Goal: Task Accomplishment & Management: Manage account settings

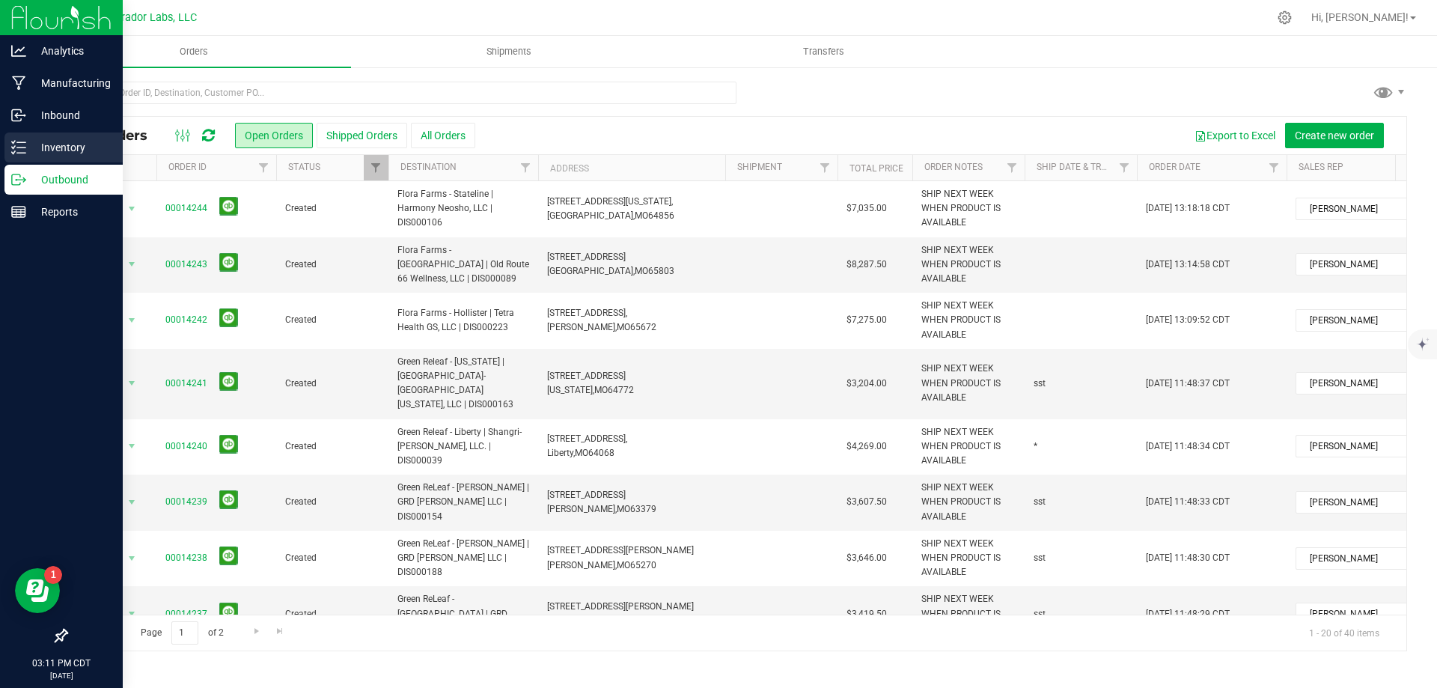
click at [28, 140] on p "Inventory" at bounding box center [71, 147] width 90 height 18
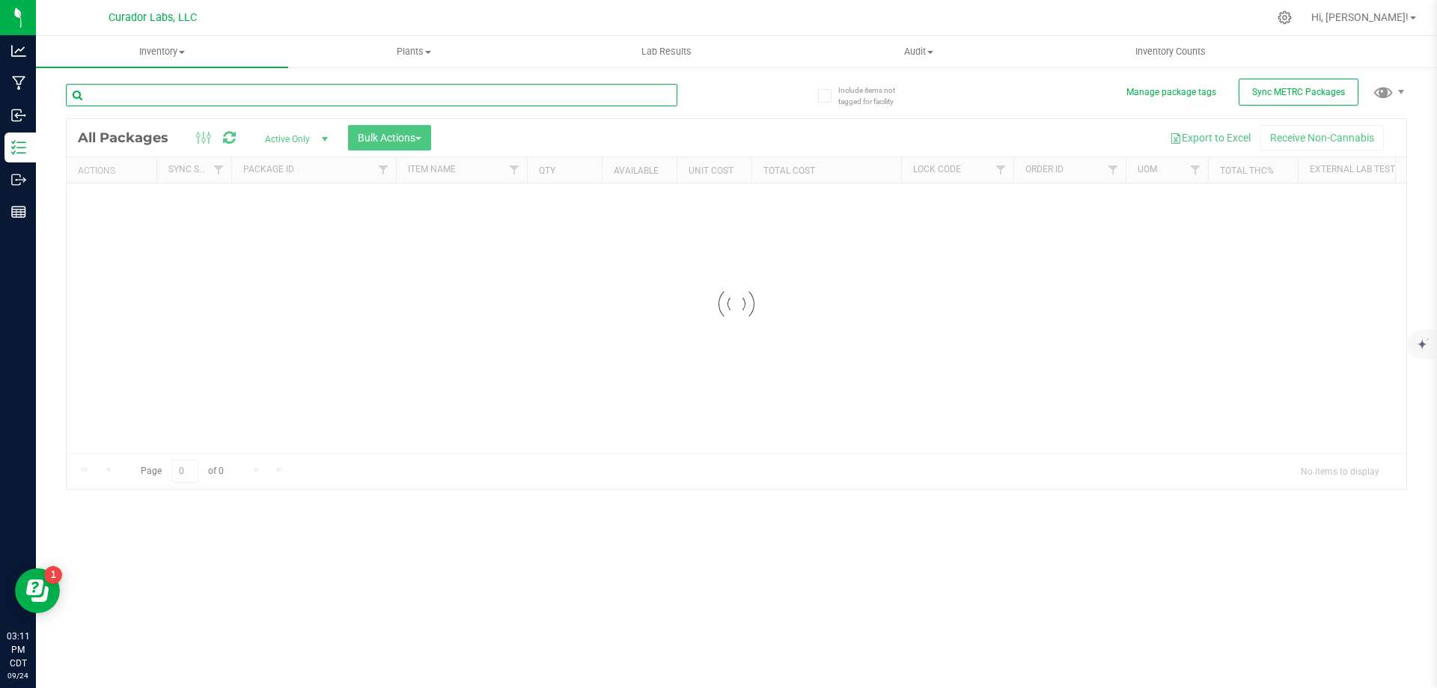
click at [193, 94] on input "text" at bounding box center [371, 95] width 611 height 22
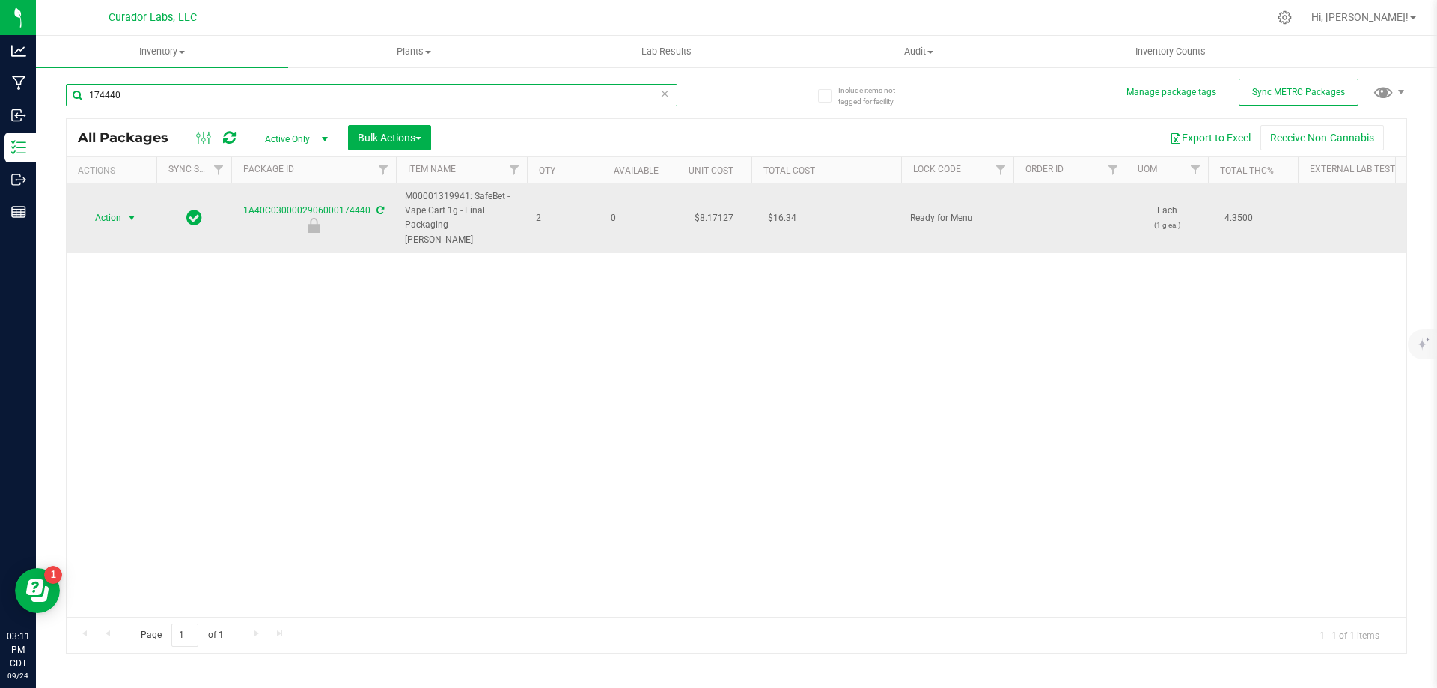
type input "174440"
click at [130, 212] on span "select" at bounding box center [132, 218] width 12 height 12
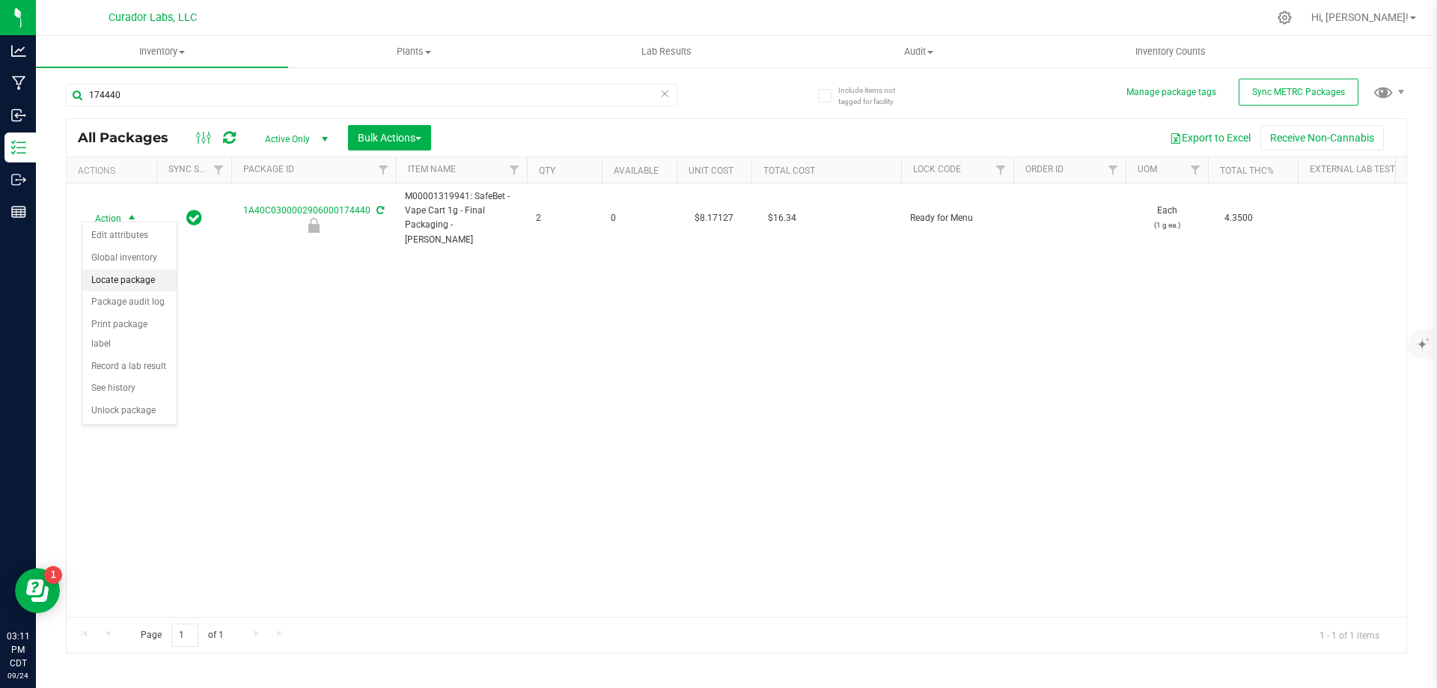
click at [135, 278] on li "Locate package" at bounding box center [129, 280] width 94 height 22
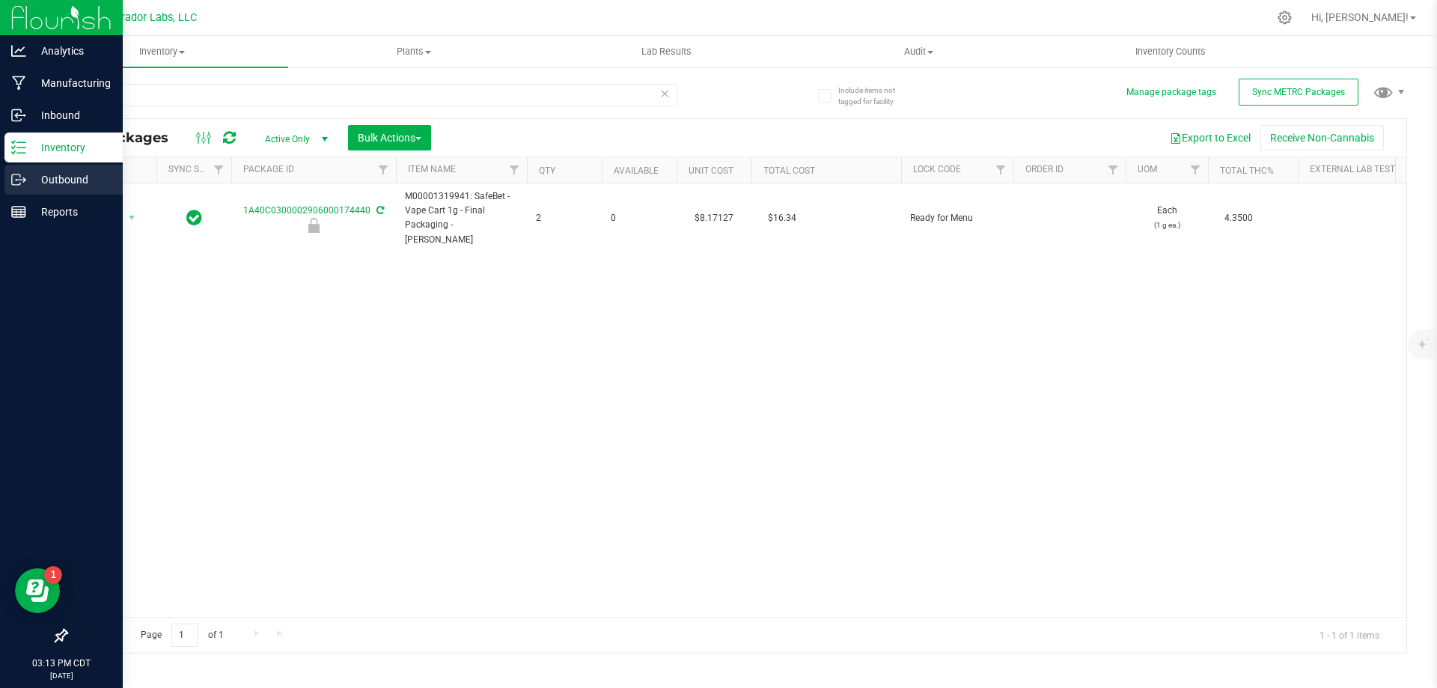
click at [50, 172] on p "Outbound" at bounding box center [71, 180] width 90 height 18
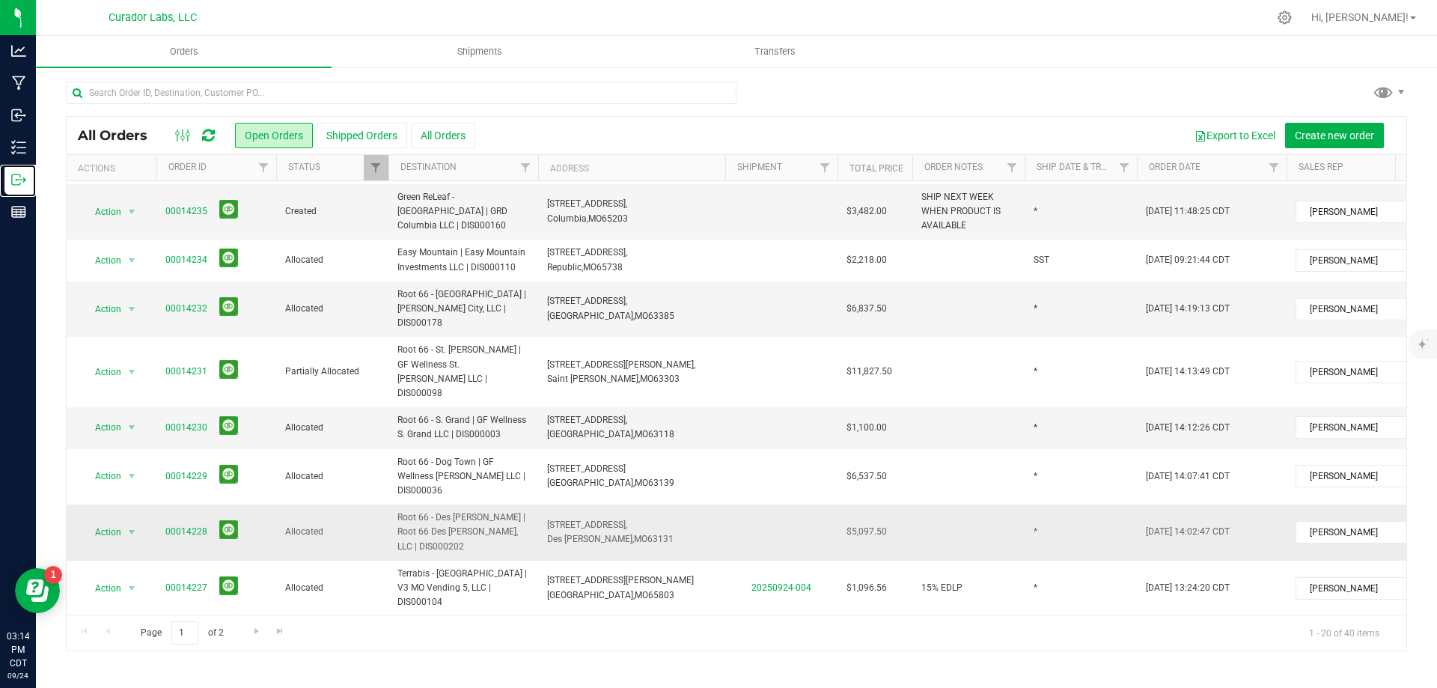
scroll to position [579, 0]
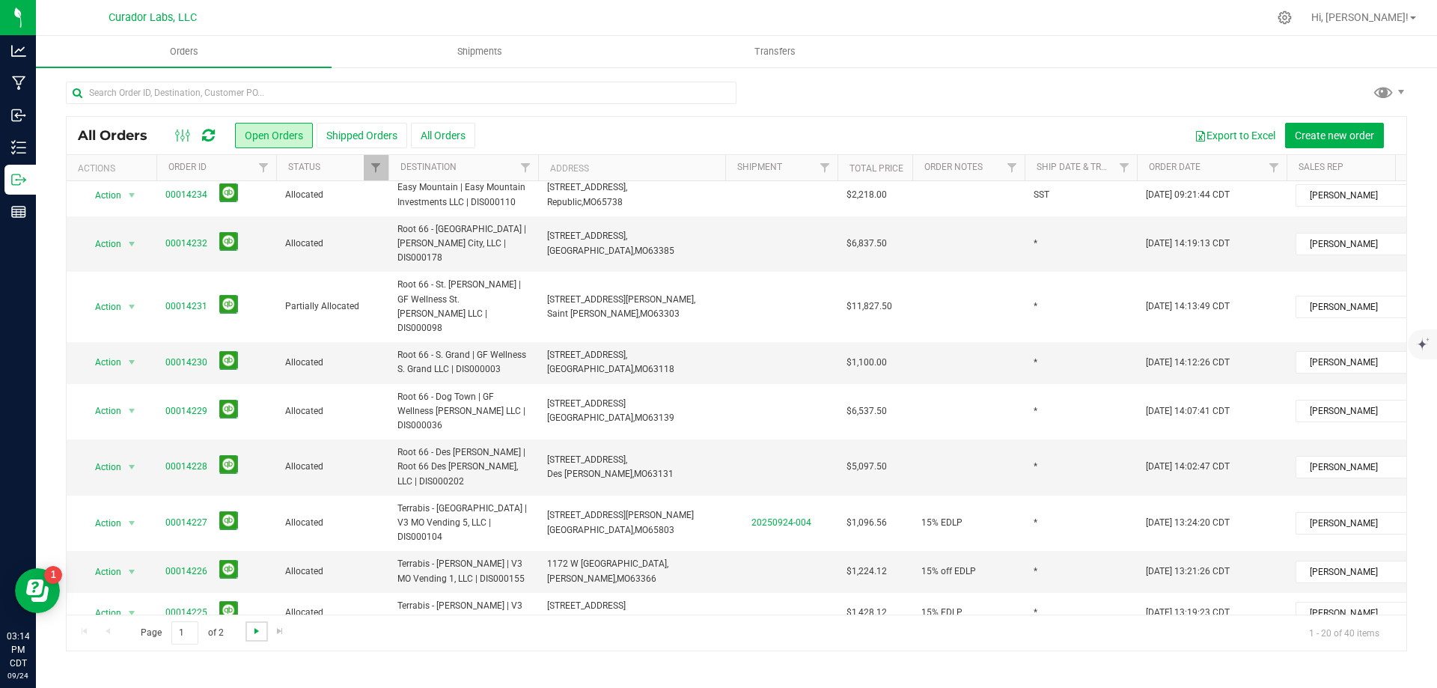
click at [253, 632] on span "Go to the next page" at bounding box center [257, 631] width 12 height 12
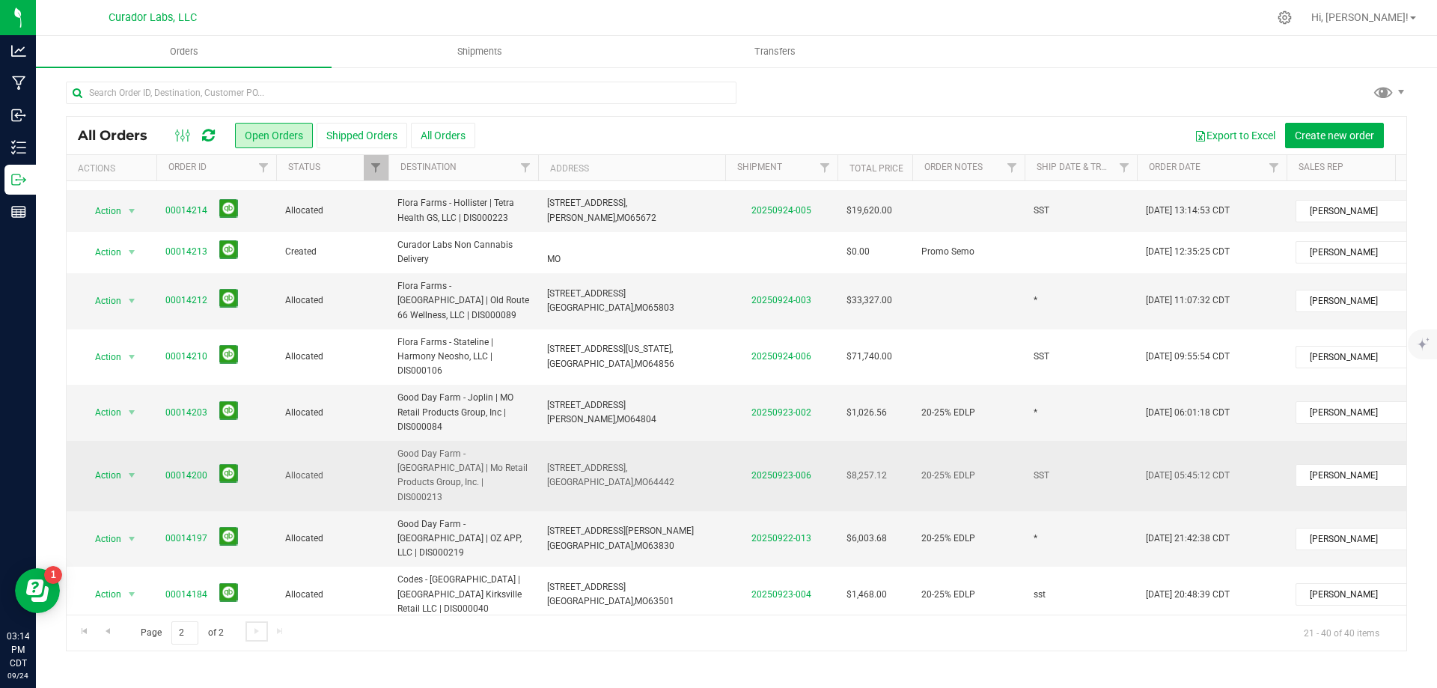
scroll to position [507, 0]
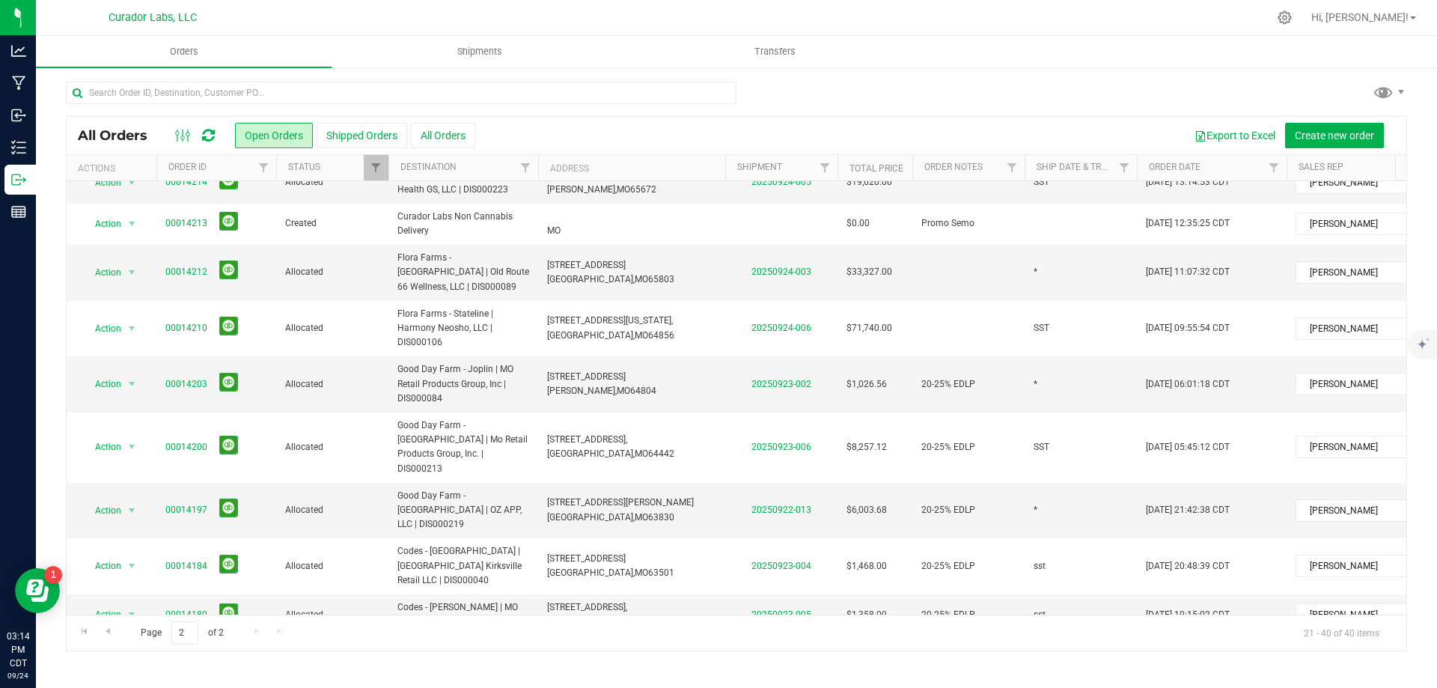
click at [456, 641] on span "Codes - Chillicothe | [GEOGRAPHIC_DATA] Med Chillicothe, LLC | DIS000030" at bounding box center [463, 662] width 132 height 43
click at [561, 129] on span "Create shipment" at bounding box center [549, 135] width 76 height 12
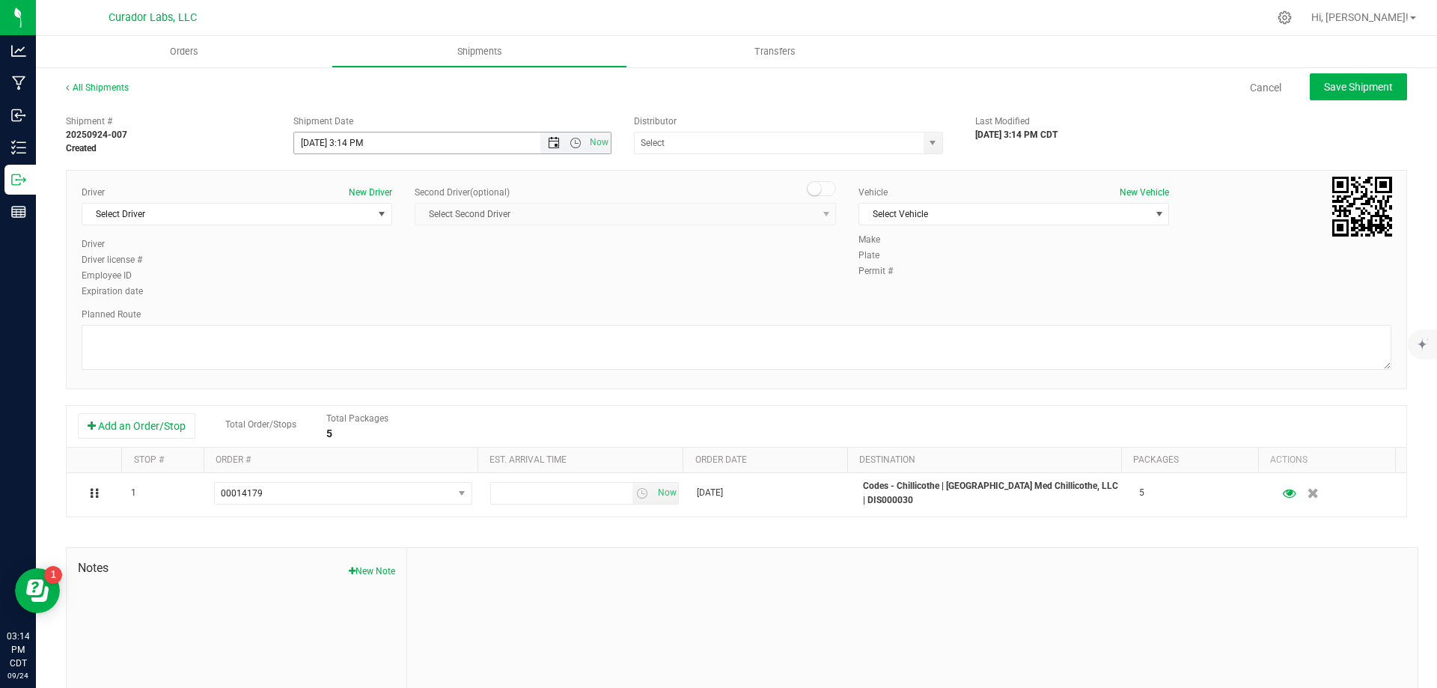
click at [548, 144] on span "Open the date view" at bounding box center [554, 143] width 12 height 12
click at [394, 290] on link "25" at bounding box center [393, 295] width 22 height 23
click at [569, 140] on span "Open the time view" at bounding box center [575, 143] width 12 height 12
click at [339, 171] on li "8:00 AM" at bounding box center [448, 175] width 313 height 19
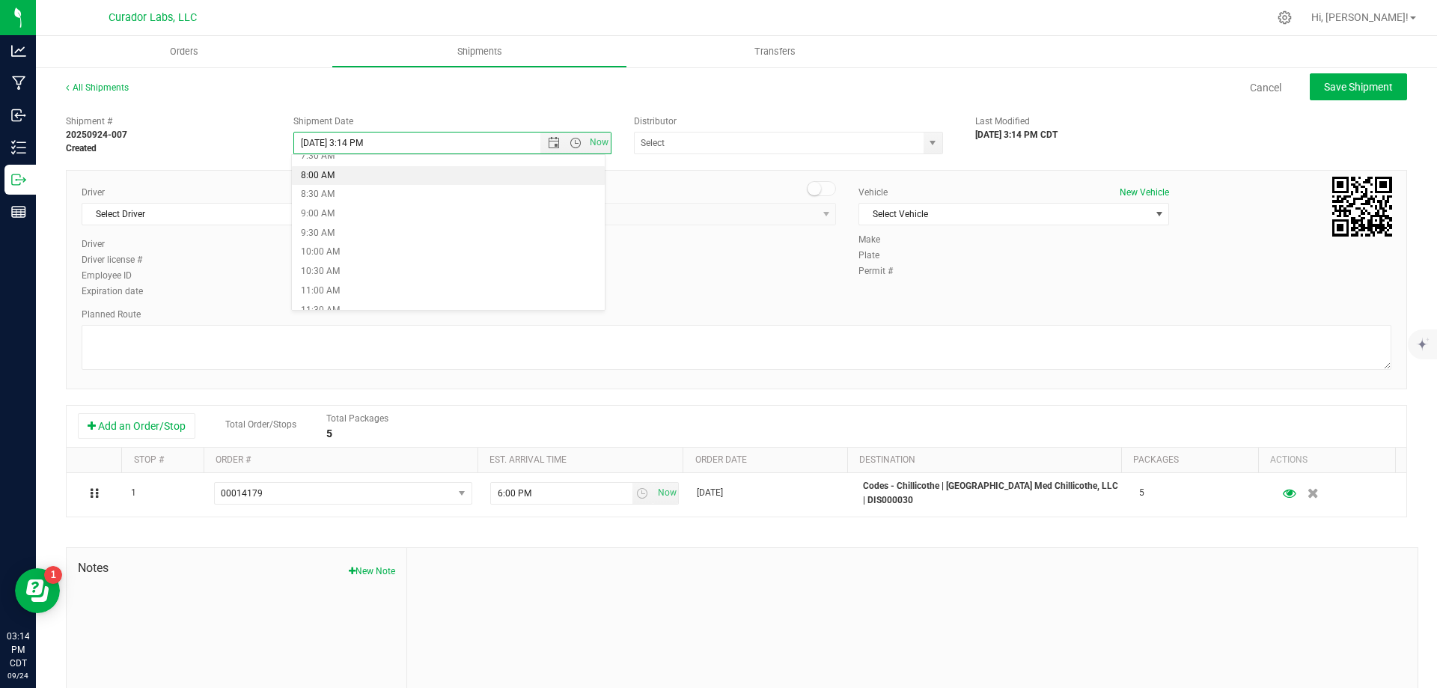
type input "[DATE] 8:00 AM"
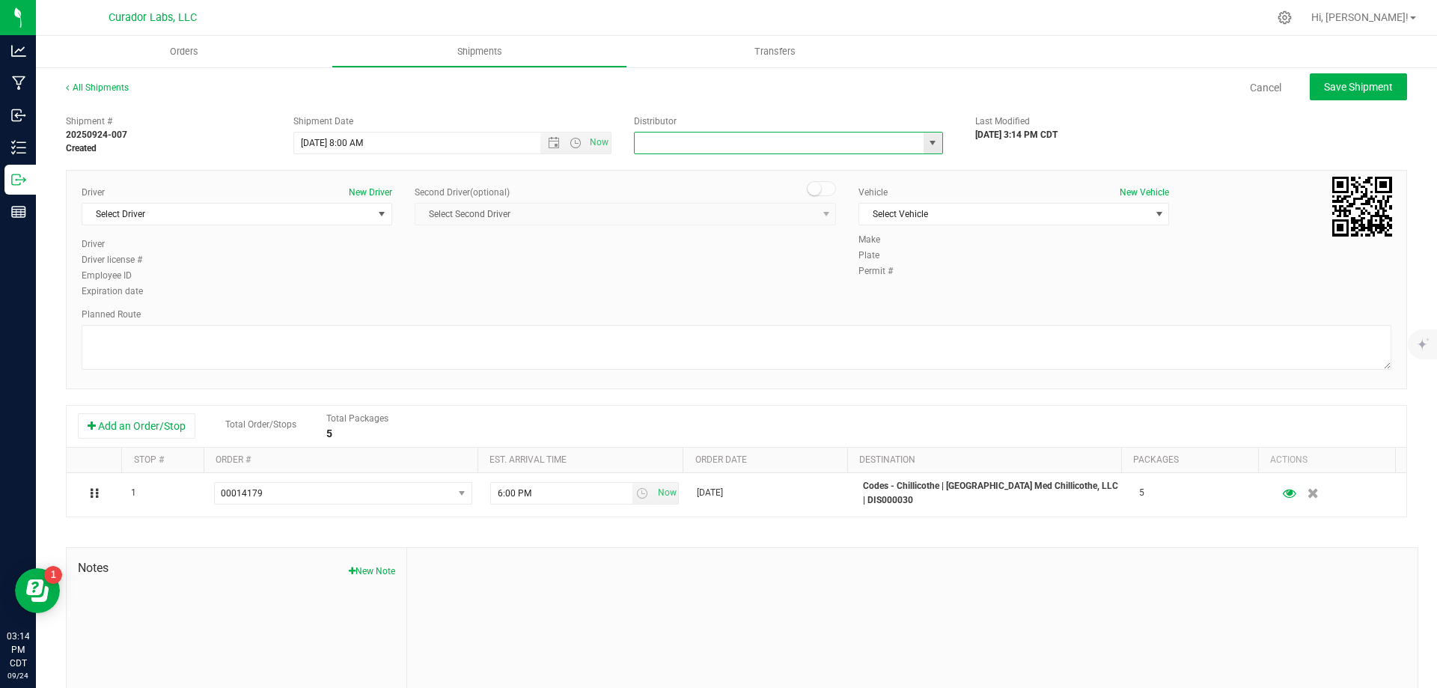
click at [681, 137] on input "text" at bounding box center [775, 142] width 280 height 21
click at [762, 168] on li "5th Meridian Group" at bounding box center [782, 168] width 305 height 22
type input "5th Meridian Group"
click at [151, 218] on span "Select Driver" at bounding box center [227, 214] width 290 height 21
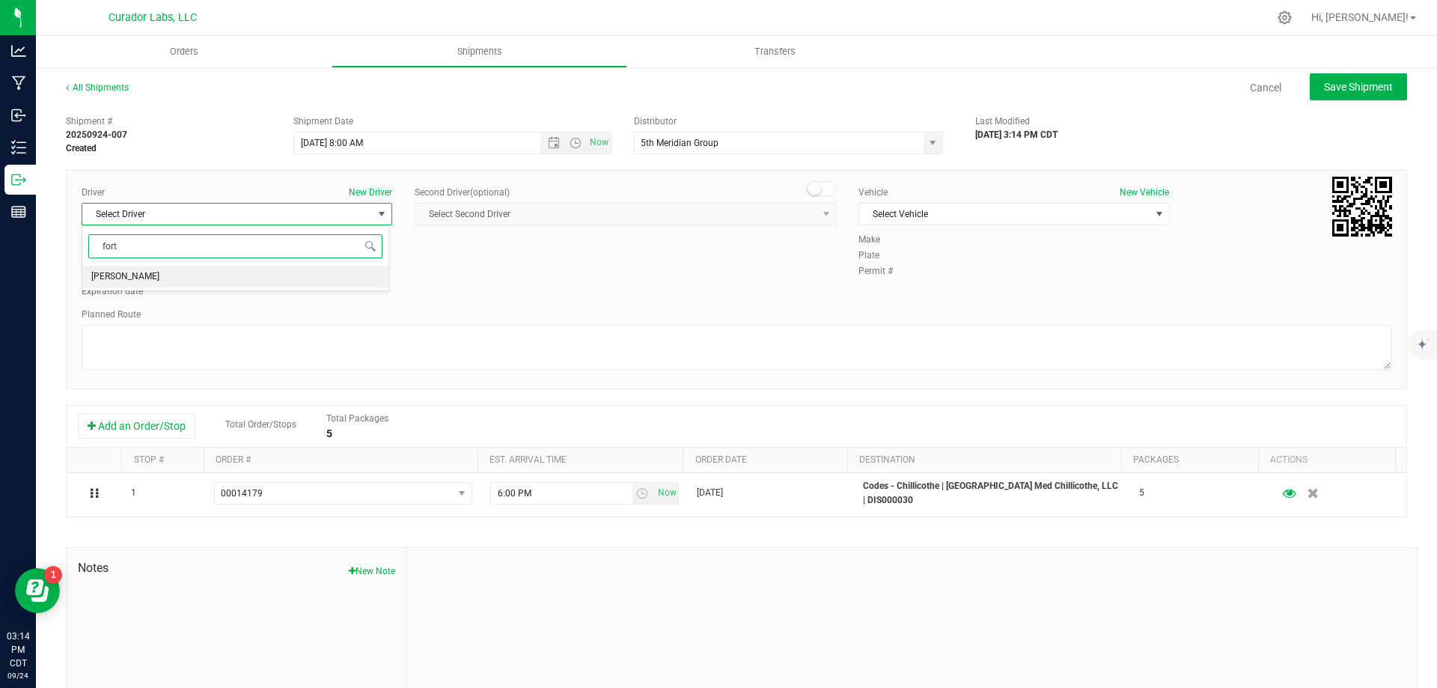
click at [185, 280] on li "[PERSON_NAME]" at bounding box center [235, 277] width 306 height 22
type input "fort"
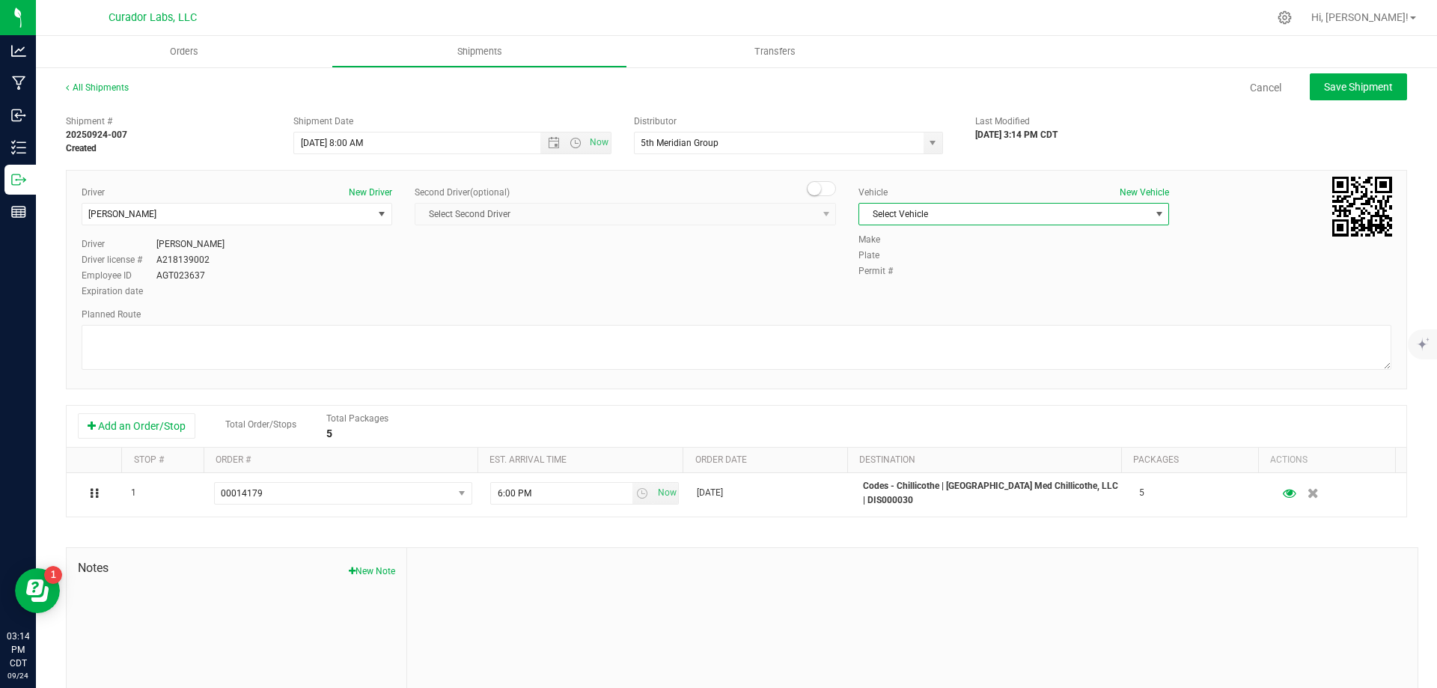
click at [954, 213] on span "Select Vehicle" at bounding box center [1004, 214] width 290 height 21
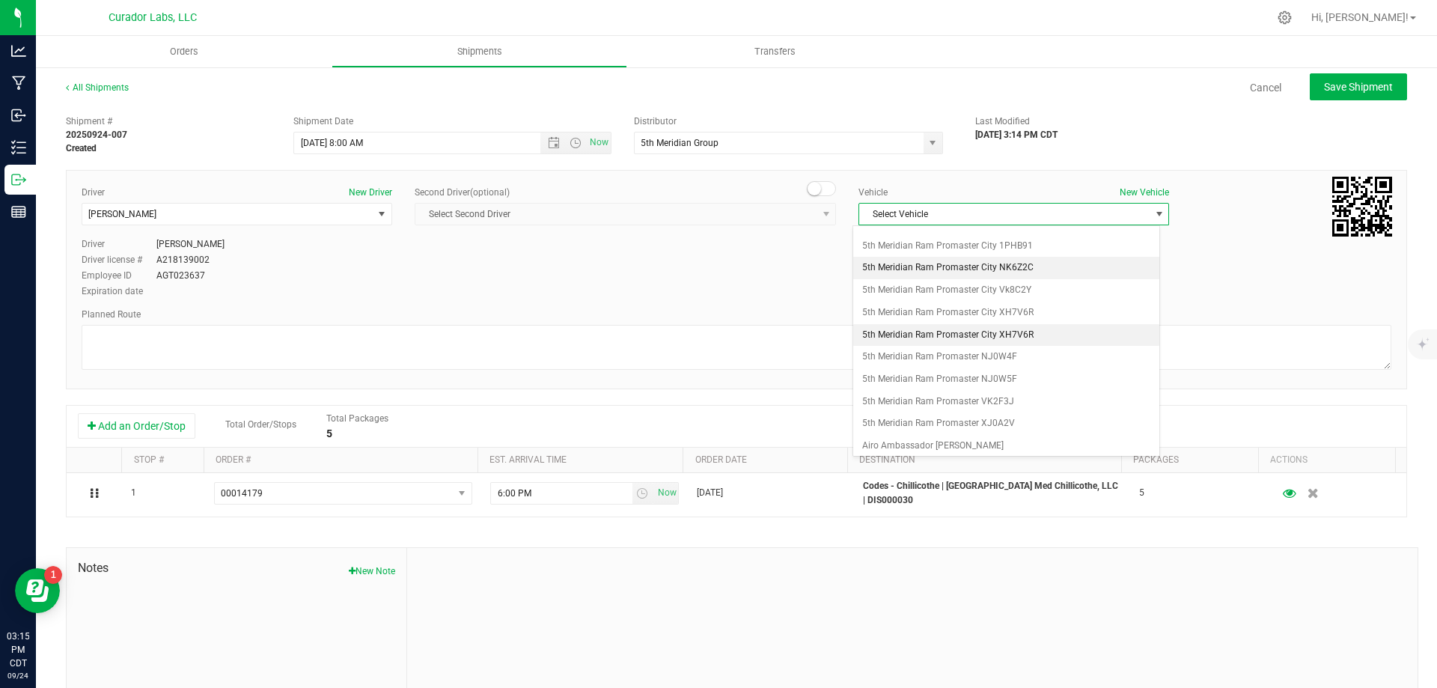
scroll to position [165, 0]
click at [1012, 338] on li "5th Meridian Ram Promaster NJ0W5F" at bounding box center [1006, 342] width 306 height 22
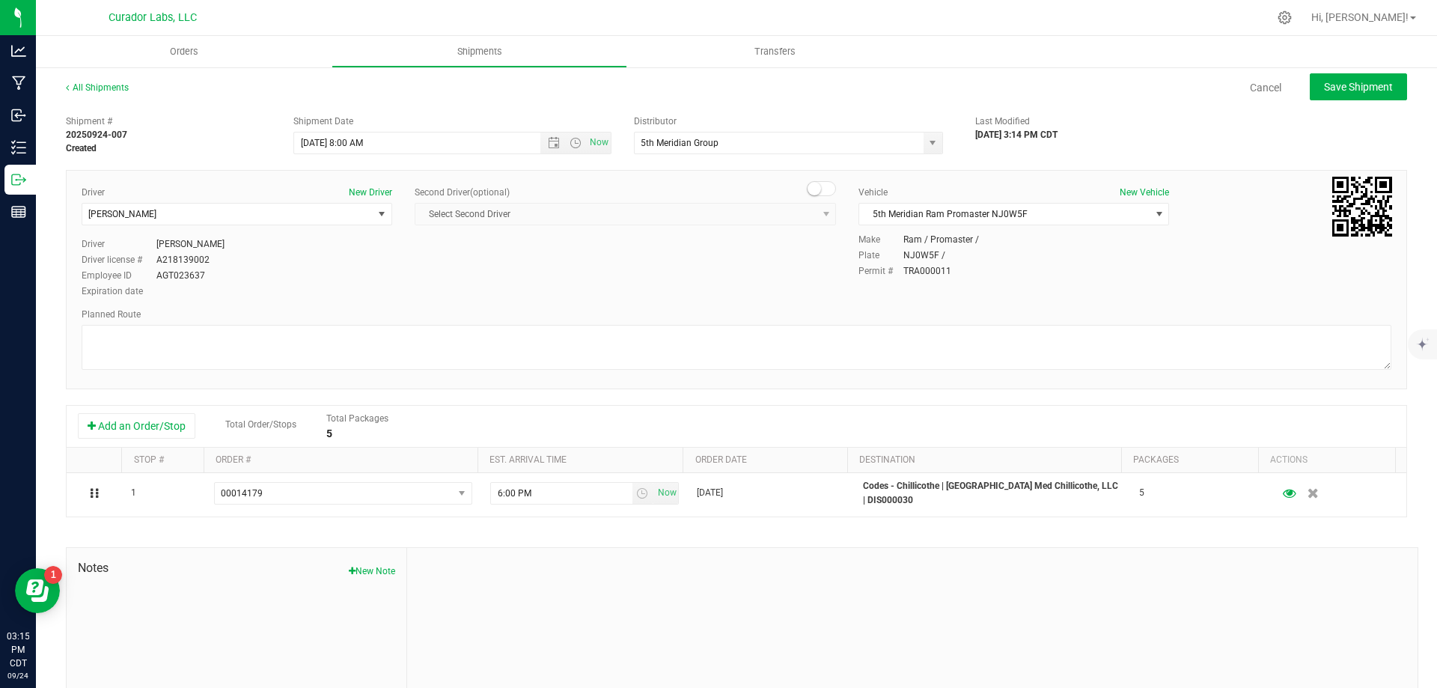
click at [768, 376] on div "Driver New Driver [PERSON_NAME] Select Driver [PERSON_NAME] Driver [PERSON_NAME…" at bounding box center [736, 279] width 1341 height 219
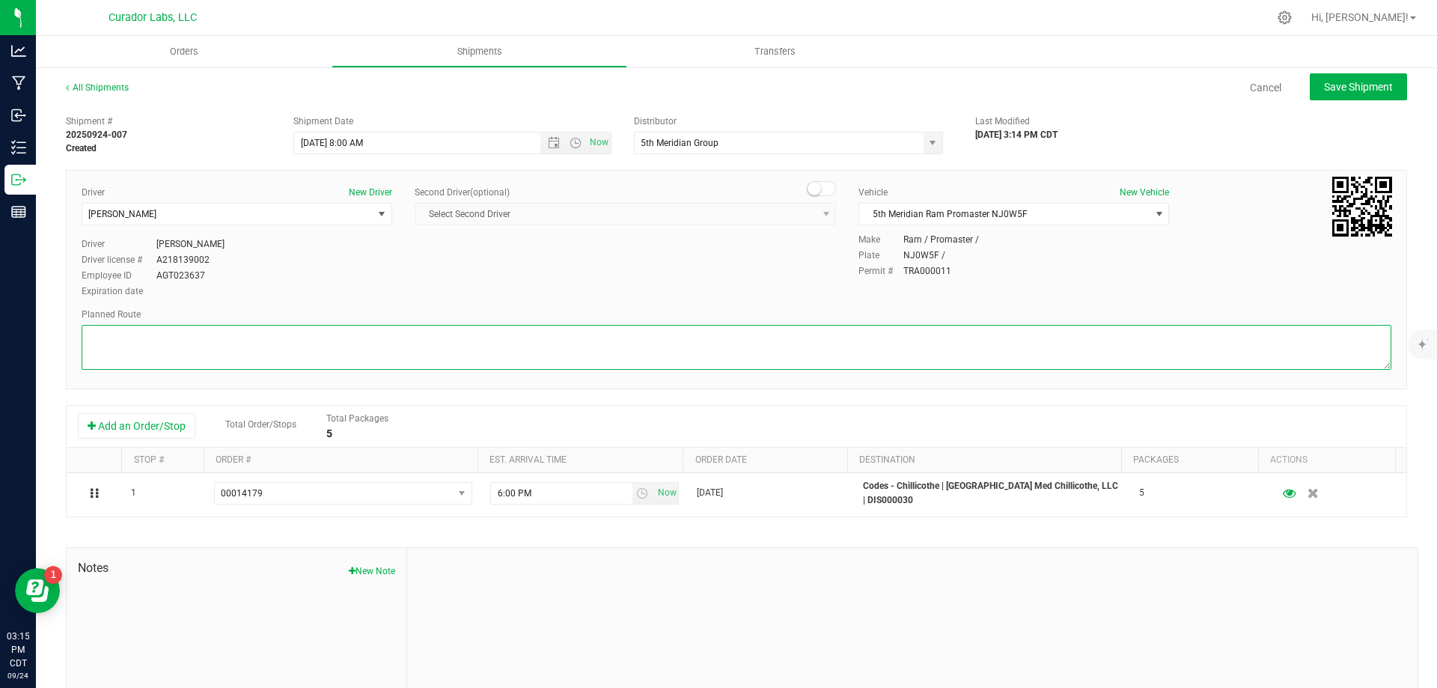
click at [728, 352] on textarea at bounding box center [736, 347] width 1309 height 45
paste textarea """"""""""""""""""""""""""""""""""""""""""""""""""""""""""""""""Get on I-70 W fr…"
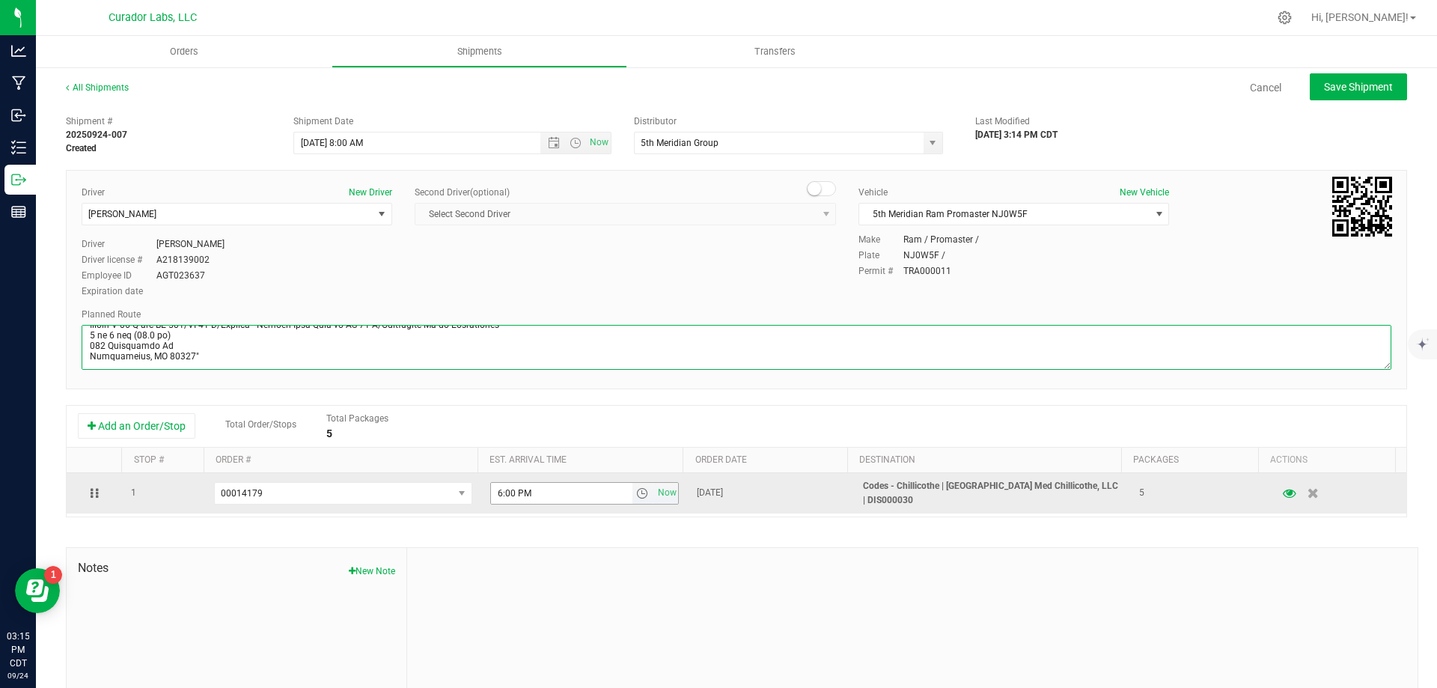
type textarea """"""""""""""""""""""""""""""""""""""""""""""""""""""""""""""""Get on I-70 W fr…"
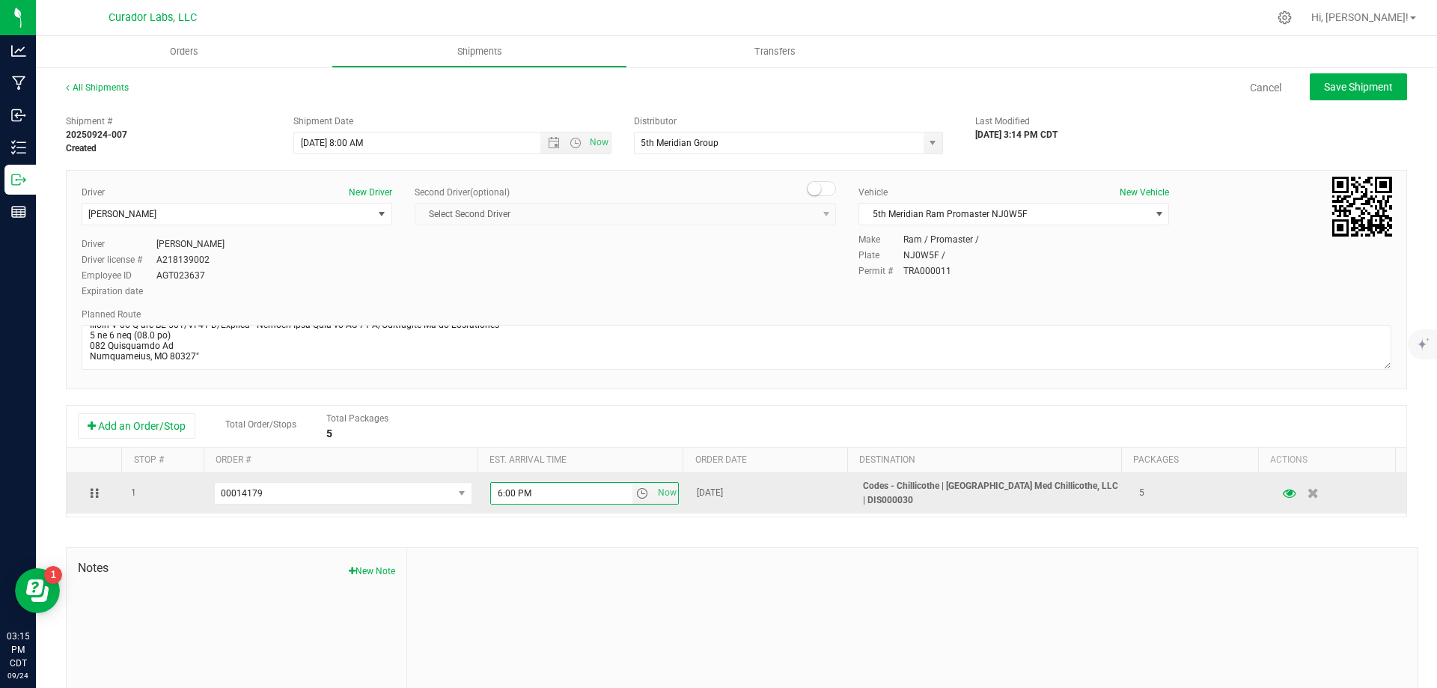
drag, startPoint x: 545, startPoint y: 495, endPoint x: 465, endPoint y: 507, distance: 80.2
click at [465, 507] on tr "1 00014179 00014244 00014243 00014242 00014241 00014240 00014239 00014238 00014…" at bounding box center [736, 493] width 1339 height 40
type input "4:45 PM"
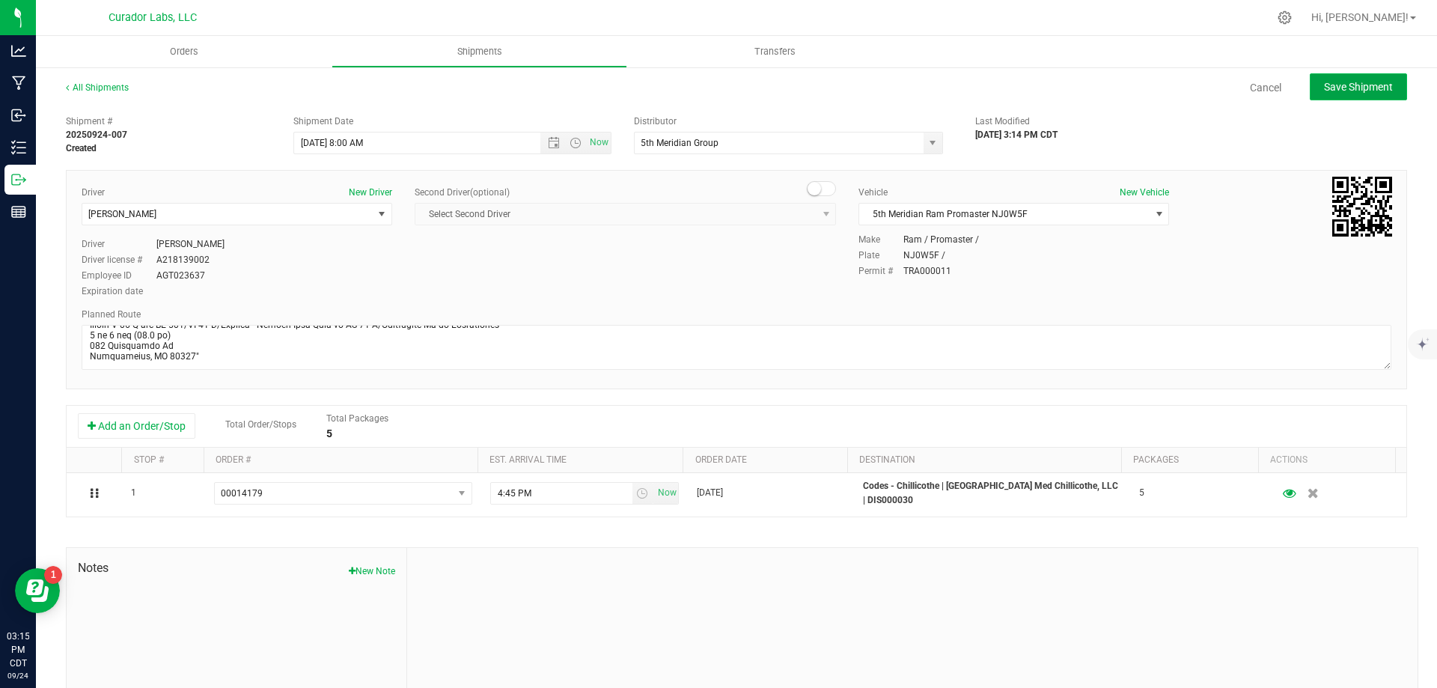
click at [1330, 91] on span "Save Shipment" at bounding box center [1358, 87] width 69 height 12
type input "[DATE] 1:00 PM"
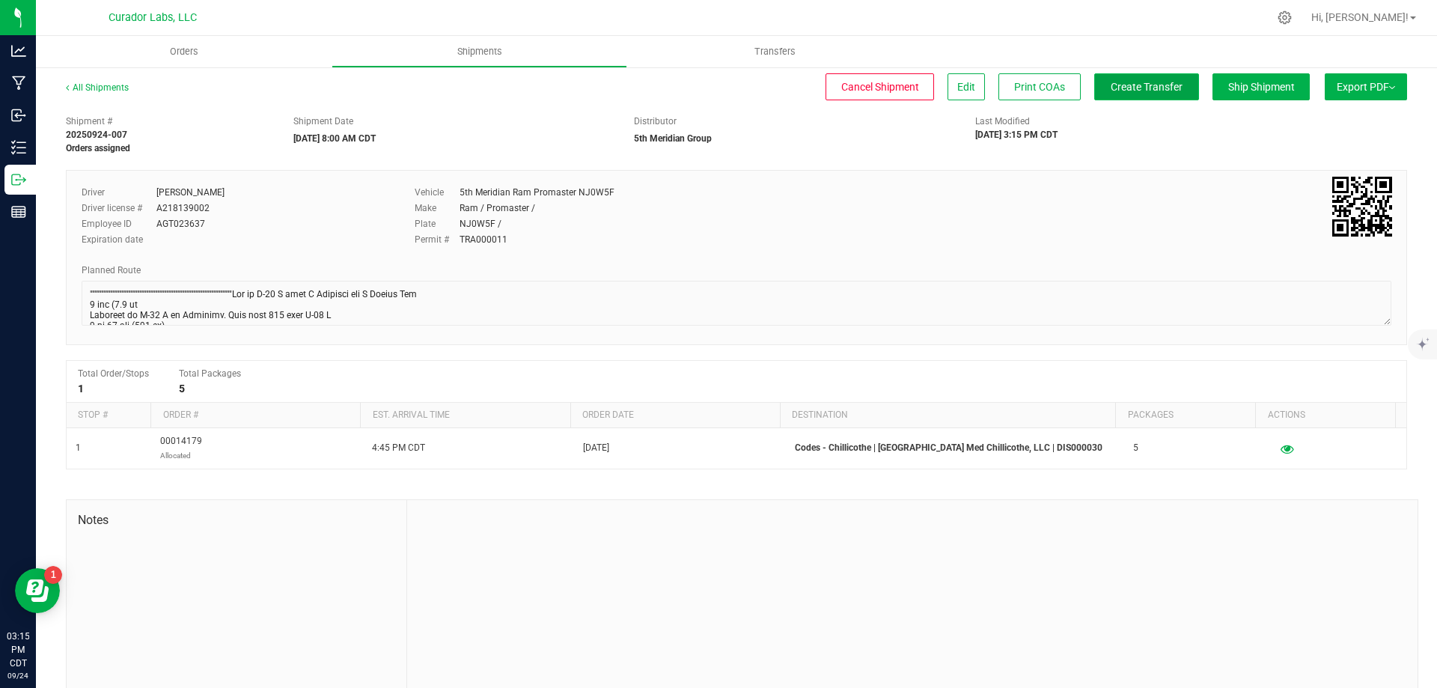
click at [1134, 77] on button "Create Transfer" at bounding box center [1146, 86] width 105 height 27
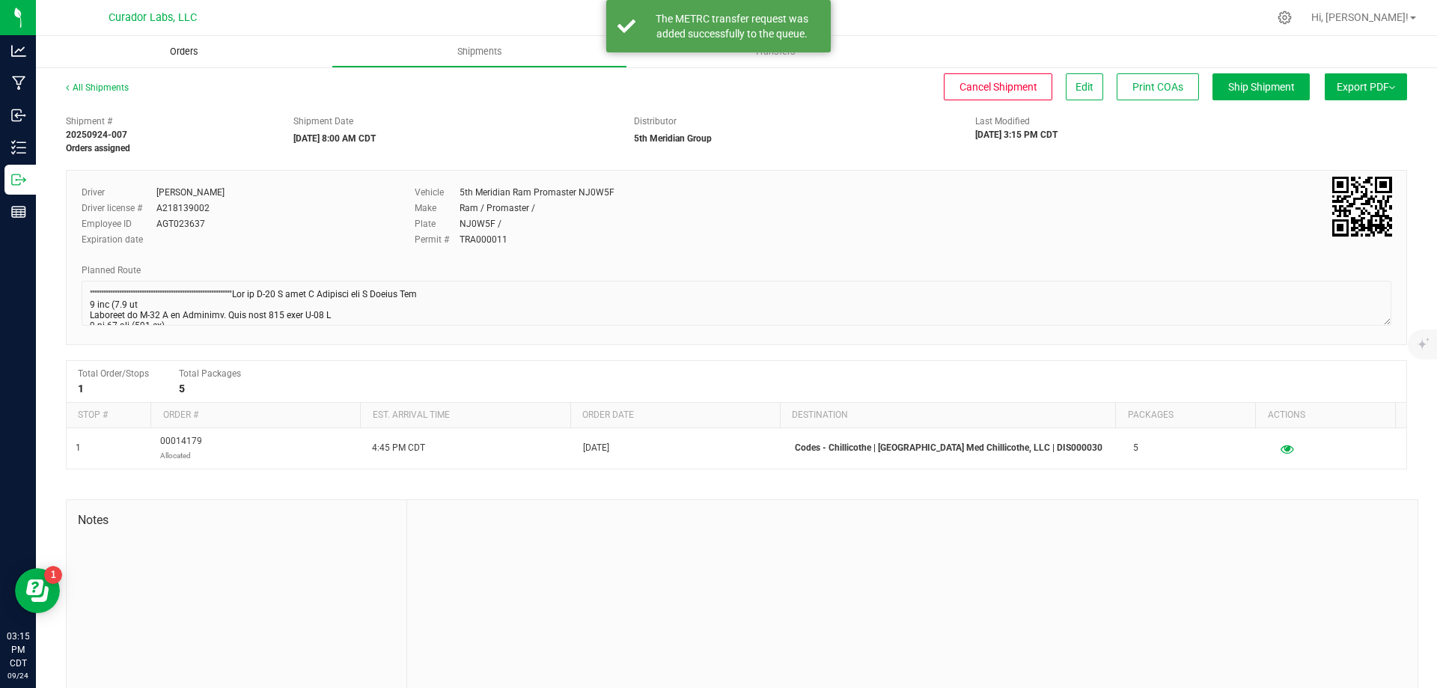
click at [189, 52] on span "Orders" at bounding box center [184, 51] width 69 height 13
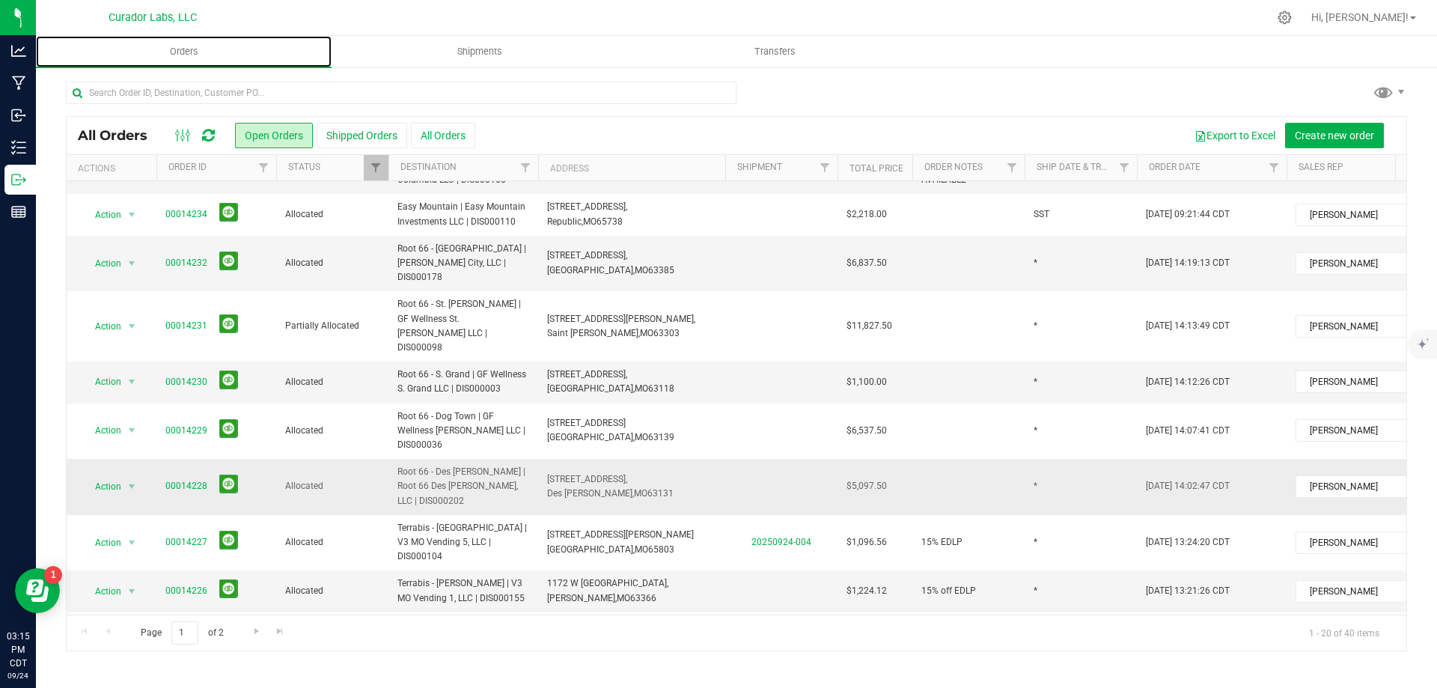
scroll to position [579, 0]
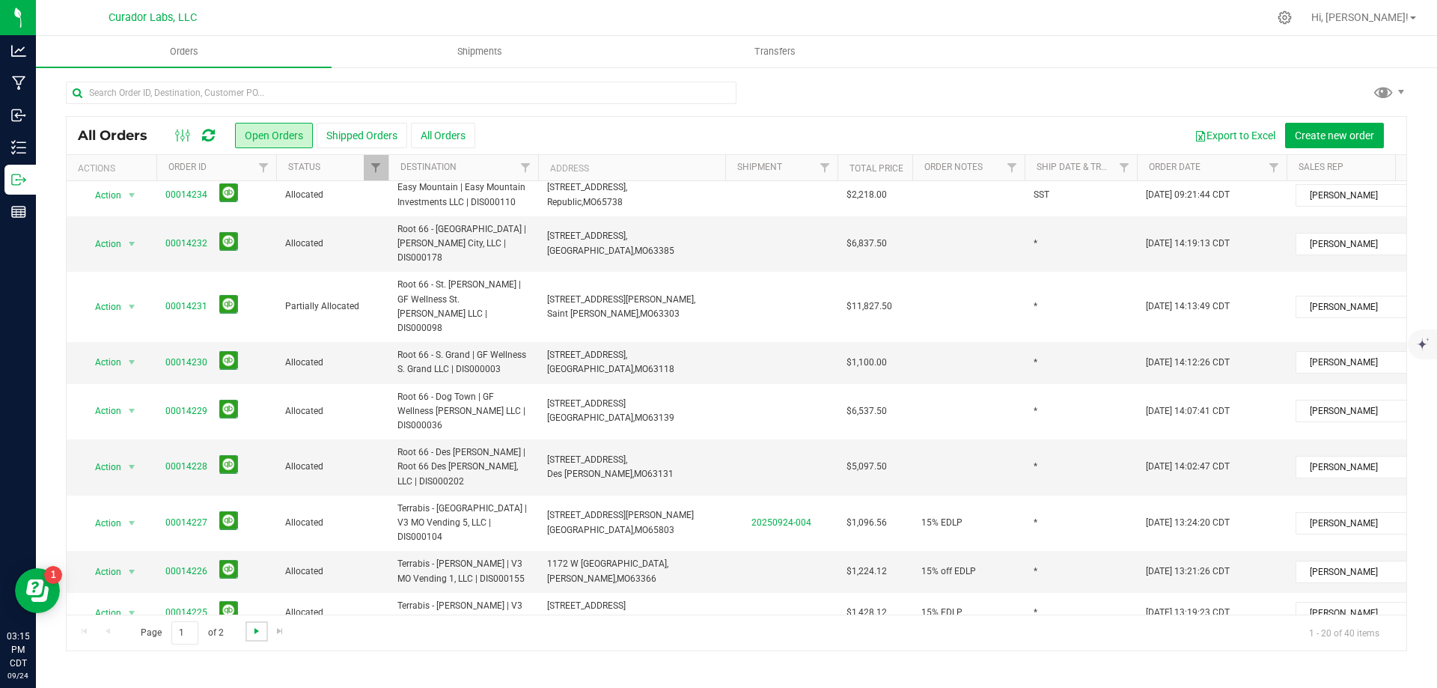
click at [251, 631] on span "Go to the next page" at bounding box center [257, 631] width 12 height 12
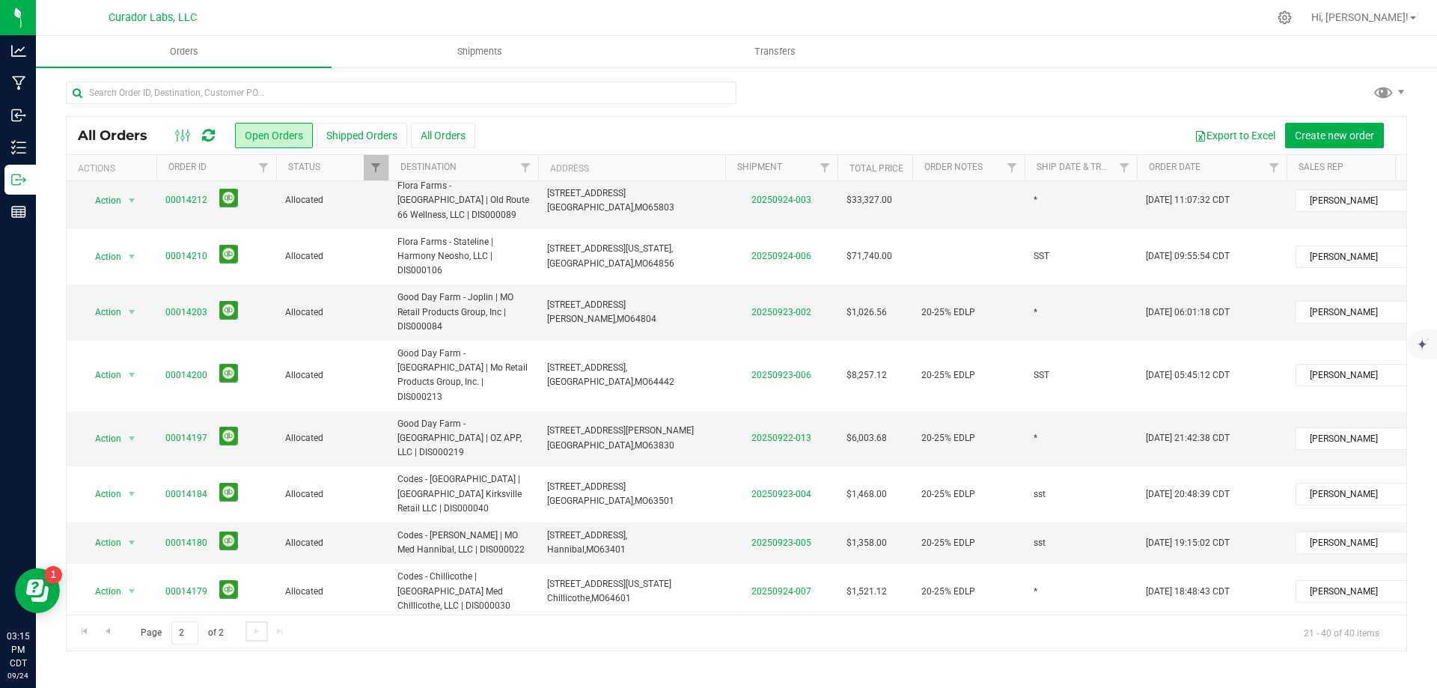
scroll to position [0, 0]
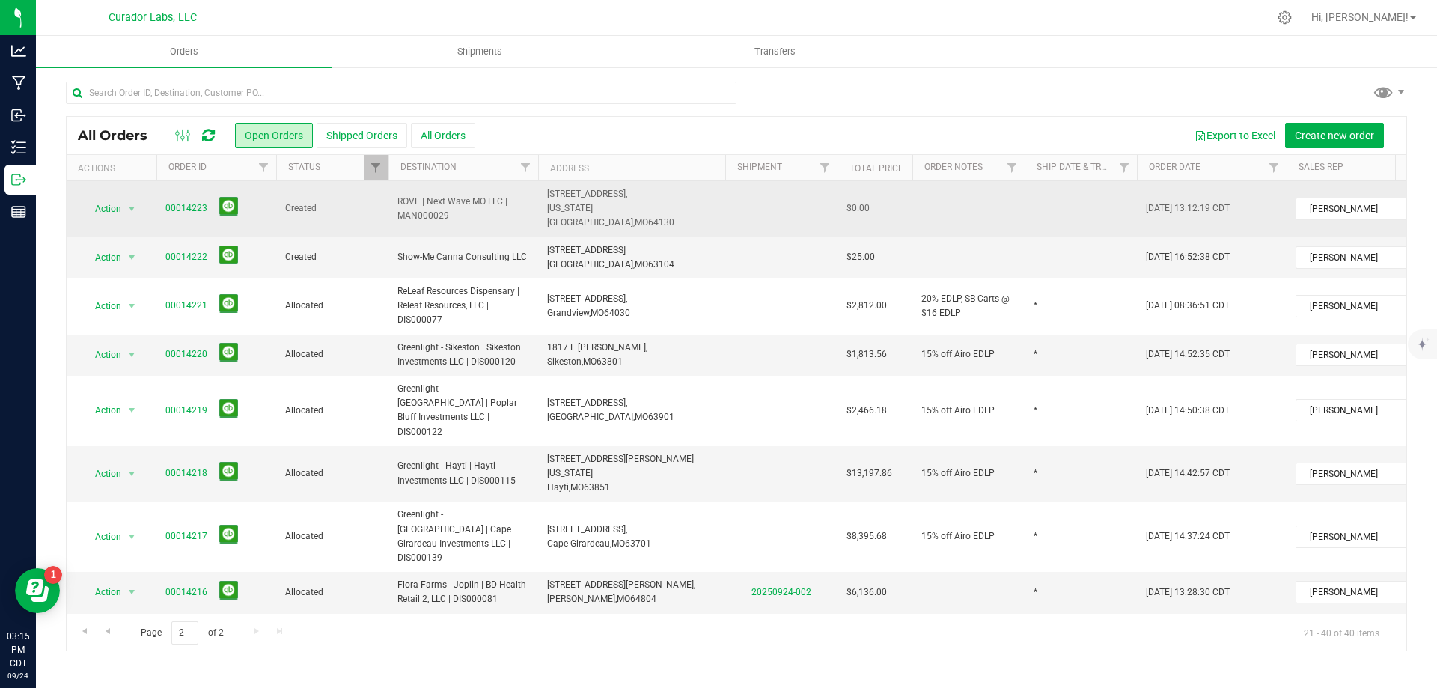
click at [520, 195] on span "ROVE | Next Wave MO LLC | MAN000029" at bounding box center [463, 209] width 132 height 28
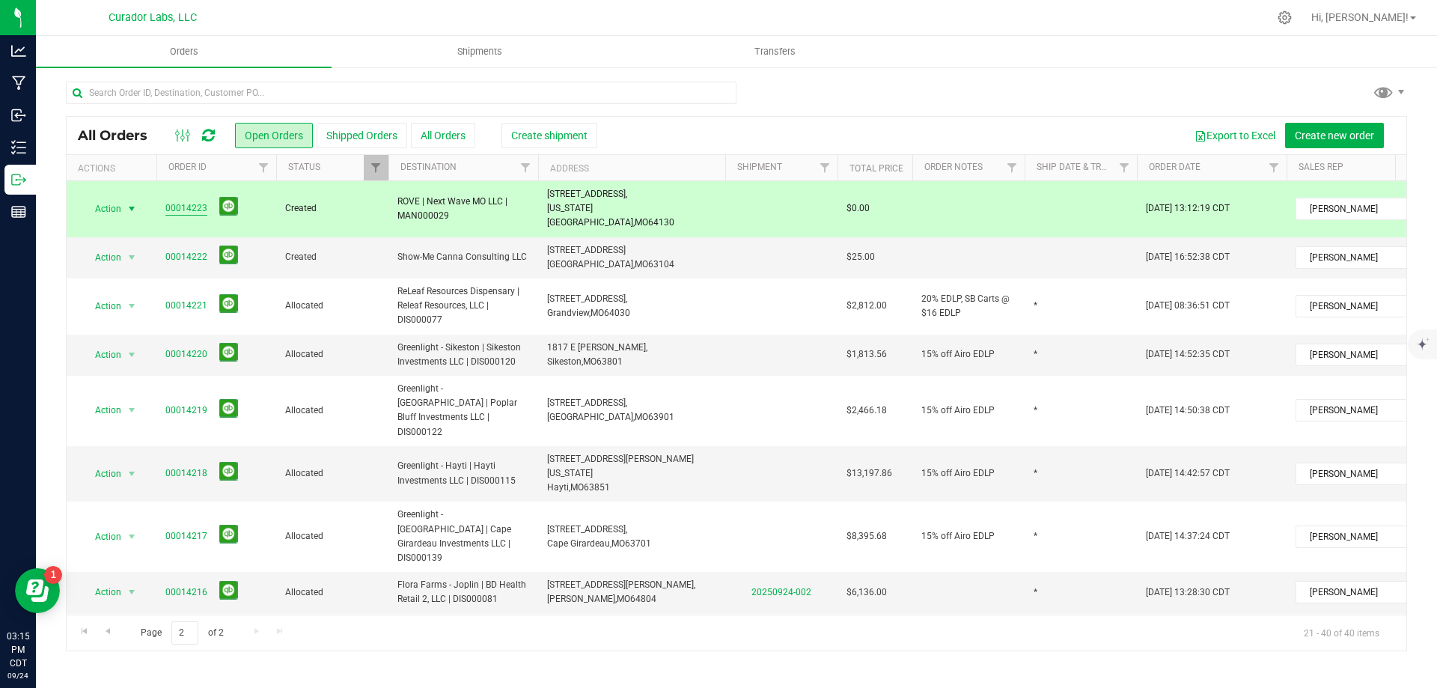
click at [202, 201] on link "00014223" at bounding box center [186, 208] width 42 height 14
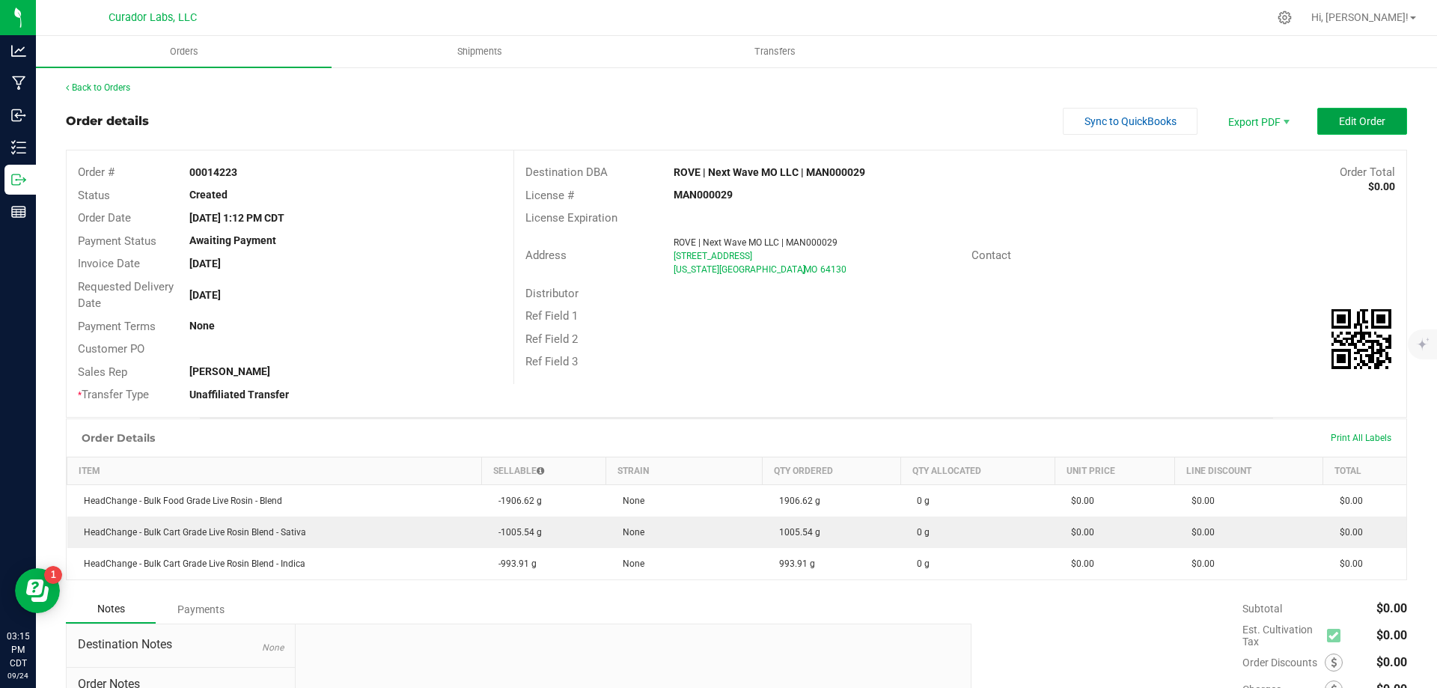
click at [1339, 123] on span "Edit Order" at bounding box center [1362, 121] width 46 height 12
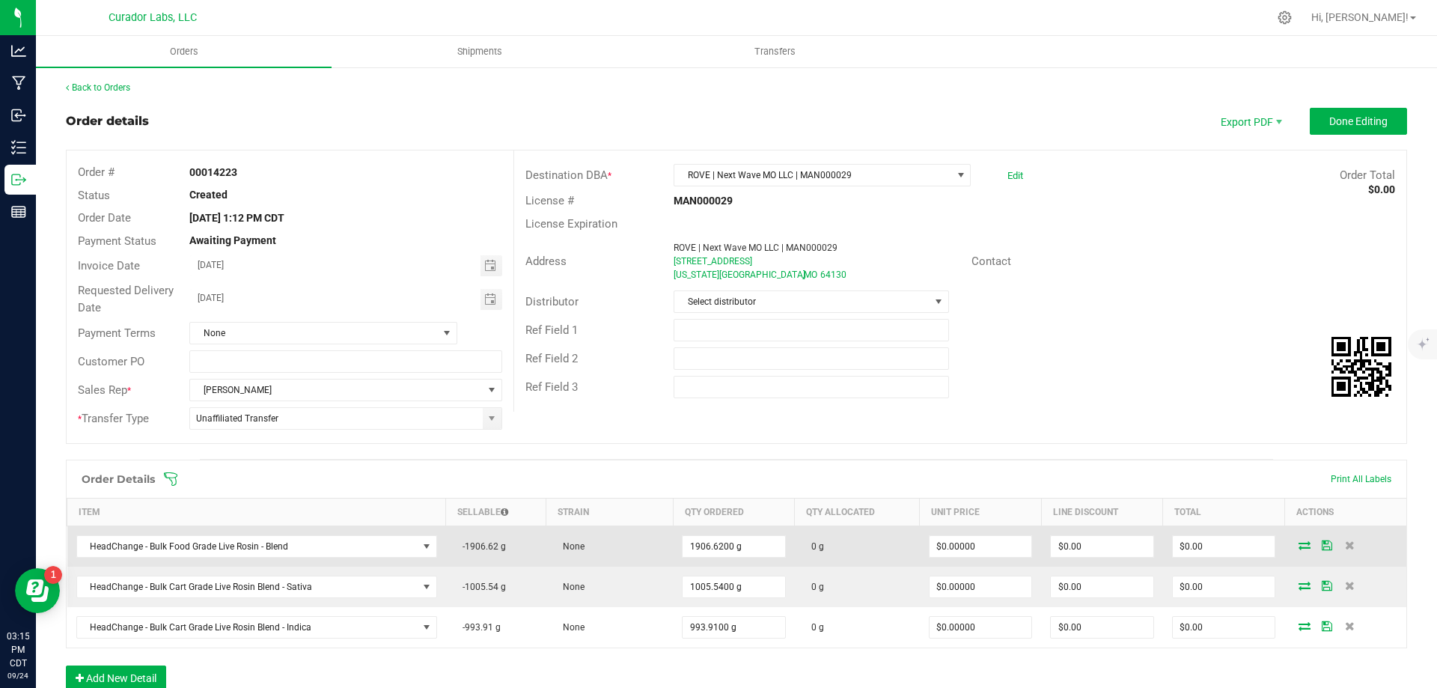
click at [1298, 547] on icon at bounding box center [1304, 544] width 12 height 9
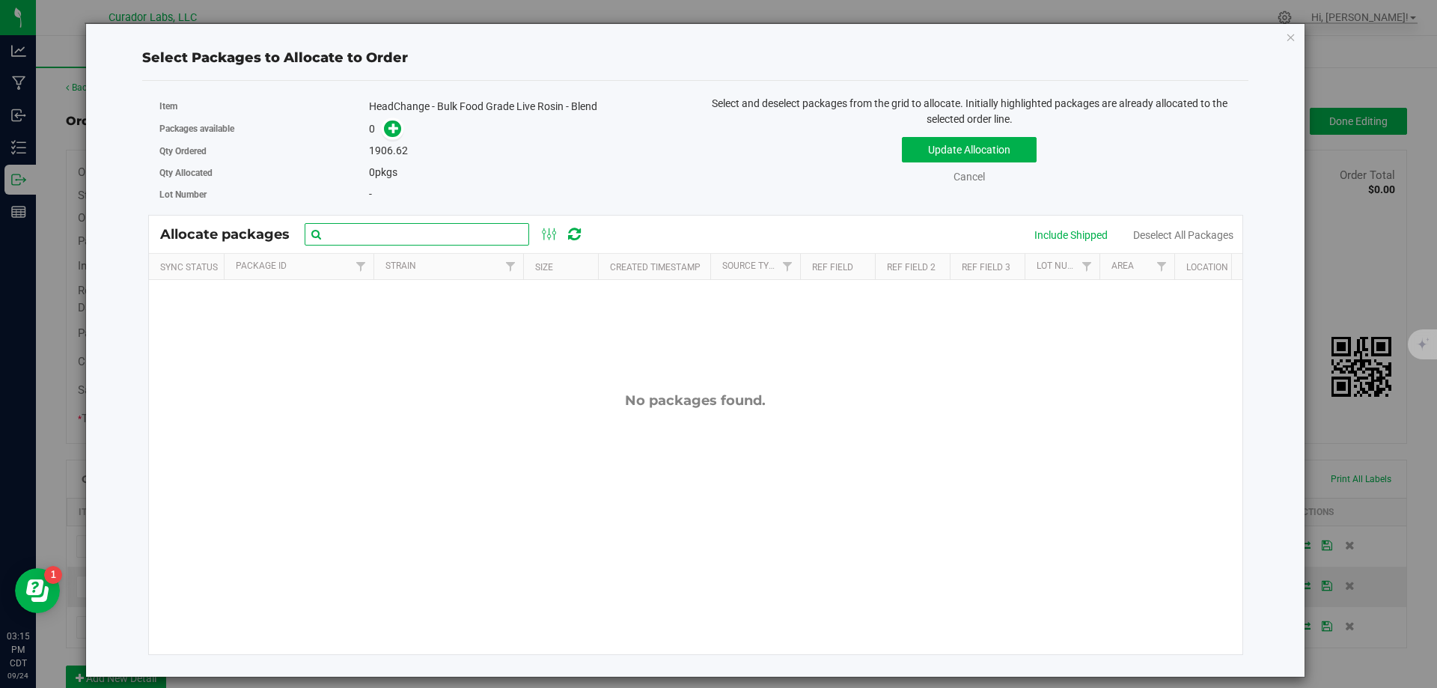
click at [456, 234] on input "text" at bounding box center [417, 234] width 224 height 22
click at [608, 144] on div "1906.62" at bounding box center [526, 151] width 315 height 16
click at [1291, 38] on icon "button" at bounding box center [1291, 37] width 10 height 18
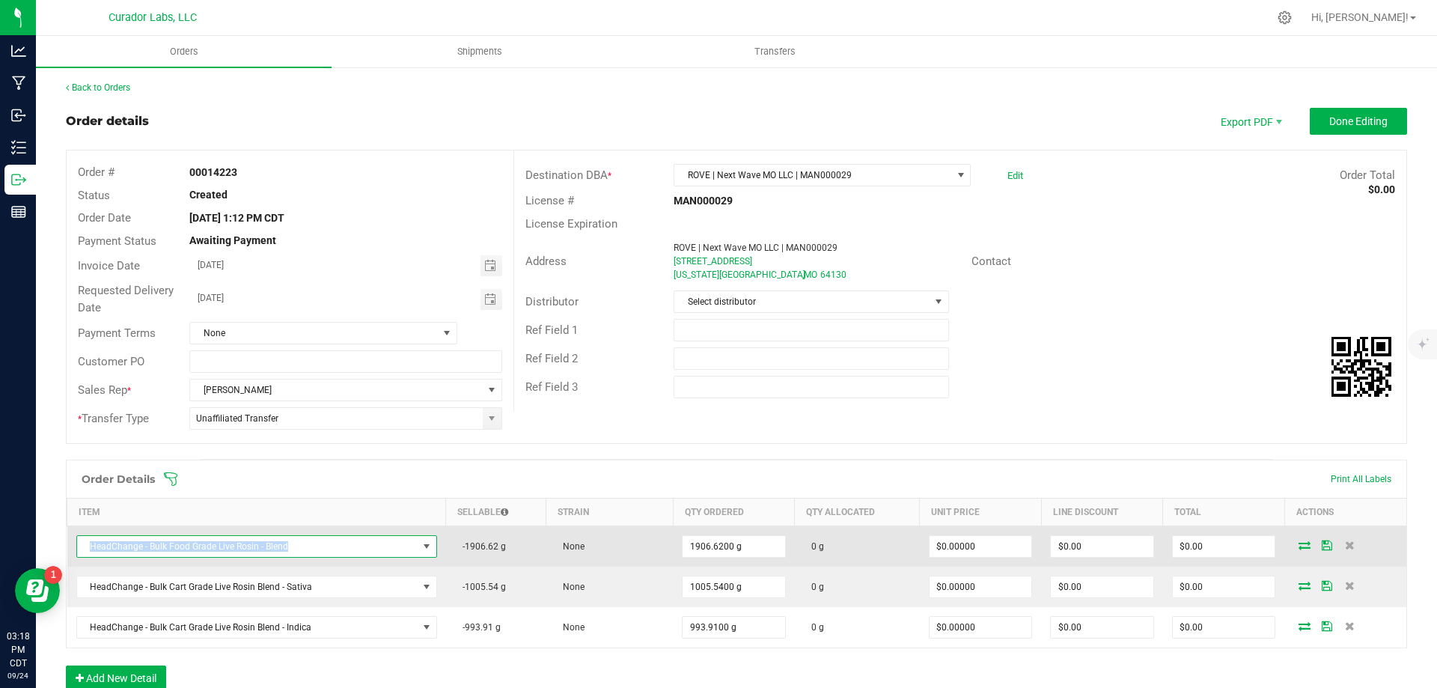
drag, startPoint x: 87, startPoint y: 546, endPoint x: 288, endPoint y: 544, distance: 201.3
click at [288, 544] on span "HeadChange - Bulk Food Grade Live Rosin - Blend" at bounding box center [247, 546] width 340 height 21
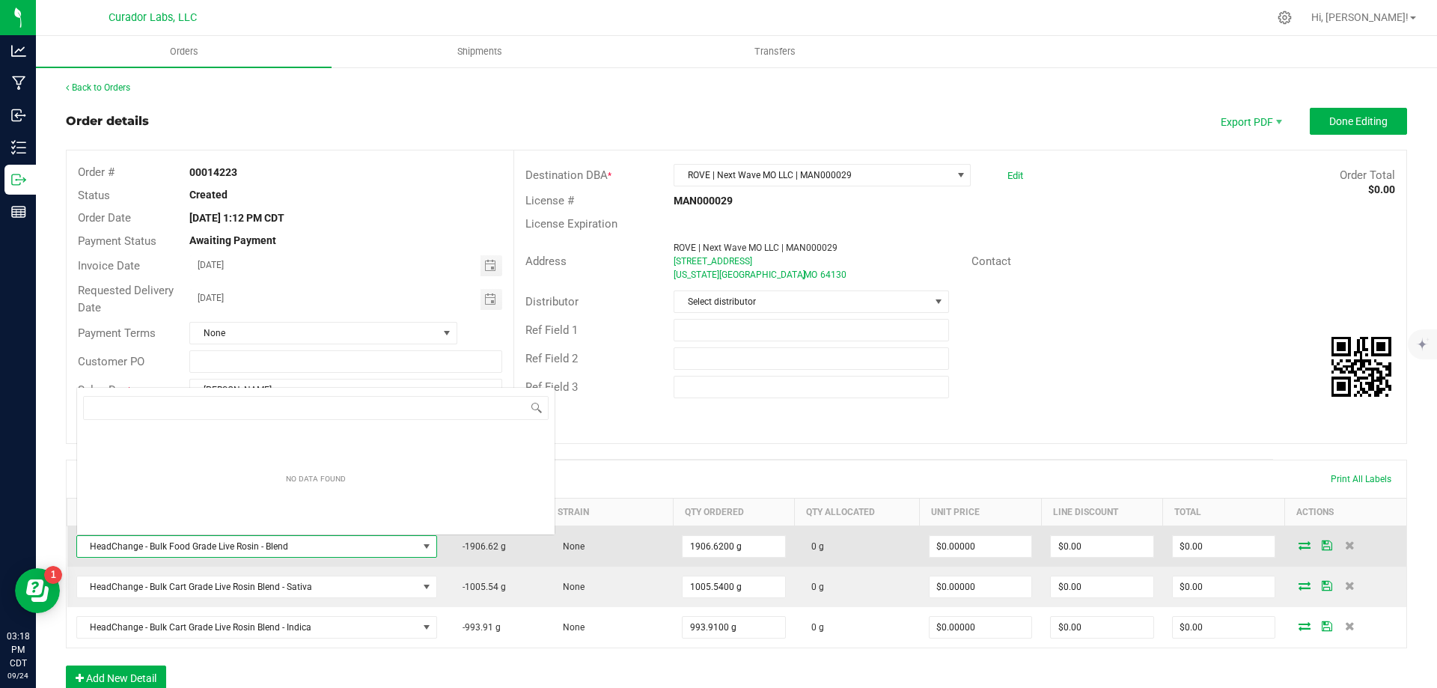
scroll to position [22, 352]
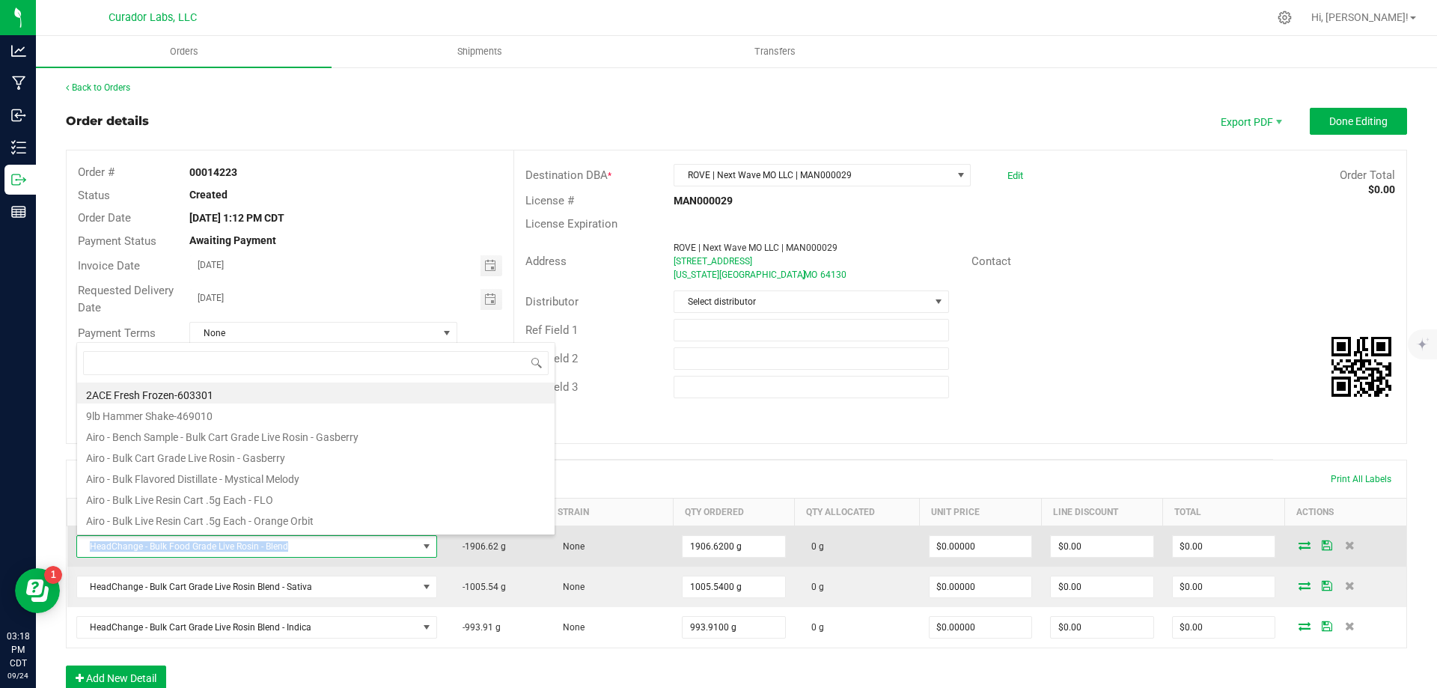
drag, startPoint x: 269, startPoint y: 548, endPoint x: 288, endPoint y: 554, distance: 19.4
click at [288, 554] on span "HeadChange - Bulk Food Grade Live Rosin - Blend" at bounding box center [247, 546] width 340 height 21
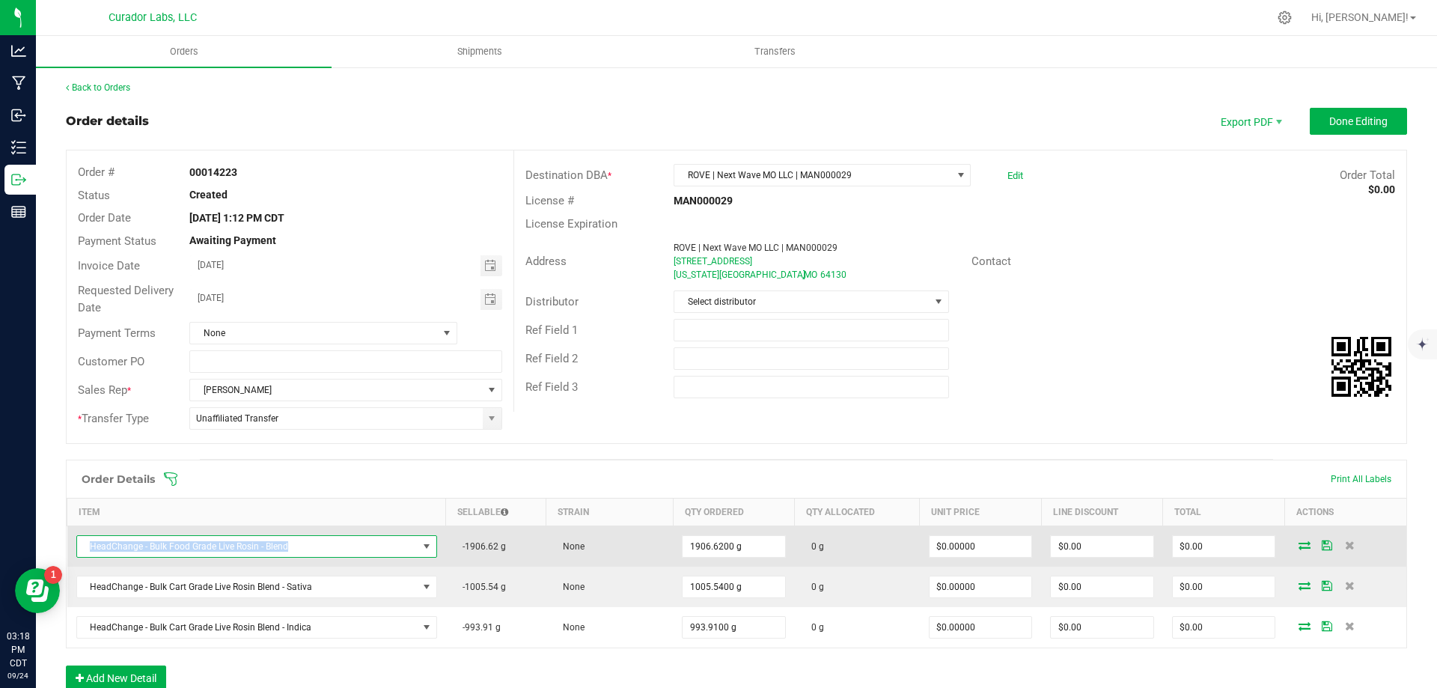
copy span "HeadChange - Bulk Food Grade Live Rosin - Blend"
click at [1298, 544] on icon at bounding box center [1304, 544] width 12 height 9
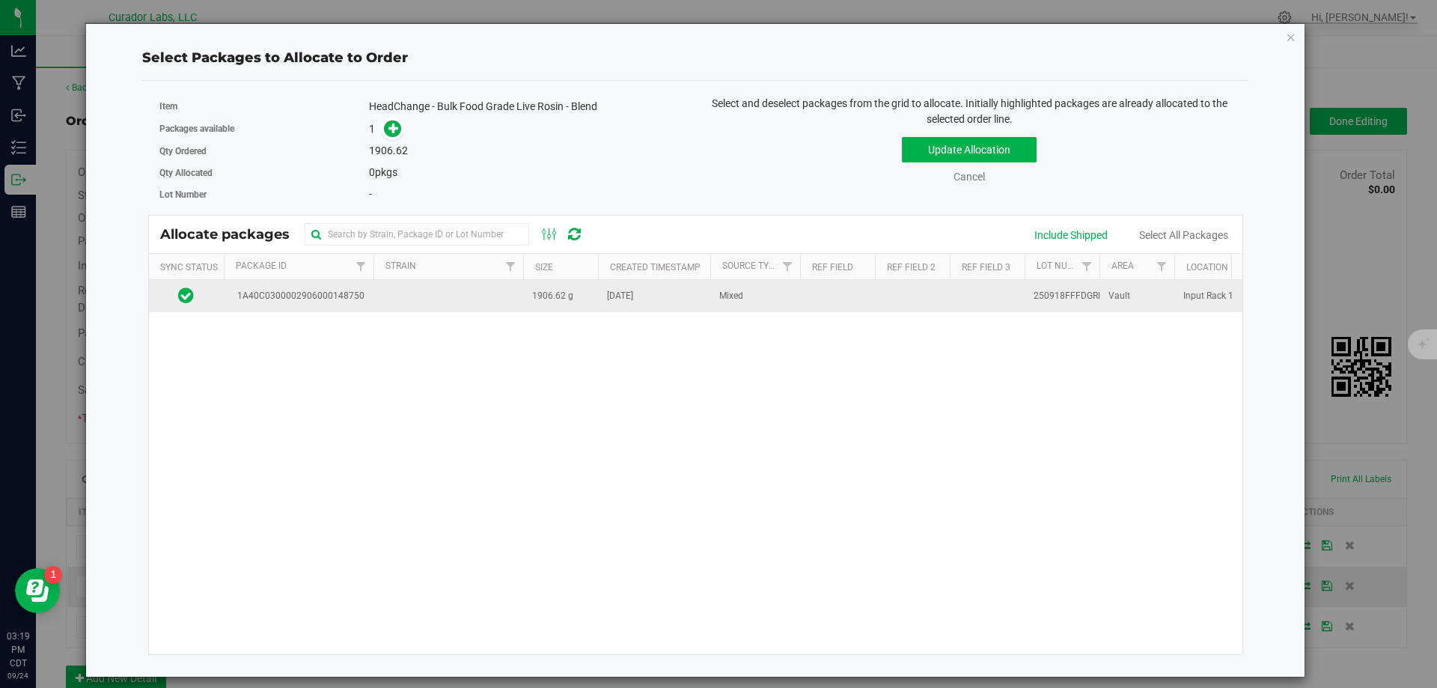
click at [377, 283] on td at bounding box center [448, 296] width 150 height 32
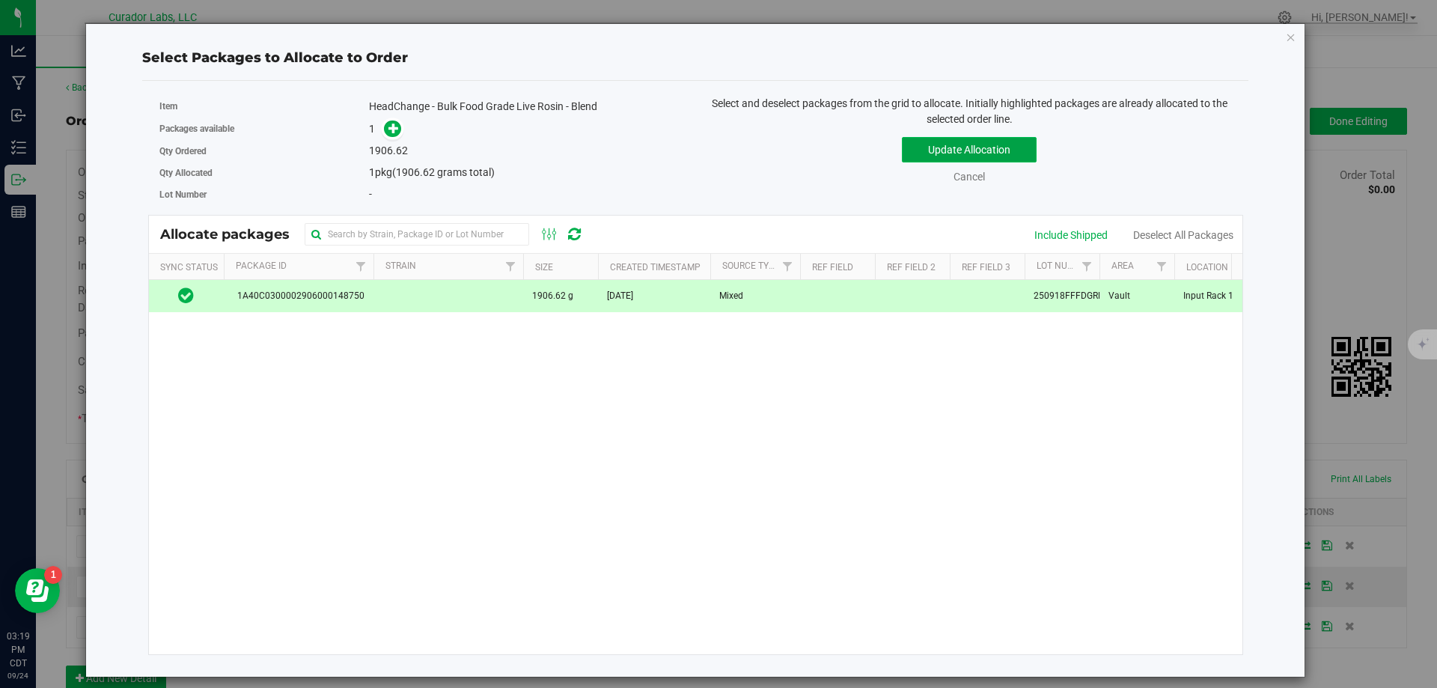
click at [968, 147] on button "Update Allocation" at bounding box center [969, 149] width 135 height 25
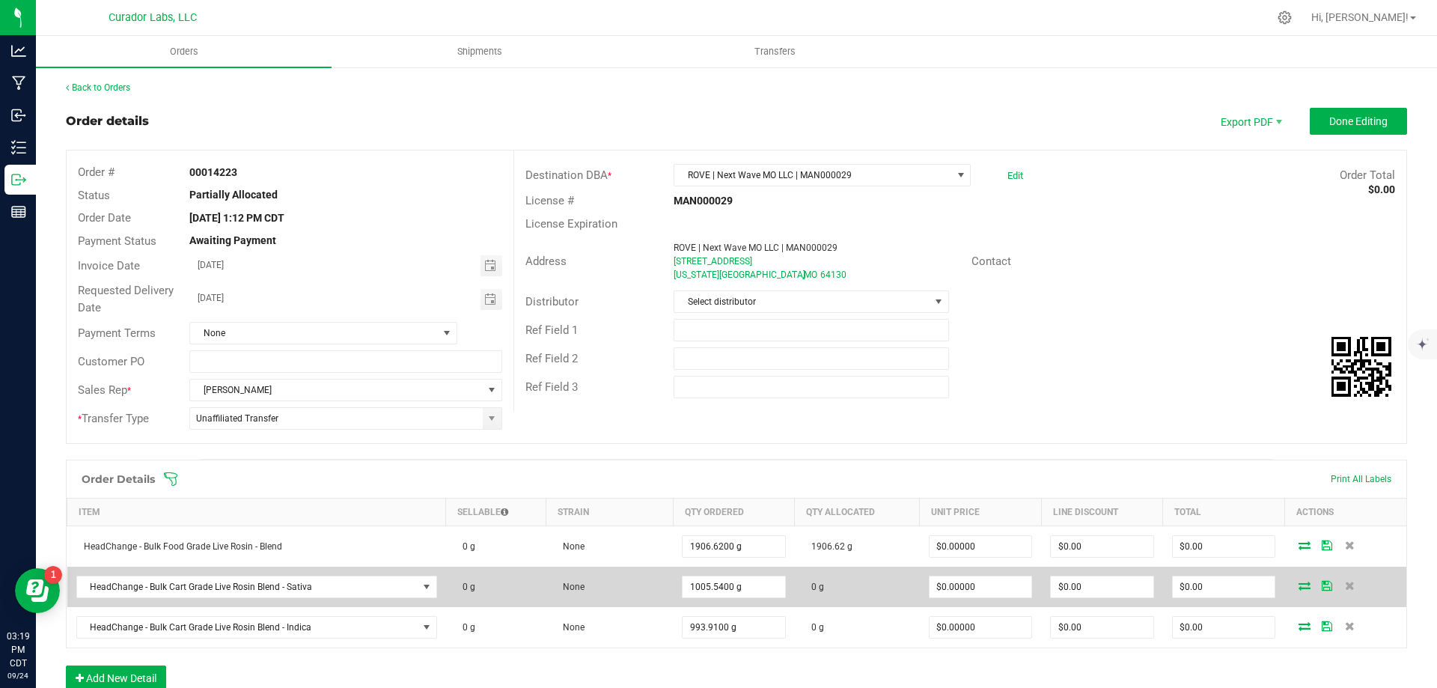
click at [1298, 583] on icon at bounding box center [1304, 585] width 12 height 9
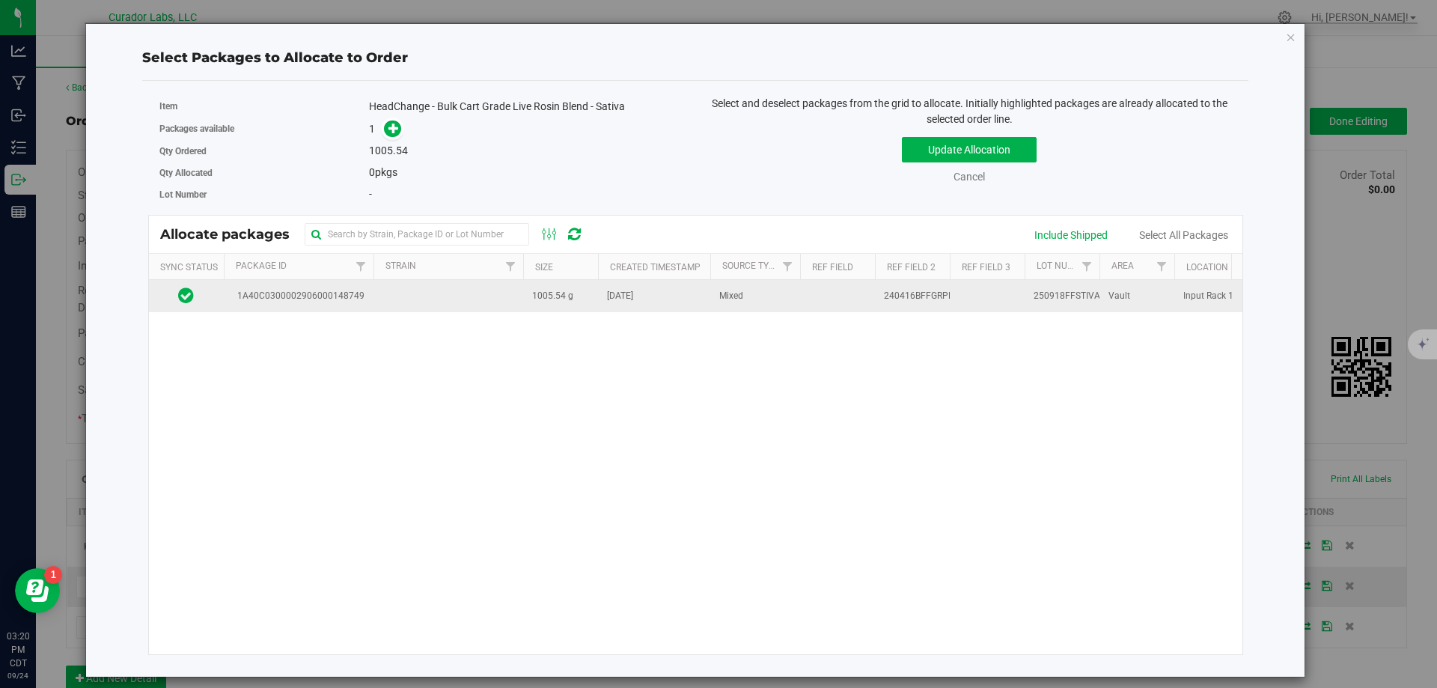
click at [633, 300] on span "[DATE]" at bounding box center [620, 296] width 26 height 14
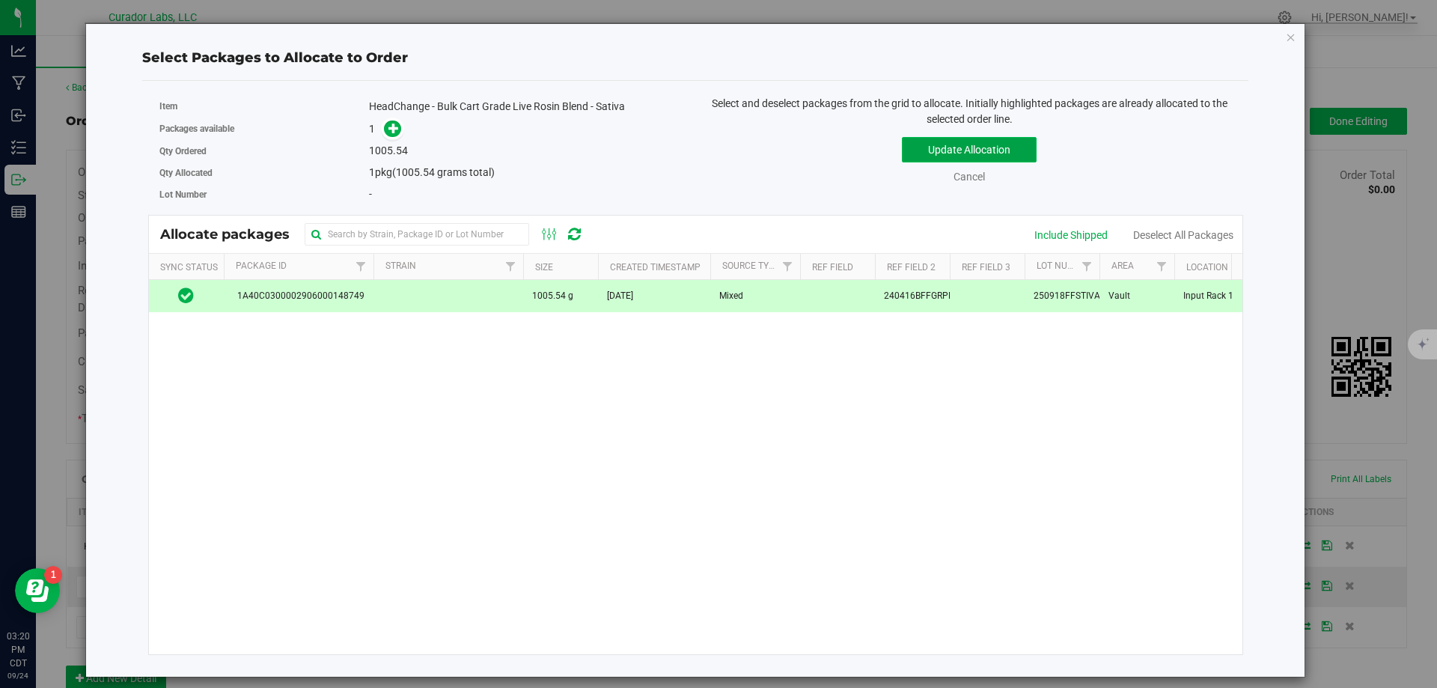
click at [928, 147] on button "Update Allocation" at bounding box center [969, 149] width 135 height 25
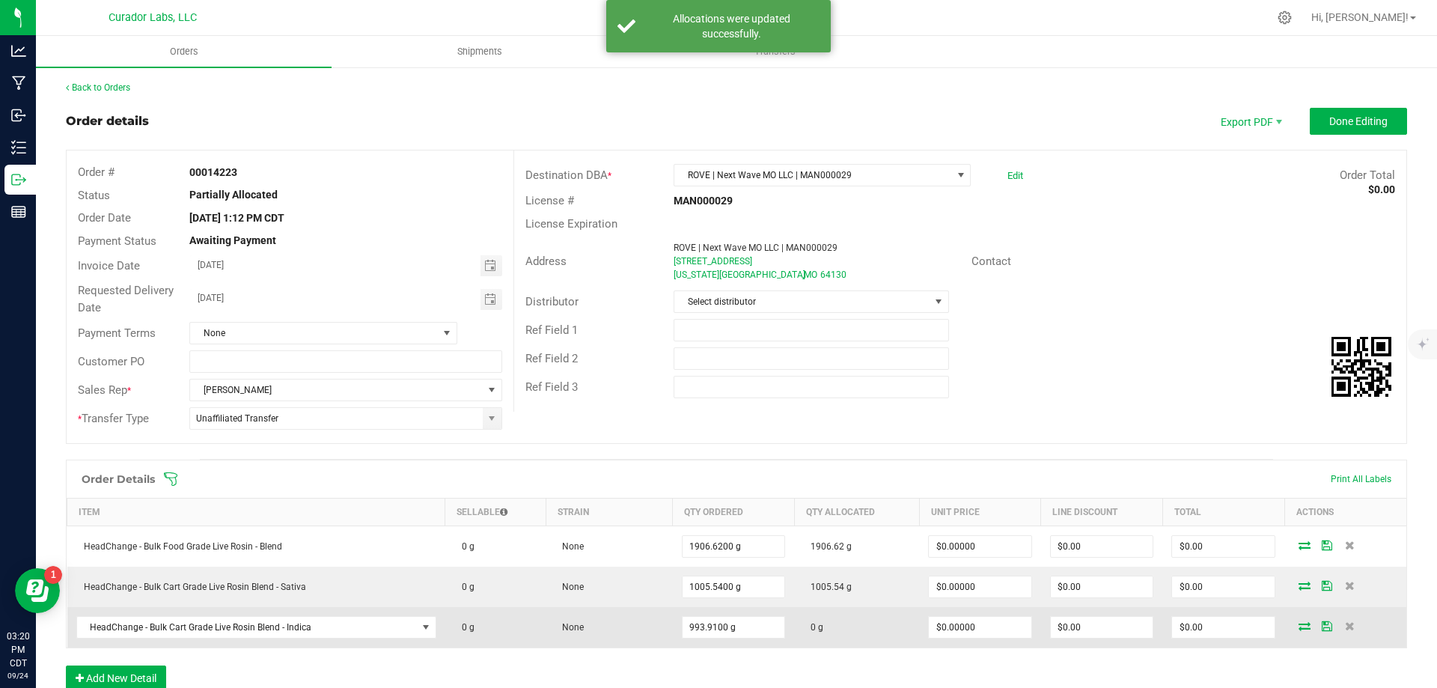
click at [853, 624] on td "0 g" at bounding box center [856, 627] width 125 height 40
click at [1298, 623] on icon at bounding box center [1304, 625] width 12 height 9
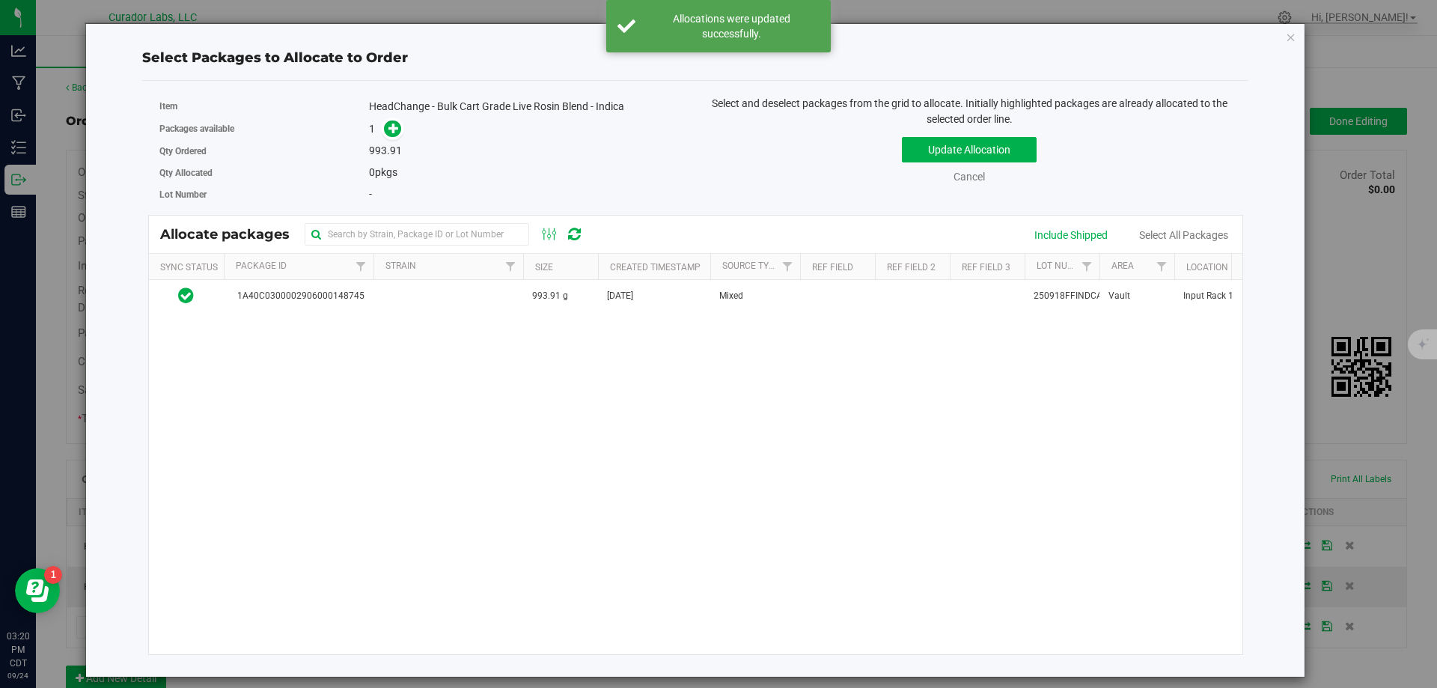
click at [938, 136] on div "Update Allocation Cancel Include Shipped Select All Packages" at bounding box center [968, 157] width 525 height 55
click at [934, 146] on button "Update Allocation" at bounding box center [969, 149] width 135 height 25
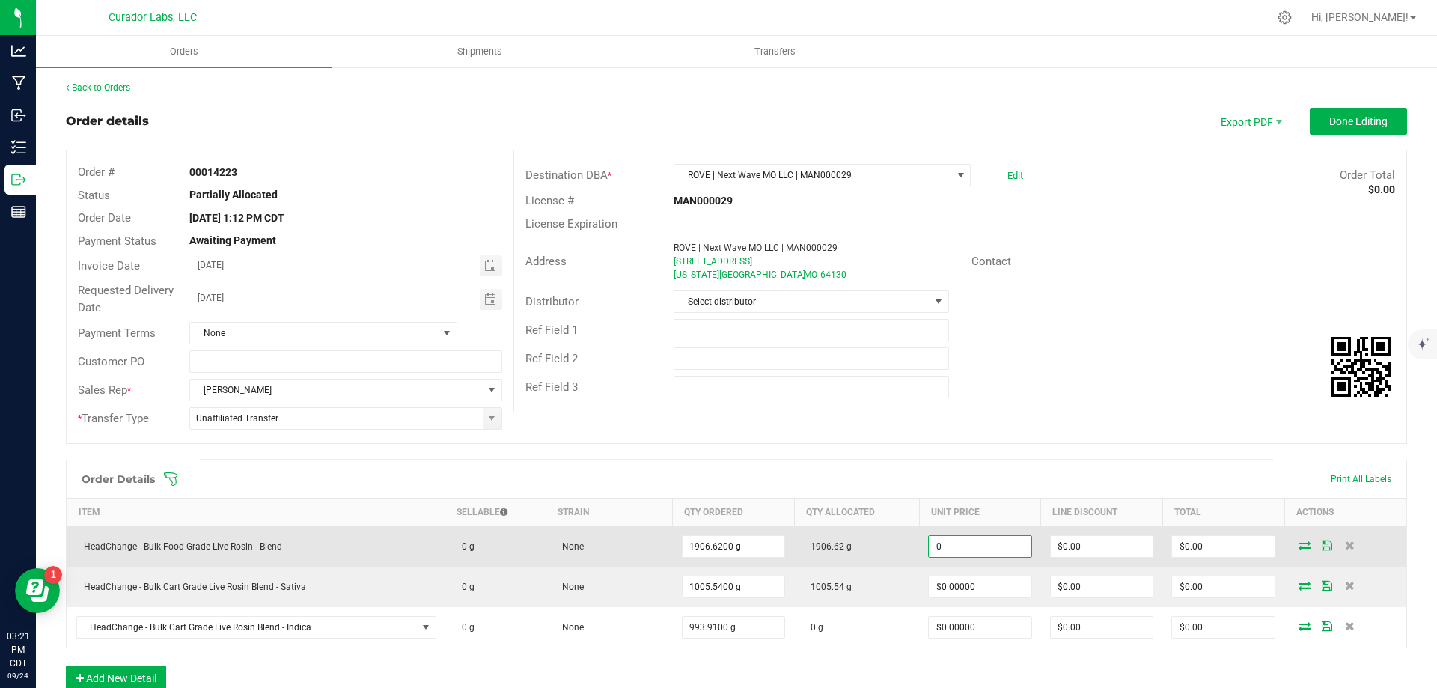
click at [964, 539] on input "0" at bounding box center [980, 546] width 103 height 21
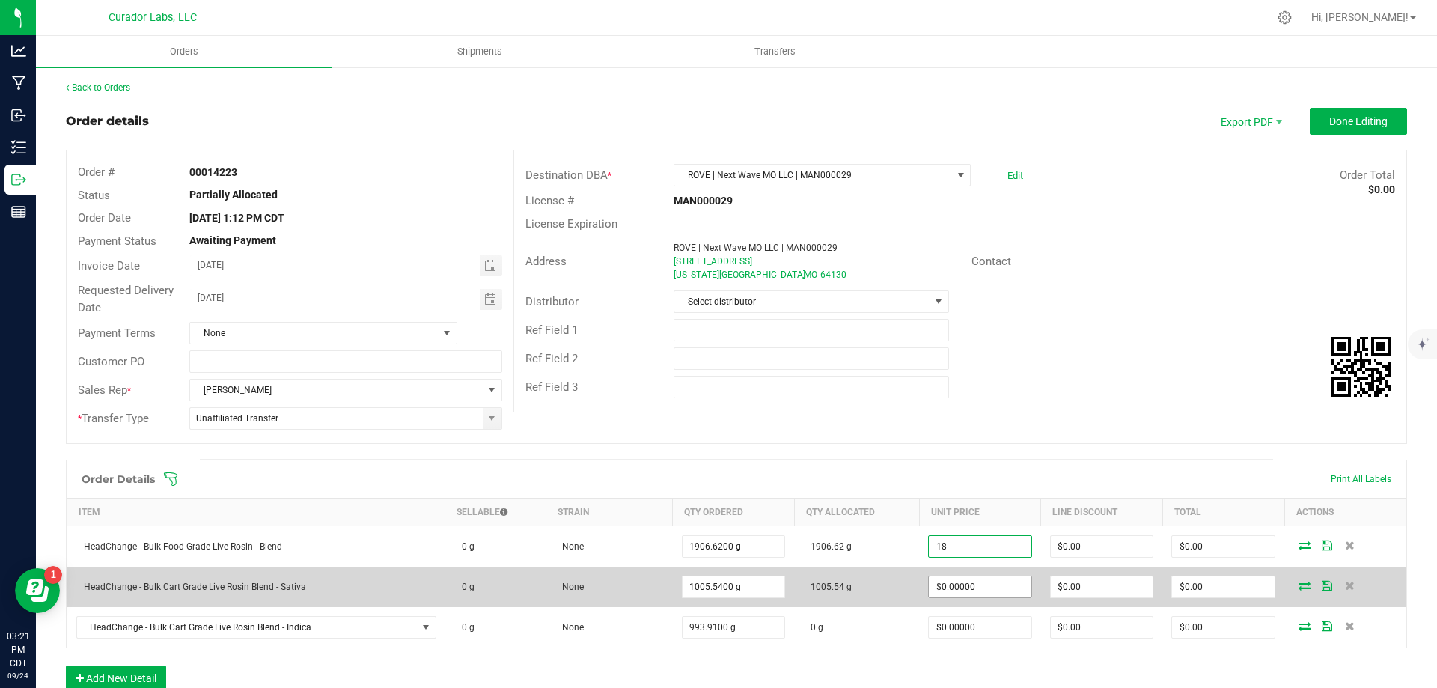
type input "$18.00000"
type input "$34,319.16"
click at [973, 586] on input "0" at bounding box center [980, 586] width 103 height 21
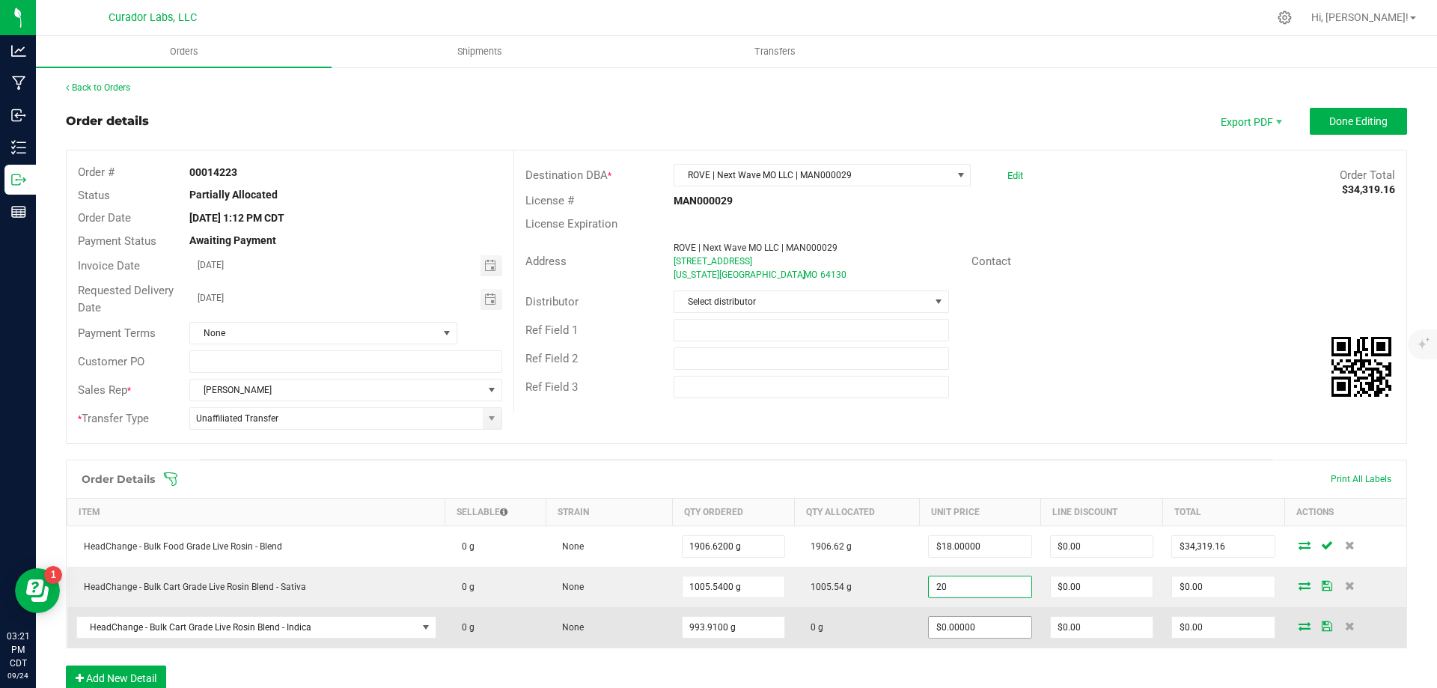
type input "$20.00000"
type input "$20,110.80"
click at [974, 622] on input "0" at bounding box center [980, 627] width 103 height 21
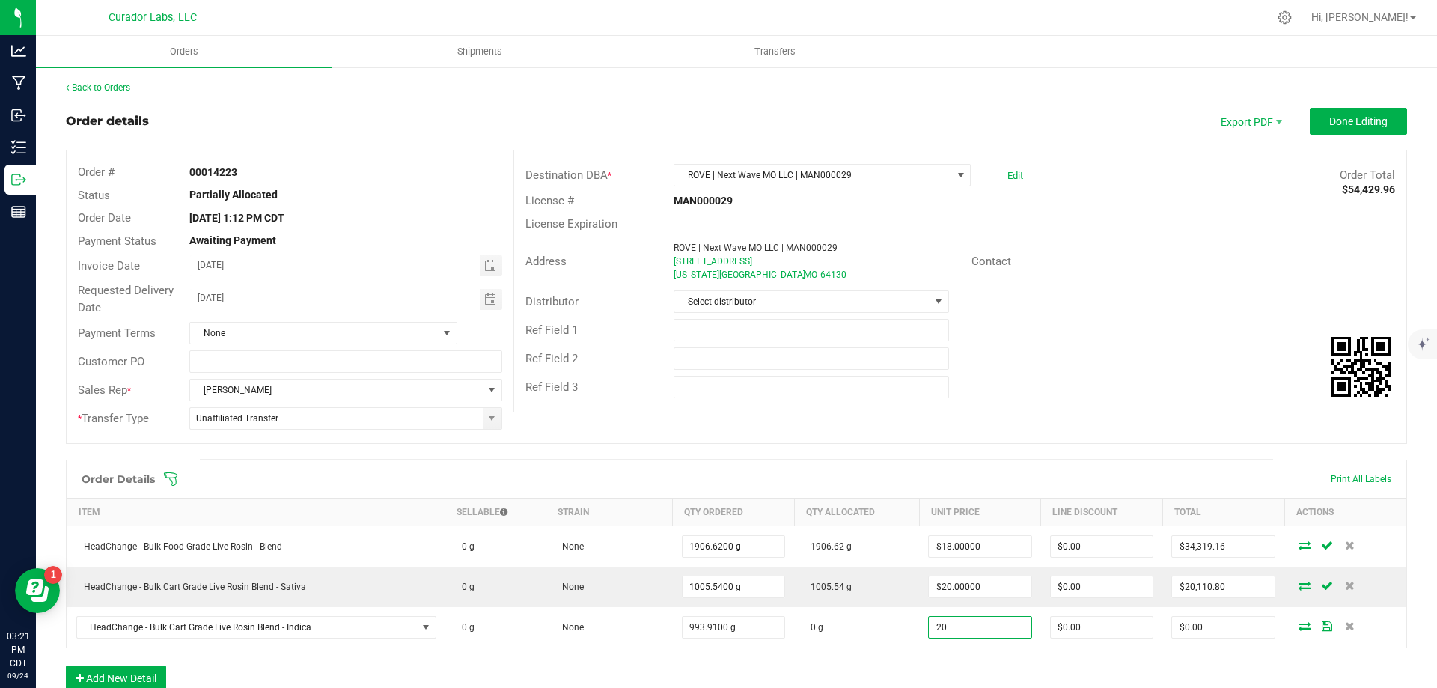
type input "$20.00000"
type input "$19,878.20"
click at [1068, 436] on div "Order # 00014223 Status Partially Allocated Order Date [DATE] 1:12 PM CDT Payme…" at bounding box center [736, 296] width 1339 height 293
click at [1330, 115] on span "Done Editing" at bounding box center [1358, 121] width 58 height 12
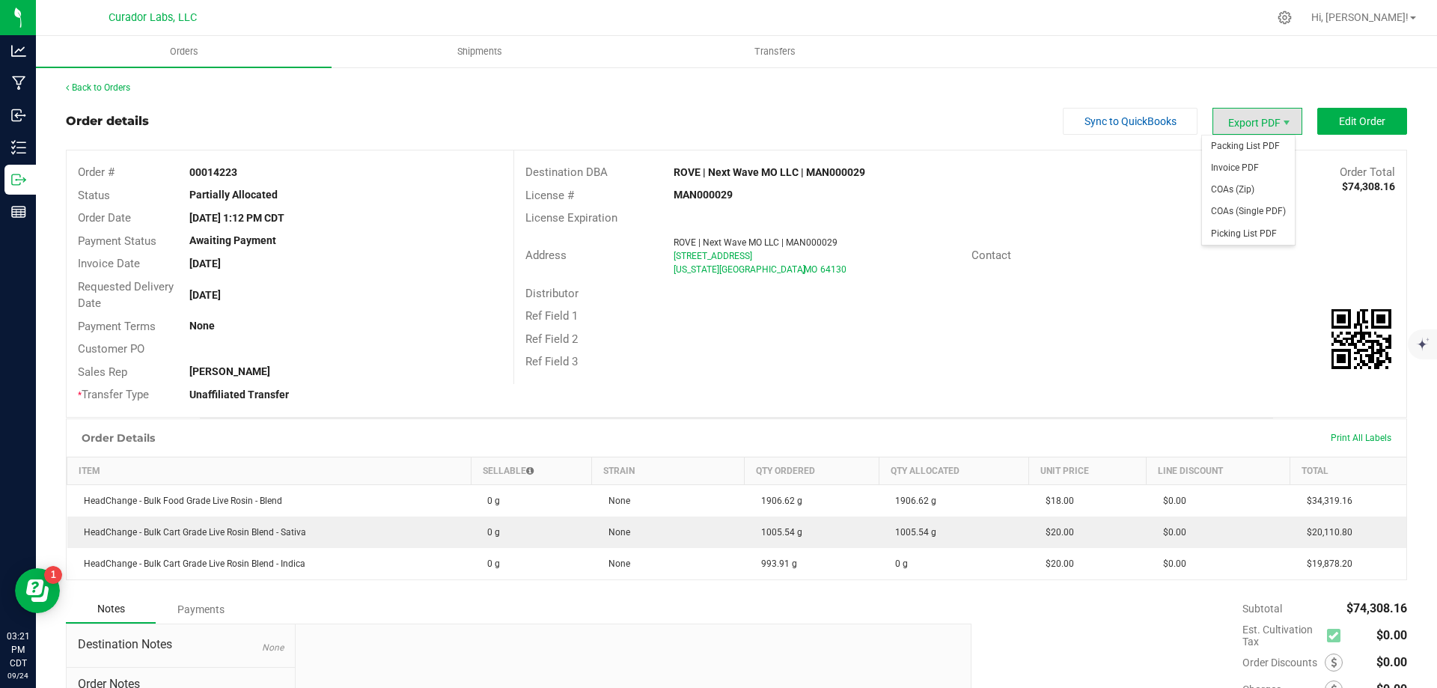
click at [1228, 122] on span "Export PDF" at bounding box center [1257, 121] width 90 height 27
click at [1232, 114] on span "Export PDF" at bounding box center [1257, 121] width 90 height 27
click at [1229, 150] on span "Packing List PDF" at bounding box center [1248, 146] width 93 height 22
click at [1251, 120] on span "Export PDF" at bounding box center [1257, 121] width 90 height 27
click at [1256, 165] on span "Invoice PDF" at bounding box center [1248, 168] width 93 height 22
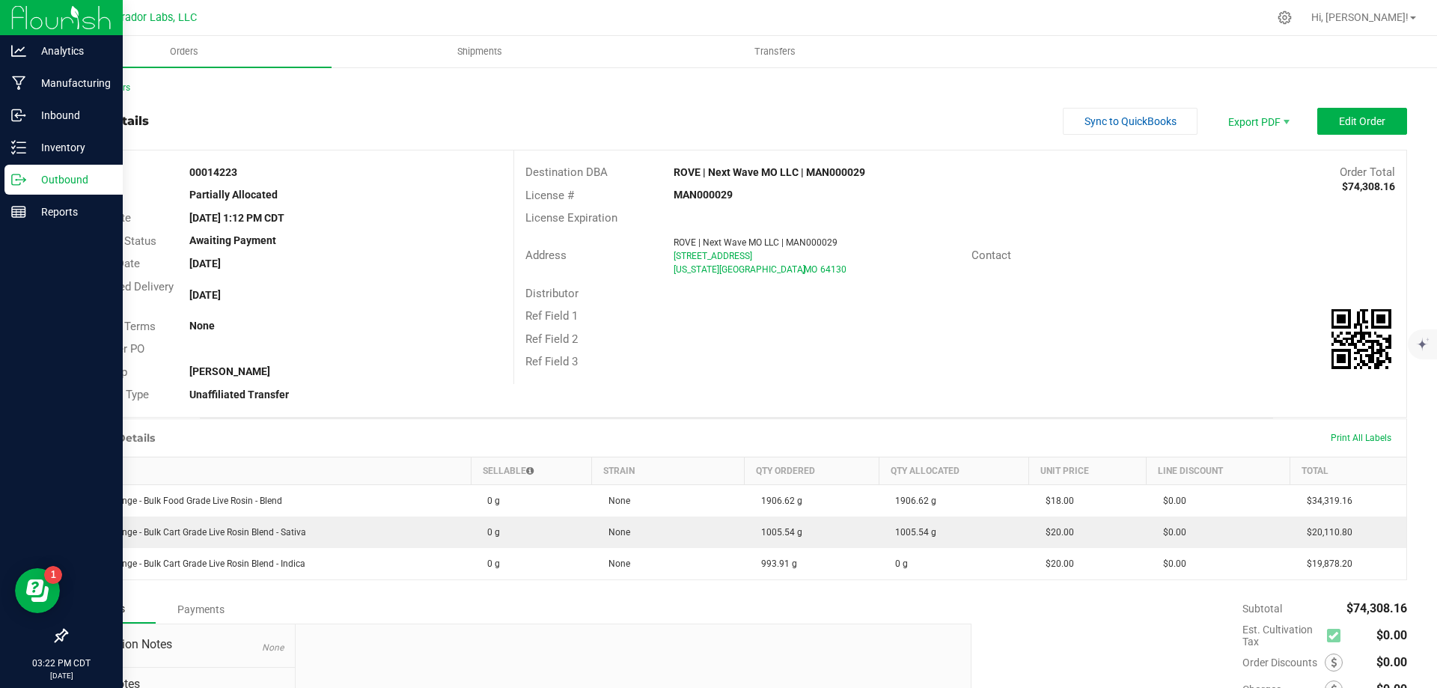
click at [65, 174] on p "Outbound" at bounding box center [71, 180] width 90 height 18
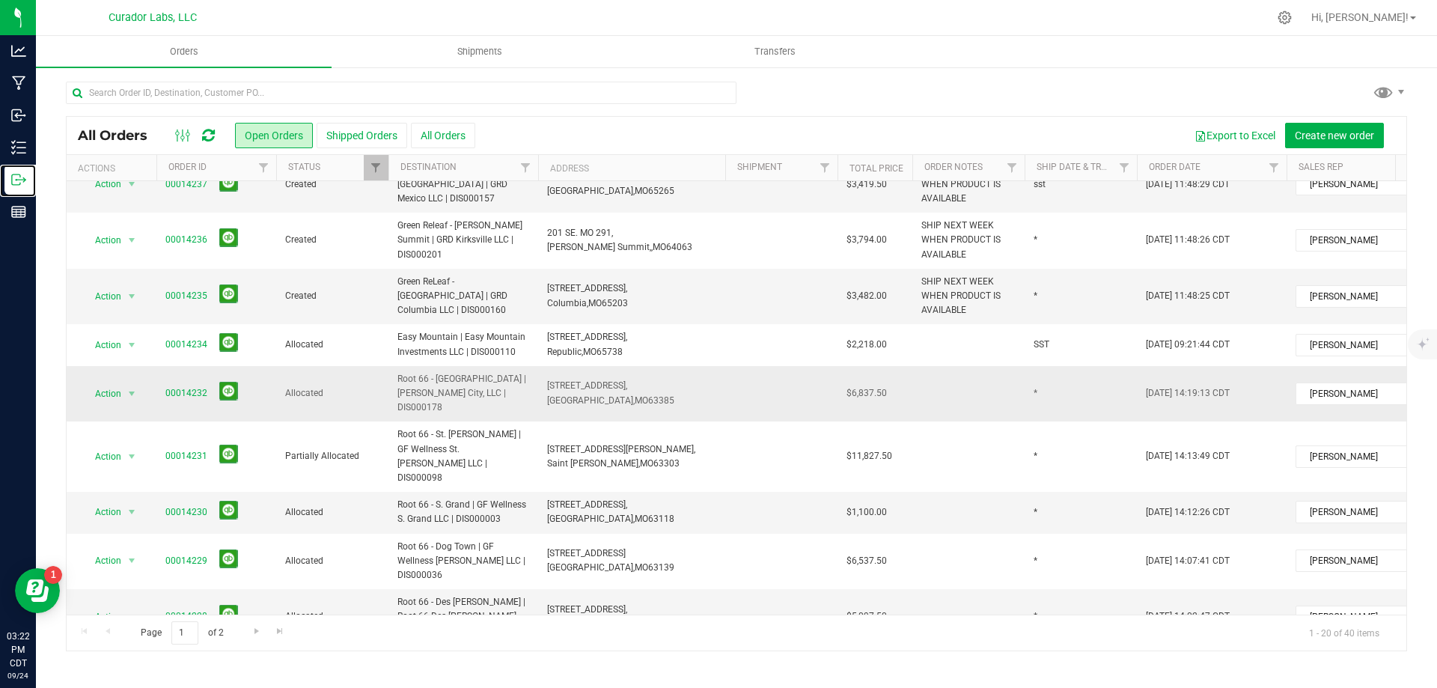
scroll to position [579, 0]
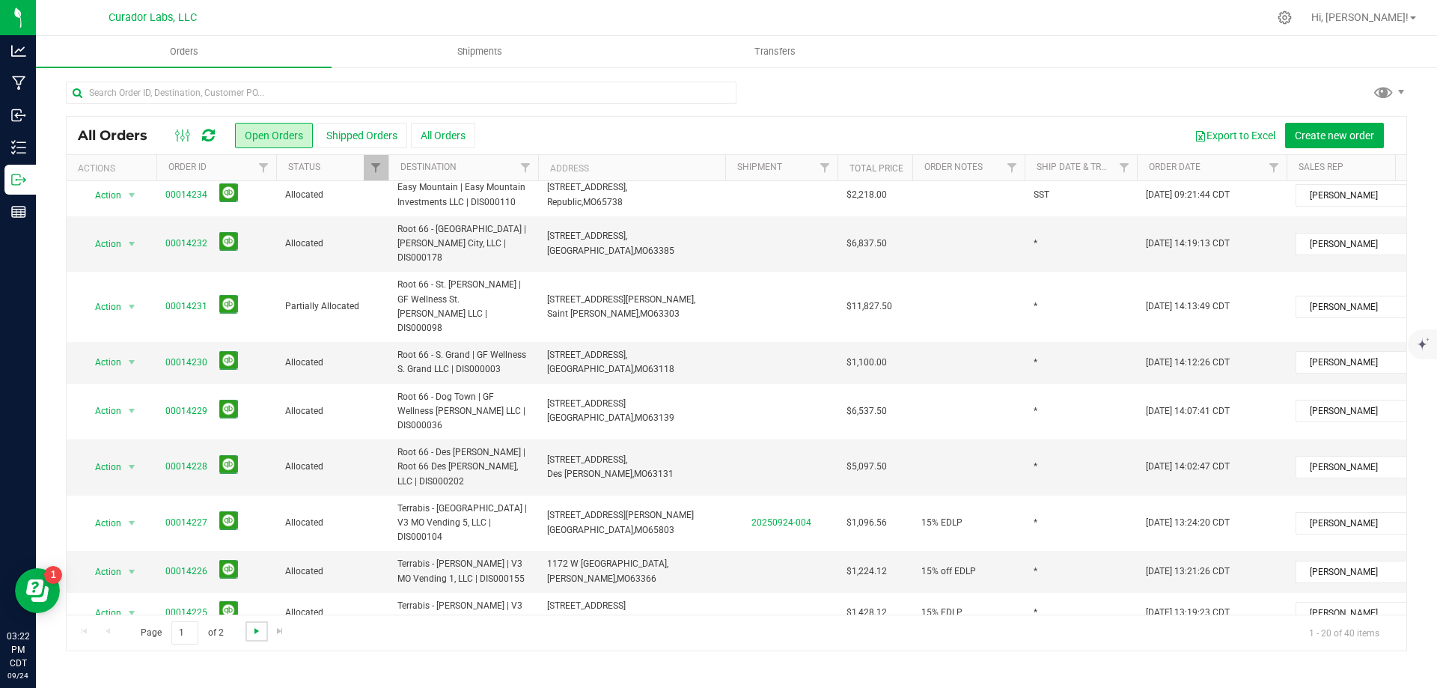
click at [253, 631] on span "Go to the next page" at bounding box center [257, 631] width 12 height 12
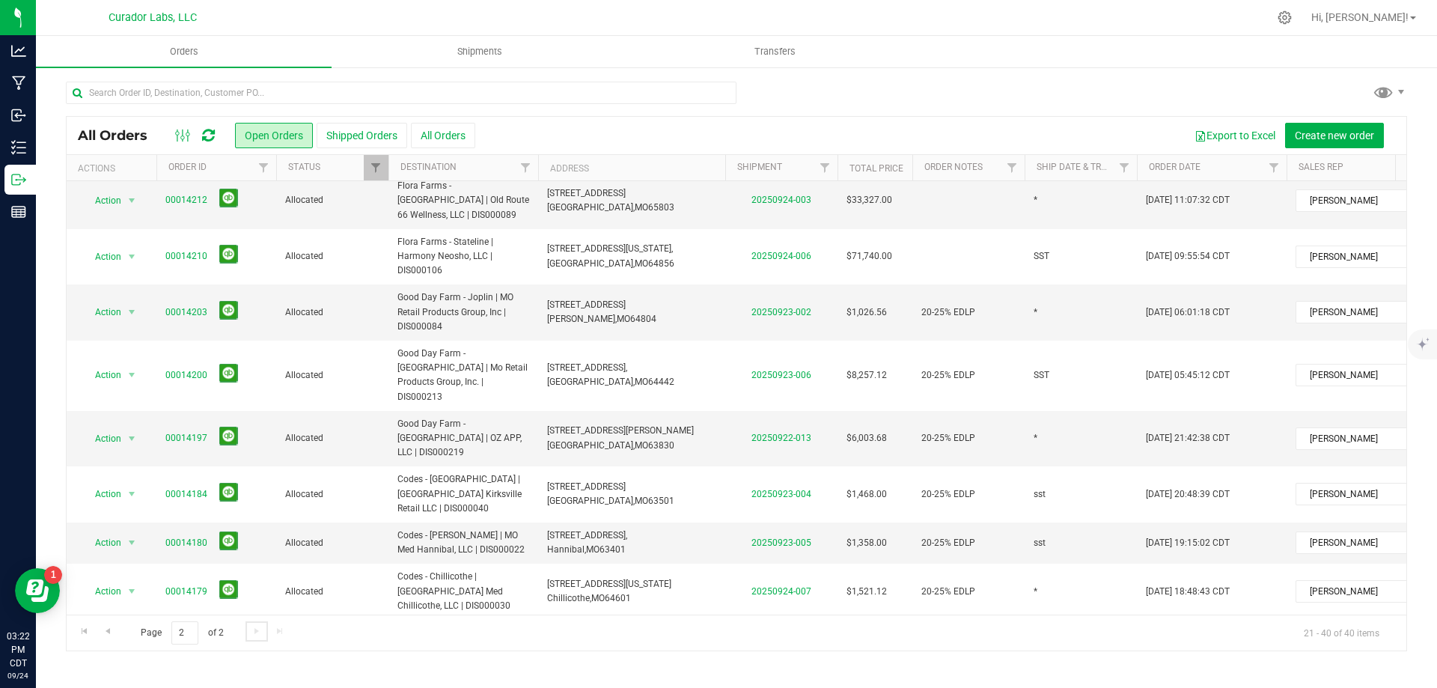
scroll to position [0, 0]
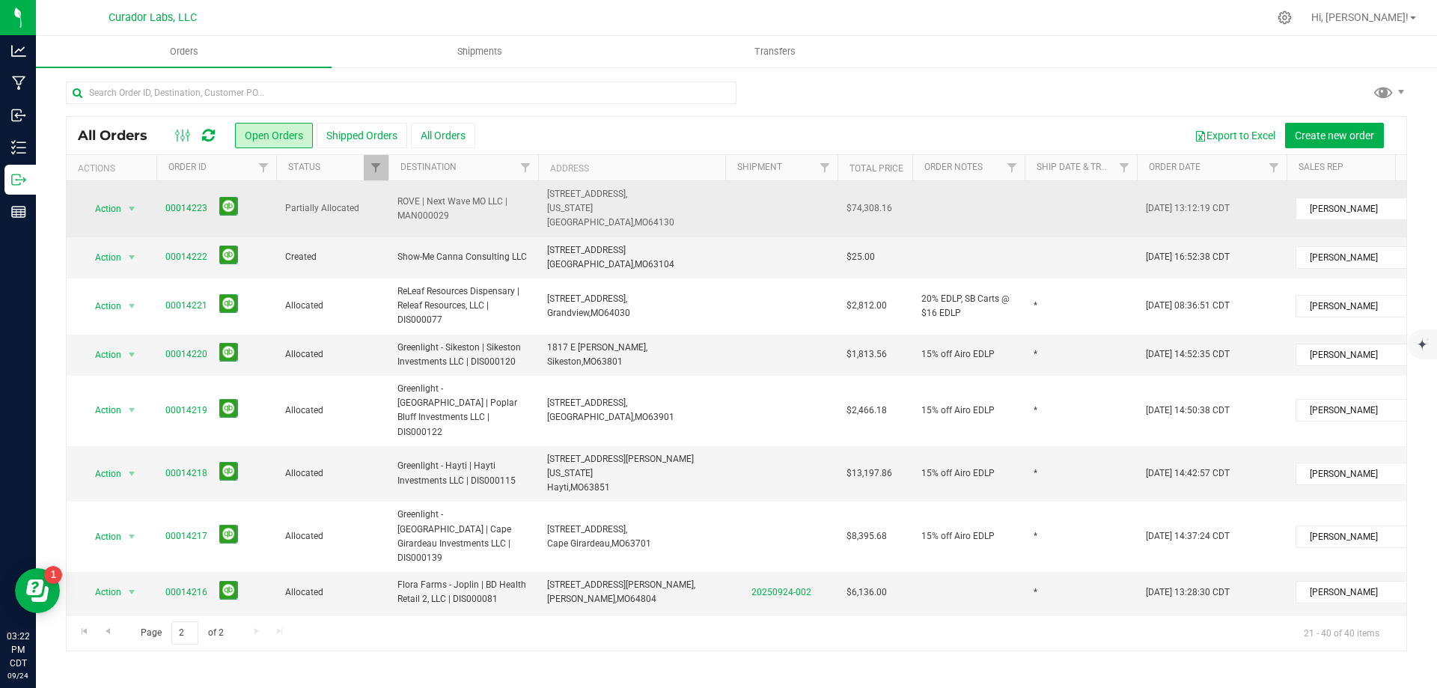
click at [343, 201] on span "Partially Allocated" at bounding box center [332, 208] width 94 height 14
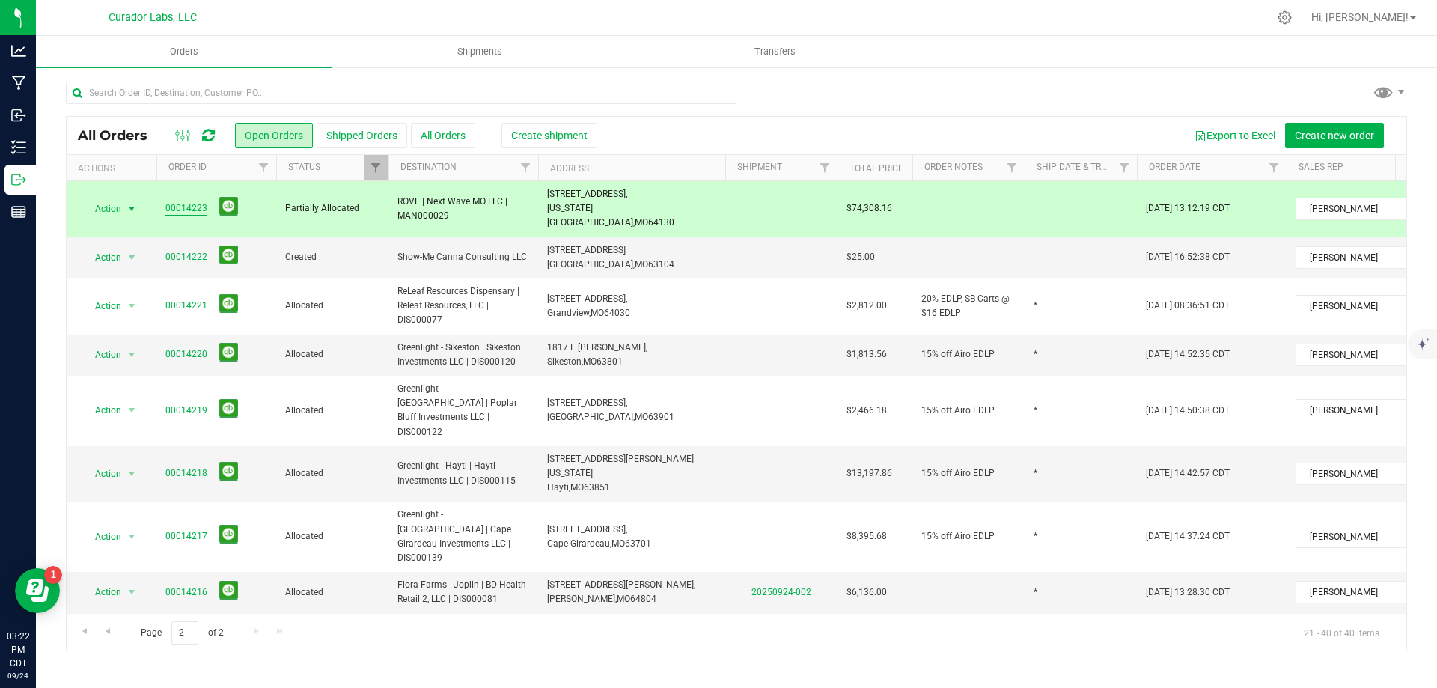
click at [176, 201] on link "00014223" at bounding box center [186, 208] width 42 height 14
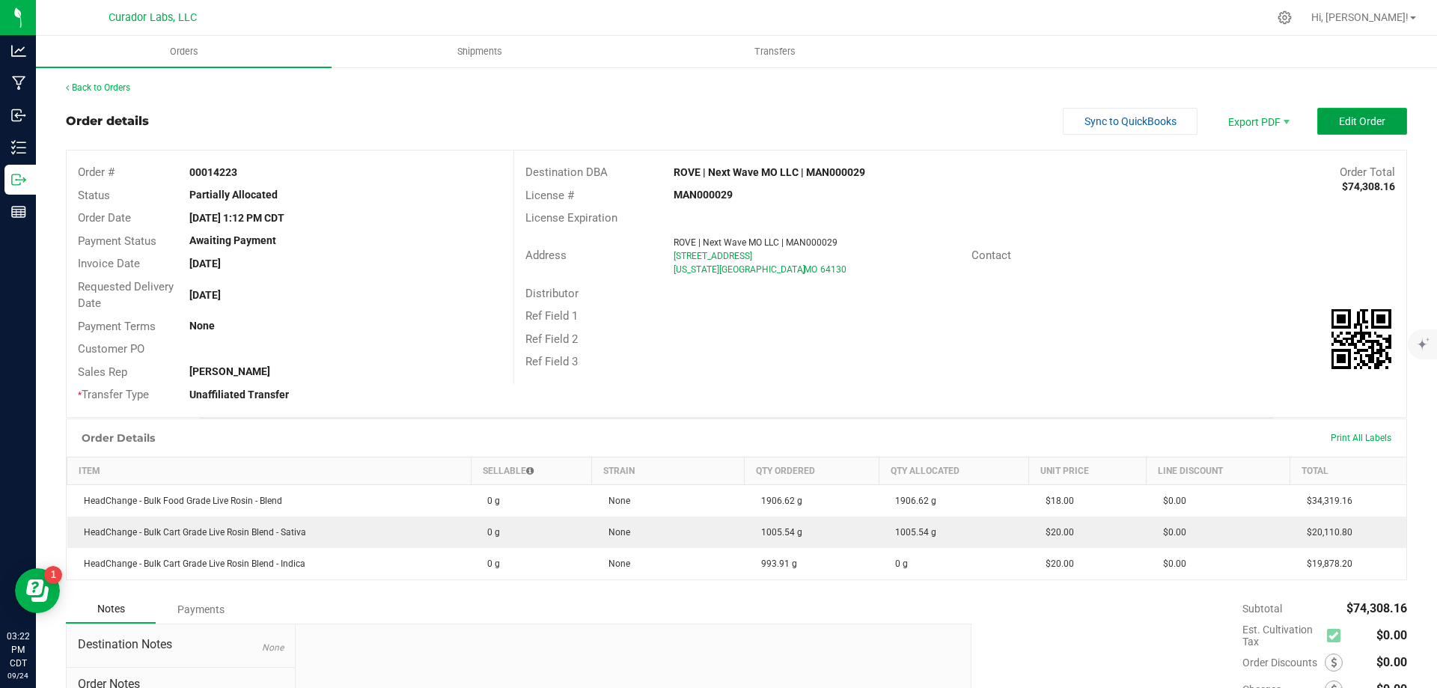
click at [1367, 112] on button "Edit Order" at bounding box center [1362, 121] width 90 height 27
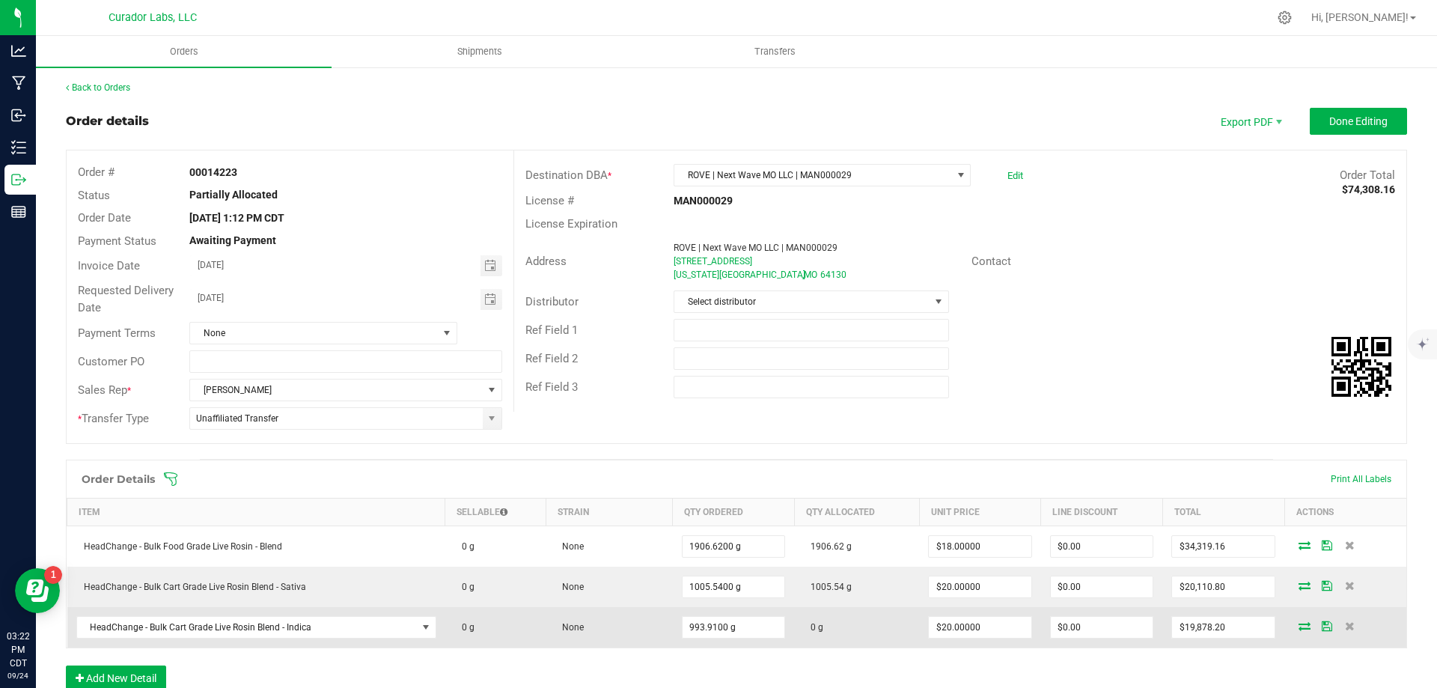
click at [1299, 627] on icon at bounding box center [1304, 625] width 12 height 9
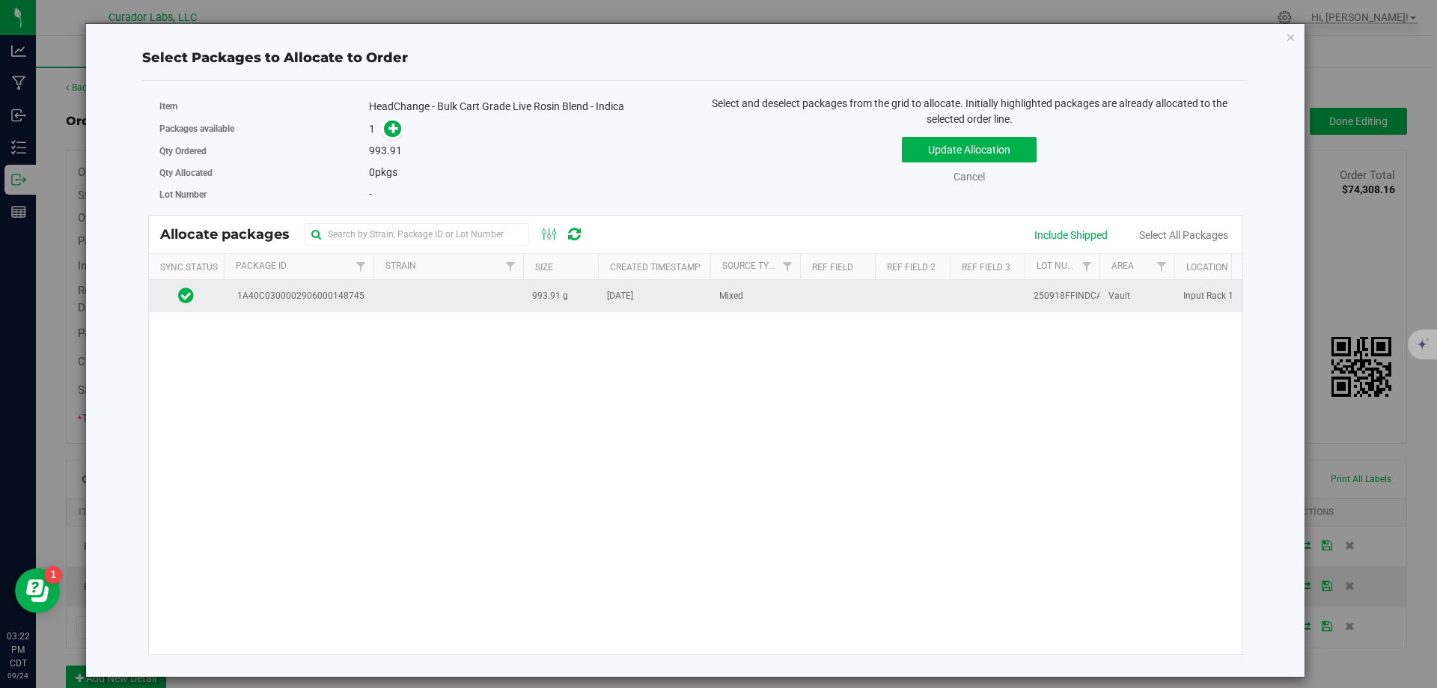
click at [712, 300] on td "Mixed" at bounding box center [755, 296] width 90 height 32
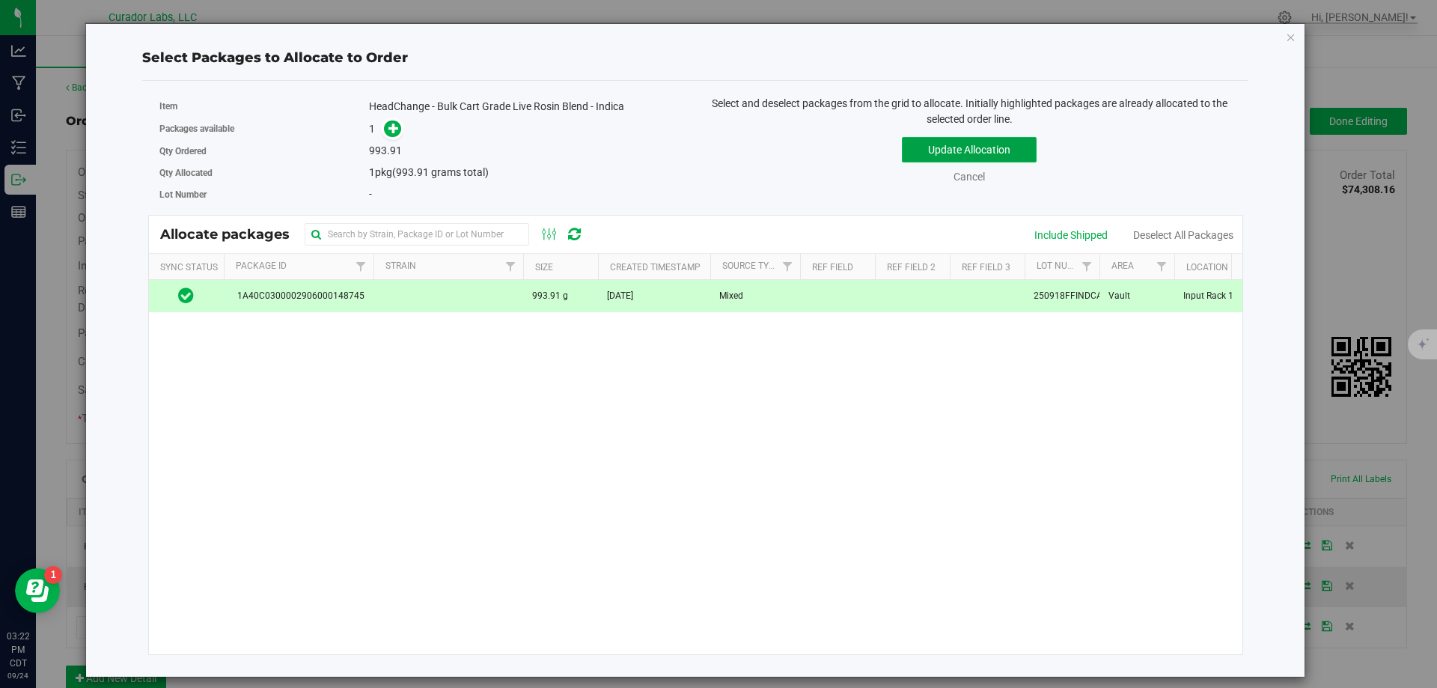
click at [979, 156] on button "Update Allocation" at bounding box center [969, 149] width 135 height 25
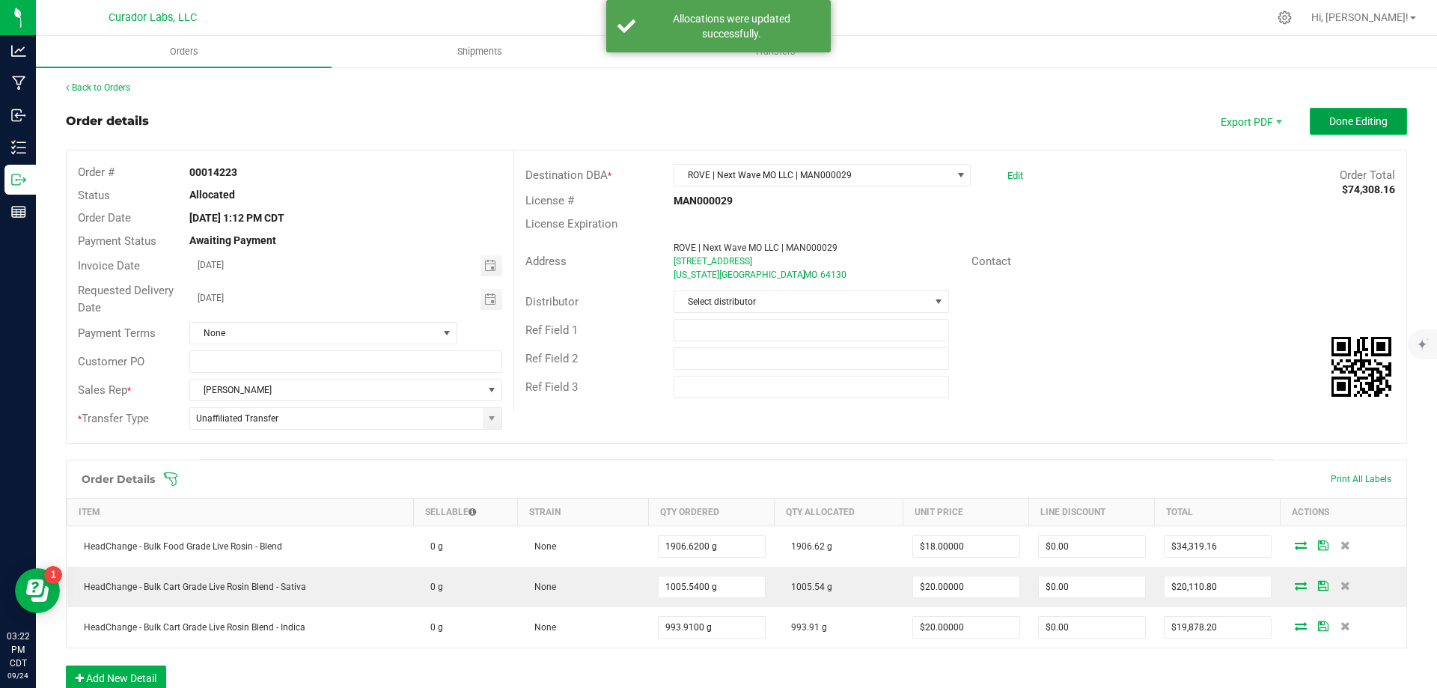
click at [1348, 108] on button "Done Editing" at bounding box center [1357, 121] width 97 height 27
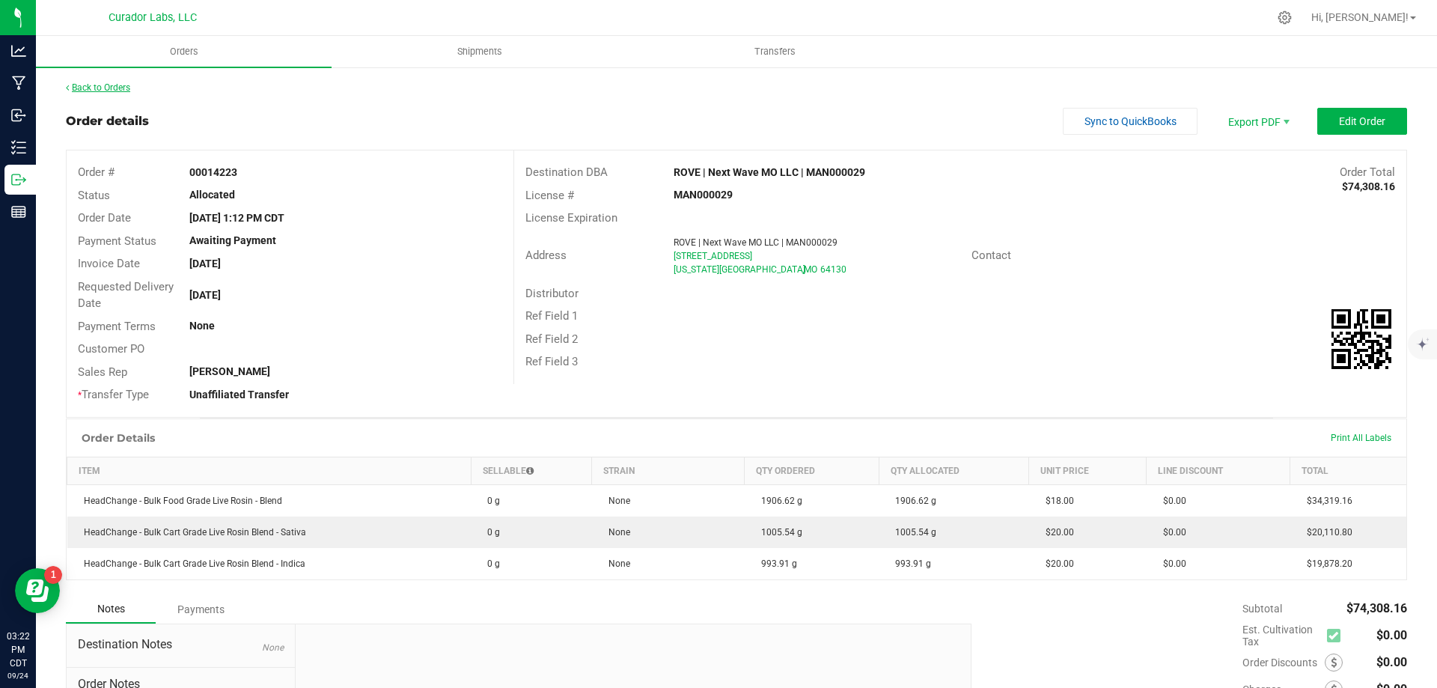
click at [89, 85] on link "Back to Orders" at bounding box center [98, 87] width 64 height 10
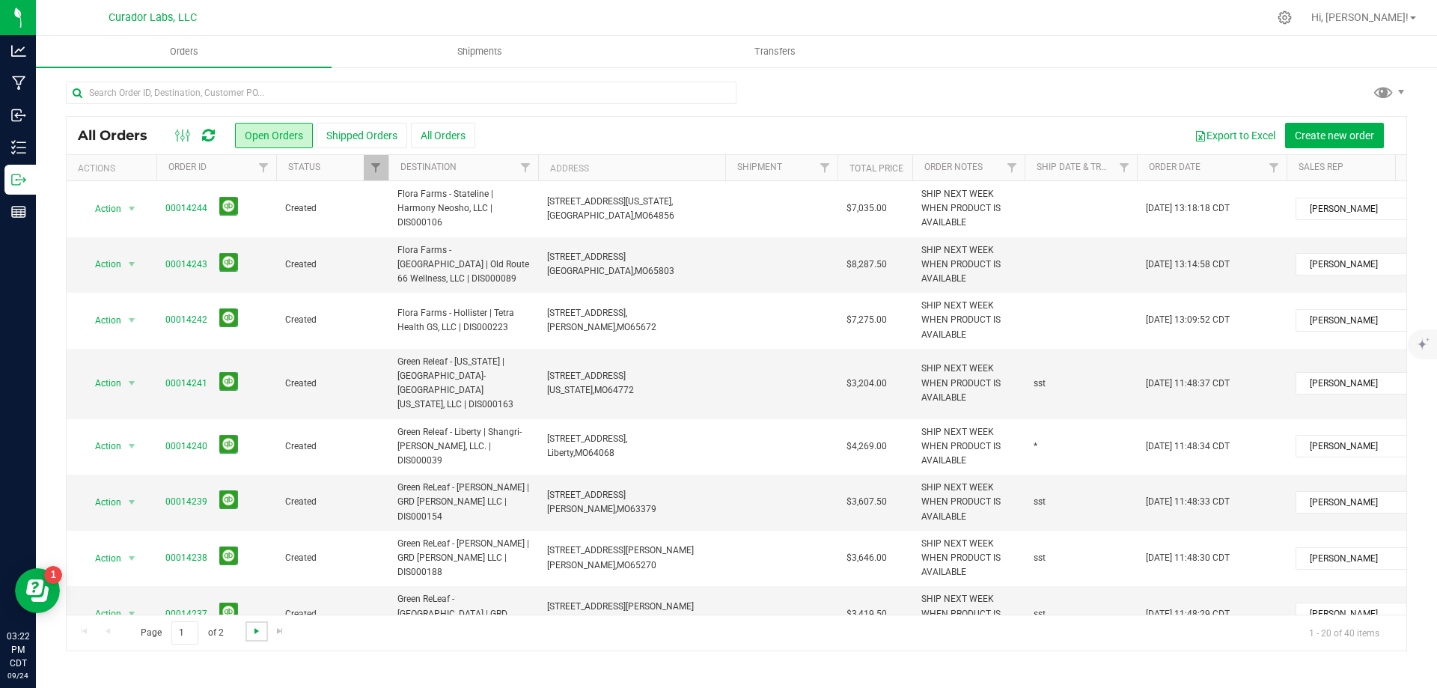
click at [251, 628] on span "Go to the next page" at bounding box center [257, 631] width 12 height 12
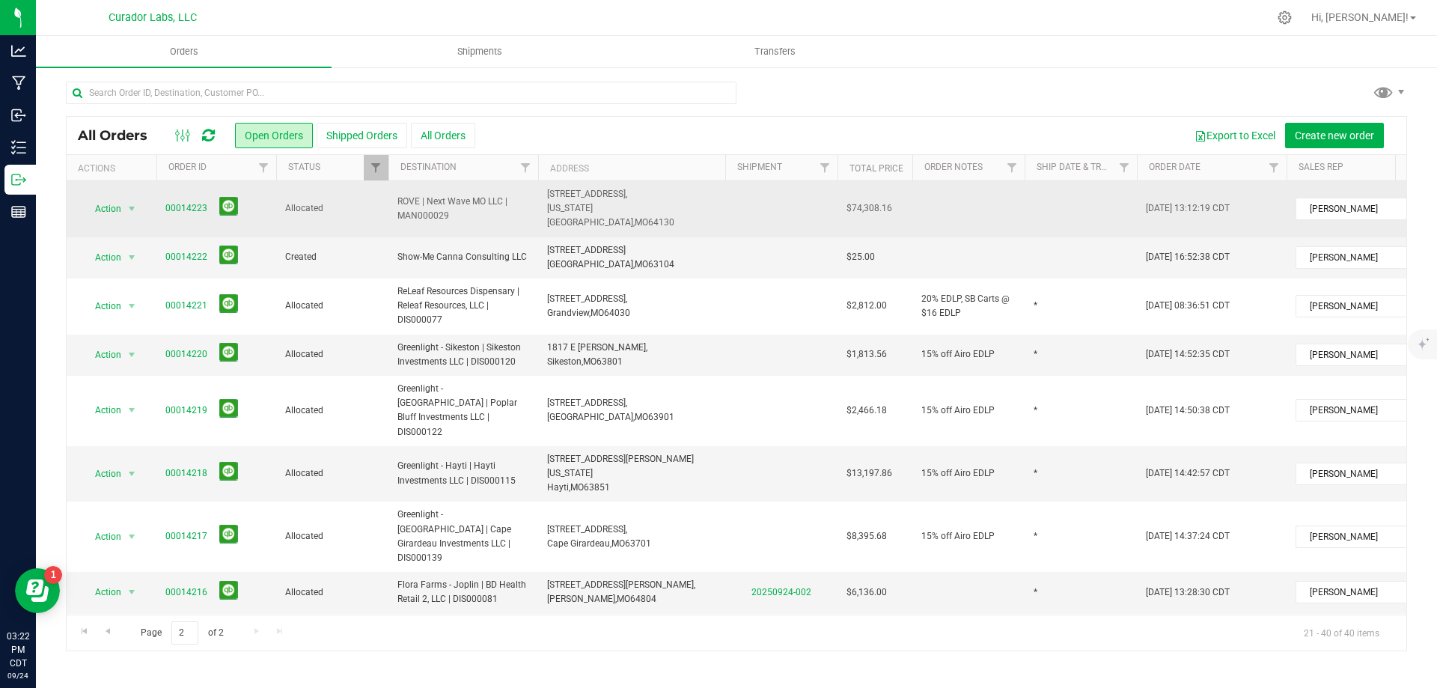
click at [431, 209] on span "ROVE | Next Wave MO LLC | MAN000029" at bounding box center [463, 209] width 132 height 28
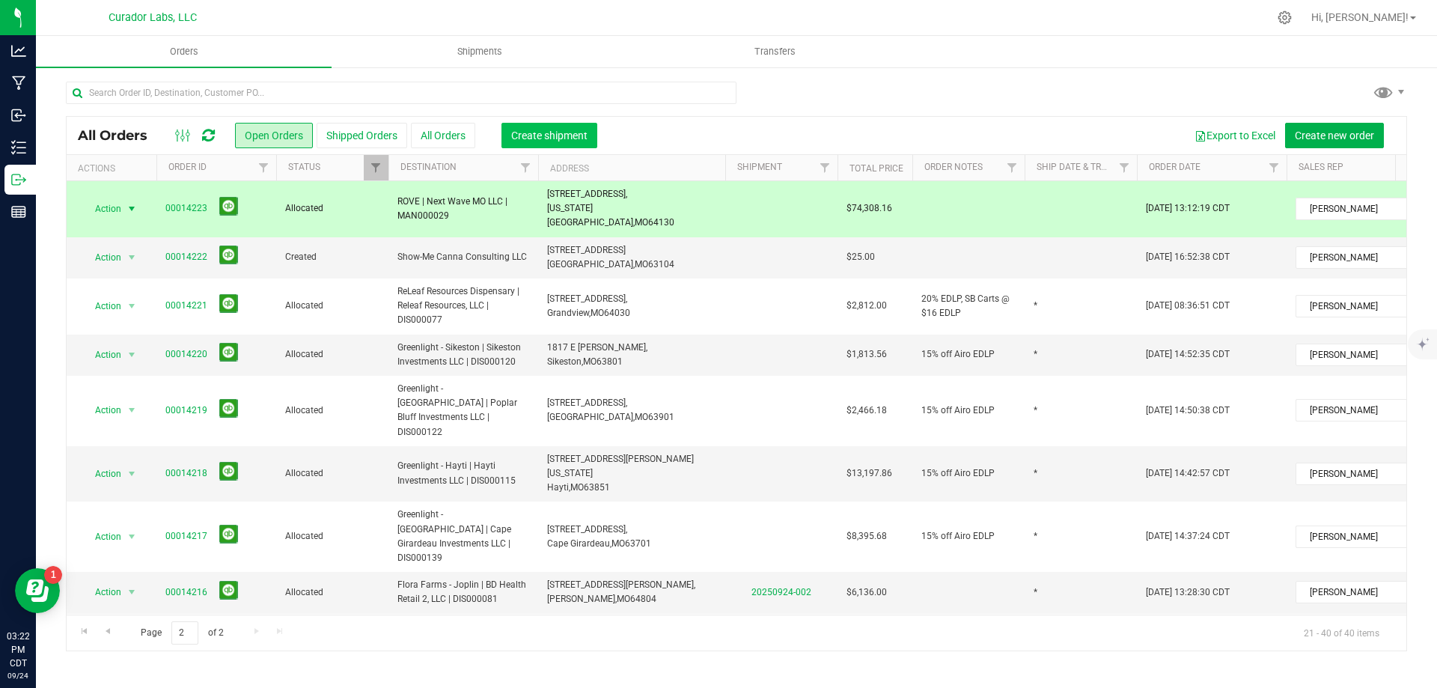
click at [566, 129] on span "Create shipment" at bounding box center [549, 135] width 76 height 12
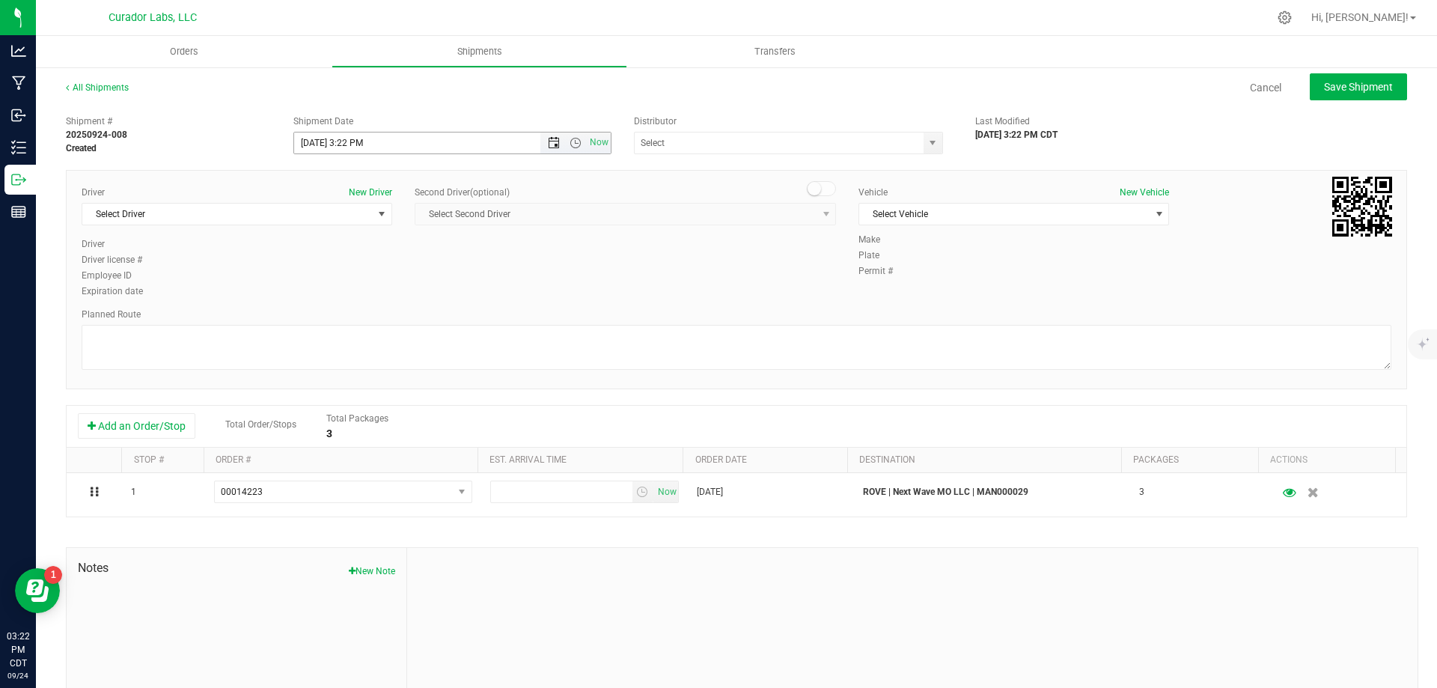
click at [548, 142] on span "Open the date view" at bounding box center [554, 143] width 12 height 12
click at [387, 296] on link "25" at bounding box center [393, 295] width 22 height 23
click at [569, 140] on span "Open the time view" at bounding box center [575, 143] width 12 height 12
click at [371, 246] on li "8:00 AM" at bounding box center [448, 250] width 313 height 19
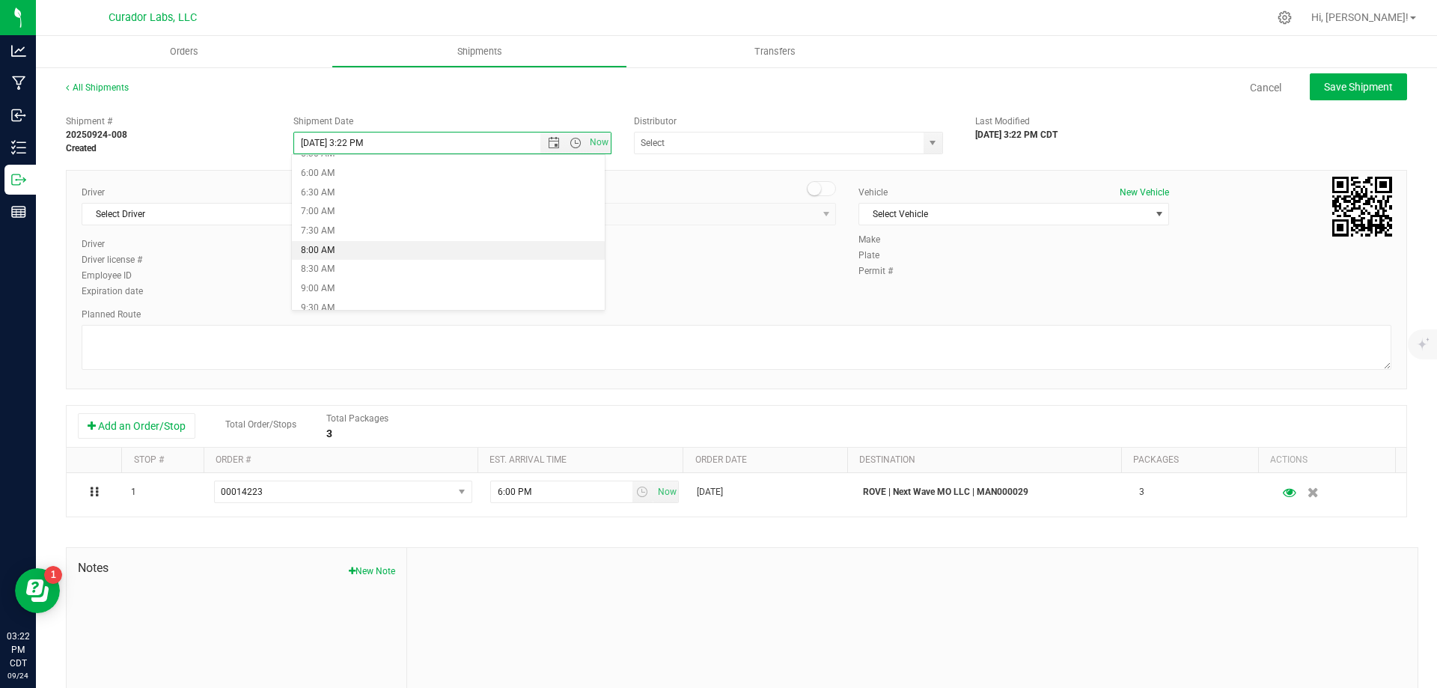
type input "[DATE] 8:00 AM"
click at [695, 138] on input "text" at bounding box center [775, 142] width 280 height 21
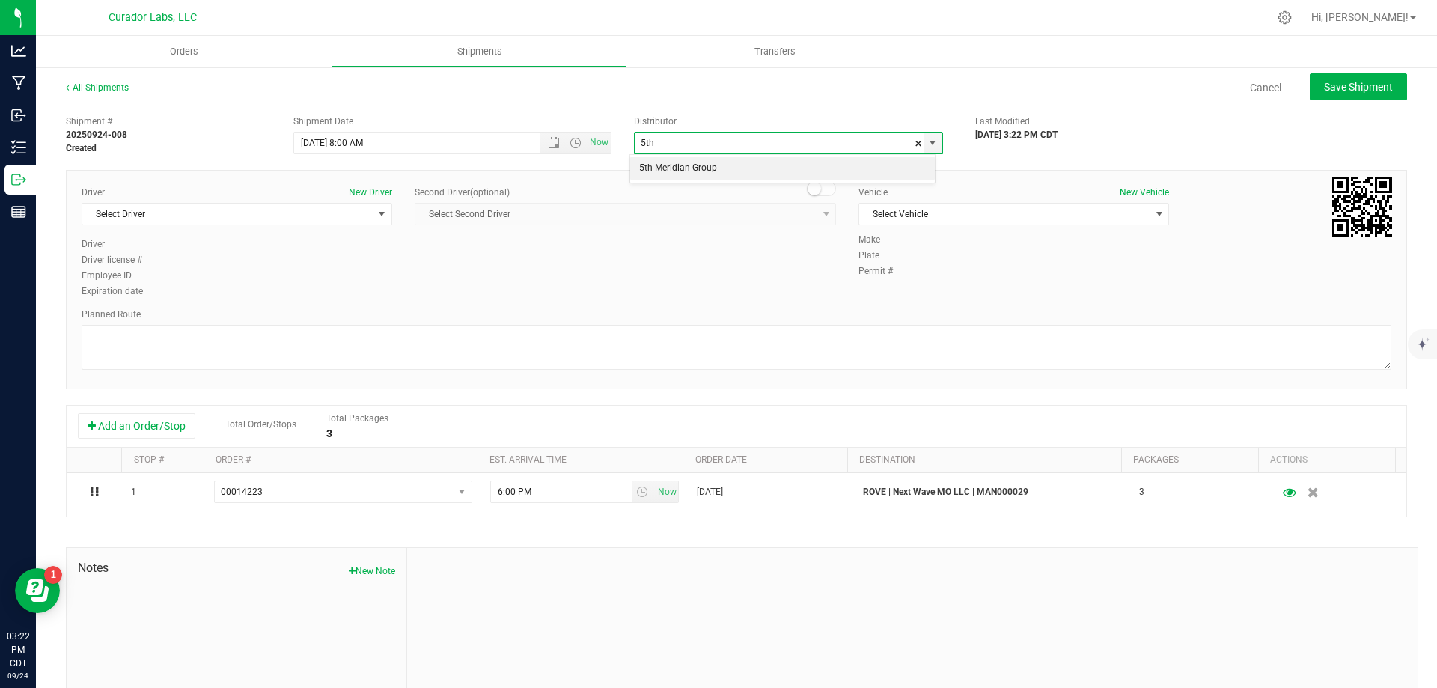
click at [682, 167] on li "5th Meridian Group" at bounding box center [782, 168] width 305 height 22
type input "5th Meridian Group"
click at [295, 214] on span "Select Driver" at bounding box center [227, 214] width 290 height 21
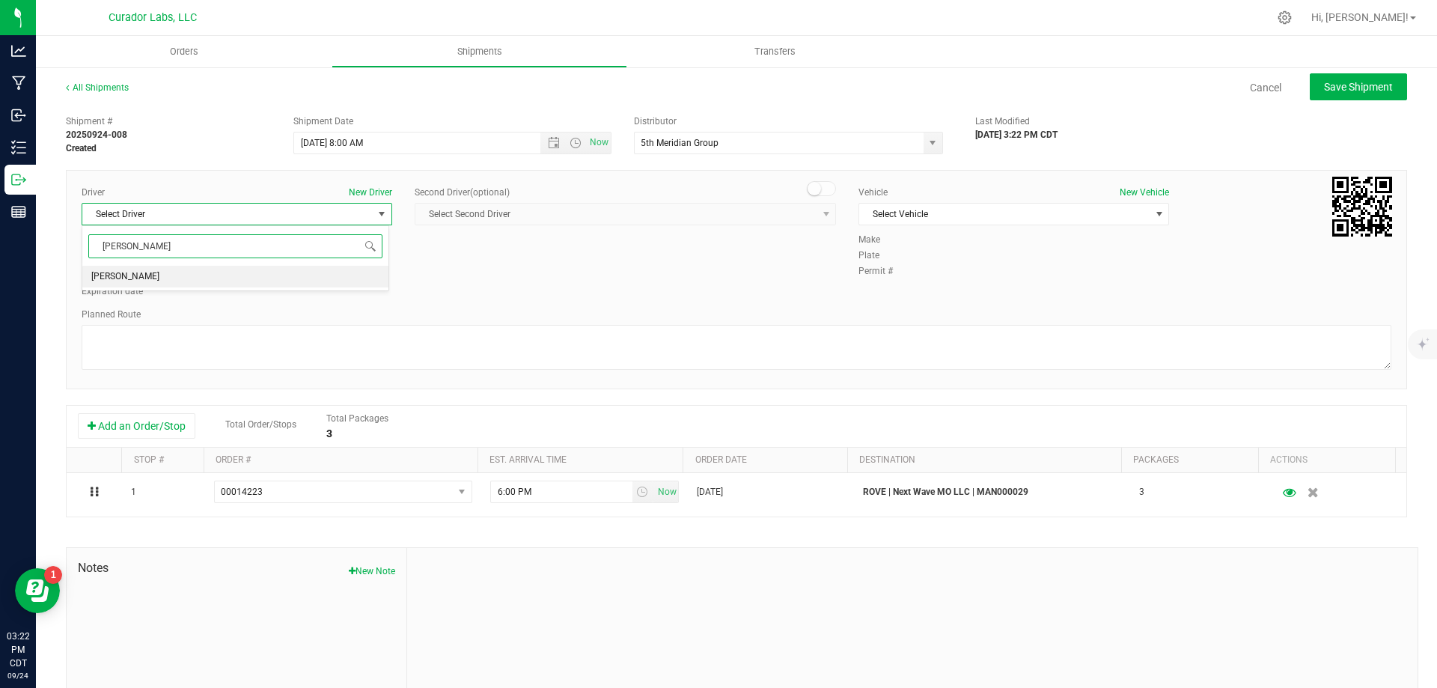
click at [165, 278] on li "[PERSON_NAME]" at bounding box center [235, 277] width 306 height 22
type input "[PERSON_NAME]"
click at [944, 213] on span "Select Vehicle" at bounding box center [1004, 214] width 290 height 21
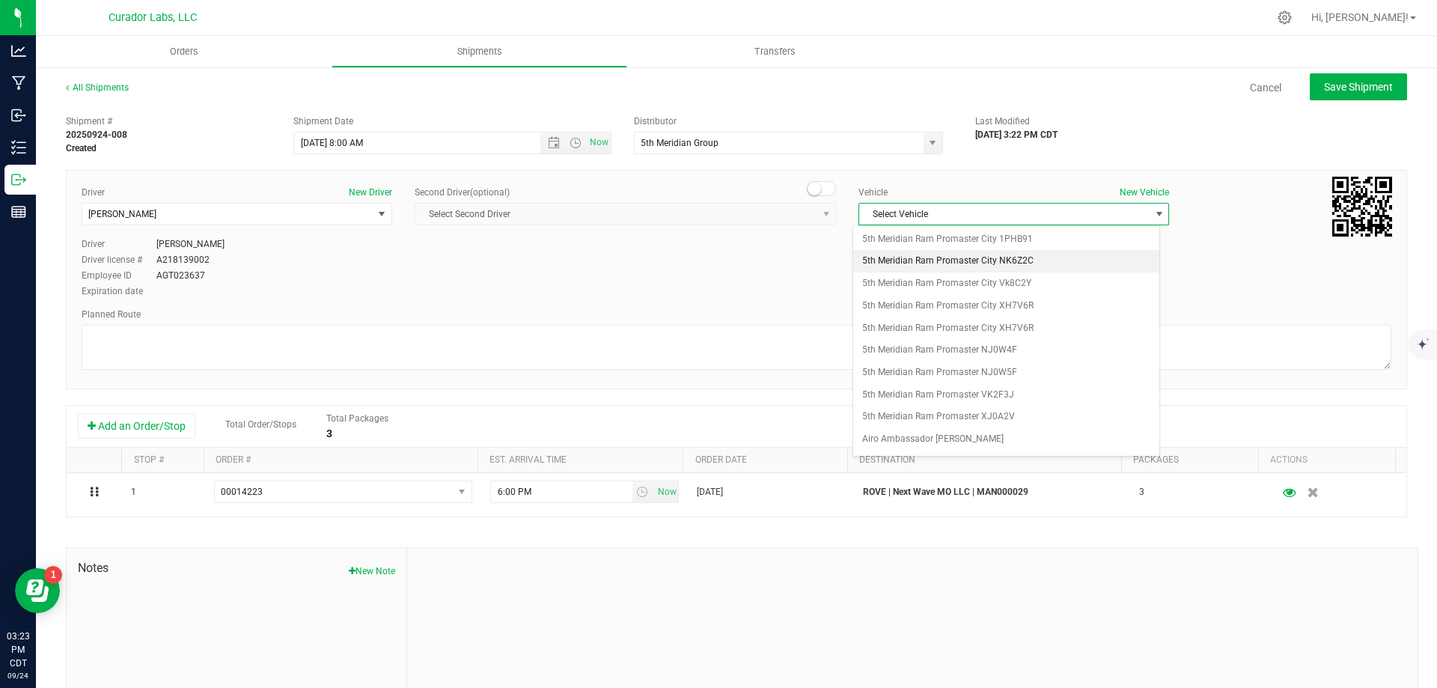
scroll to position [165, 0]
click at [975, 347] on li "5th Meridian Ram Promaster NJ0W5F" at bounding box center [1006, 342] width 306 height 22
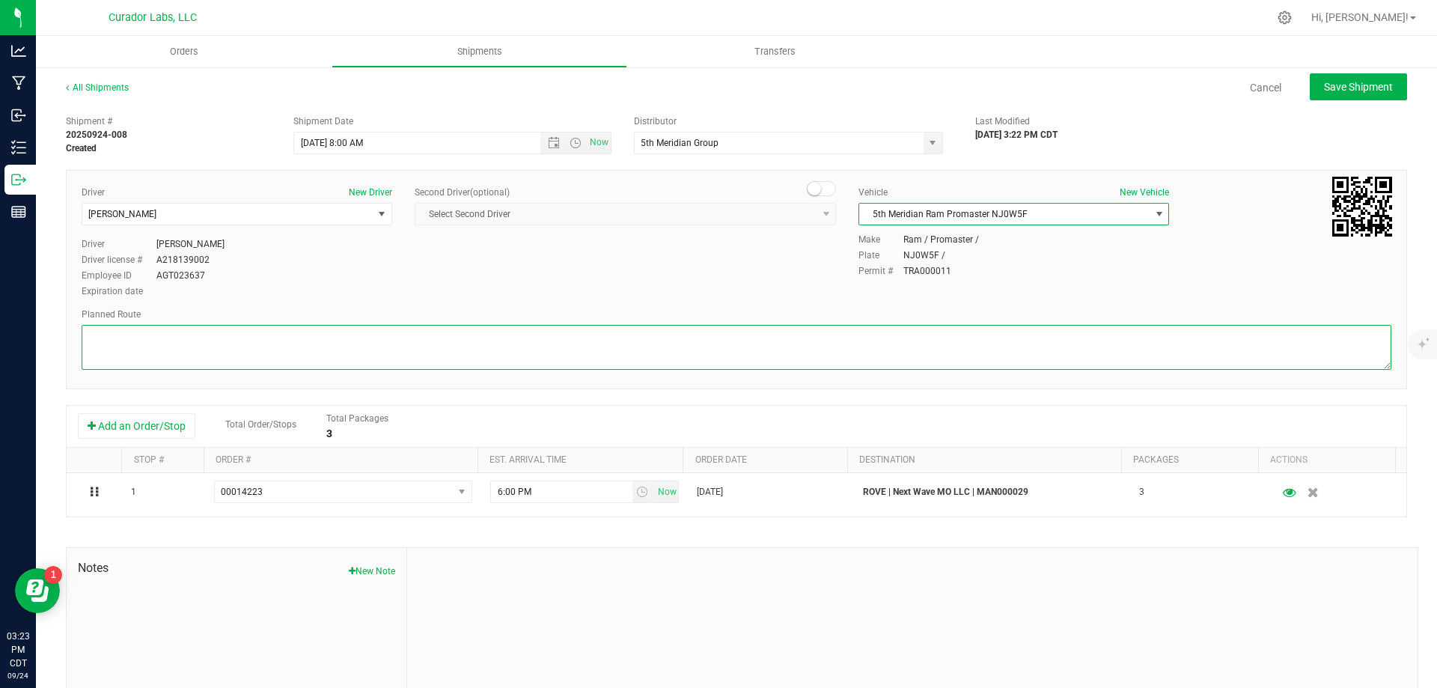
click at [833, 352] on textarea at bounding box center [736, 347] width 1309 height 45
paste textarea """"""""""""""""Get on I-70 W from [GEOGRAPHIC_DATA] and E [PERSON_NAME] Ave 3 m…"
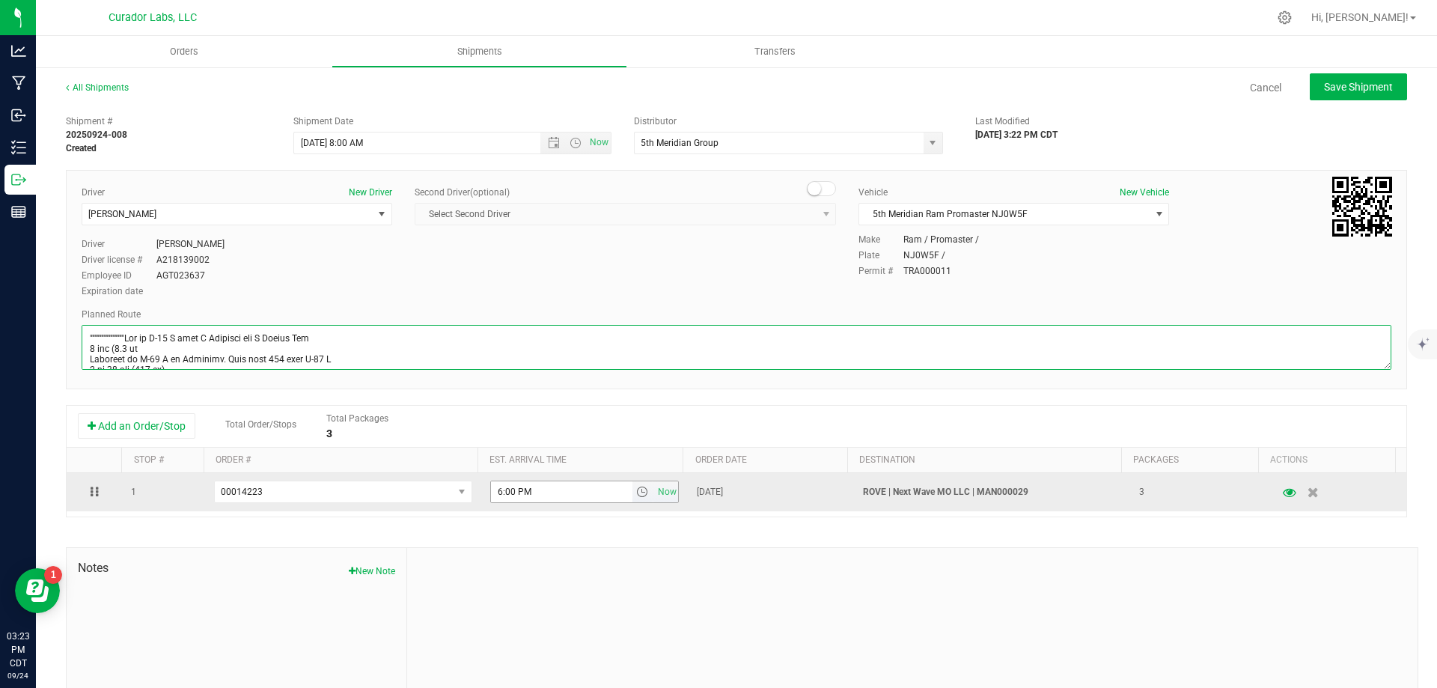
scroll to position [320, 0]
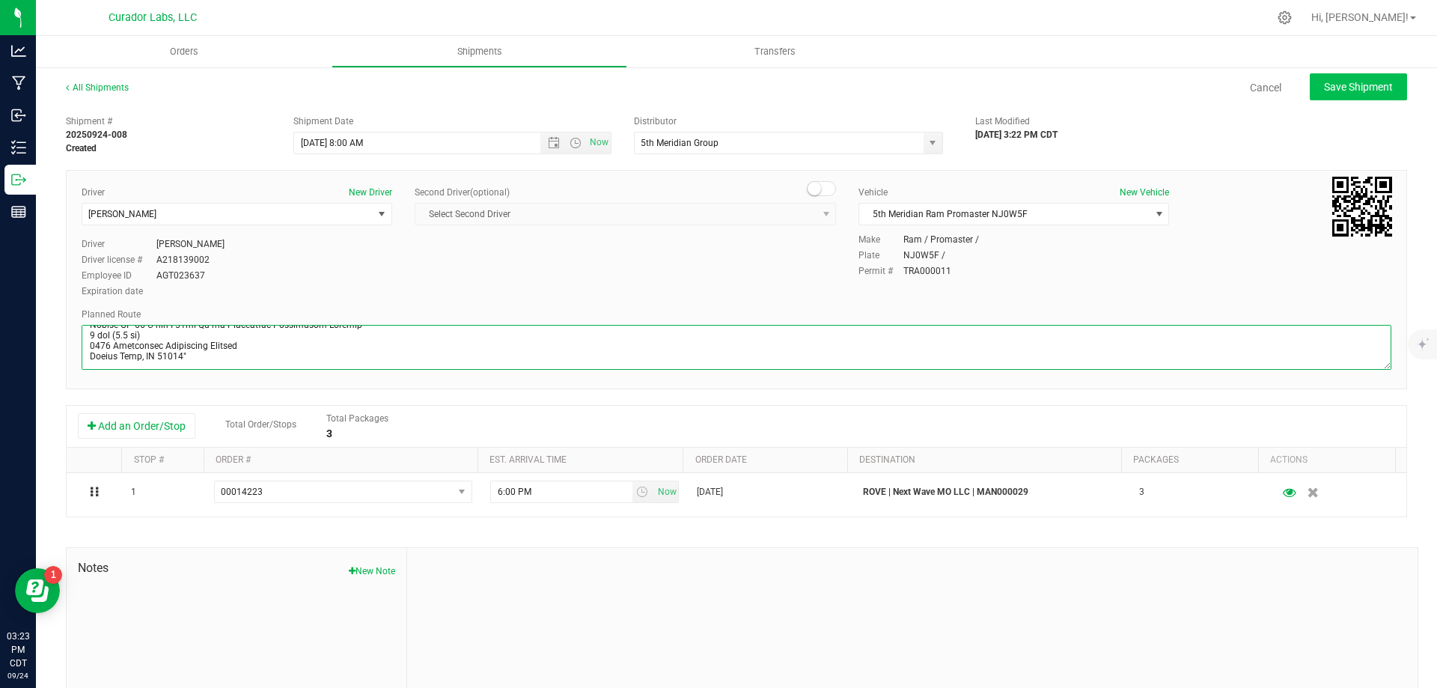
type textarea """"""""""""""""Get on I-70 W from [GEOGRAPHIC_DATA] and E [PERSON_NAME] Ave 3 m…"
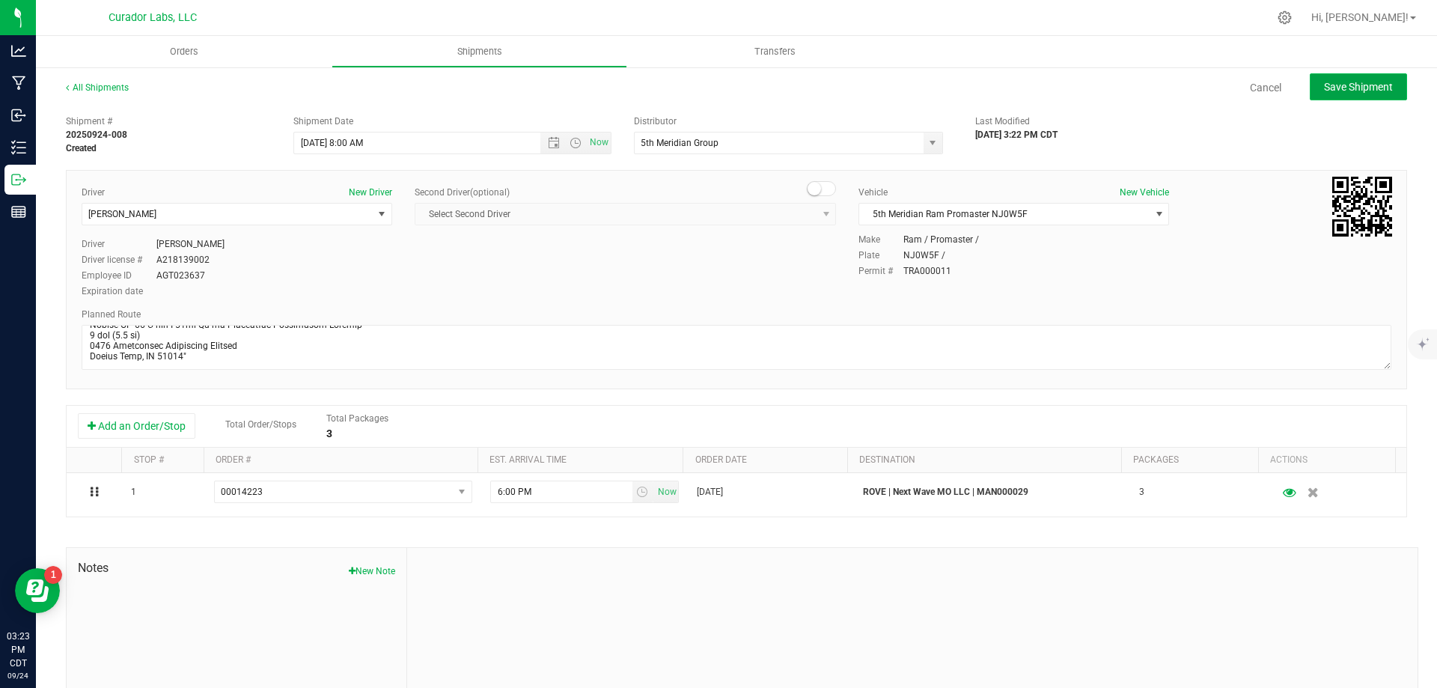
click at [1339, 84] on span "Save Shipment" at bounding box center [1358, 87] width 69 height 12
type input "[DATE] 1:00 PM"
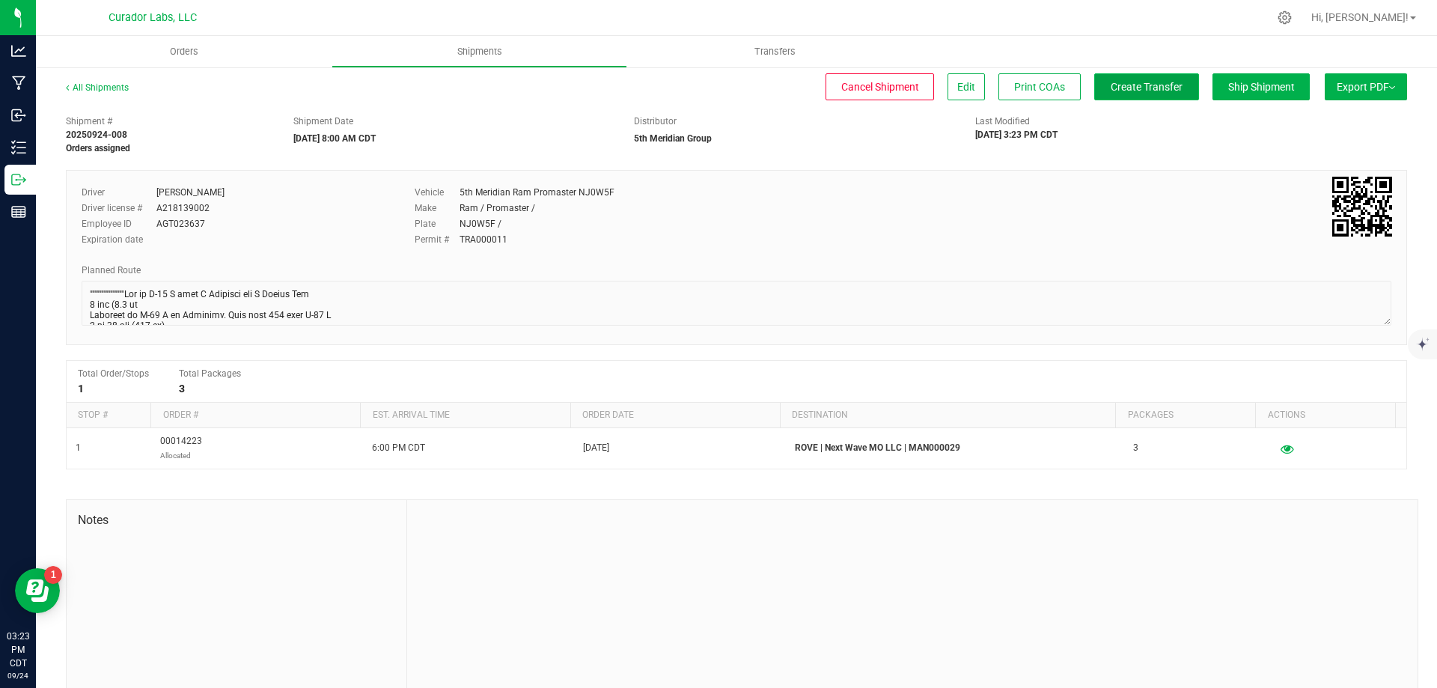
click at [1116, 83] on span "Create Transfer" at bounding box center [1146, 87] width 72 height 12
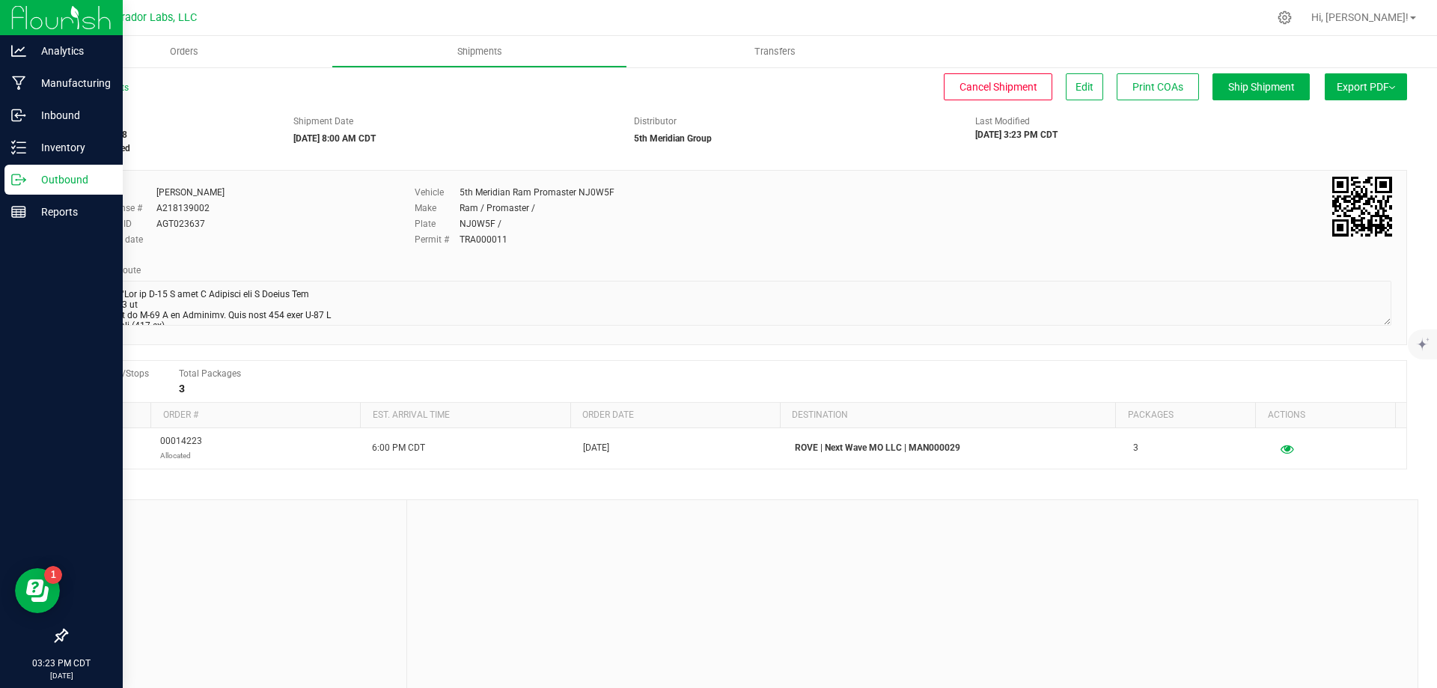
click at [81, 180] on p "Outbound" at bounding box center [71, 180] width 90 height 18
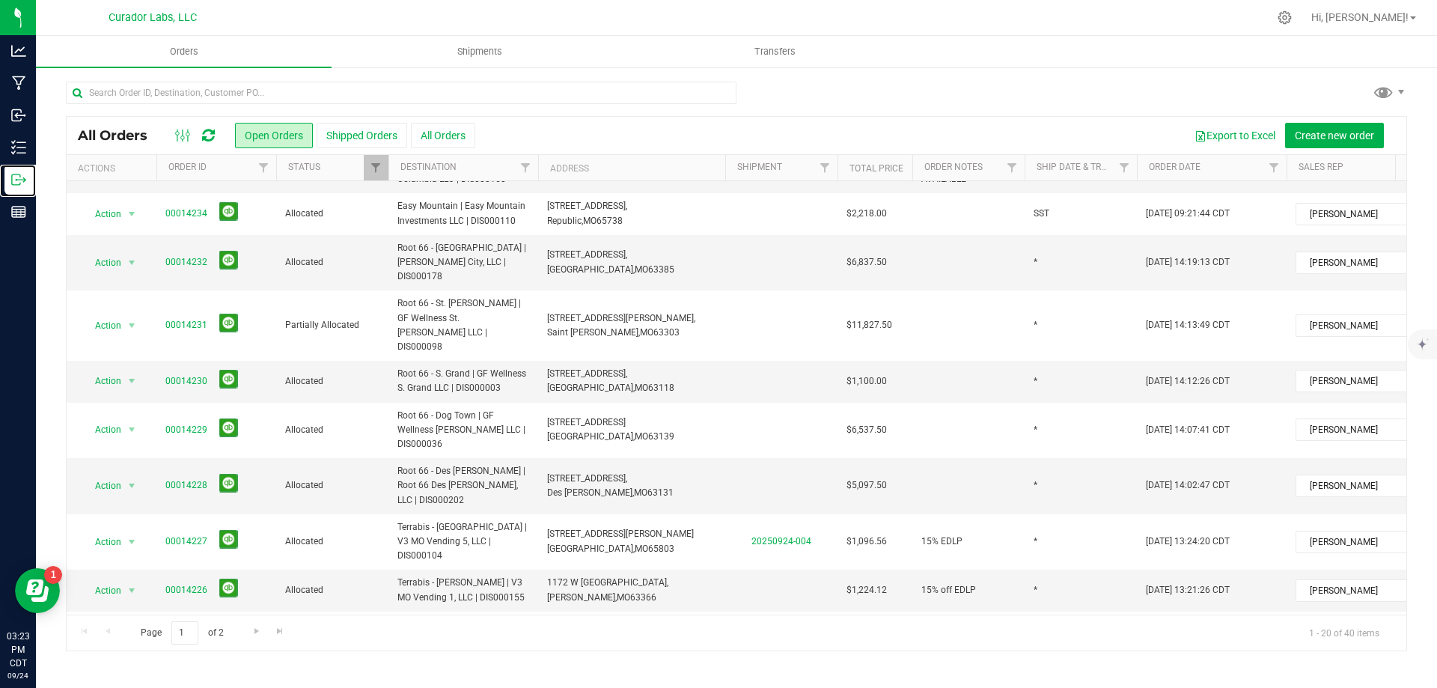
scroll to position [579, 0]
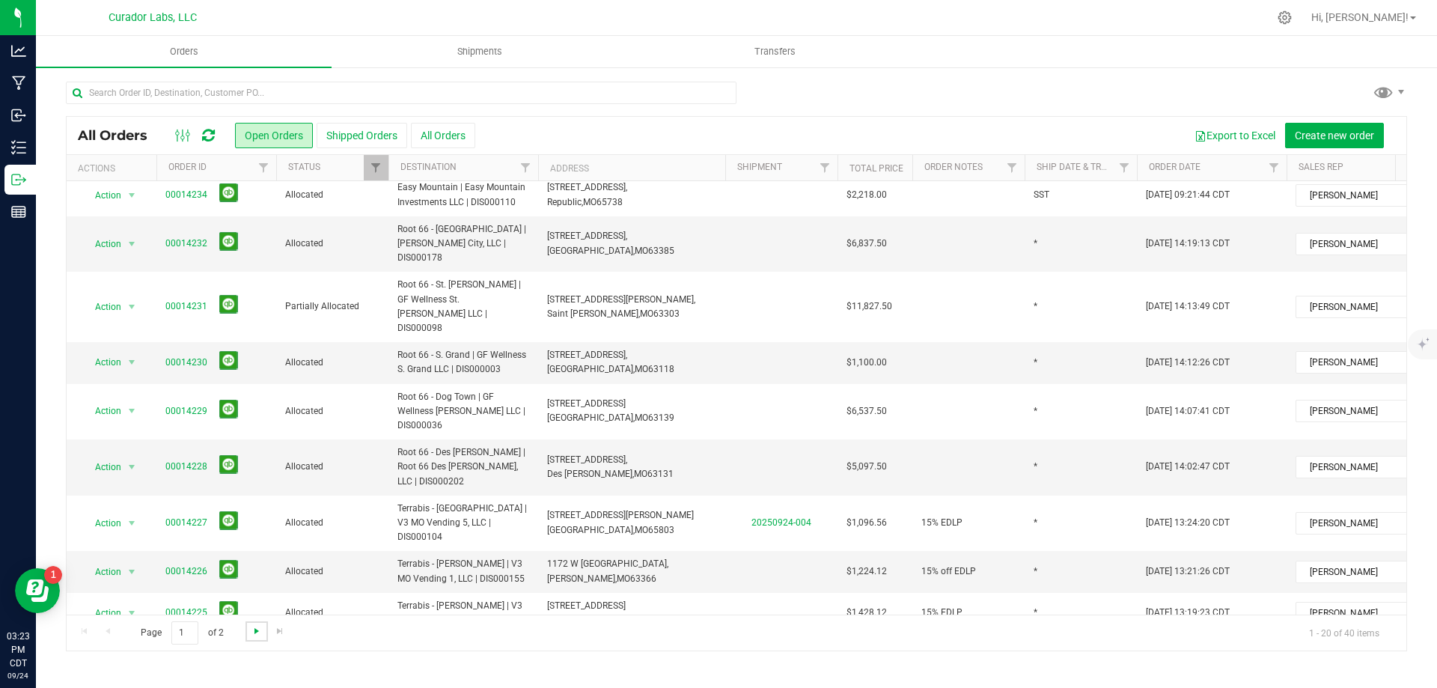
click at [257, 632] on span "Go to the next page" at bounding box center [257, 631] width 12 height 12
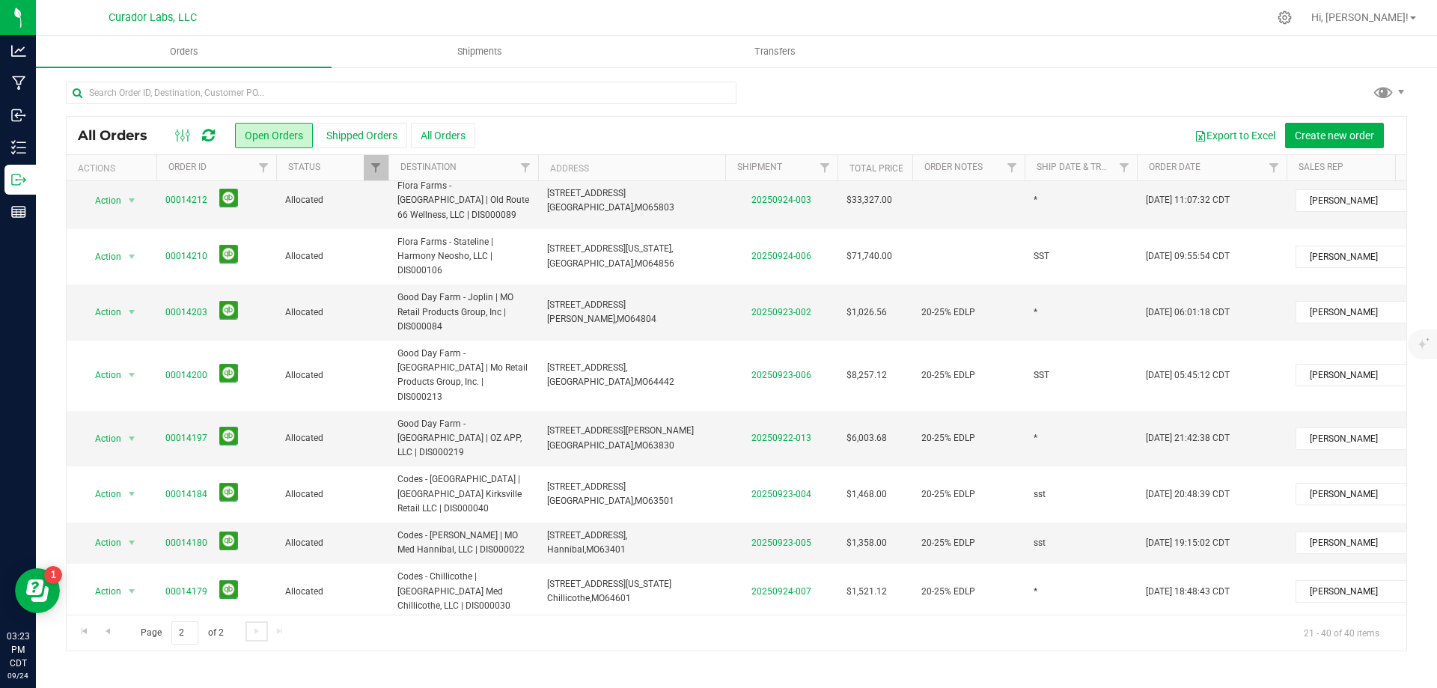
scroll to position [0, 0]
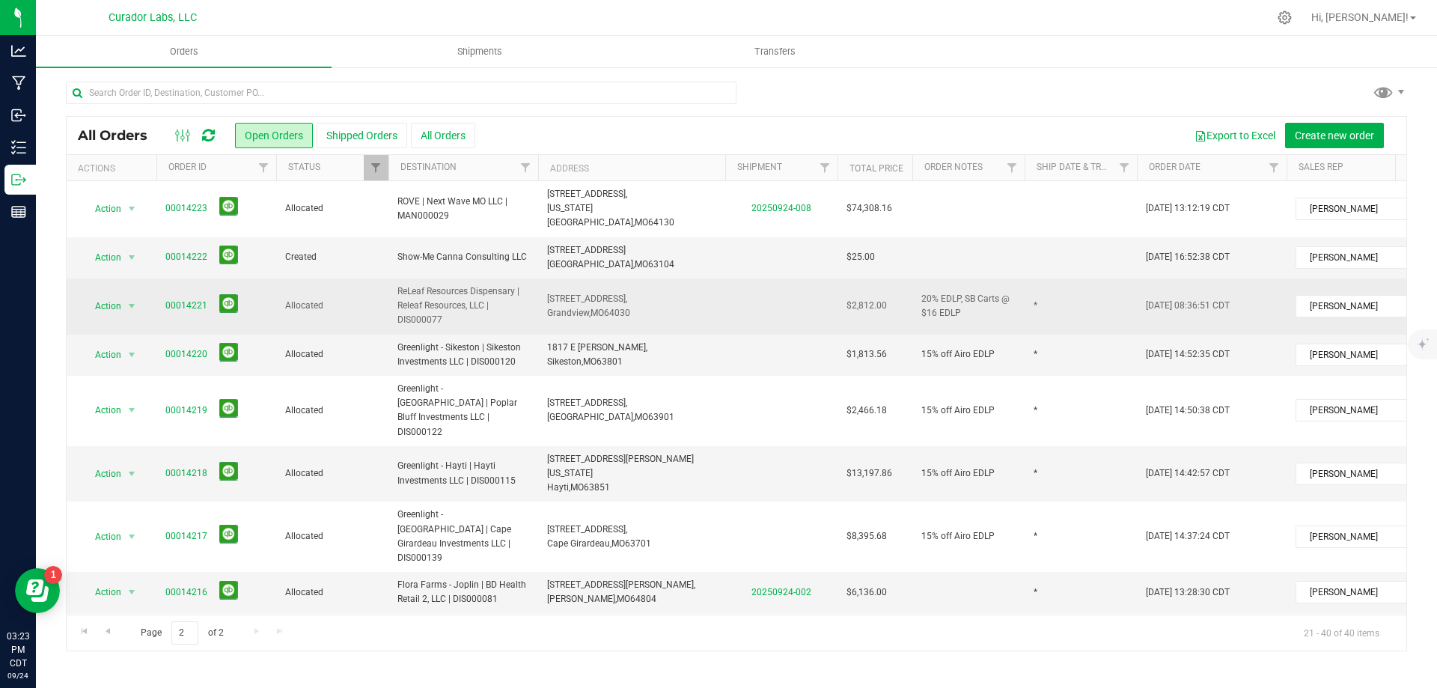
click at [446, 287] on span "ReLeaf Resources Dispensary | Releaf Resources, LLC | DIS000077" at bounding box center [463, 305] width 132 height 43
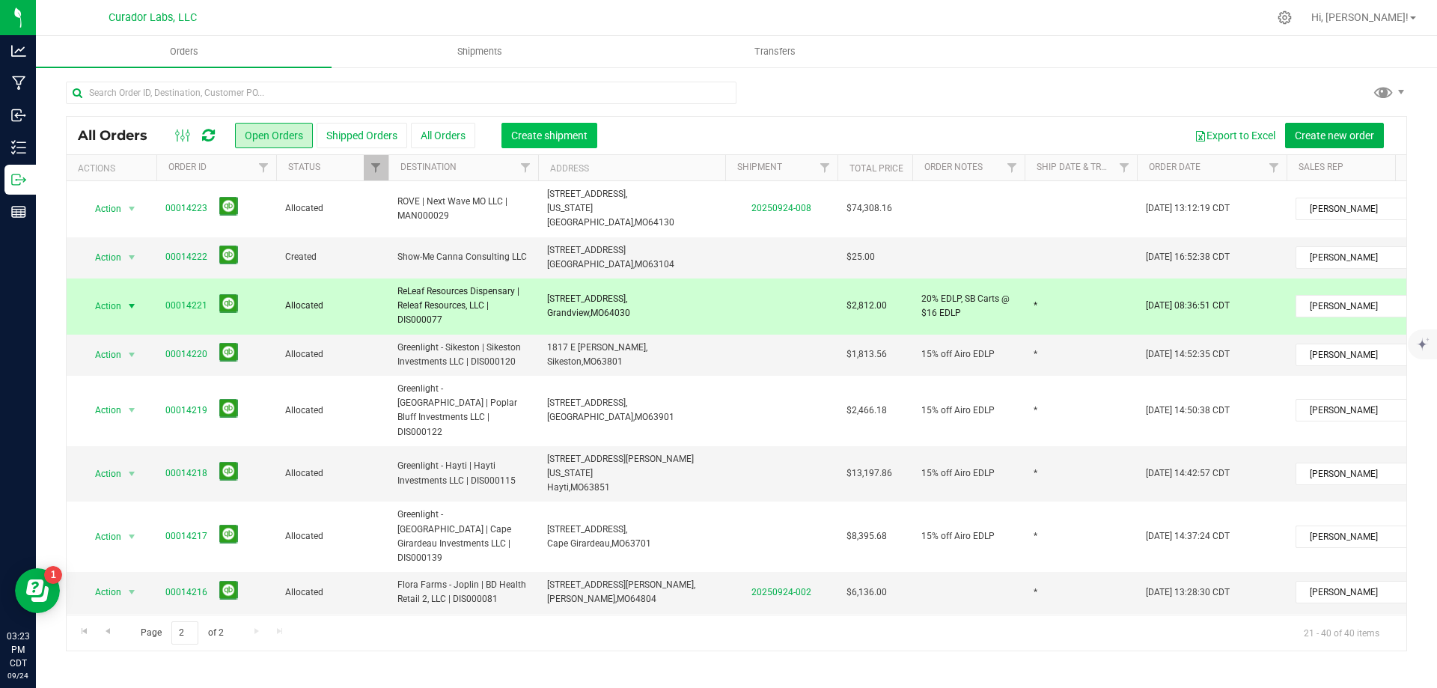
click at [551, 132] on span "Create shipment" at bounding box center [549, 135] width 76 height 12
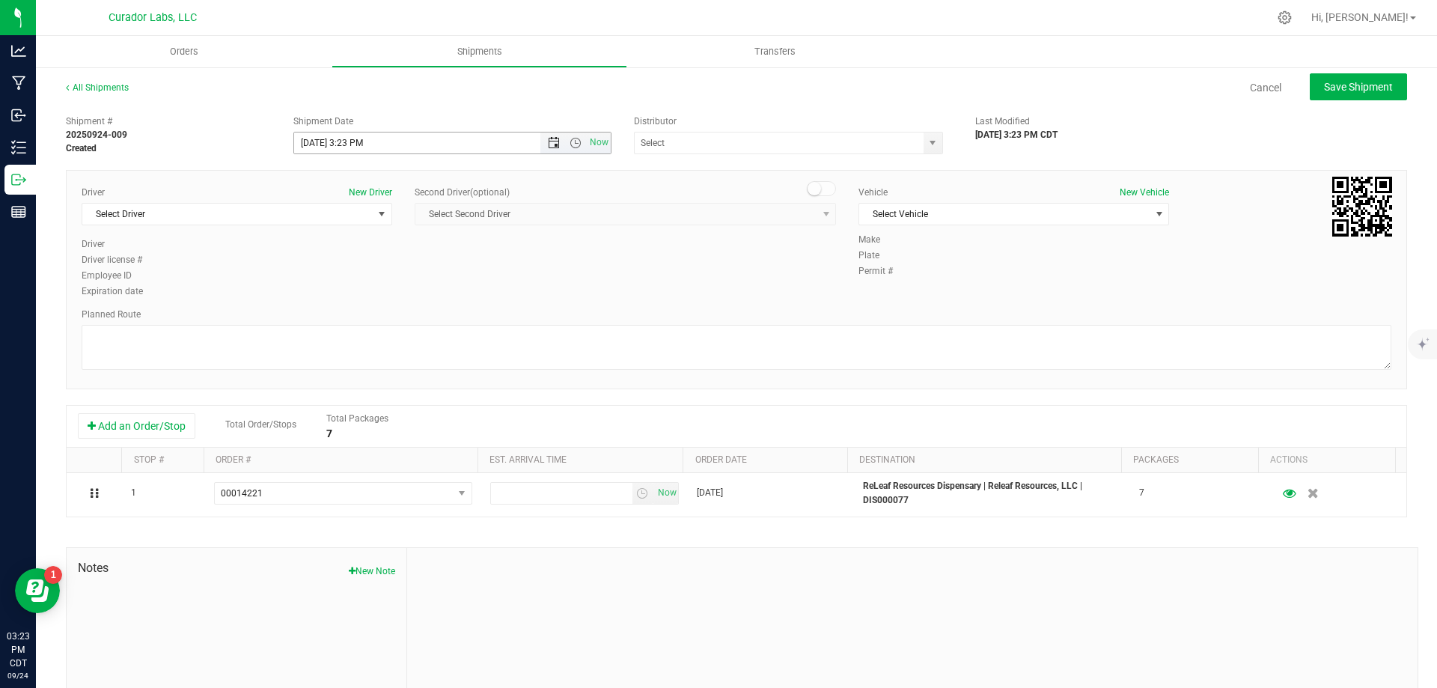
click at [552, 139] on span "Open the date view" at bounding box center [554, 143] width 12 height 12
click at [385, 295] on link "25" at bounding box center [393, 295] width 22 height 23
click at [572, 144] on span "Open the time view" at bounding box center [575, 143] width 12 height 12
click at [424, 257] on li "8:00 AM" at bounding box center [448, 250] width 313 height 19
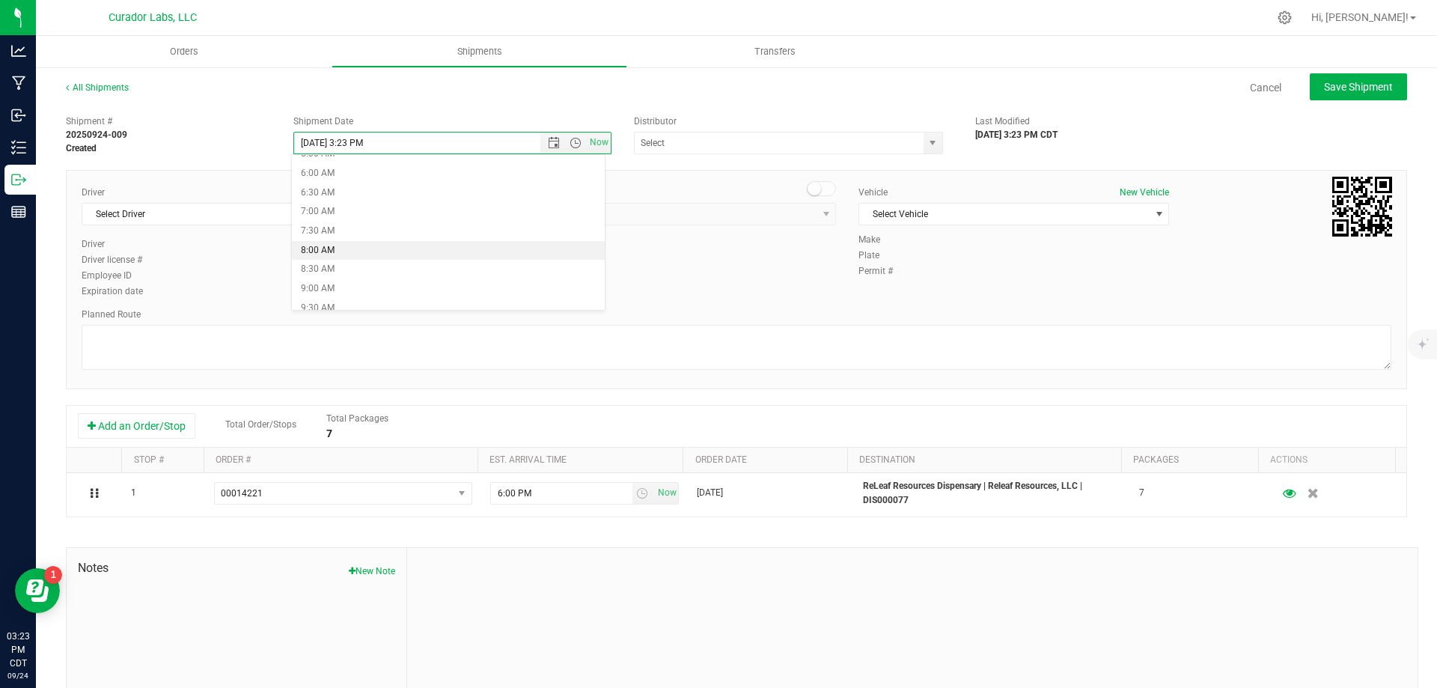
type input "[DATE] 8:00 AM"
click at [785, 150] on input "text" at bounding box center [775, 142] width 280 height 21
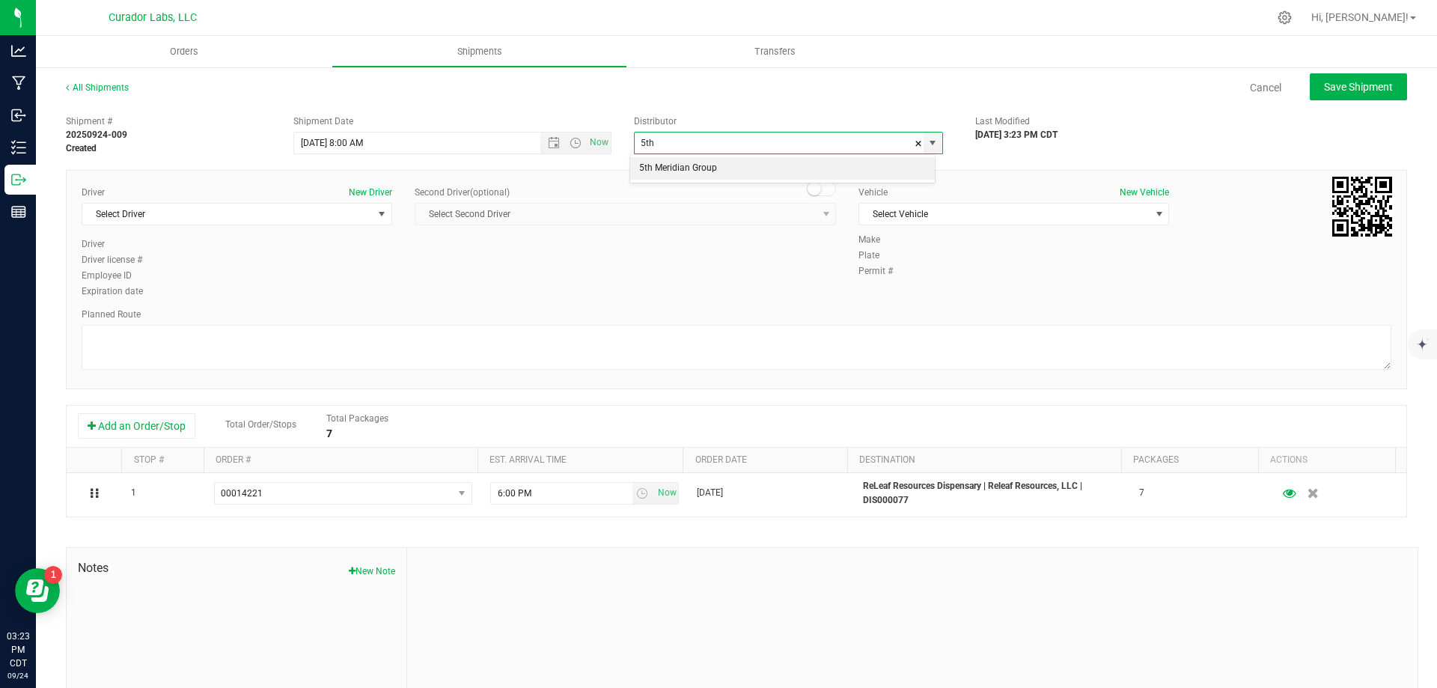
click at [655, 174] on li "5th Meridian Group" at bounding box center [782, 168] width 305 height 22
type input "5th Meridian Group"
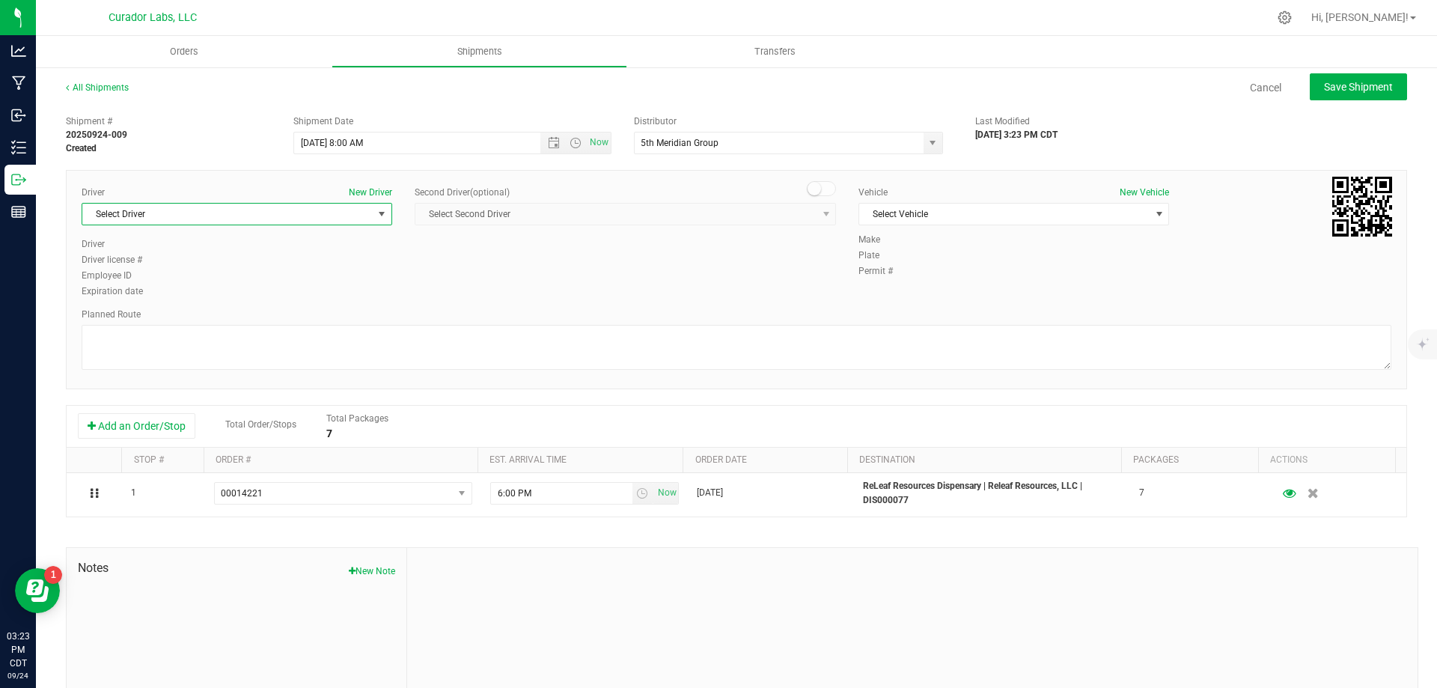
click at [199, 216] on span "Select Driver" at bounding box center [227, 214] width 290 height 21
click at [130, 279] on span "[PERSON_NAME]" at bounding box center [125, 276] width 68 height 19
type input "for"
click at [1073, 215] on span "Select Vehicle" at bounding box center [1004, 214] width 290 height 21
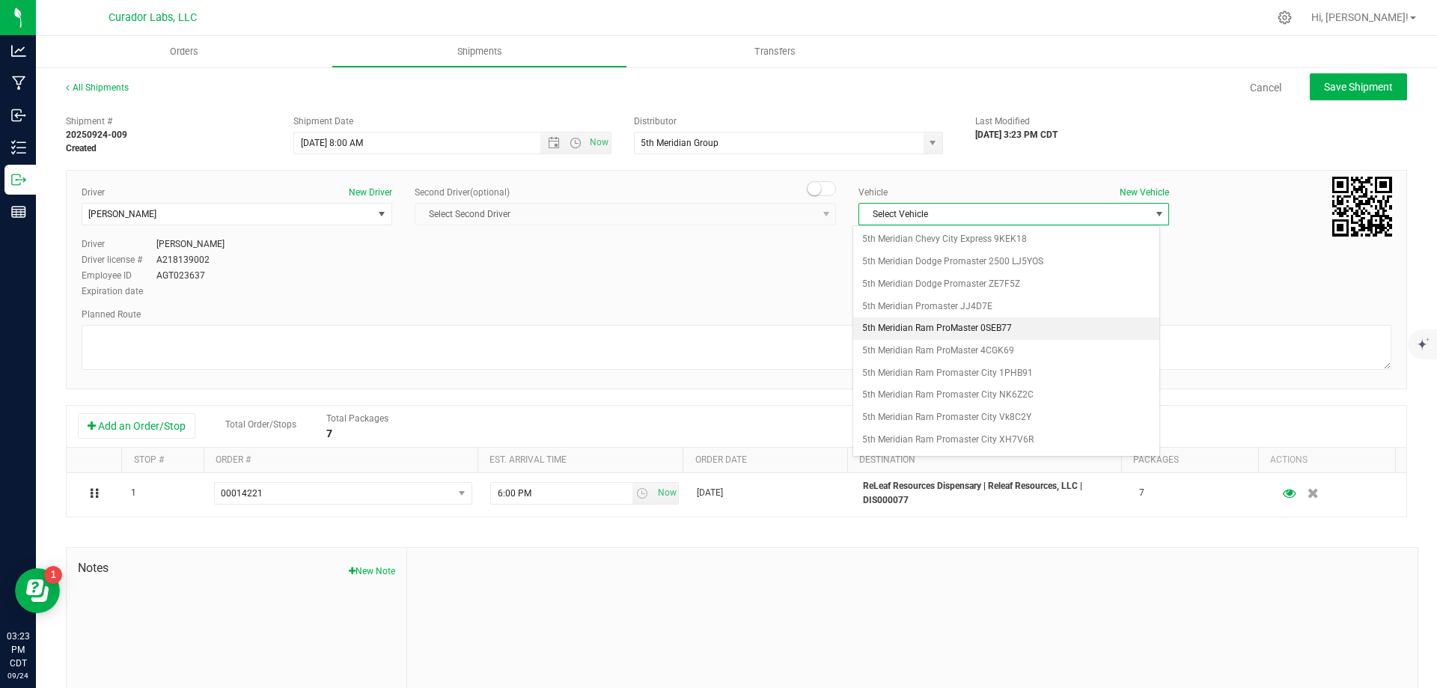
scroll to position [165, 0]
click at [1011, 344] on li "5th Meridian Ram Promaster NJ0W5F" at bounding box center [1006, 342] width 306 height 22
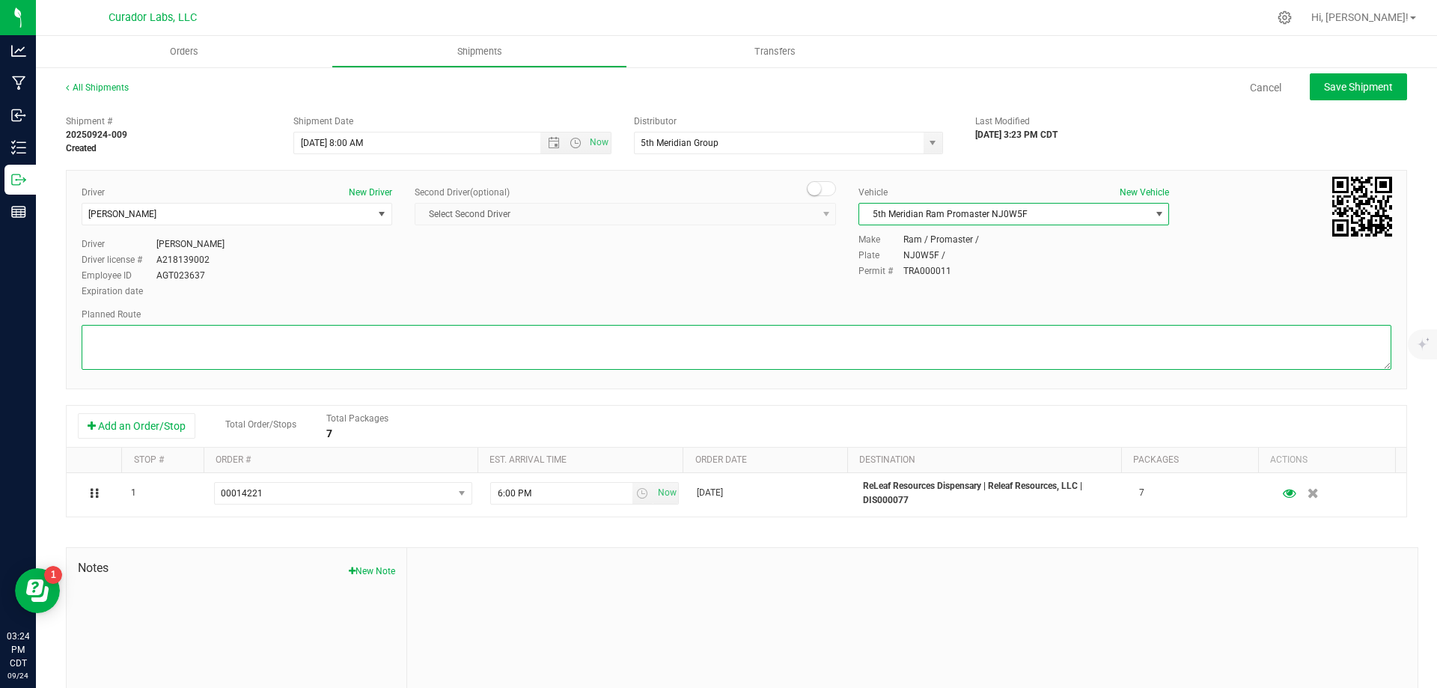
click at [201, 351] on textarea at bounding box center [736, 347] width 1309 height 45
paste textarea """"""""Get on I-70 W from [GEOGRAPHIC_DATA] and E [PERSON_NAME] Ave 3 min (1.5 …"
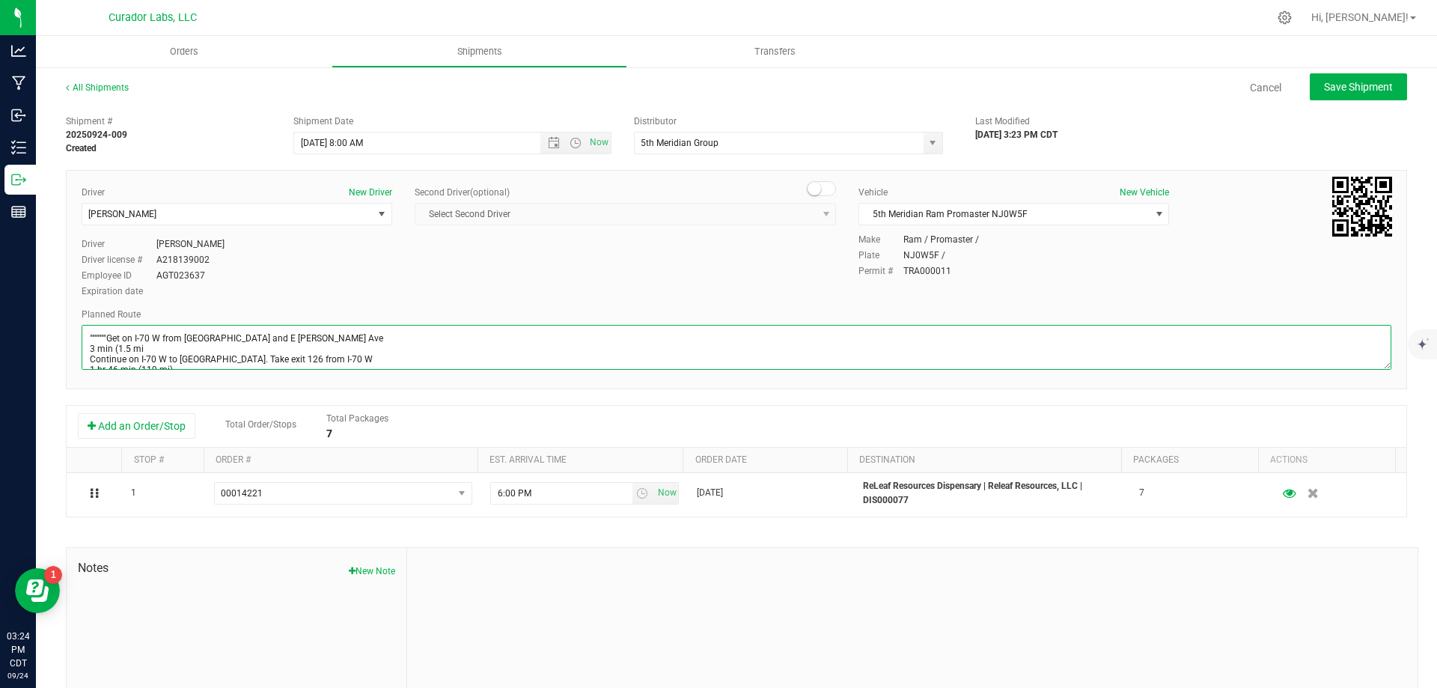
scroll to position [236, 0]
type textarea """"""""Get on I-70 W from [GEOGRAPHIC_DATA] and E [PERSON_NAME] Ave 3 min (1.5 …"
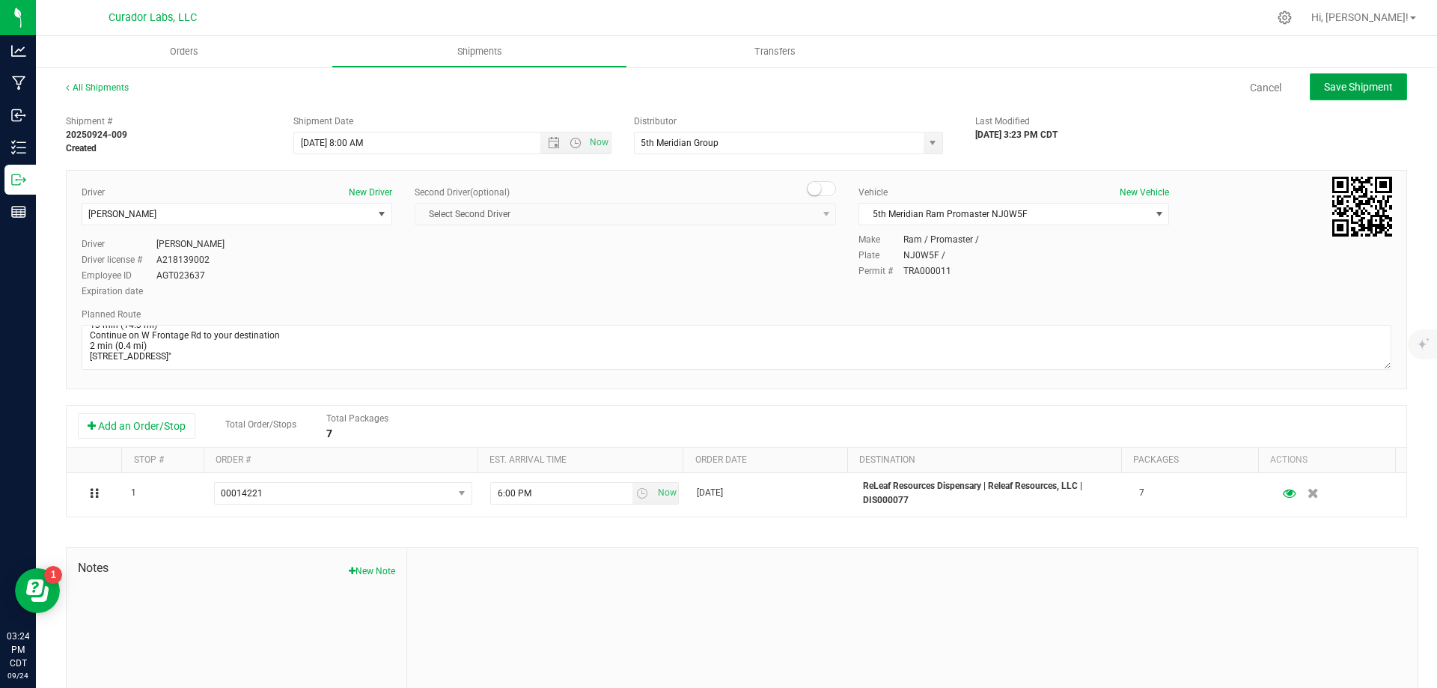
click at [1337, 82] on span "Save Shipment" at bounding box center [1358, 87] width 69 height 12
type input "[DATE] 1:00 PM"
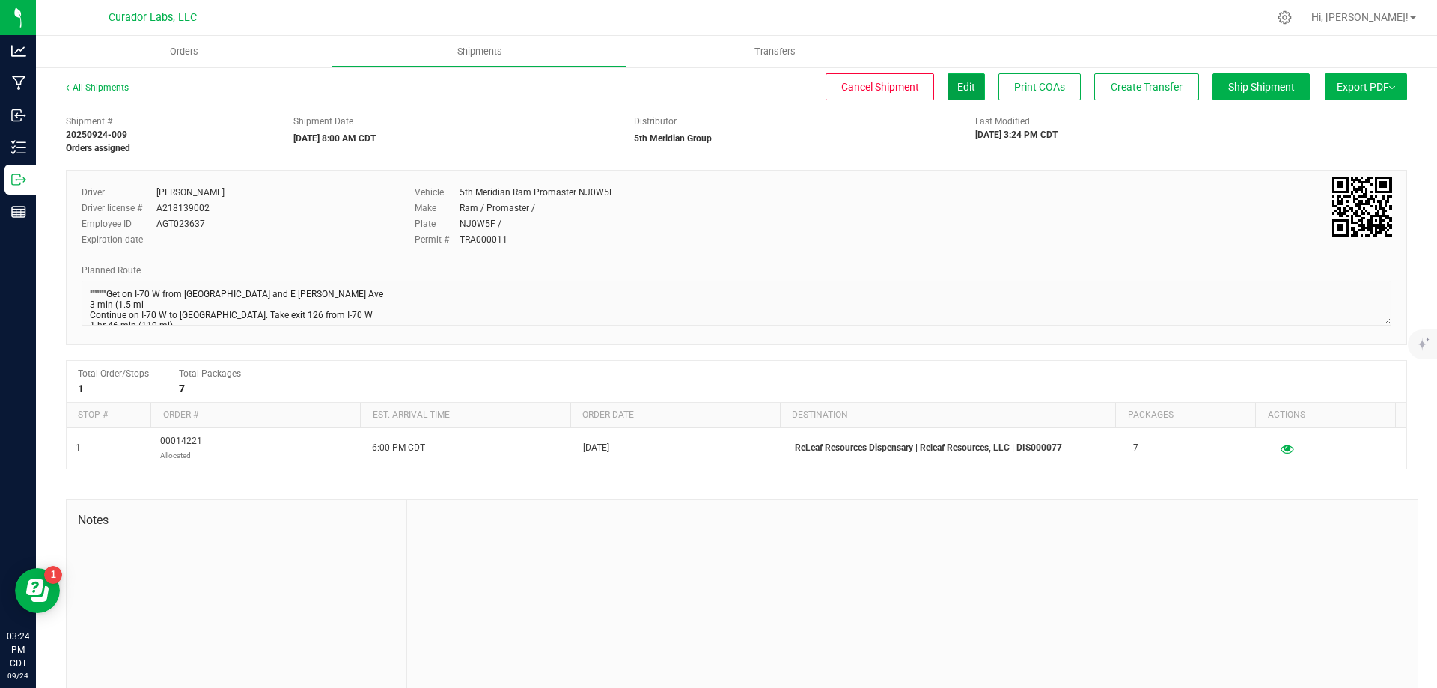
click at [949, 94] on button "Edit" at bounding box center [965, 86] width 37 height 27
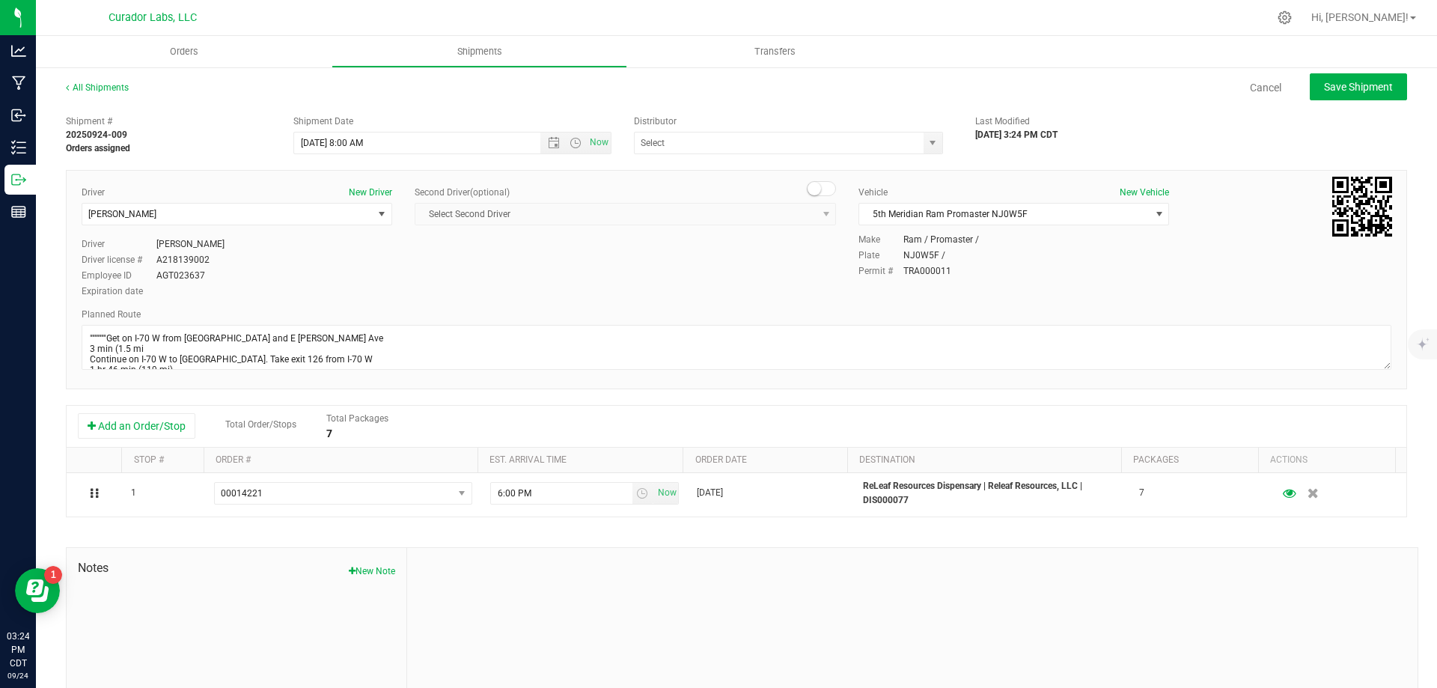
type input "5th Meridian Group"
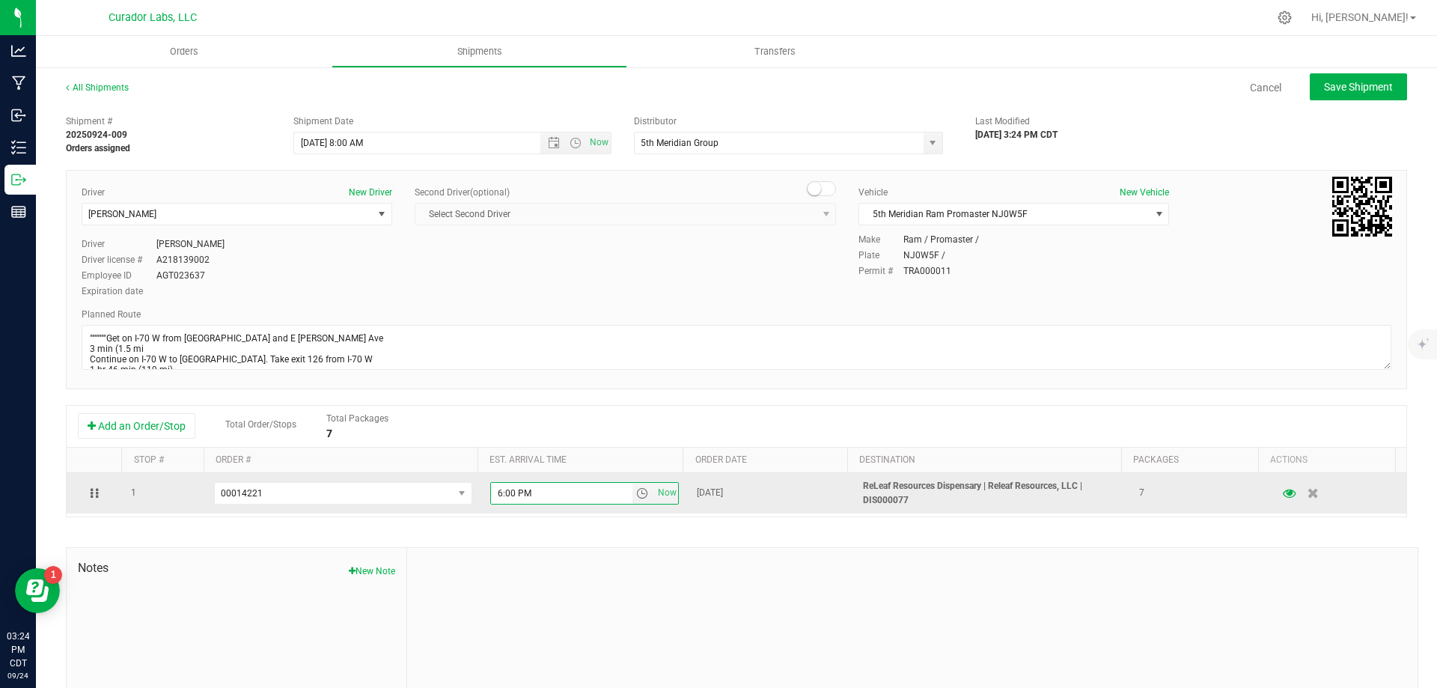
drag, startPoint x: 532, startPoint y: 495, endPoint x: 473, endPoint y: 499, distance: 59.3
click at [473, 499] on tr "1 00014221 00014244 00014243 00014242 00014241 00014240 00014239 00014238 00014…" at bounding box center [736, 493] width 1339 height 40
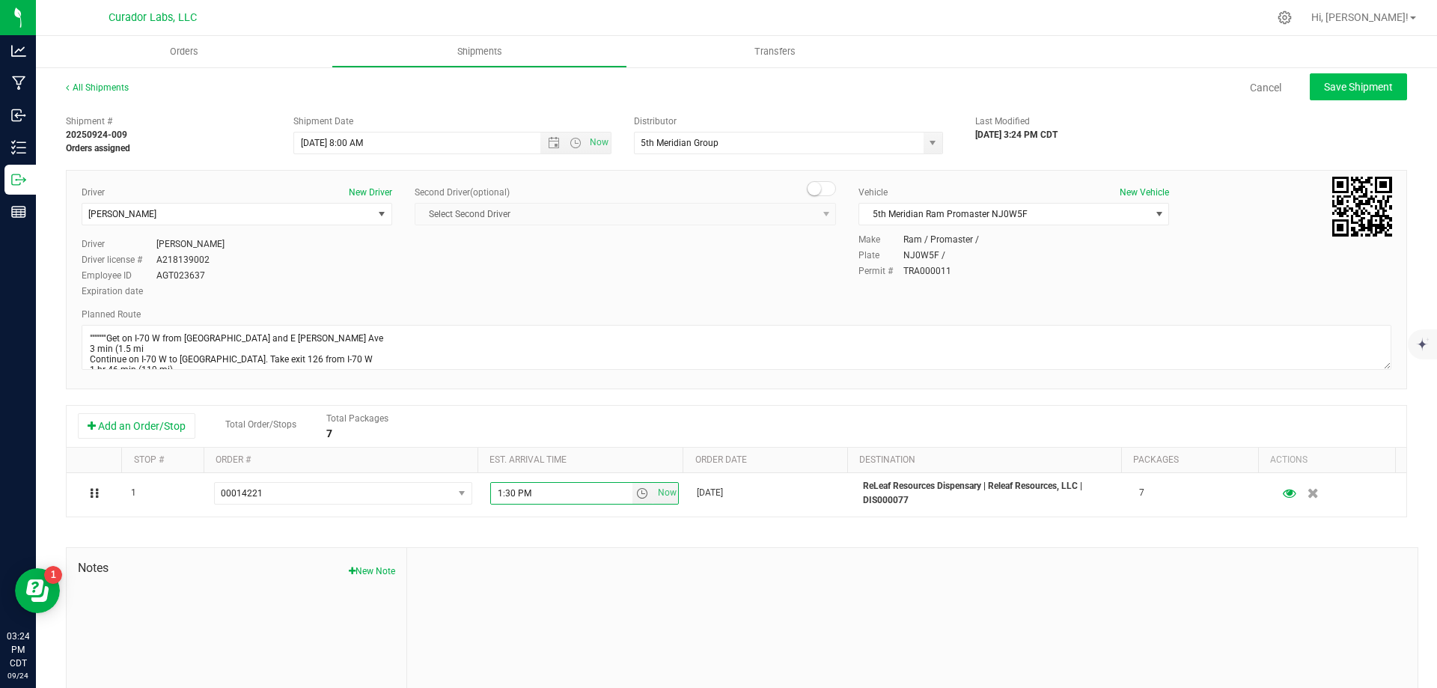
type input "1:30 PM"
click at [1351, 95] on button "Save Shipment" at bounding box center [1357, 86] width 97 height 27
type input "[DATE] 1:00 PM"
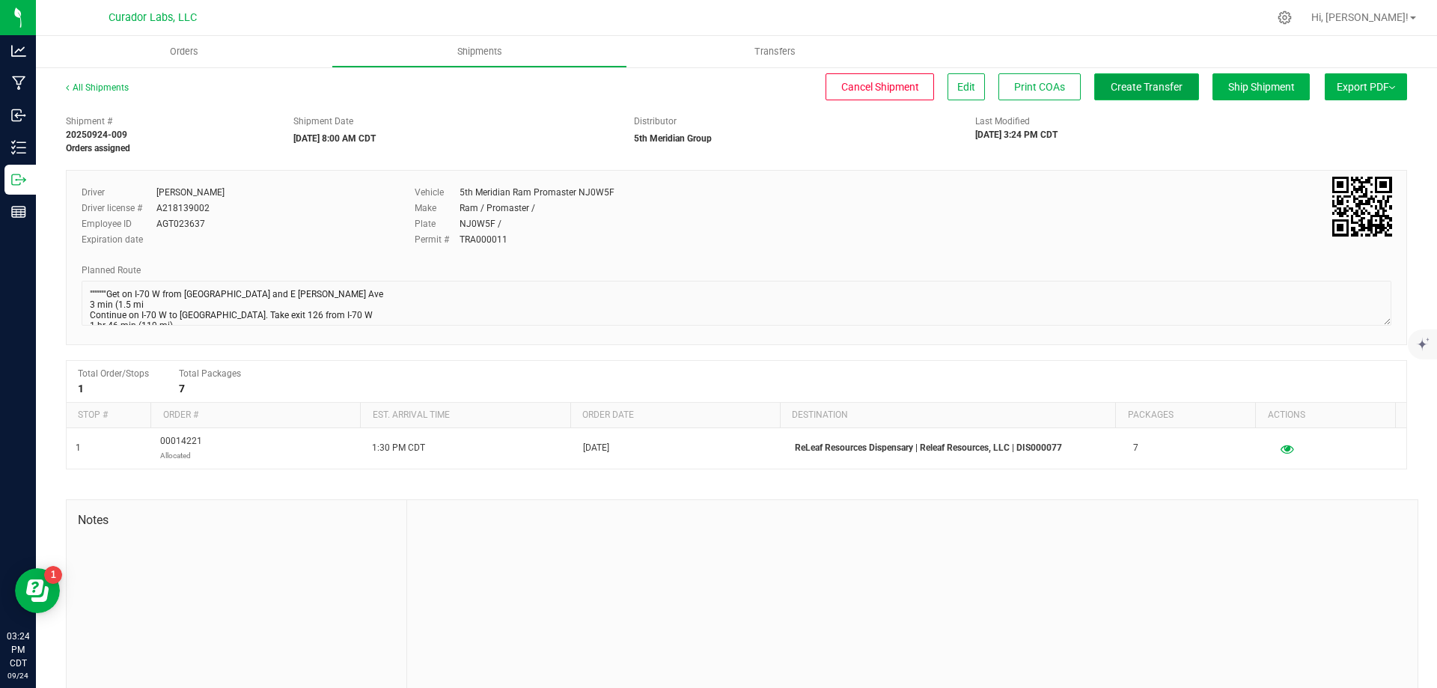
click at [1110, 86] on span "Create Transfer" at bounding box center [1146, 87] width 72 height 12
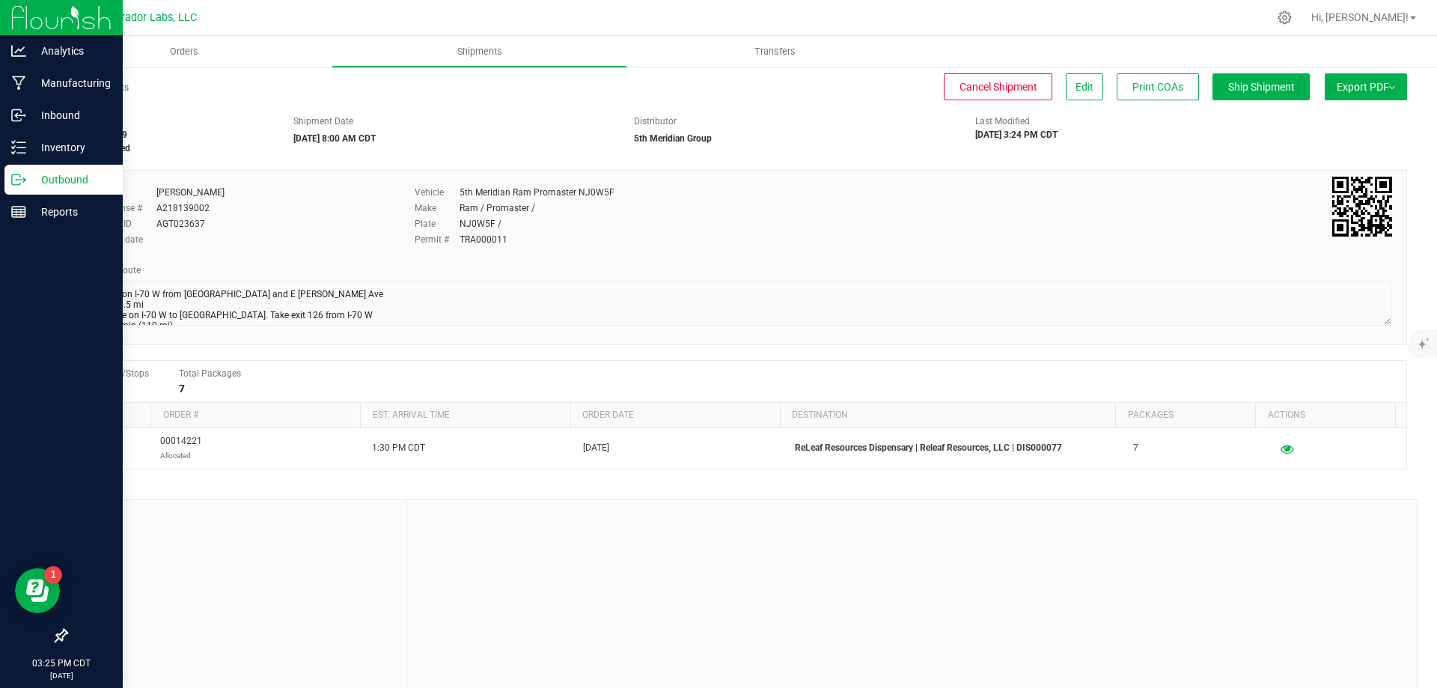
click at [52, 181] on p "Outbound" at bounding box center [71, 180] width 90 height 18
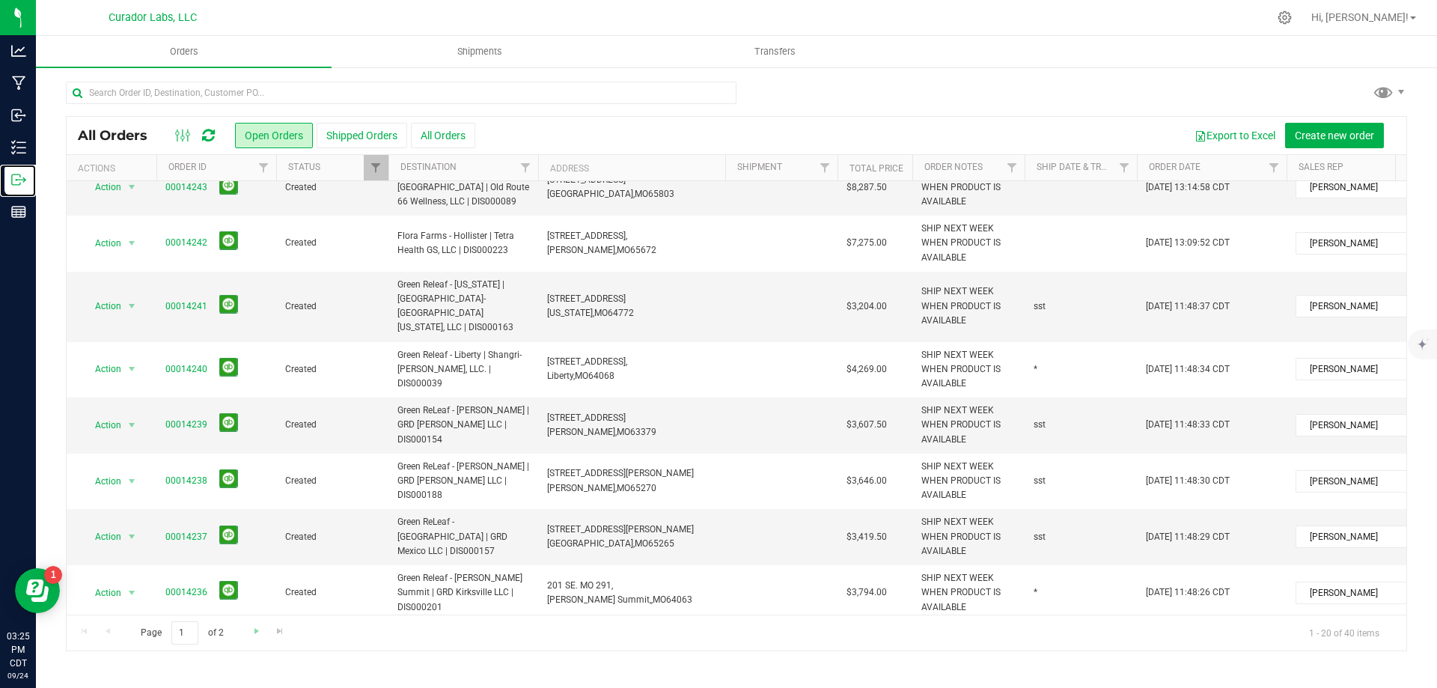
scroll to position [150, 0]
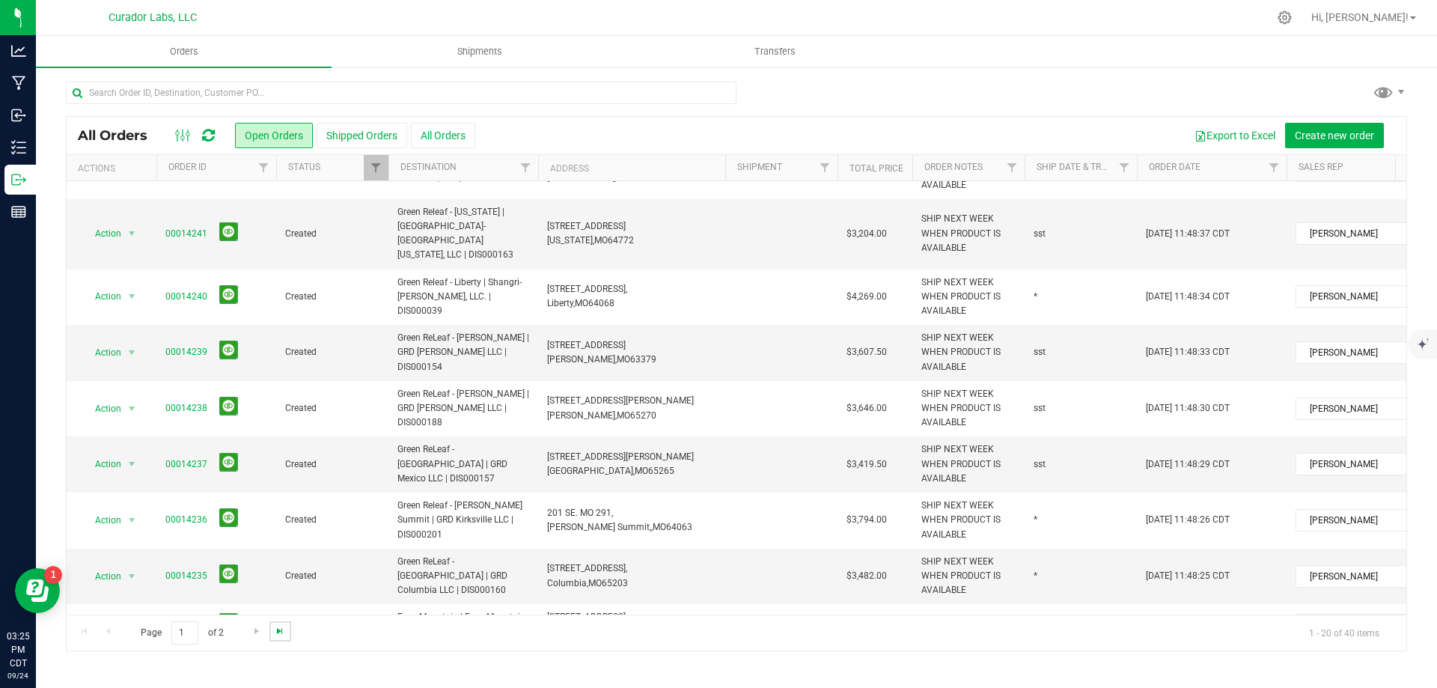
click at [277, 633] on span "Go to the last page" at bounding box center [280, 631] width 12 height 12
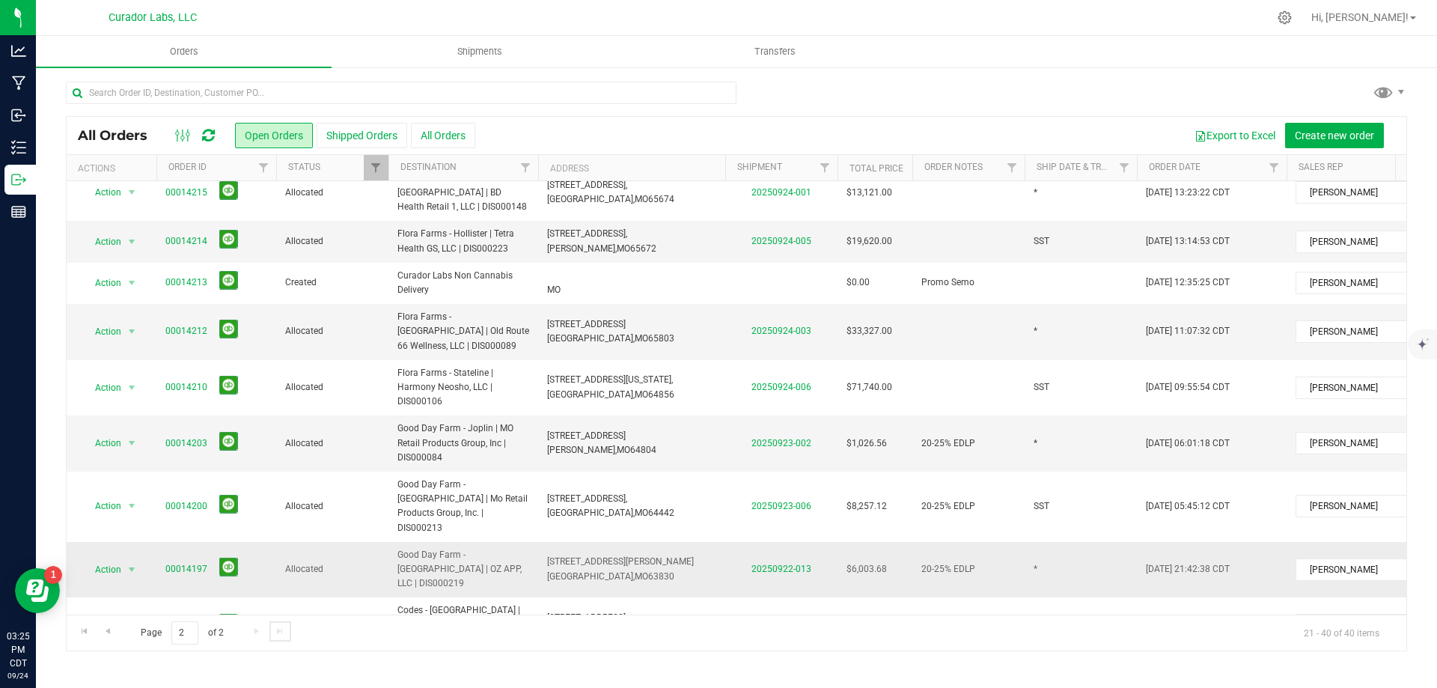
scroll to position [507, 0]
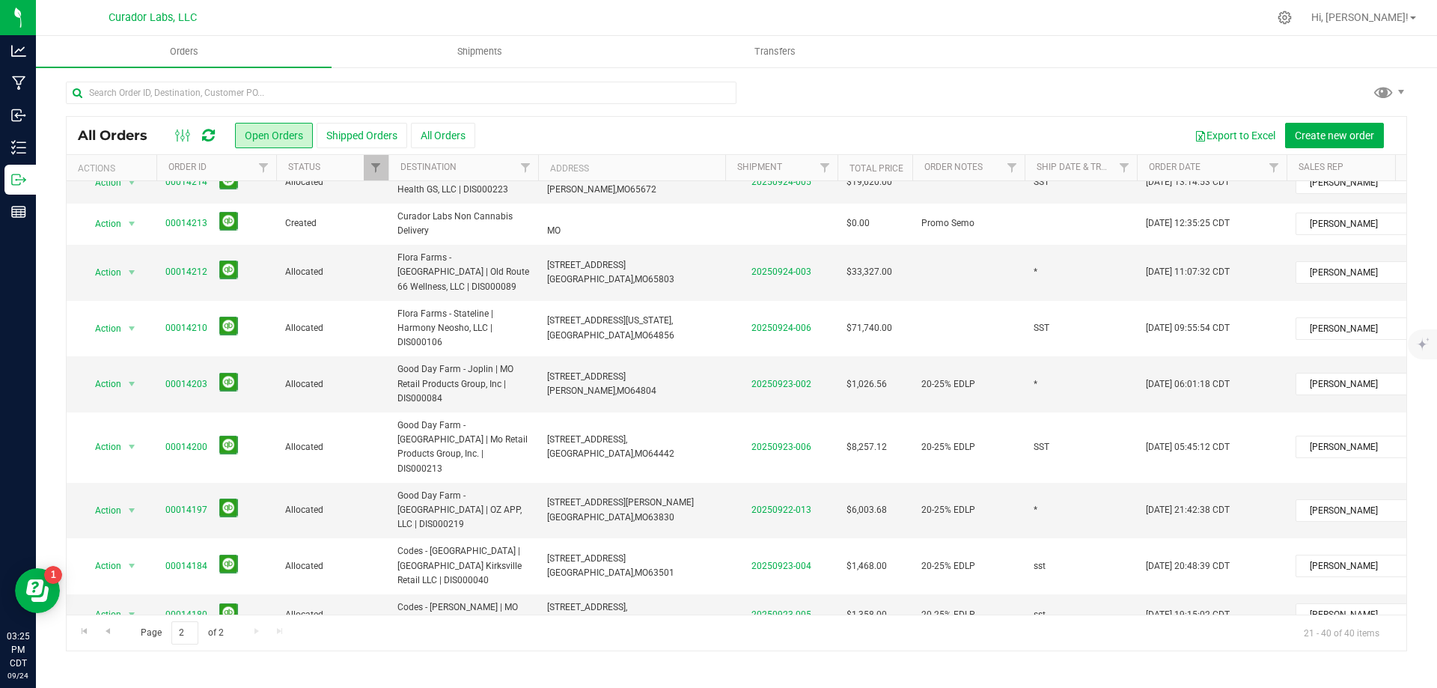
click at [548, 136] on span "Create shipment" at bounding box center [549, 135] width 76 height 12
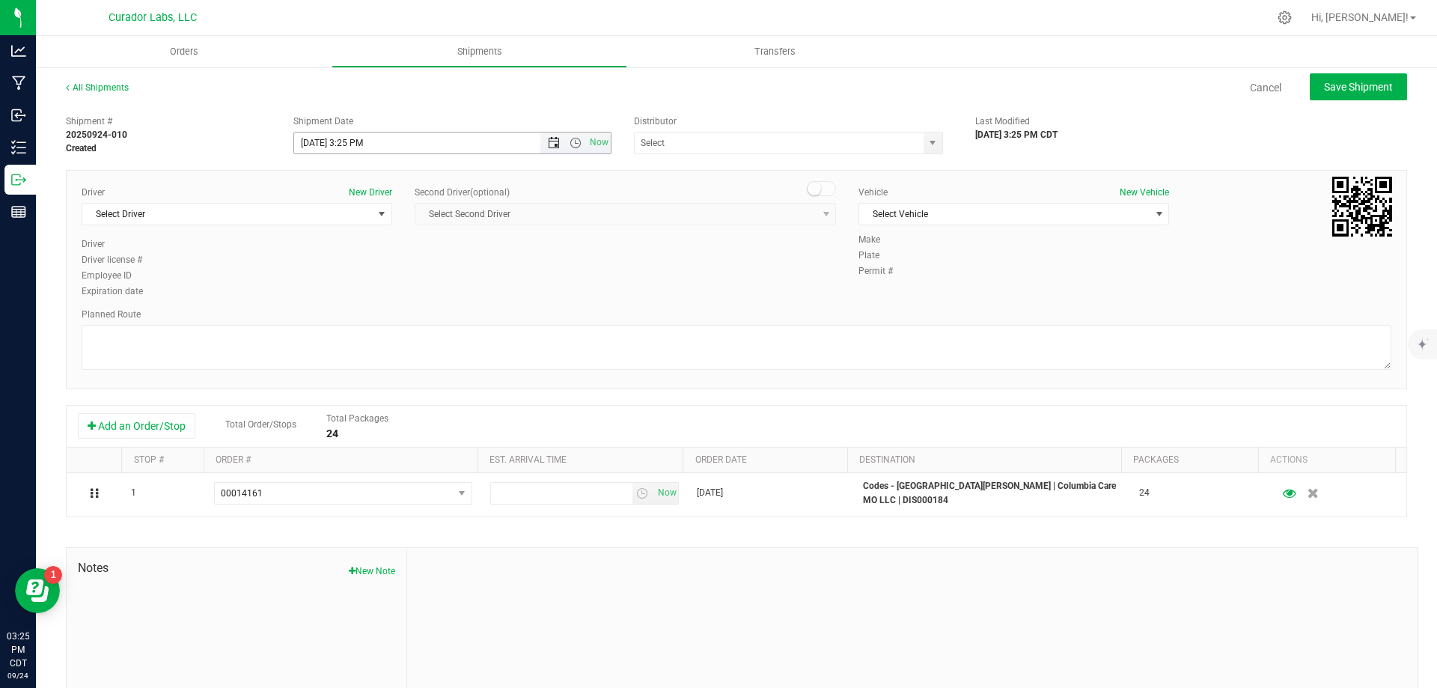
click at [554, 138] on span "Open the date view" at bounding box center [554, 143] width 12 height 12
click at [388, 294] on link "25" at bounding box center [393, 295] width 22 height 23
click at [569, 146] on span "Open the time view" at bounding box center [575, 143] width 12 height 12
click at [355, 182] on li "8:00 AM" at bounding box center [448, 175] width 313 height 19
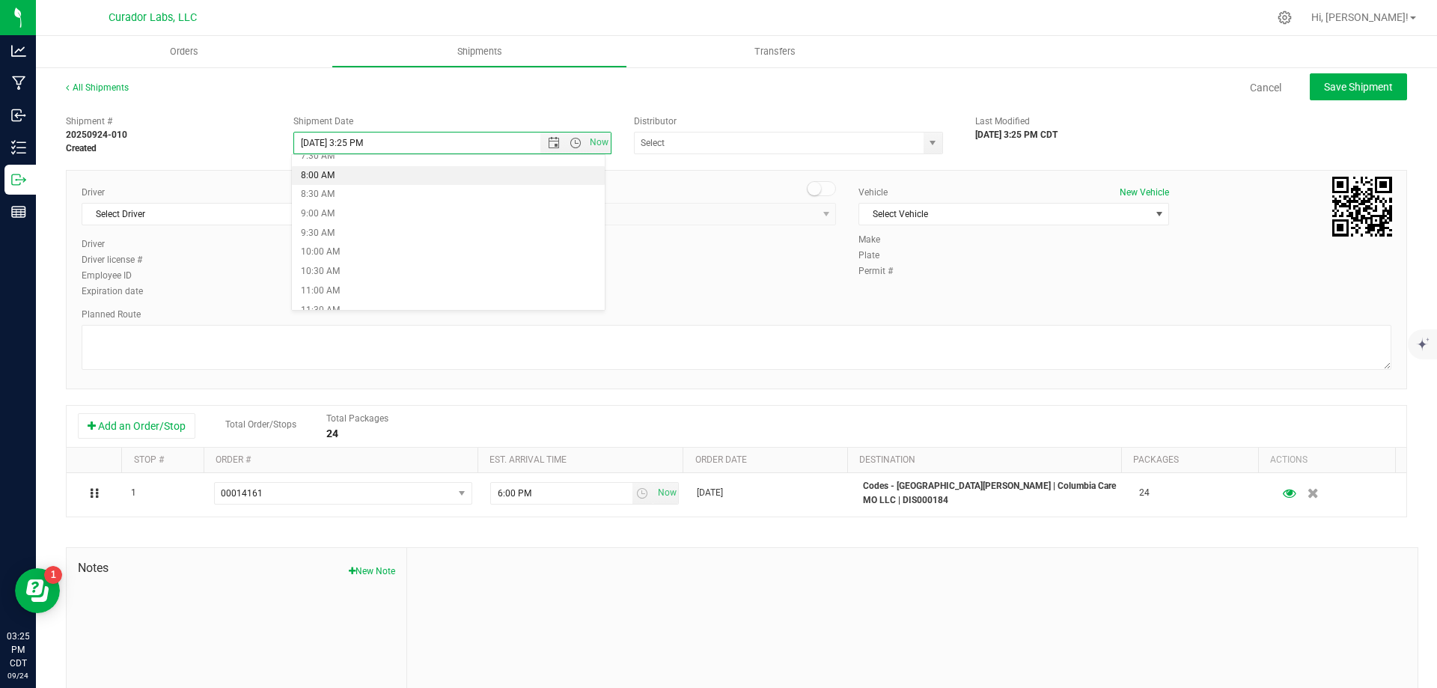
type input "[DATE] 8:00 AM"
click at [715, 144] on input "text" at bounding box center [775, 142] width 280 height 21
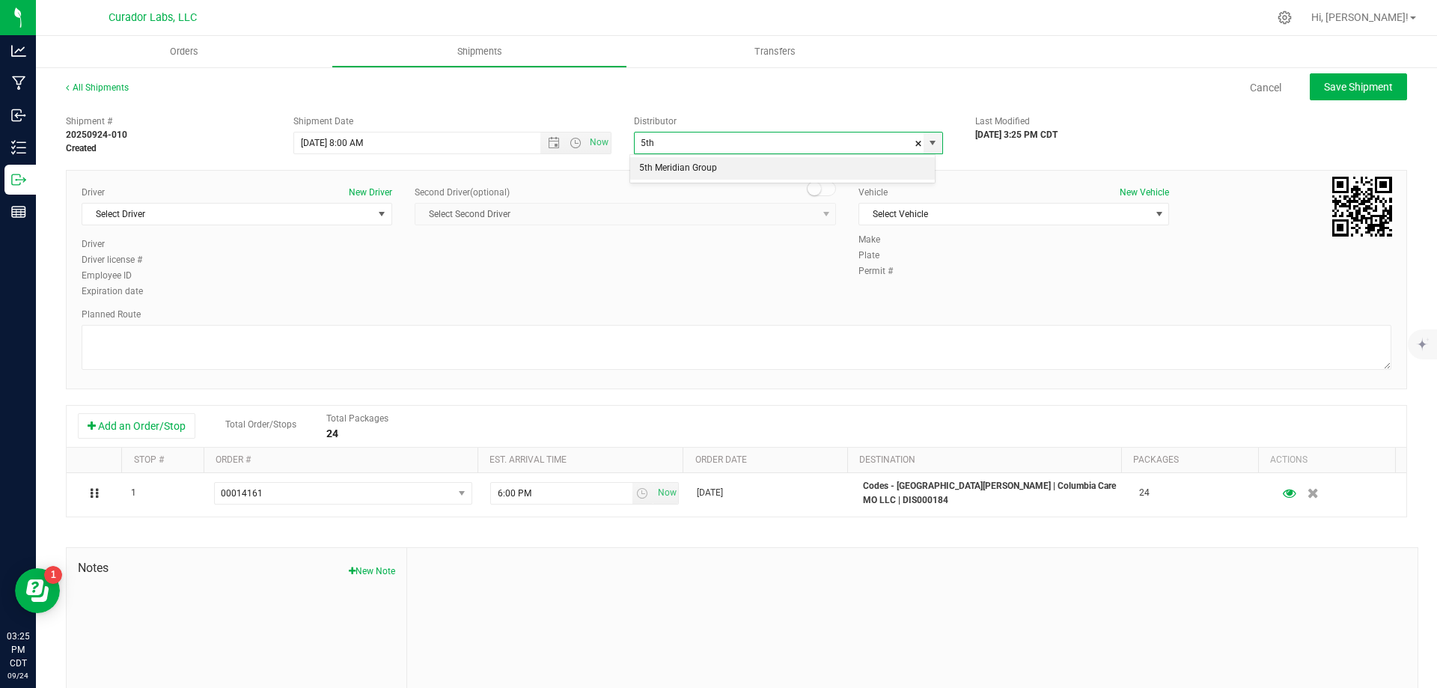
click at [697, 168] on li "5th Meridian Group" at bounding box center [782, 168] width 305 height 22
type input "5th Meridian Group"
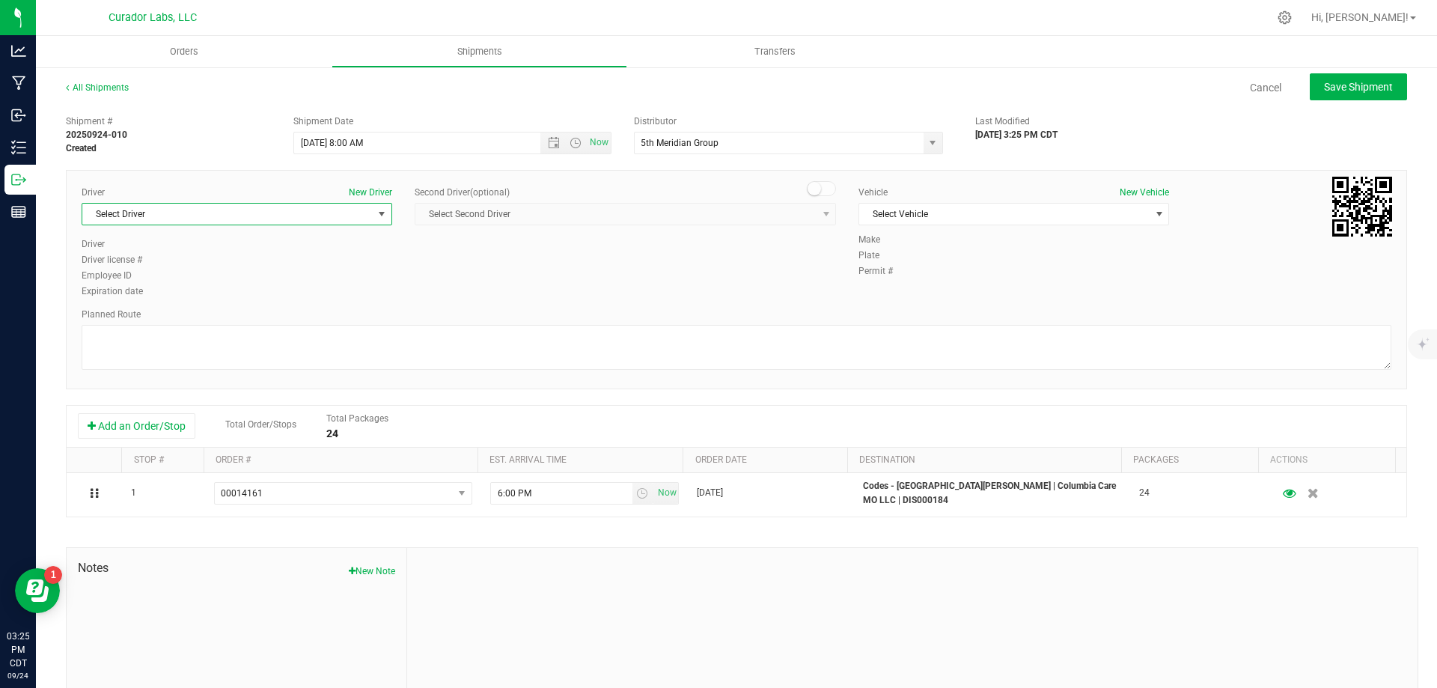
click at [263, 214] on span "Select Driver" at bounding box center [227, 214] width 290 height 21
click at [192, 275] on li "[PERSON_NAME]" at bounding box center [235, 277] width 306 height 22
type input "lill"
click at [881, 210] on span "Select Vehicle" at bounding box center [1004, 214] width 290 height 21
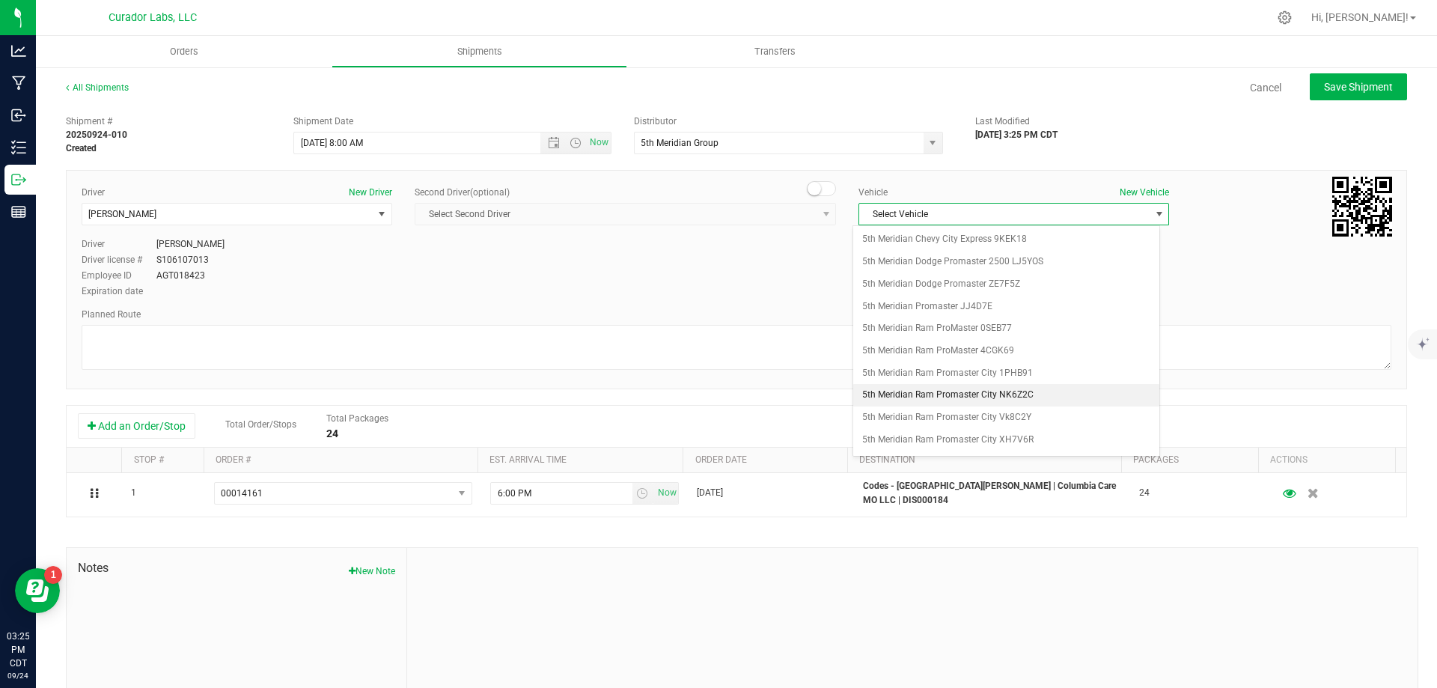
click at [1004, 394] on li "5th Meridian Ram Promaster City NK6Z2C" at bounding box center [1006, 395] width 306 height 22
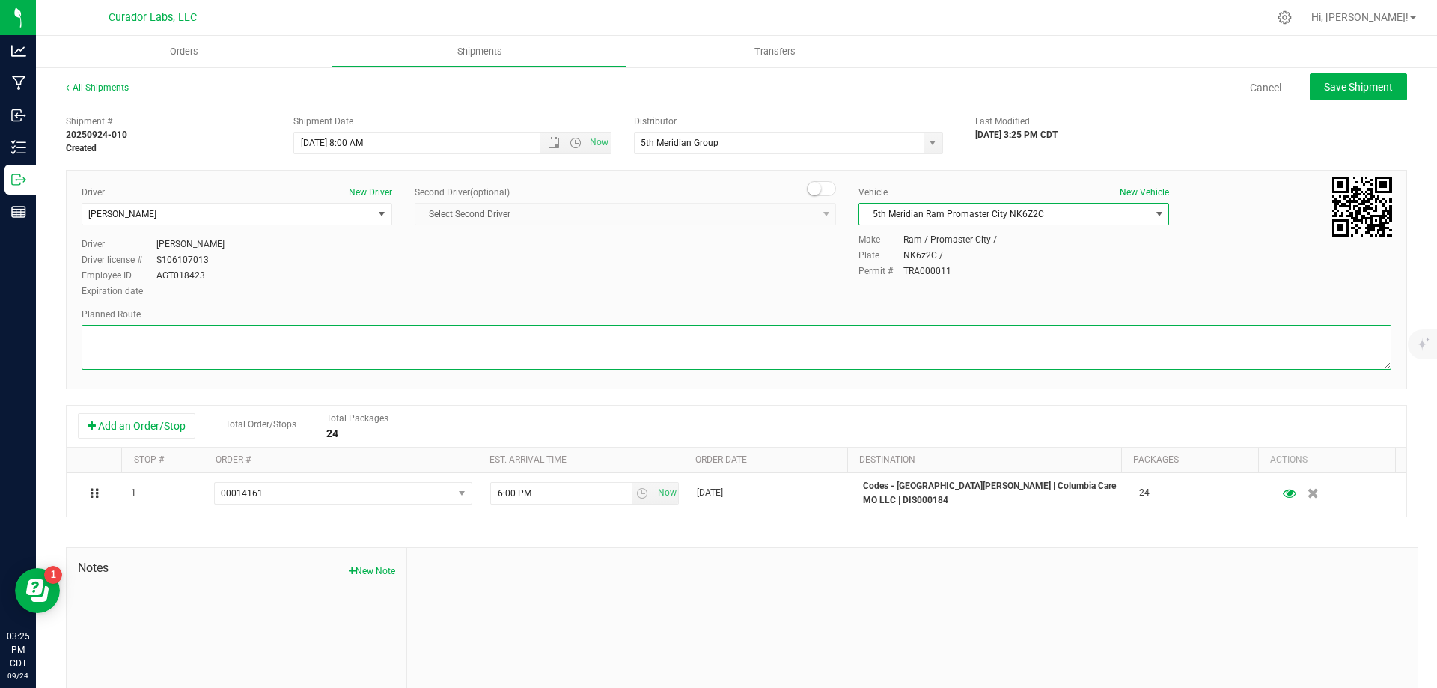
click at [881, 349] on textarea at bounding box center [736, 347] width 1309 height 45
paste textarea ""Head southwest on [GEOGRAPHIC_DATA] toward N Broadway 223 ft Turn right onto […"
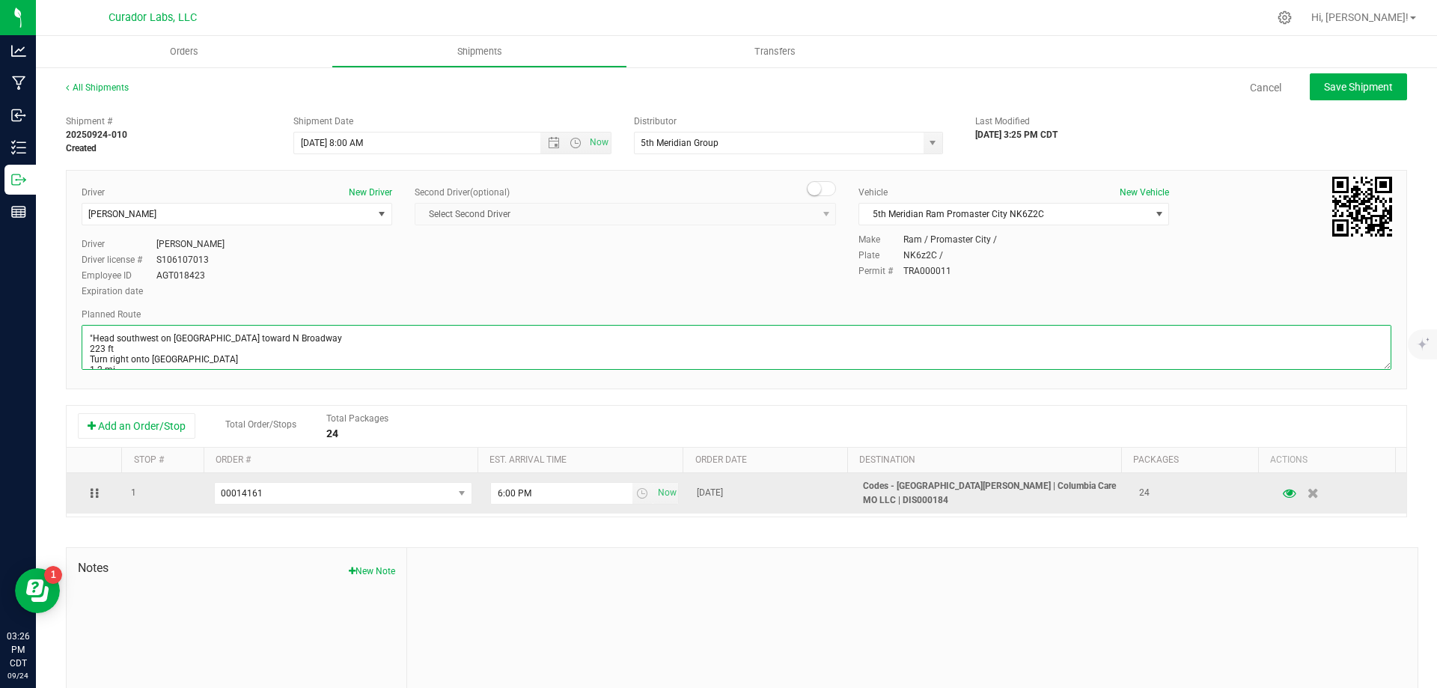
scroll to position [153, 0]
type textarea ""Head southwest on [GEOGRAPHIC_DATA] toward N Broadway 223 ft Turn right onto […"
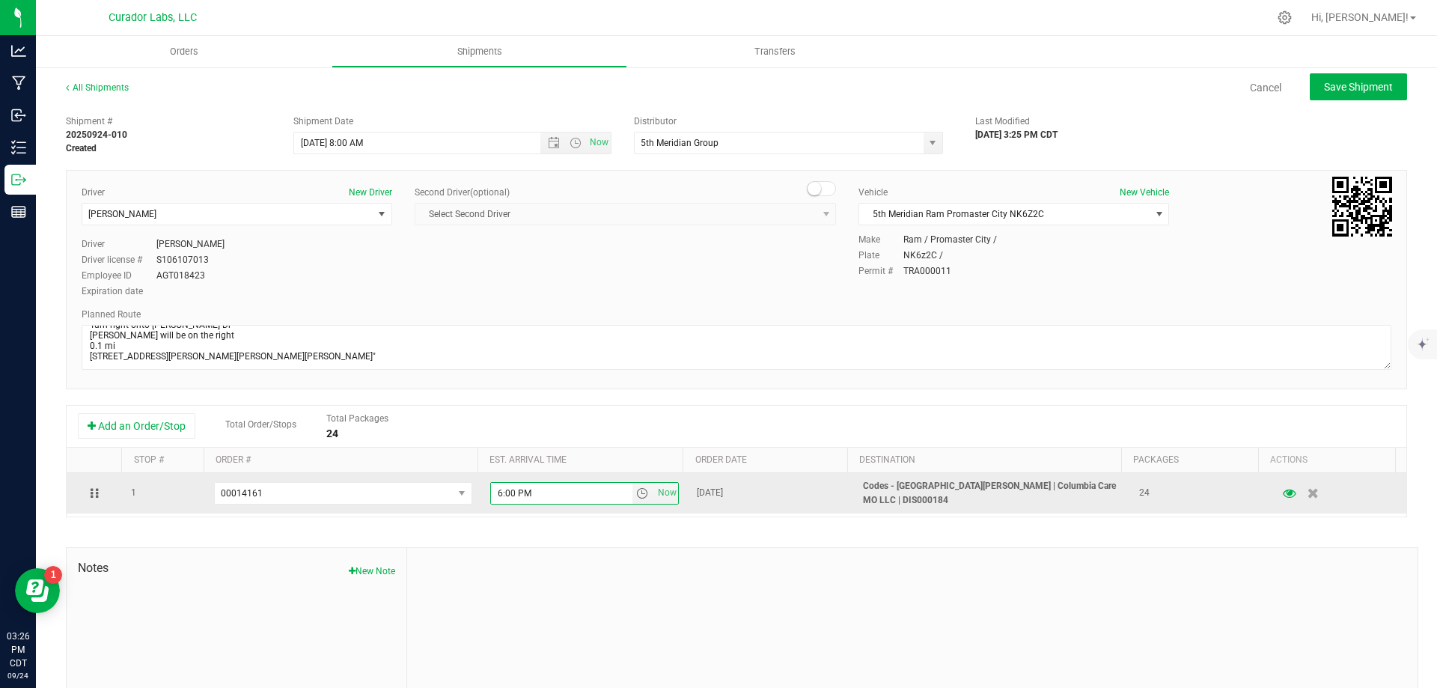
drag, startPoint x: 542, startPoint y: 495, endPoint x: 470, endPoint y: 499, distance: 72.7
click at [470, 499] on tr "1 00014161 00014244 00014243 00014242 00014241 00014240 00014239 00014238 00014…" at bounding box center [736, 493] width 1339 height 40
type input "9:15 AM"
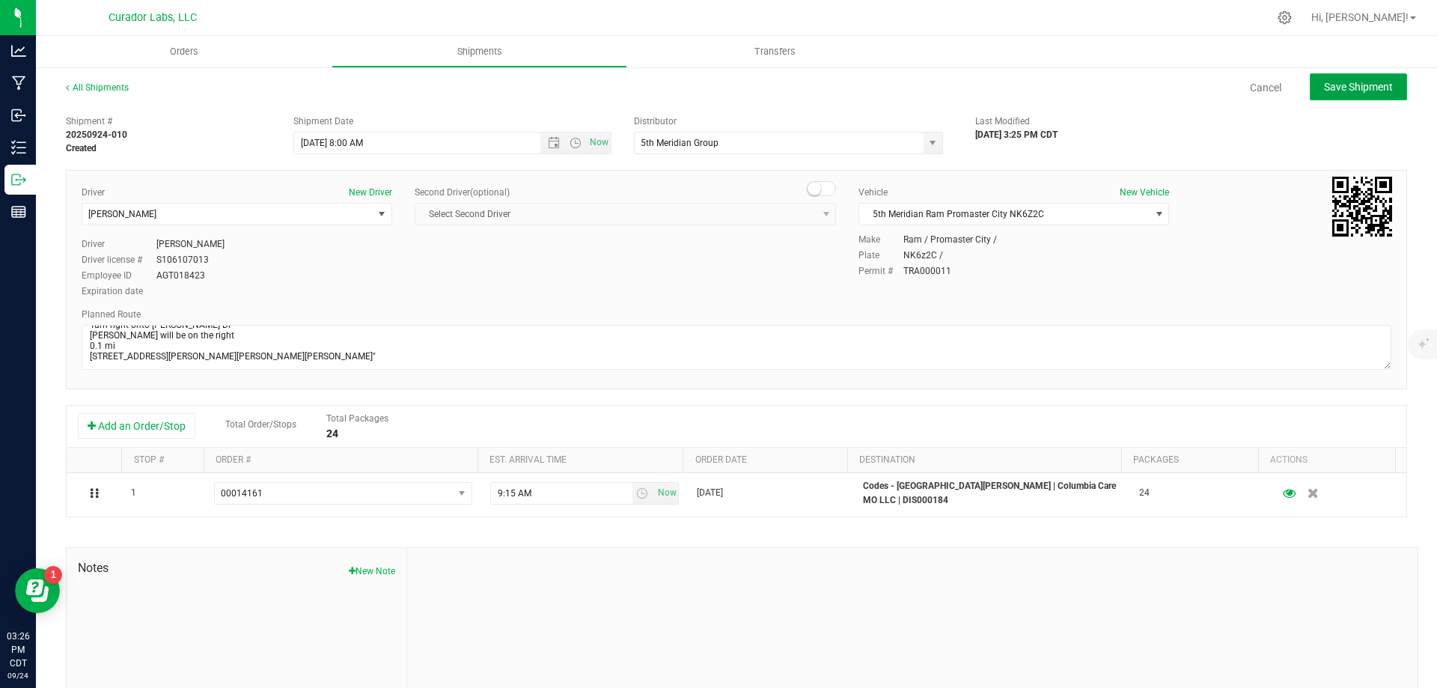
click at [1337, 82] on span "Save Shipment" at bounding box center [1358, 87] width 69 height 12
type input "[DATE] 1:00 PM"
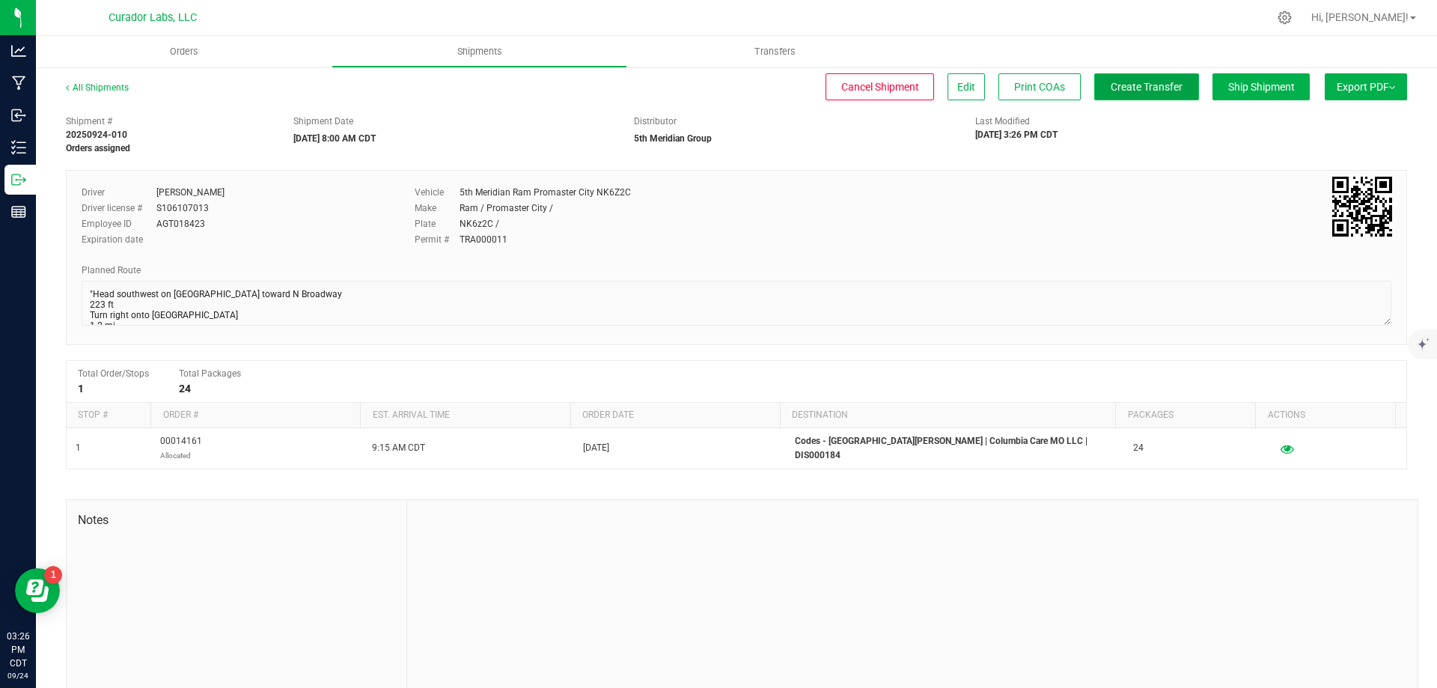
click at [1159, 81] on span "Create Transfer" at bounding box center [1146, 87] width 72 height 12
click at [192, 61] on uib-tab-heading "Orders" at bounding box center [184, 51] width 296 height 31
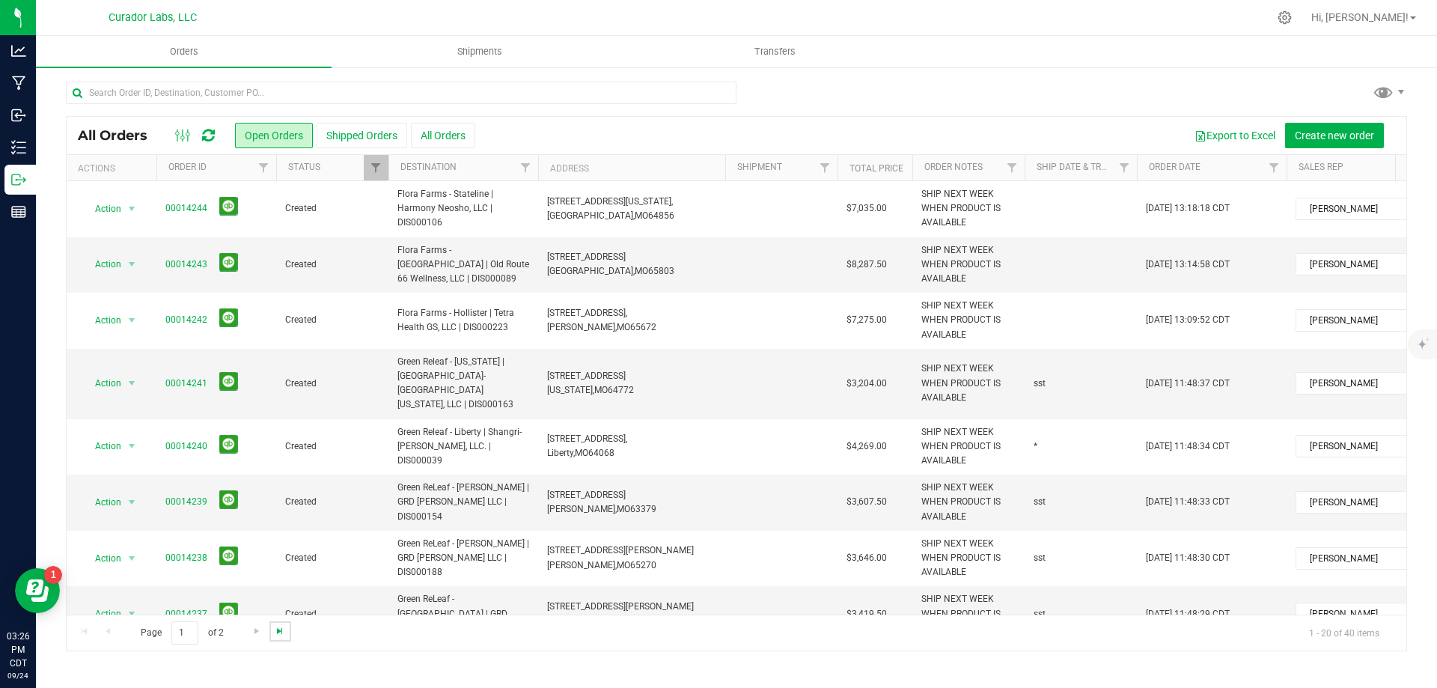
click at [279, 630] on span "Go to the last page" at bounding box center [280, 631] width 12 height 12
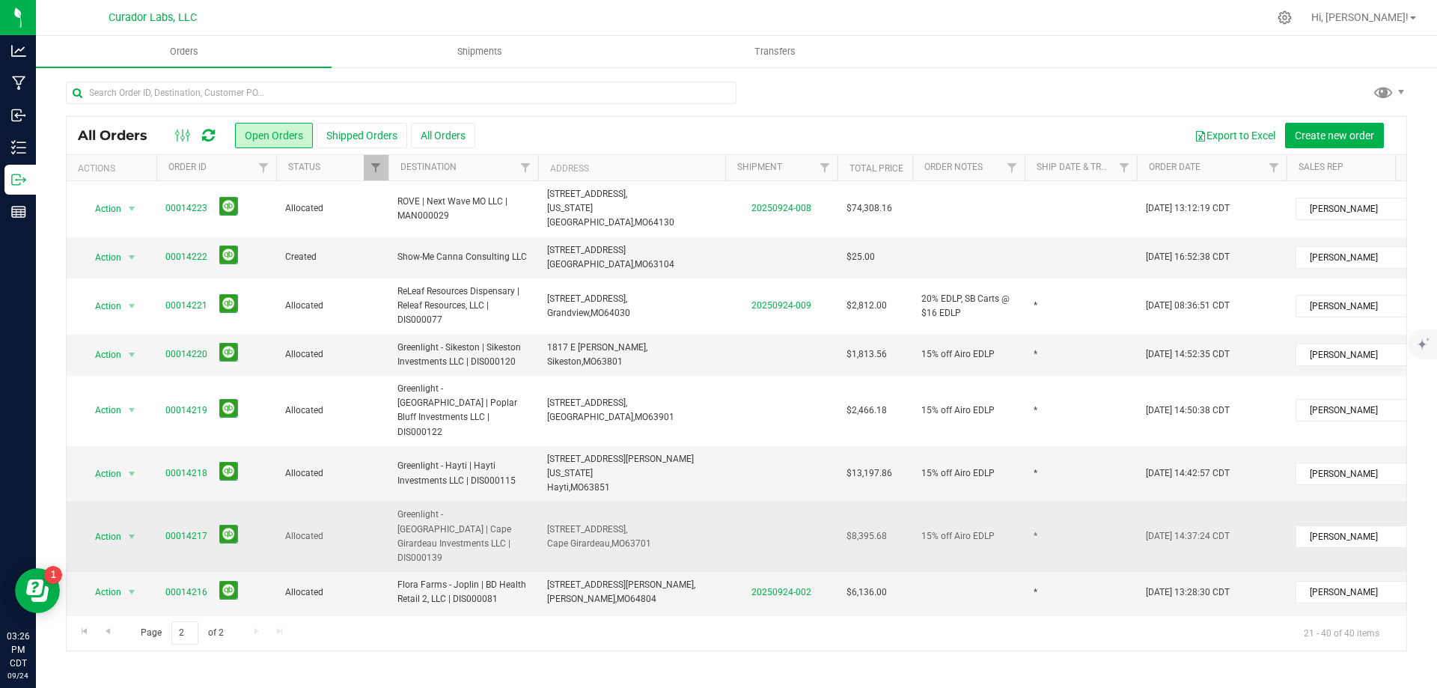
click at [519, 507] on span "Greenlight - [GEOGRAPHIC_DATA] | Cape Girardeau Investments LLC | DIS000139" at bounding box center [463, 536] width 132 height 58
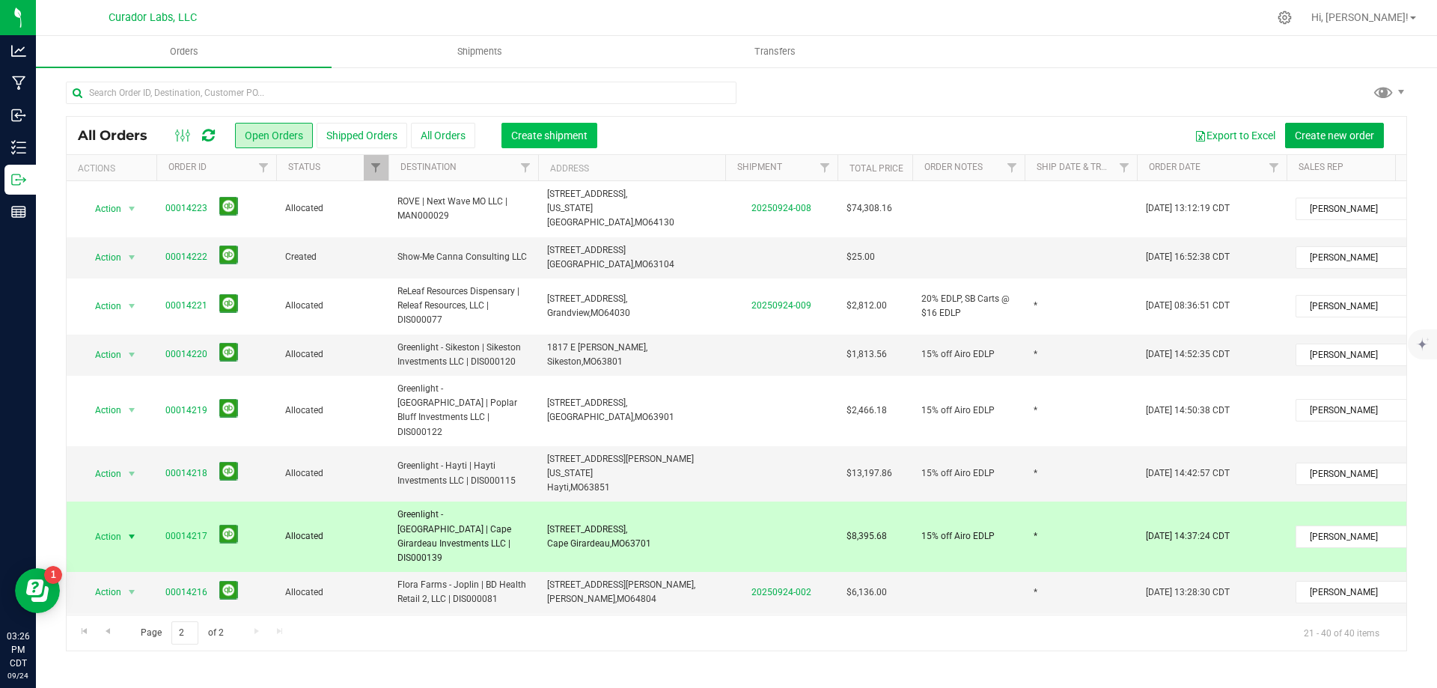
click at [569, 136] on span "Create shipment" at bounding box center [549, 135] width 76 height 12
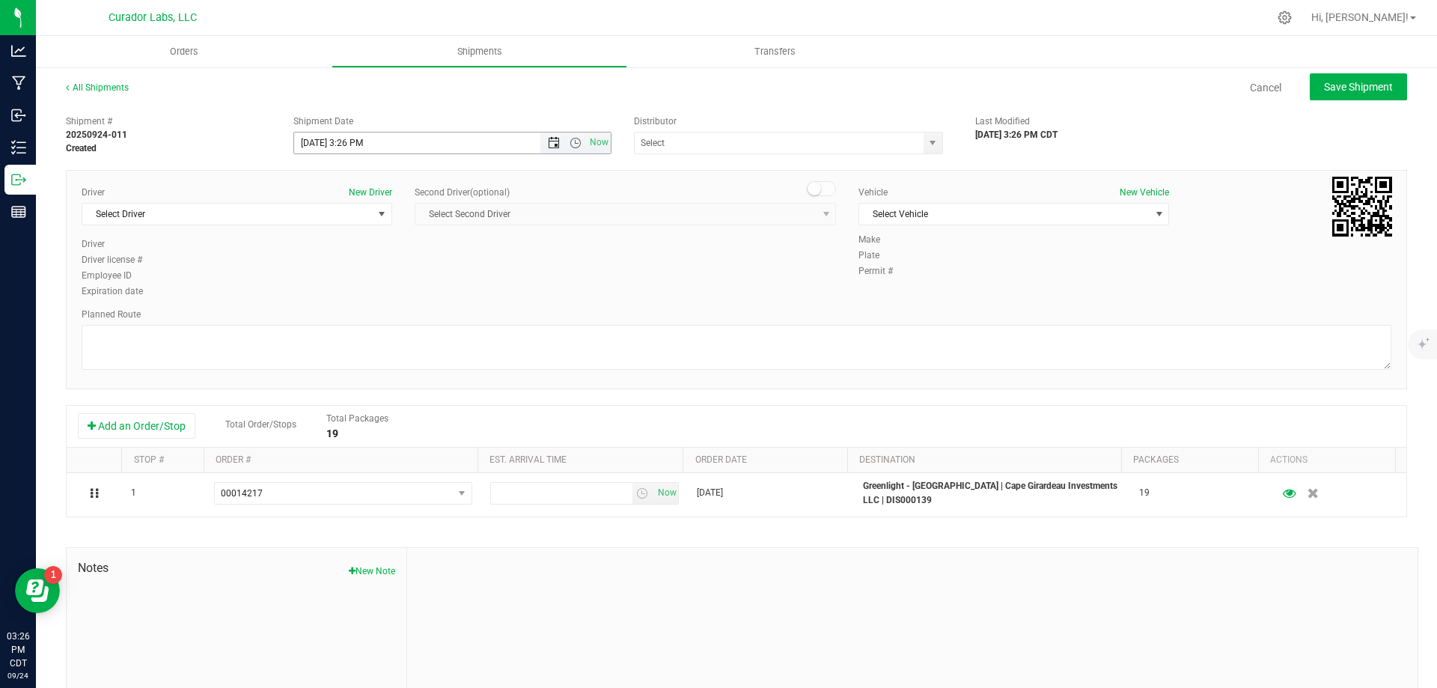
click at [552, 142] on span "Open the date view" at bounding box center [554, 143] width 12 height 12
click at [389, 289] on link "25" at bounding box center [393, 295] width 22 height 23
click at [569, 144] on span "Open the time view" at bounding box center [575, 143] width 12 height 12
click at [378, 181] on li "8:00 AM" at bounding box center [448, 175] width 313 height 19
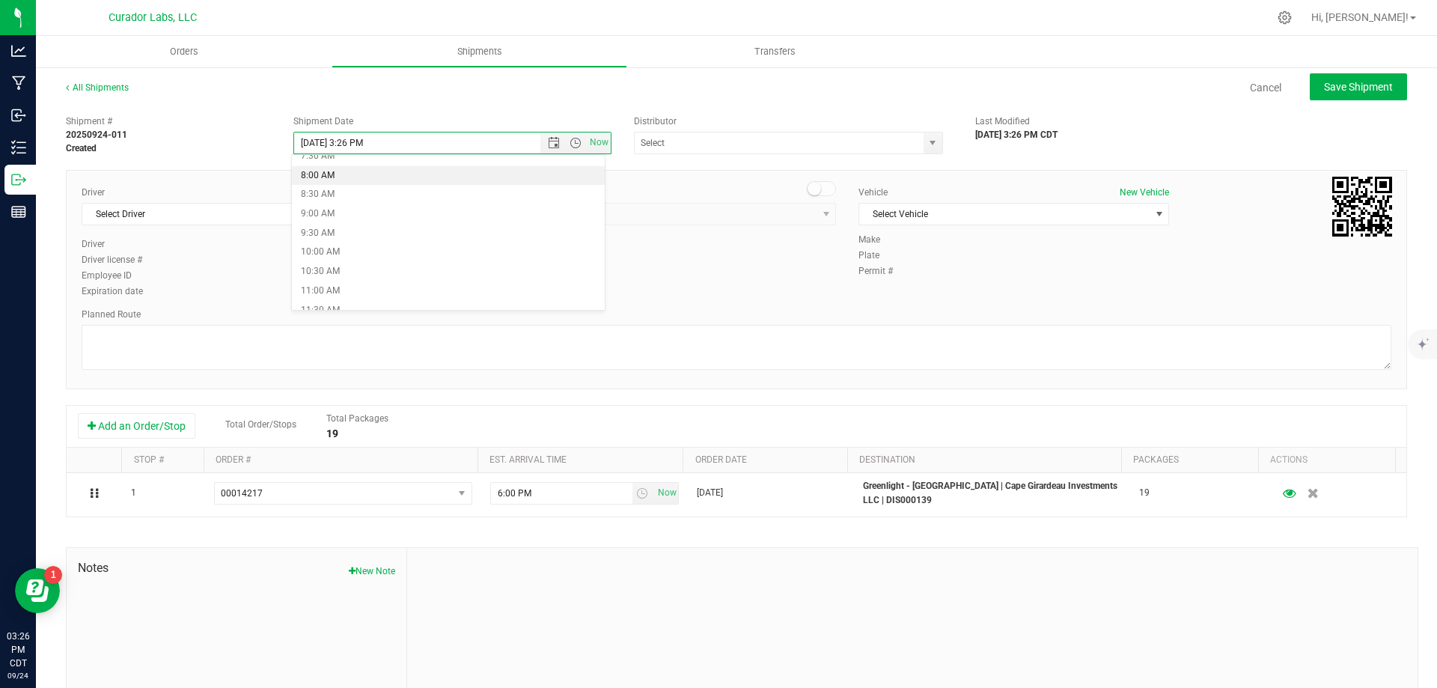
type input "[DATE] 8:00 AM"
click at [705, 133] on input "text" at bounding box center [775, 142] width 280 height 21
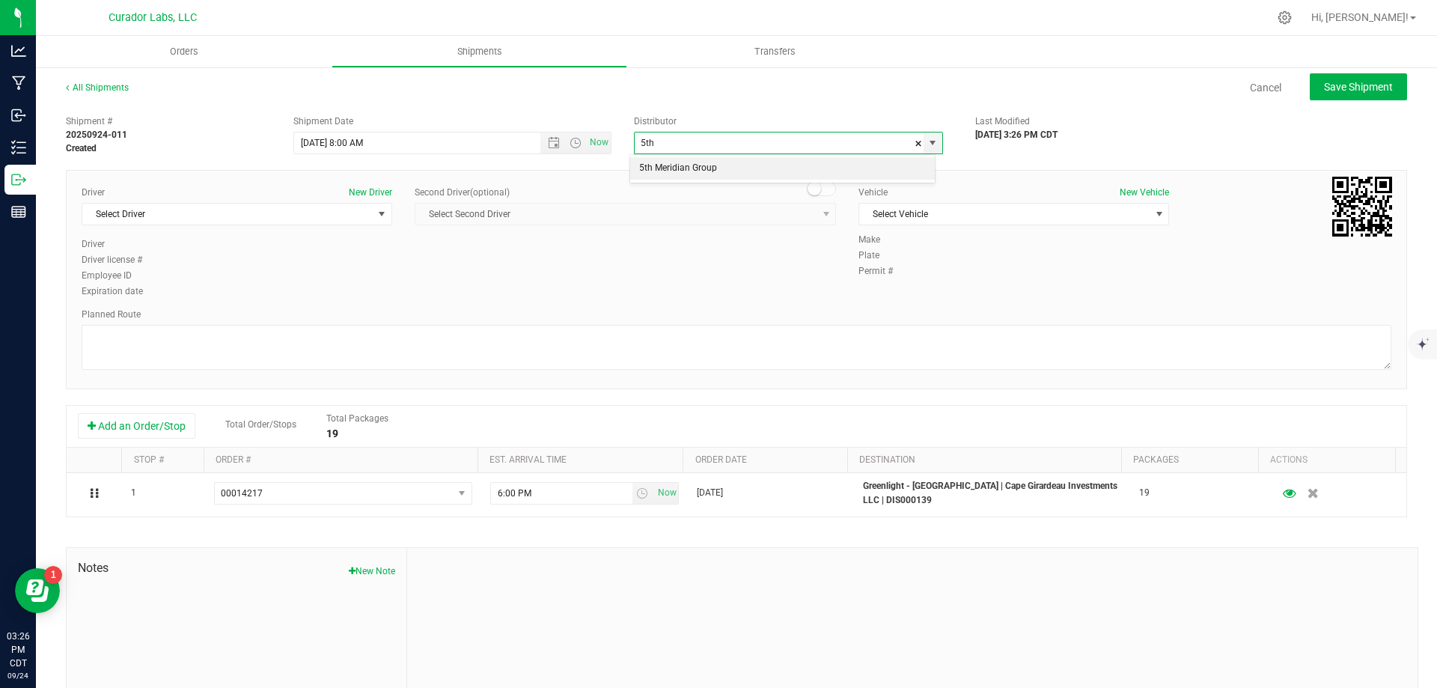
click at [669, 165] on li "5th Meridian Group" at bounding box center [782, 168] width 305 height 22
type input "5th Meridian Group"
click at [218, 216] on span "Select Driver" at bounding box center [227, 214] width 290 height 21
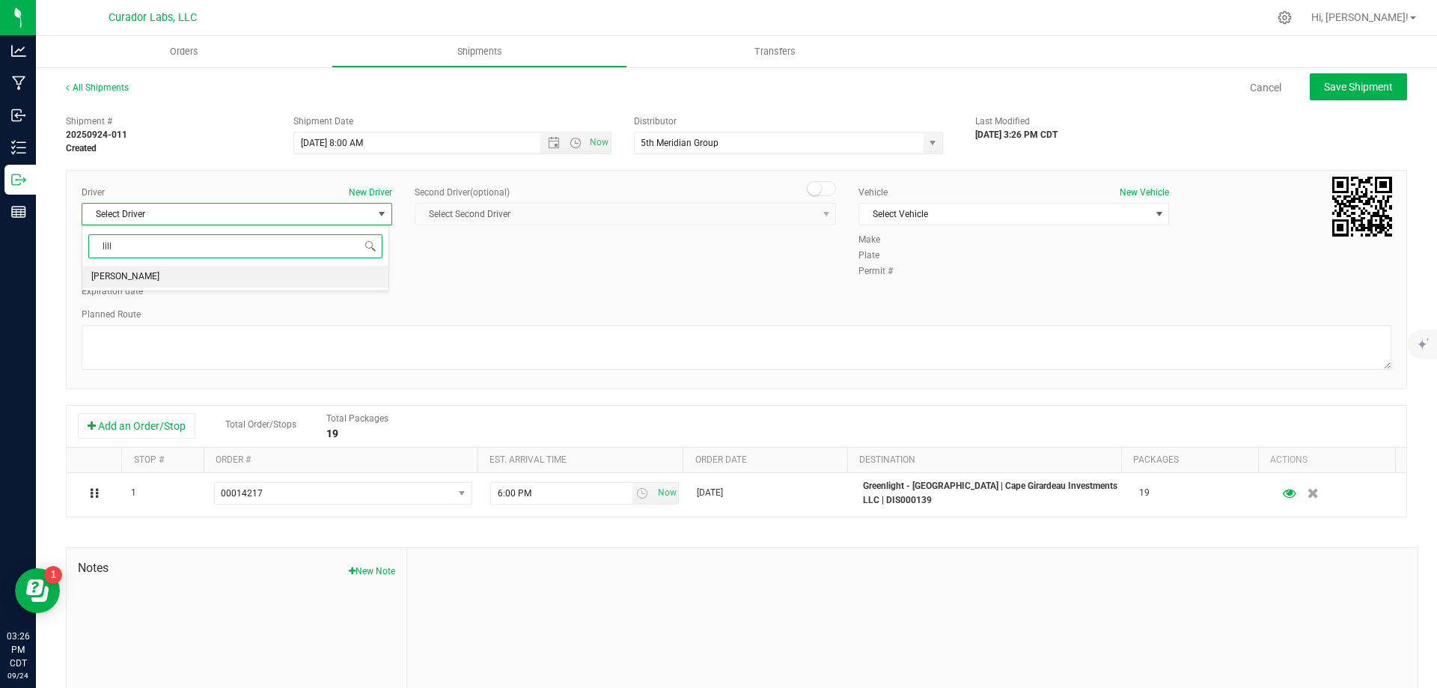
click at [221, 276] on li "[PERSON_NAME]" at bounding box center [235, 277] width 306 height 22
type input "lill"
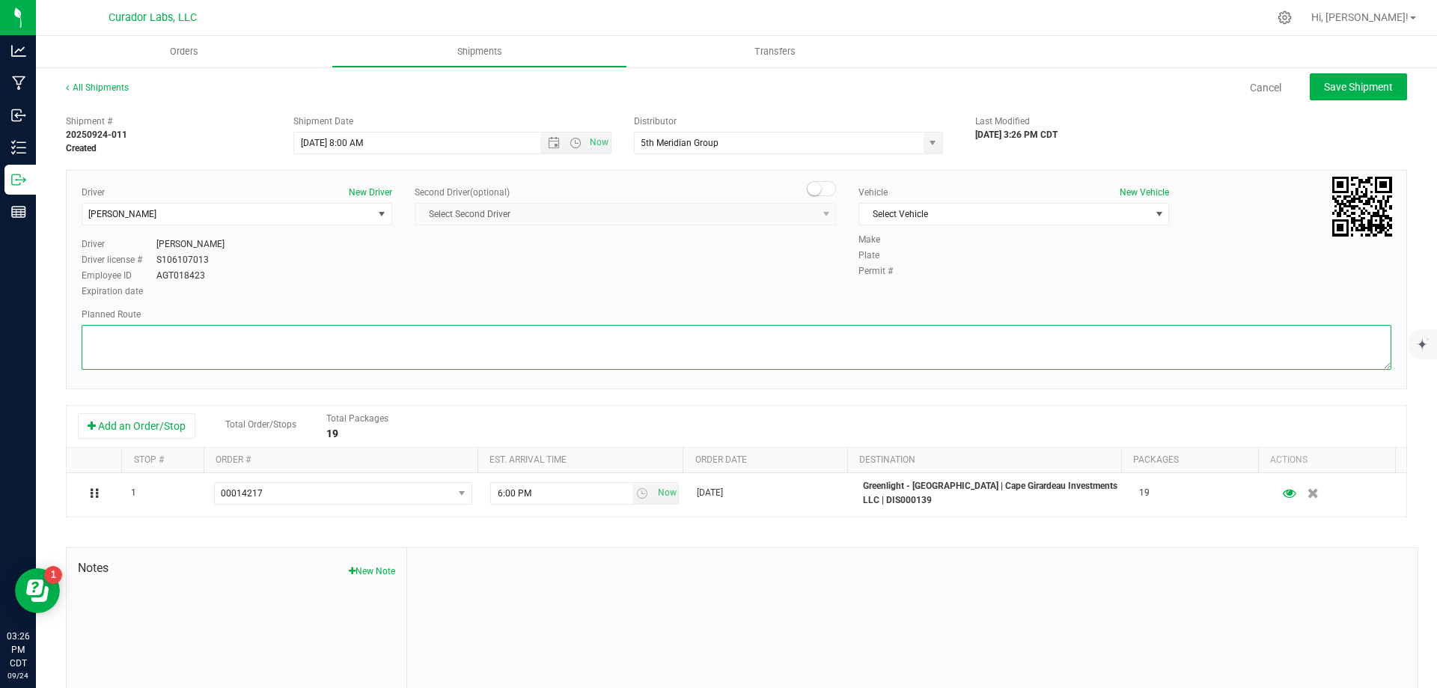
click at [189, 354] on textarea at bounding box center [736, 347] width 1309 height 45
paste textarea """"""""""""""""Head southwest on [GEOGRAPHIC_DATA] toward N Broadway 223 ft Tur…"
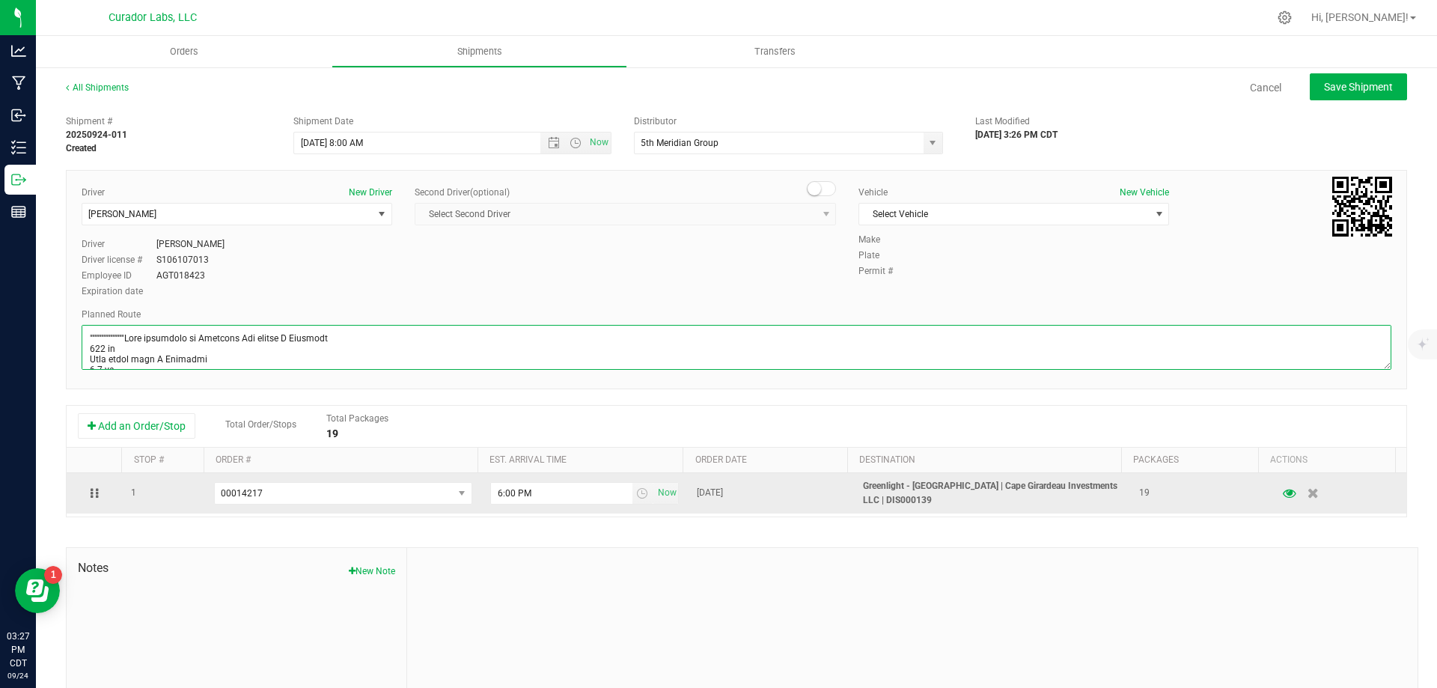
scroll to position [404, 0]
type textarea """"""""""""""""Head southwest on [GEOGRAPHIC_DATA] toward N Broadway 223 ft Tur…"
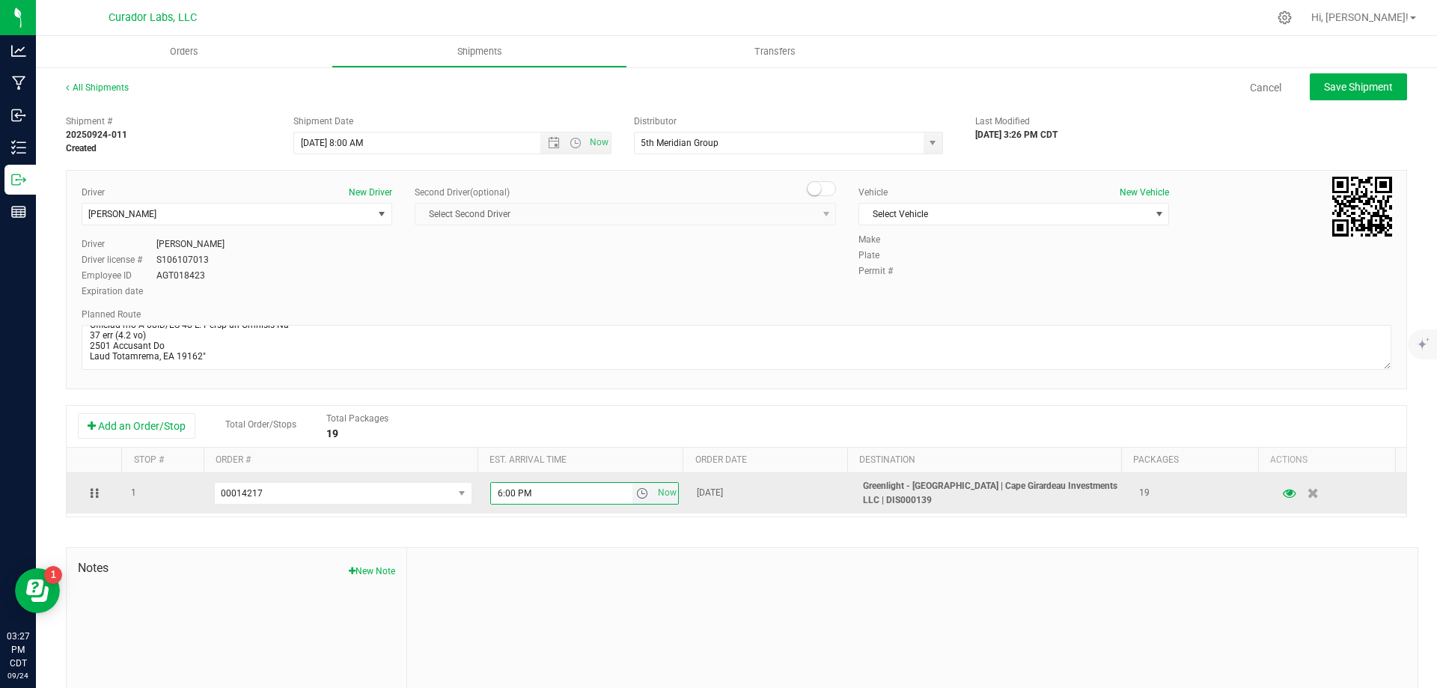
drag, startPoint x: 540, startPoint y: 495, endPoint x: 489, endPoint y: 500, distance: 51.1
click at [491, 500] on input "6:00 PM" at bounding box center [561, 493] width 141 height 21
type input "1:00 PM"
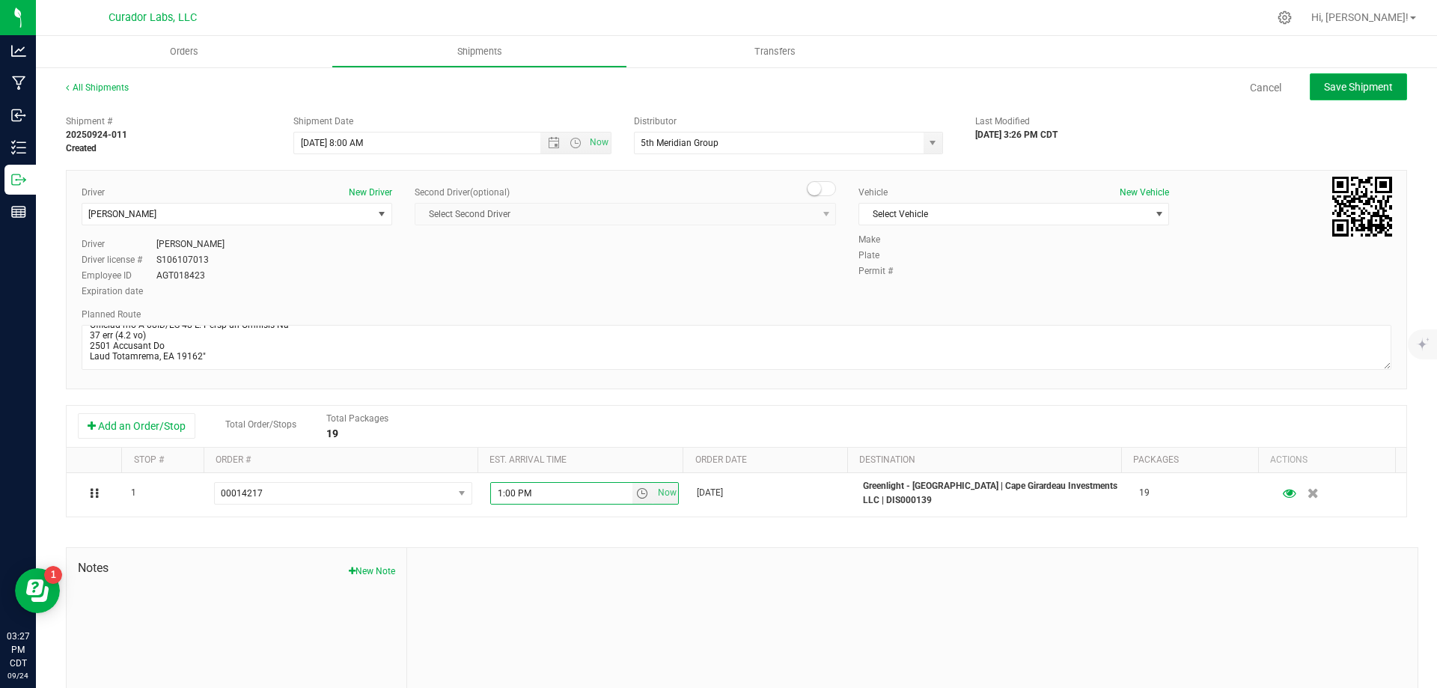
click at [1324, 91] on span "Save Shipment" at bounding box center [1358, 87] width 69 height 12
type input "[DATE] 1:00 PM"
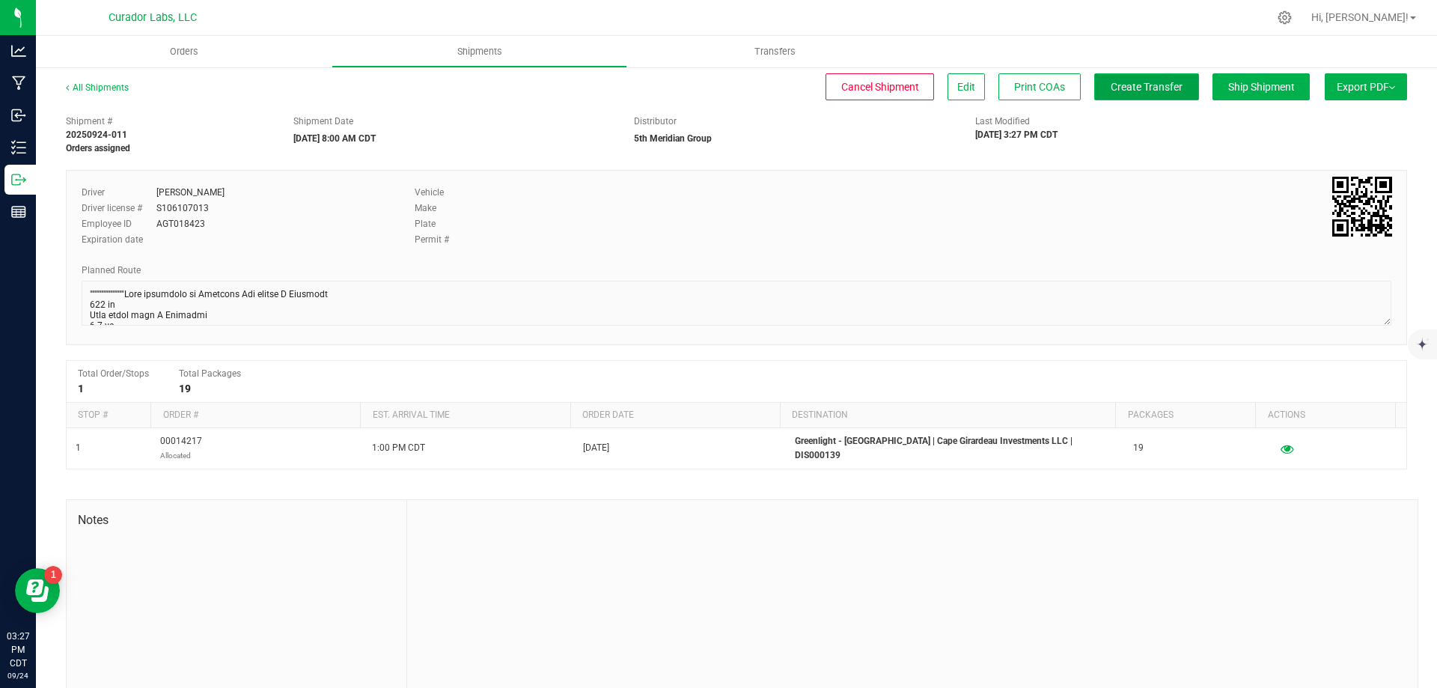
click at [1129, 82] on span "Create Transfer" at bounding box center [1146, 87] width 72 height 12
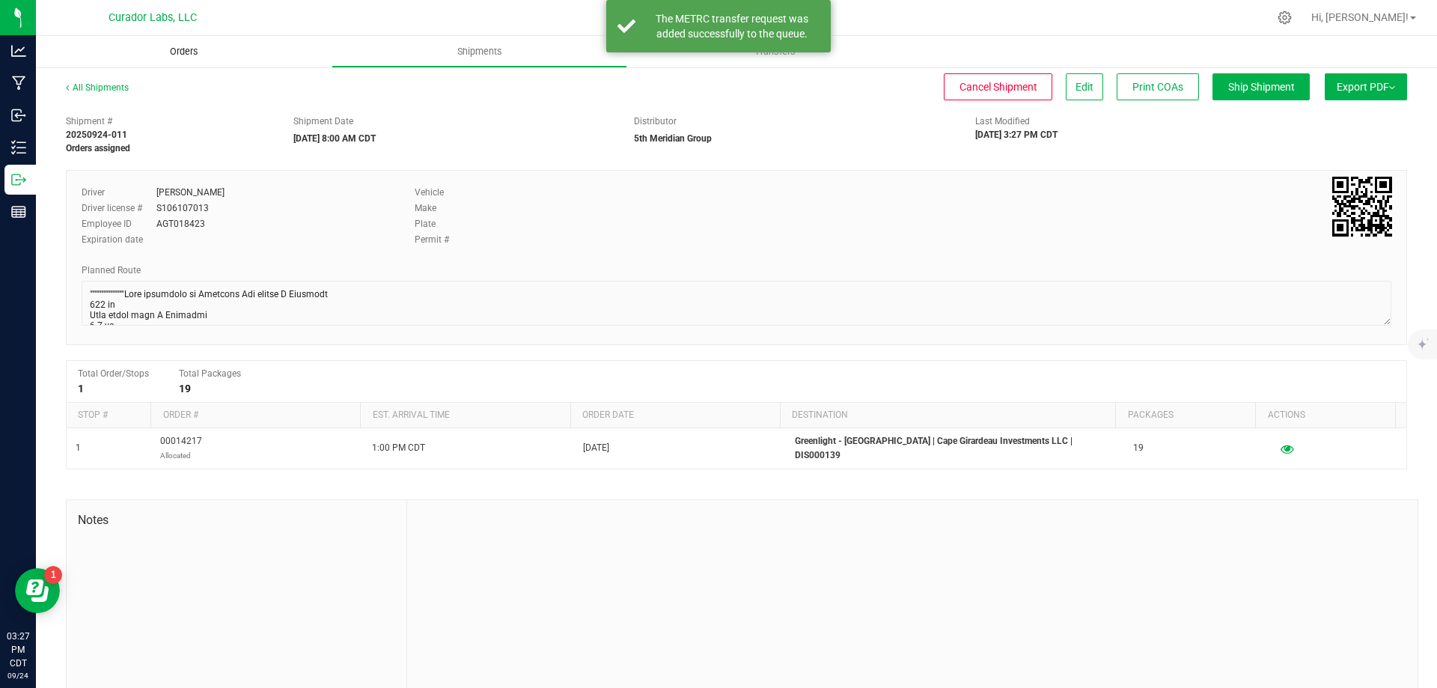
click at [185, 52] on span "Orders" at bounding box center [184, 51] width 69 height 13
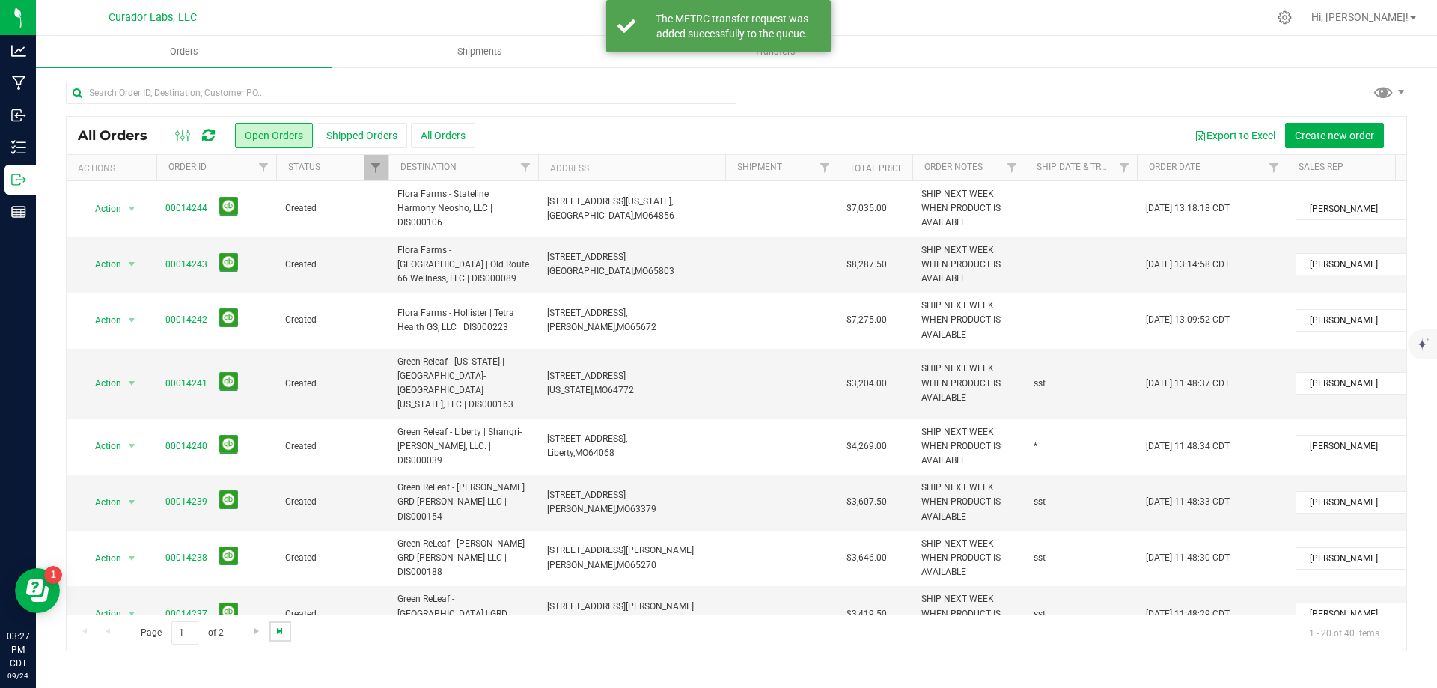
click at [277, 630] on span "Go to the last page" at bounding box center [280, 631] width 12 height 12
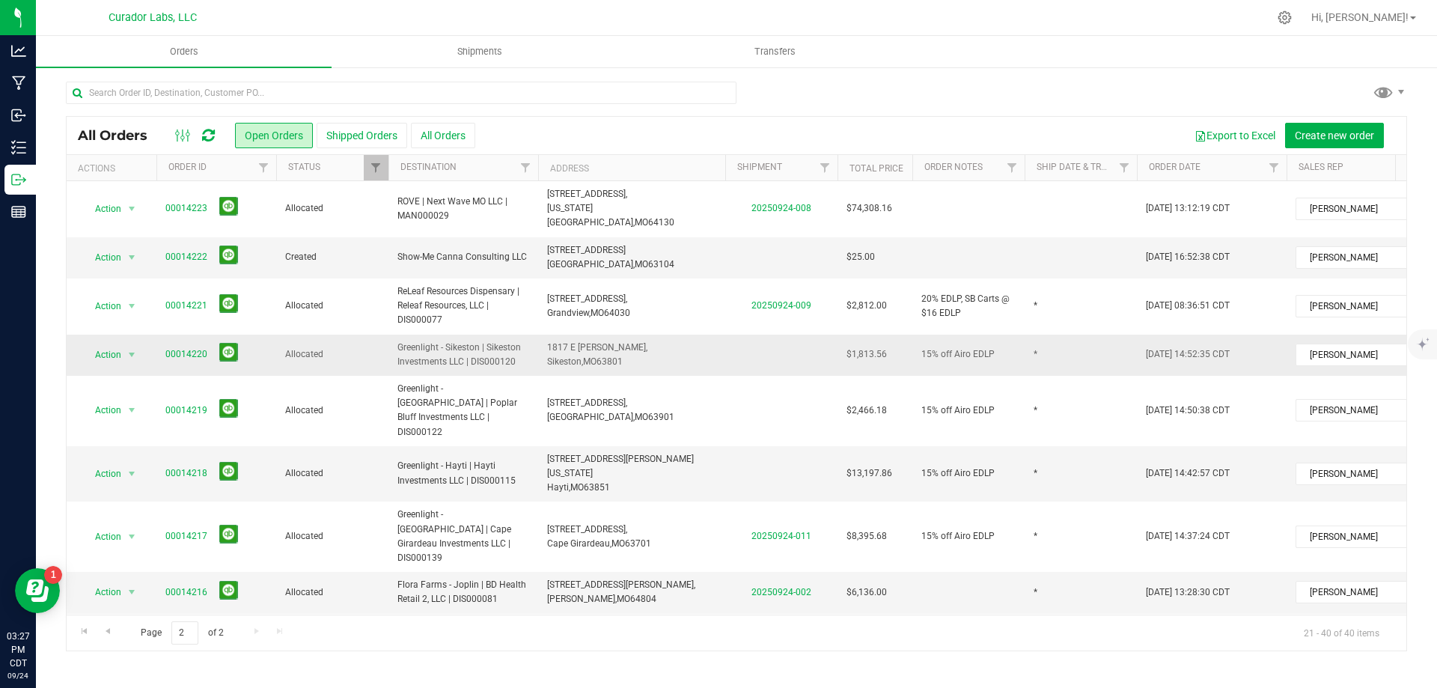
click at [467, 340] on span "Greenlight - Sikeston | Sikeston Investments LLC | DIS000120" at bounding box center [463, 354] width 132 height 28
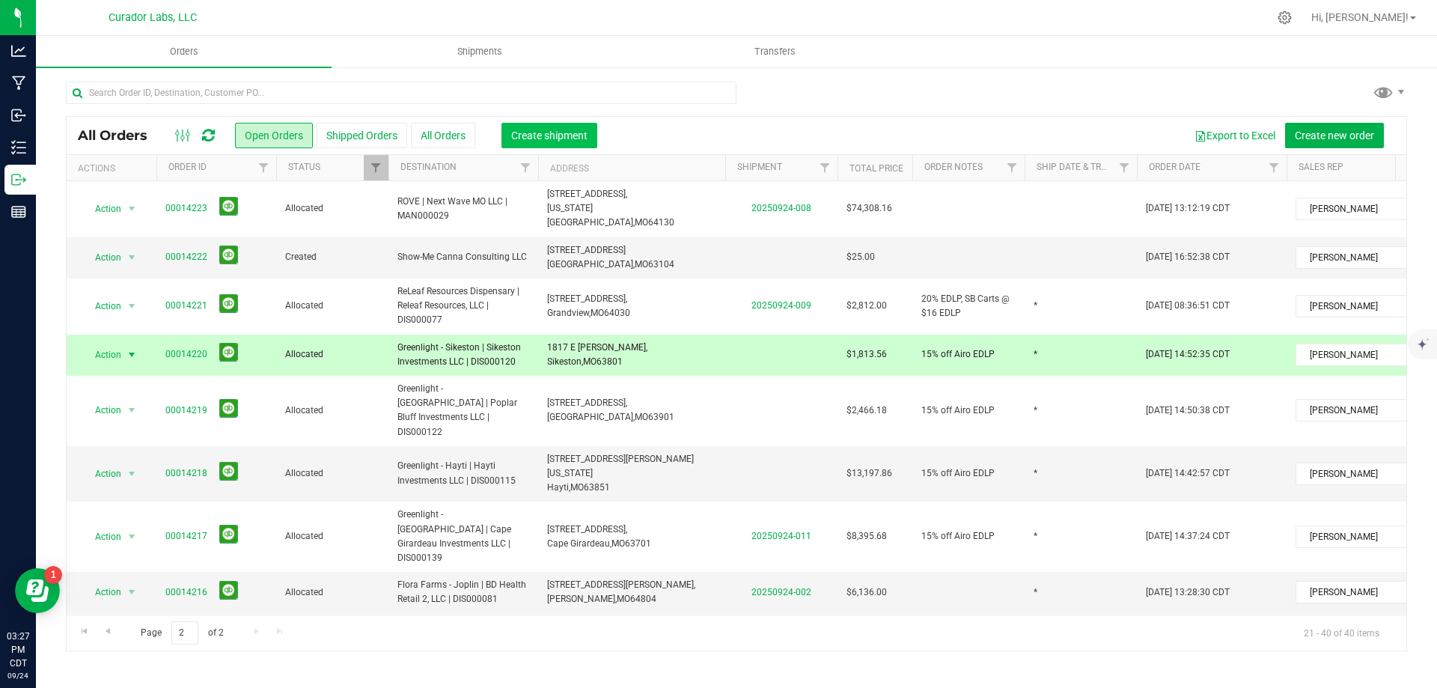
click at [540, 134] on span "Create shipment" at bounding box center [549, 135] width 76 height 12
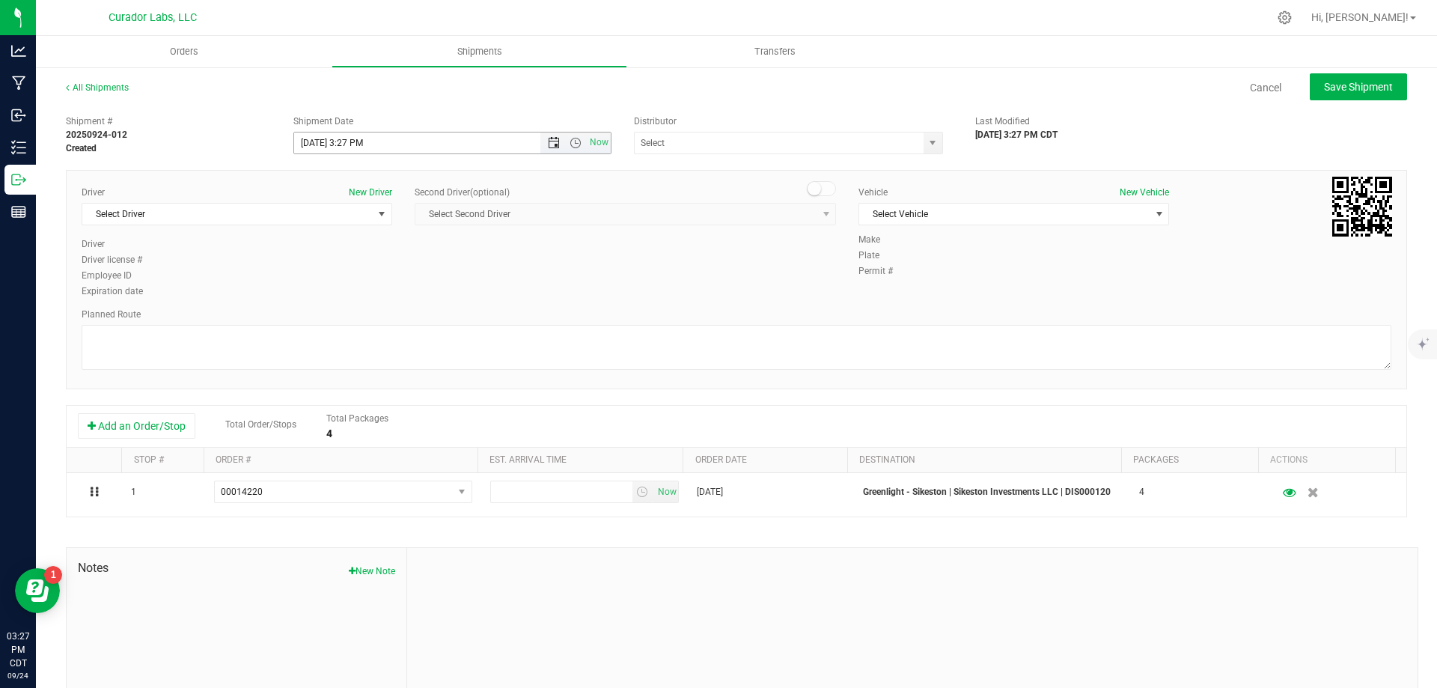
click at [548, 147] on span "Open the date view" at bounding box center [554, 143] width 12 height 12
click at [392, 293] on link "25" at bounding box center [393, 295] width 22 height 23
click at [569, 144] on span "Open the time view" at bounding box center [575, 143] width 12 height 12
click at [332, 251] on li "8:00 AM" at bounding box center [448, 250] width 313 height 19
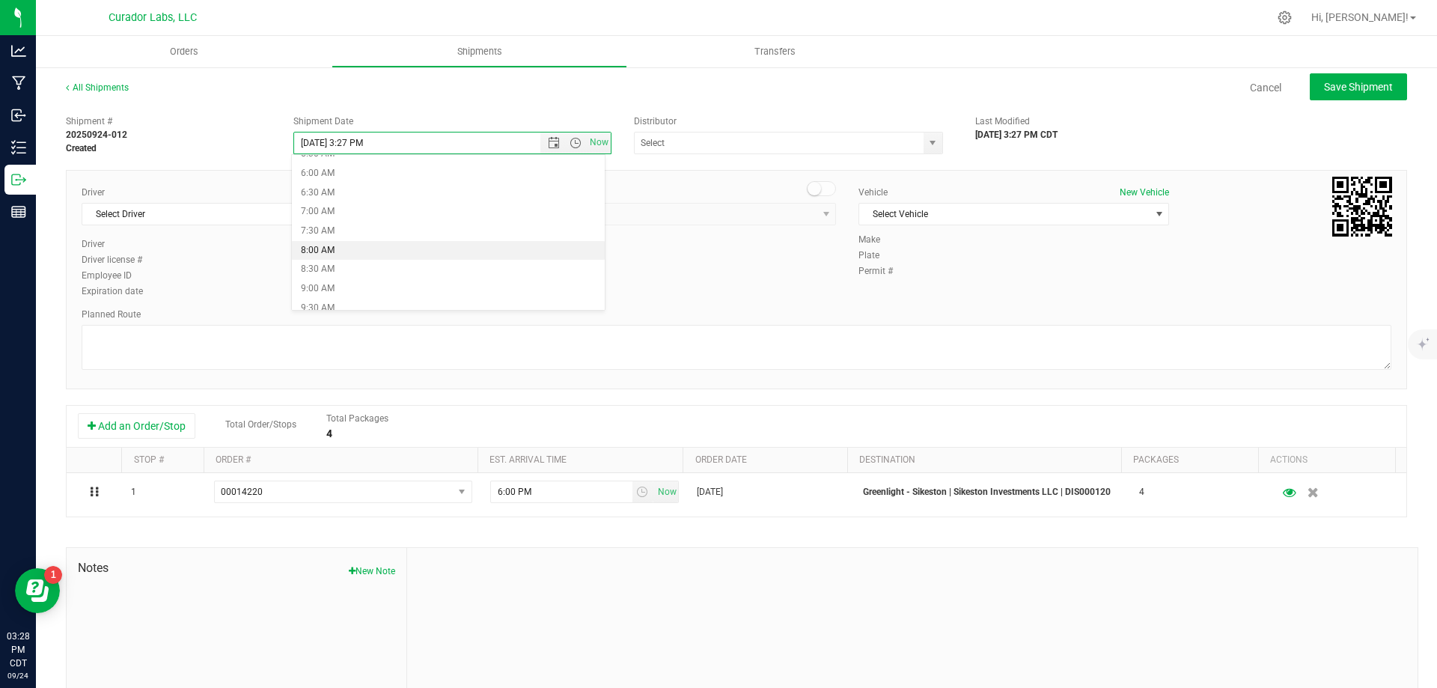
type input "[DATE] 8:00 AM"
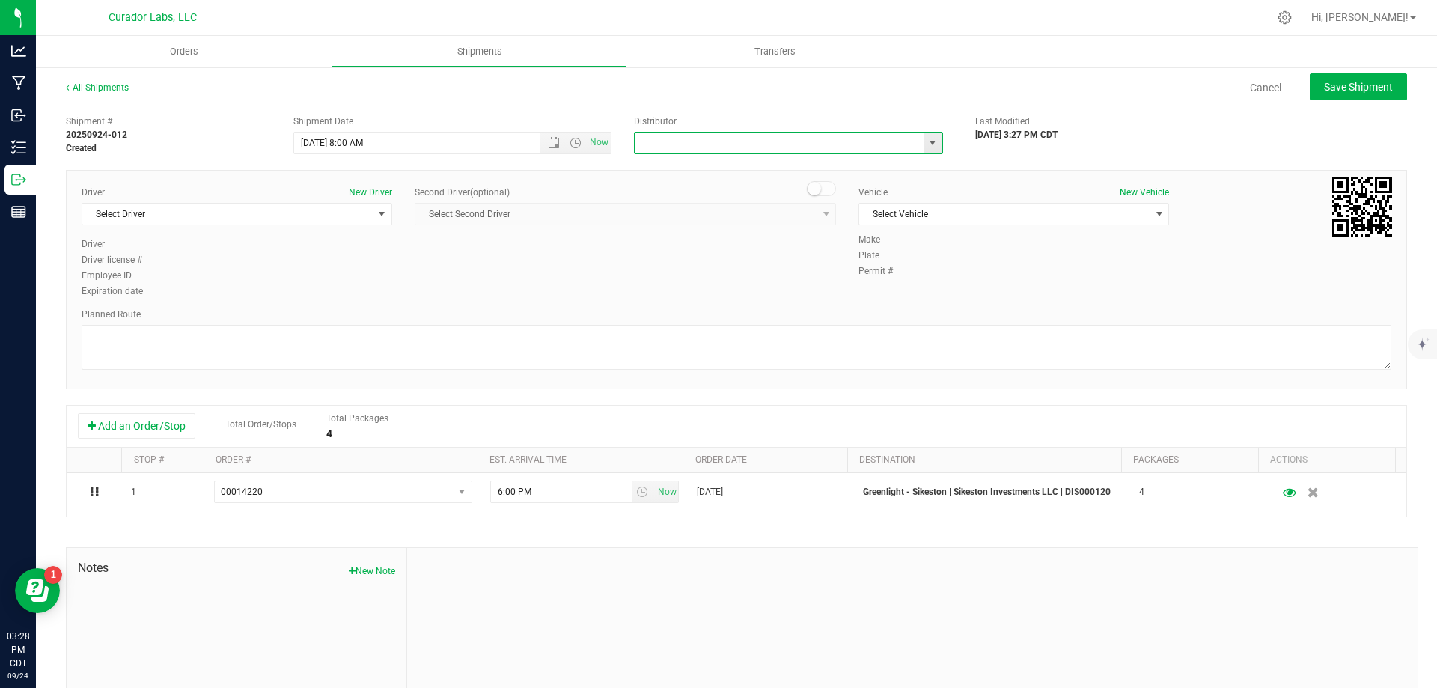
click at [712, 134] on input "text" at bounding box center [775, 142] width 280 height 21
click at [713, 168] on li "5th Meridian Group" at bounding box center [782, 168] width 305 height 22
type input "5th Meridian Group"
click at [263, 211] on span "Select Driver" at bounding box center [227, 214] width 290 height 21
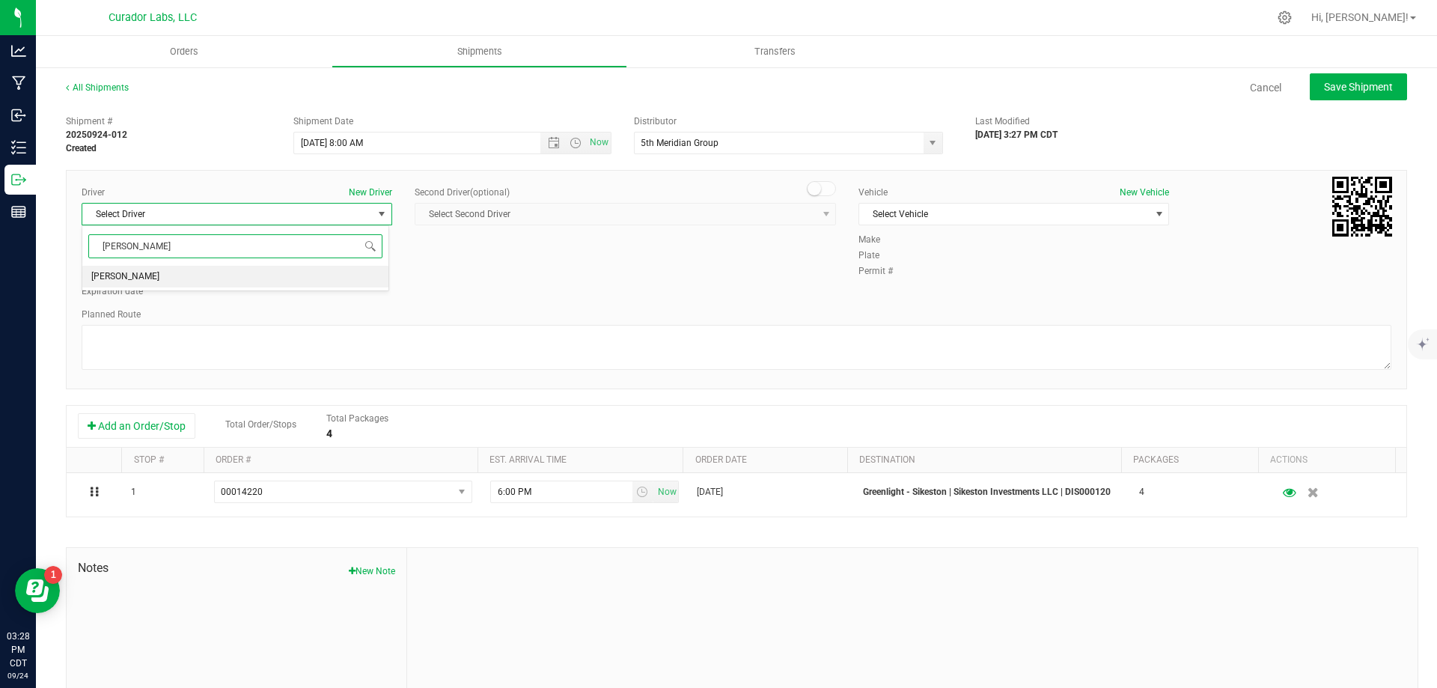
click at [216, 277] on li "[PERSON_NAME]" at bounding box center [235, 277] width 306 height 22
type input "[PERSON_NAME]"
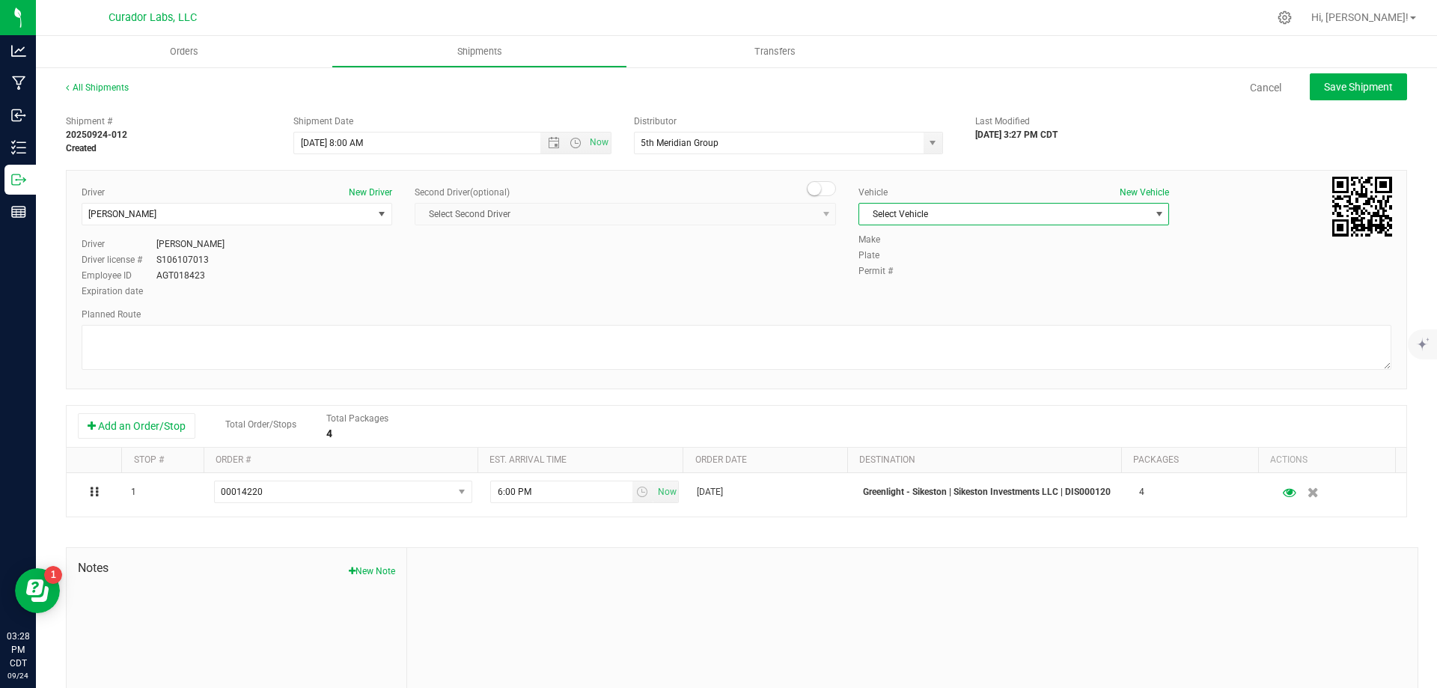
click at [1059, 220] on span "Select Vehicle" at bounding box center [1004, 214] width 290 height 21
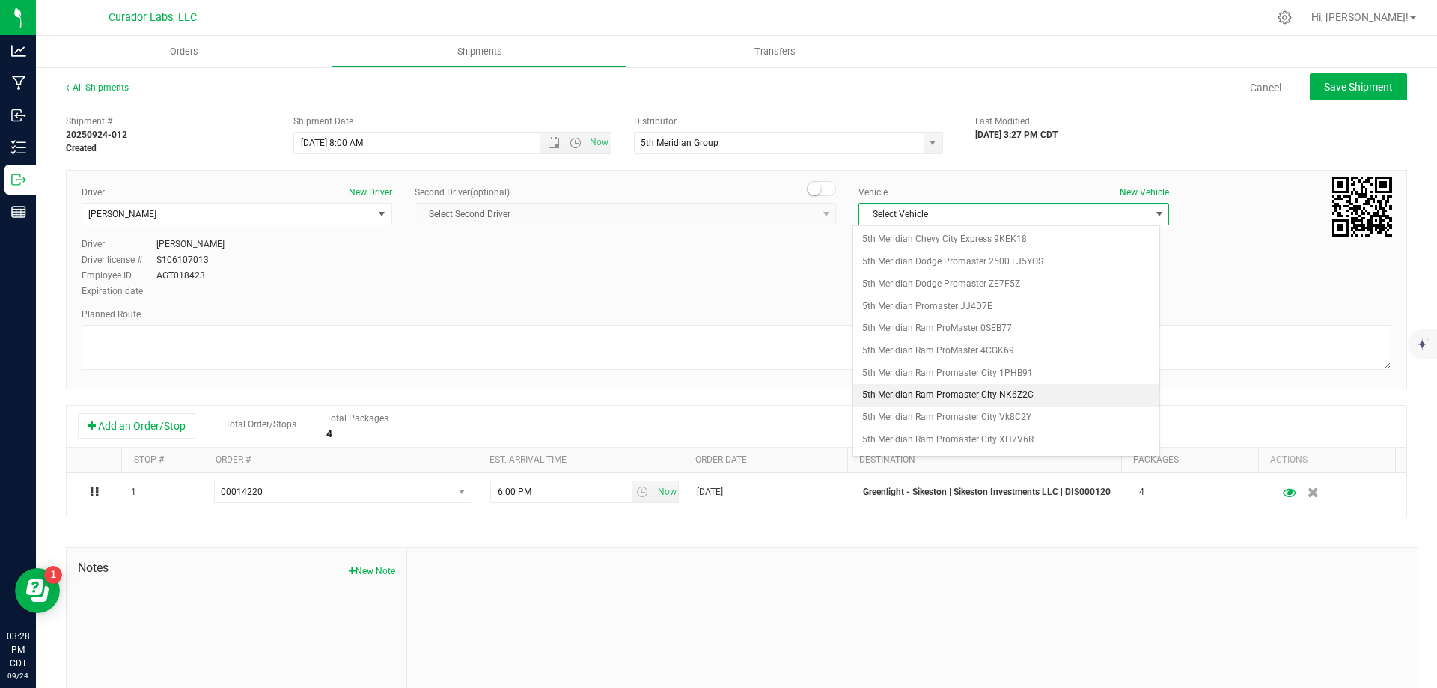
click at [1009, 394] on li "5th Meridian Ram Promaster City NK6Z2C" at bounding box center [1006, 395] width 306 height 22
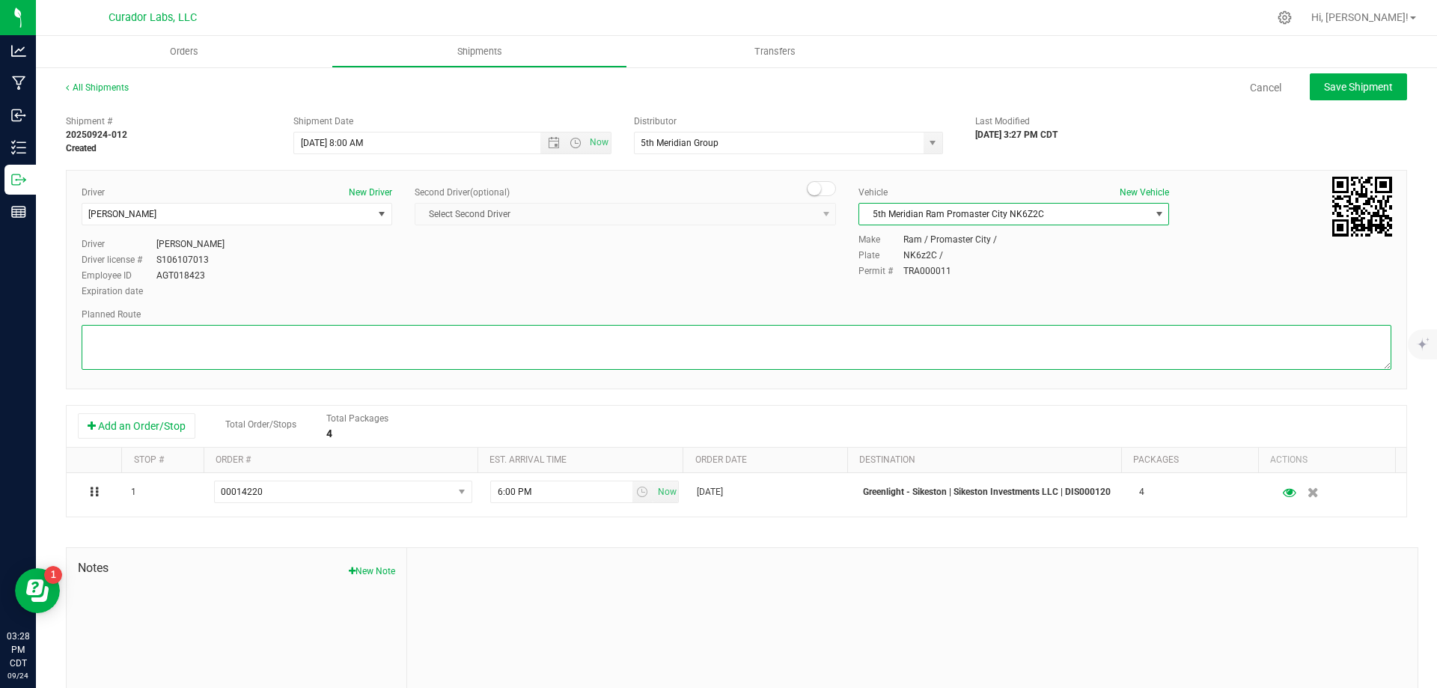
click at [816, 341] on textarea at bounding box center [736, 347] width 1309 height 45
paste textarea """"""""""""""""""""""""""""""""Head southwest on [GEOGRAPHIC_DATA] toward N Bro…"
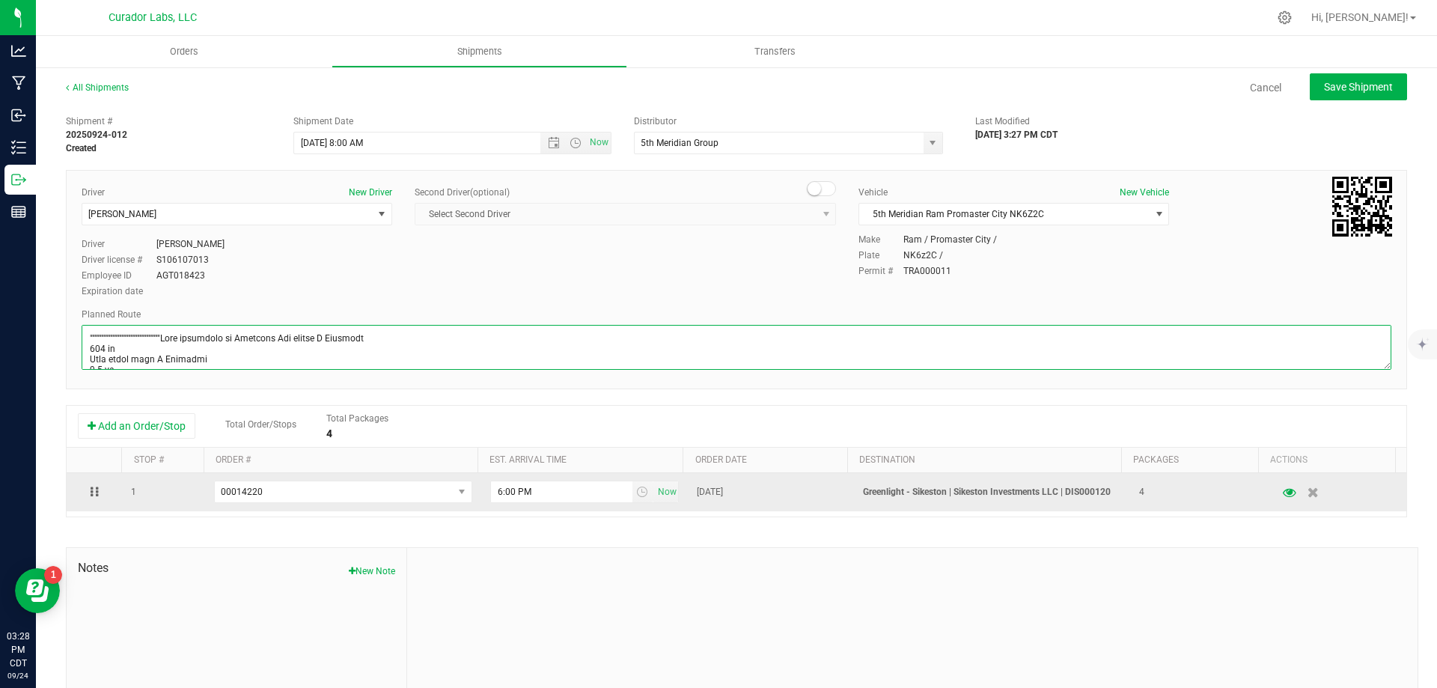
scroll to position [488, 0]
type textarea """"""""""""""""""""""""""""""""Head southwest on [GEOGRAPHIC_DATA] toward N Bro…"
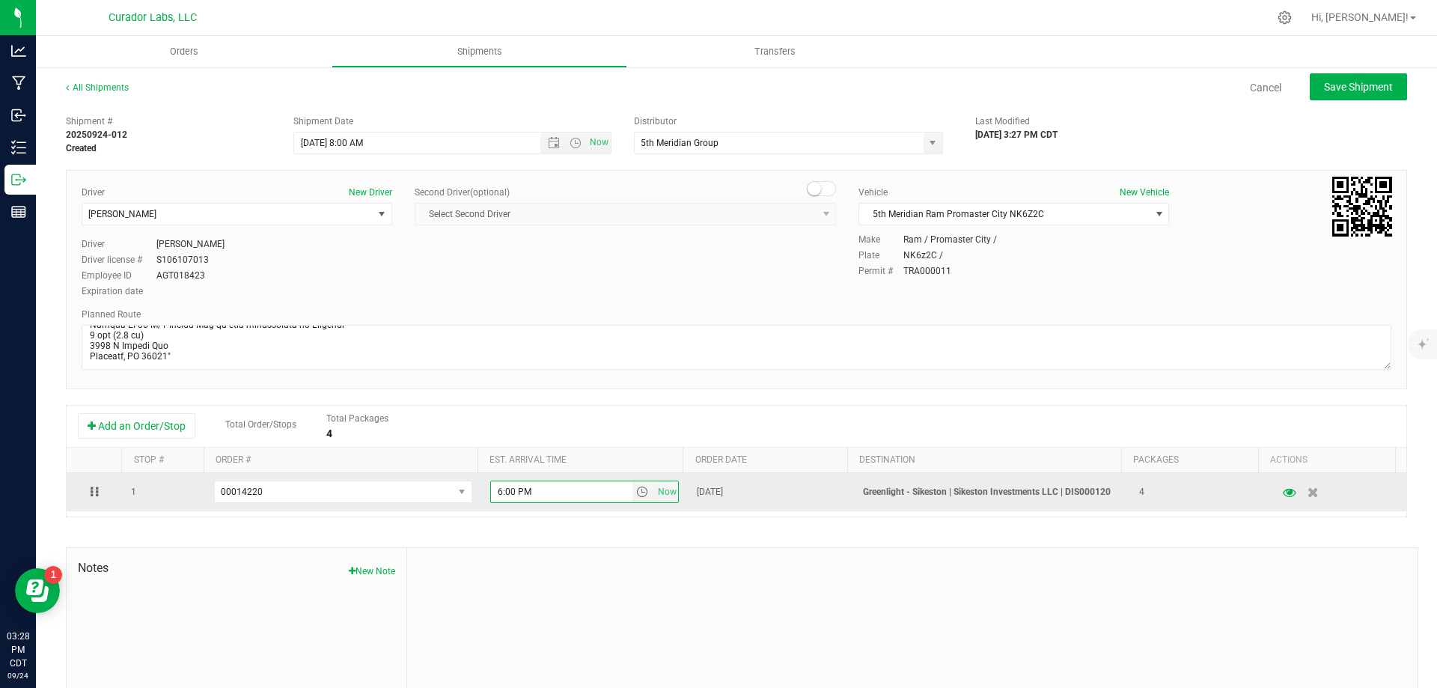
drag, startPoint x: 540, startPoint y: 492, endPoint x: 479, endPoint y: 498, distance: 60.9
click at [481, 498] on td "6:00 PM Now" at bounding box center [584, 492] width 207 height 38
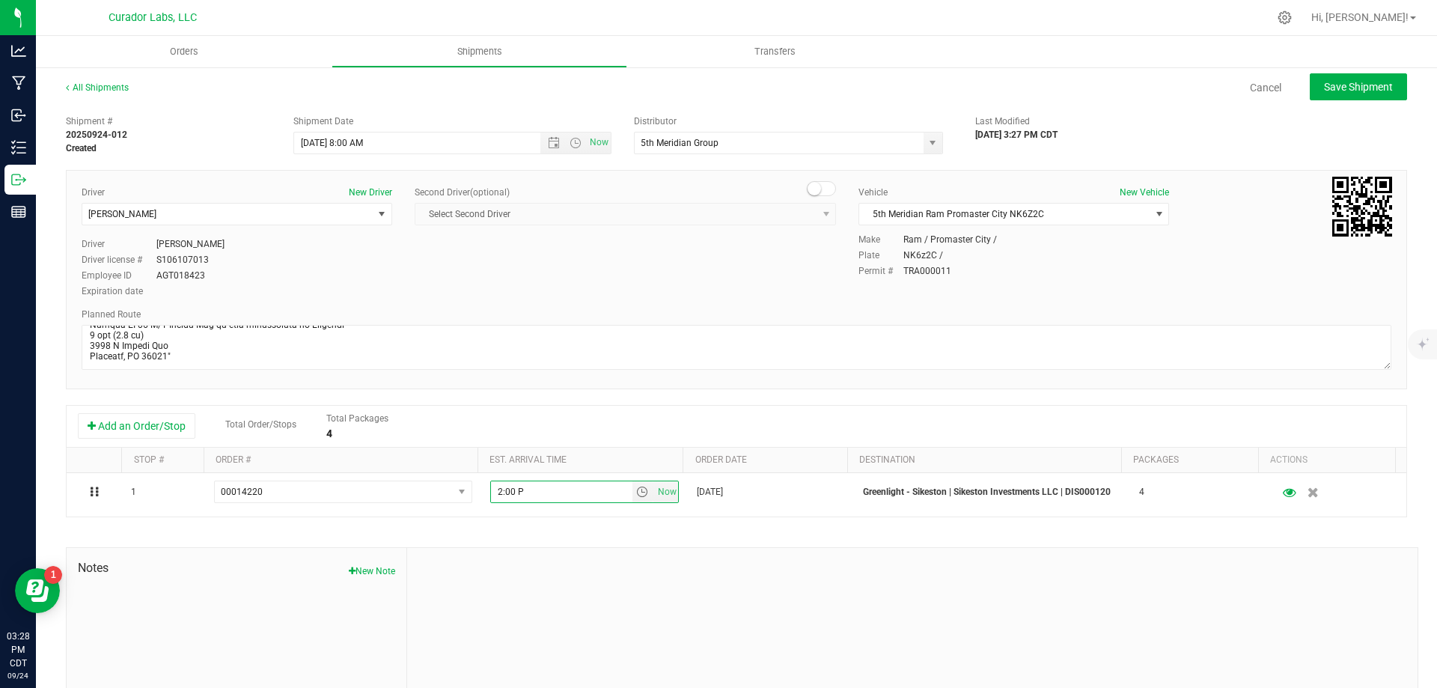
type input "2:00 PM"
click at [1349, 88] on span "Save Shipment" at bounding box center [1358, 87] width 69 height 12
type input "[DATE] 1:00 PM"
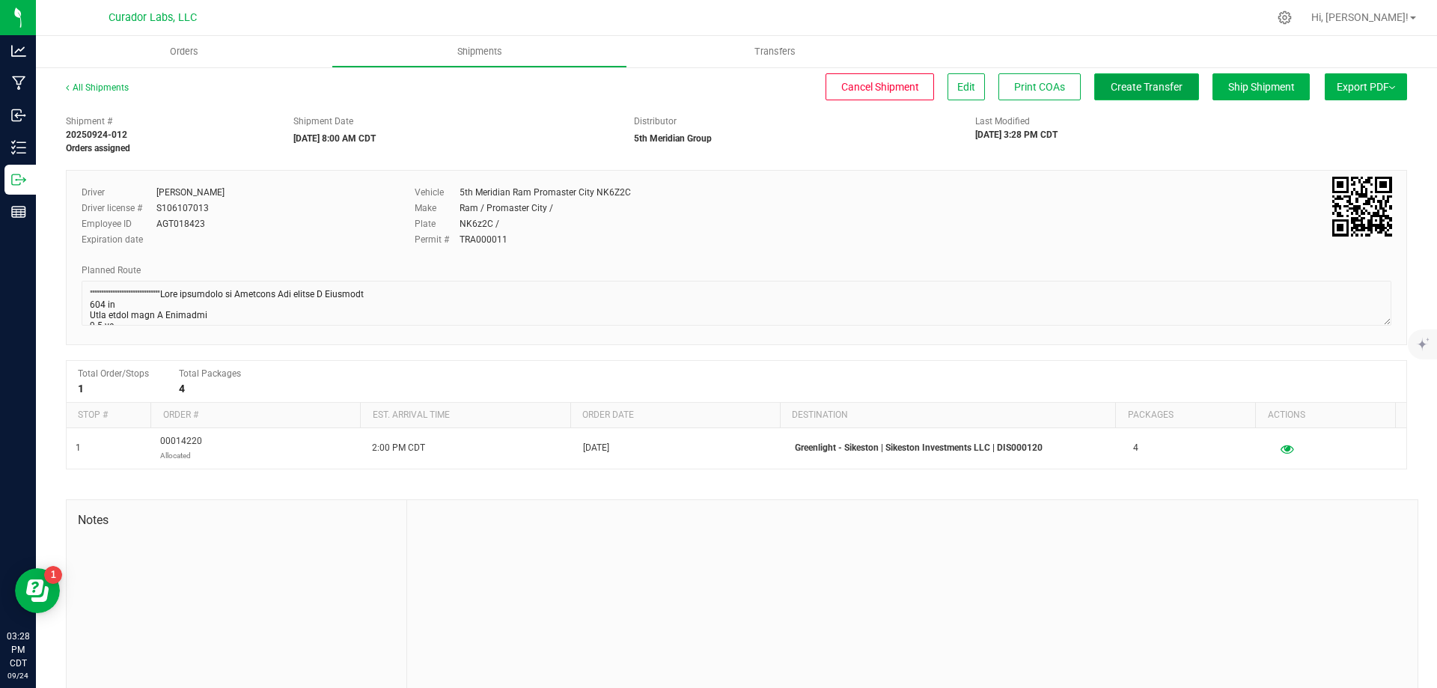
click at [1154, 82] on span "Create Transfer" at bounding box center [1146, 87] width 72 height 12
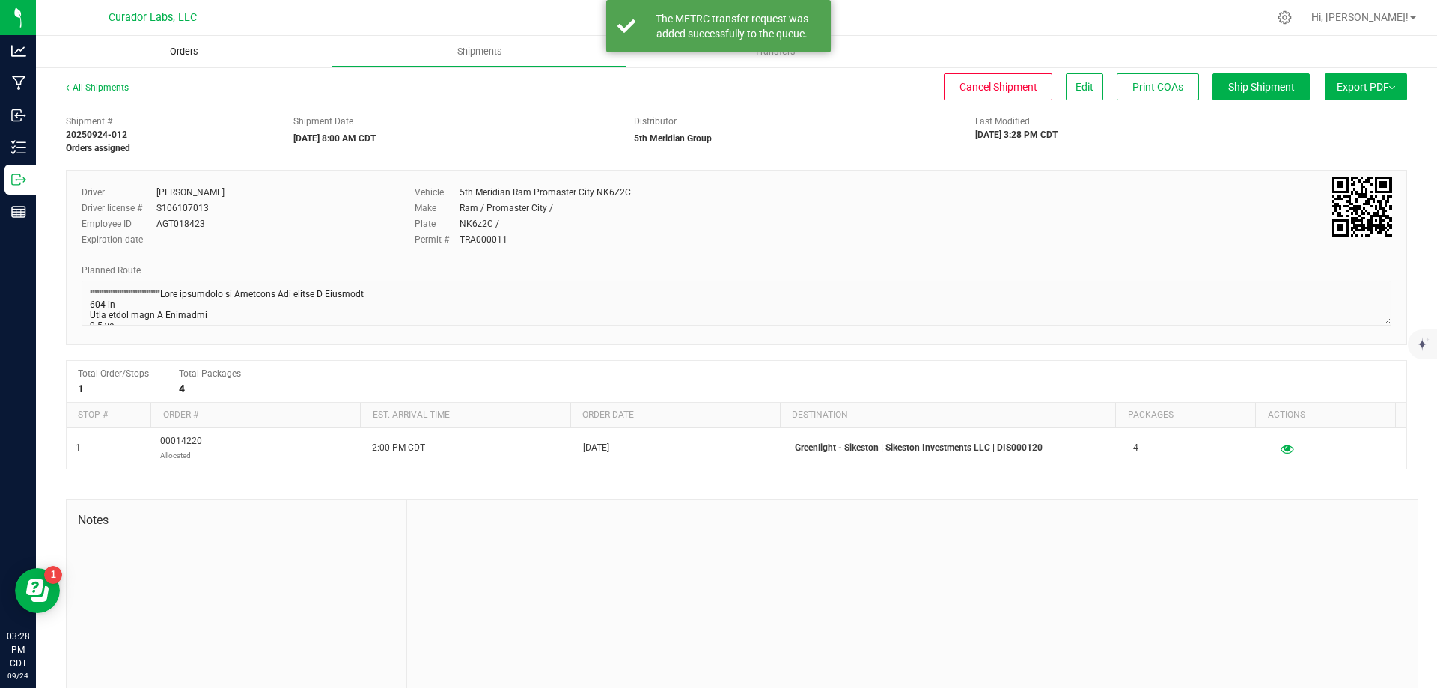
click at [168, 47] on span "Orders" at bounding box center [184, 51] width 69 height 13
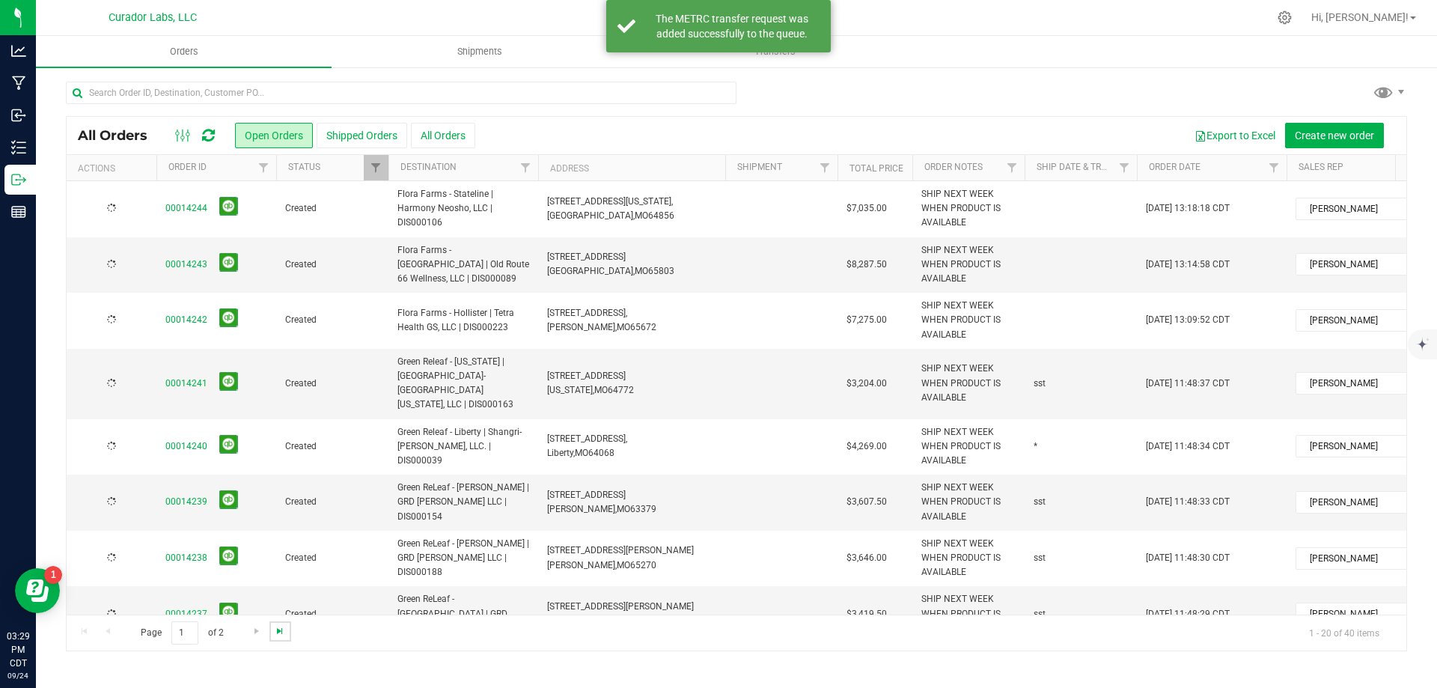
click at [277, 635] on span "Go to the last page" at bounding box center [280, 631] width 12 height 12
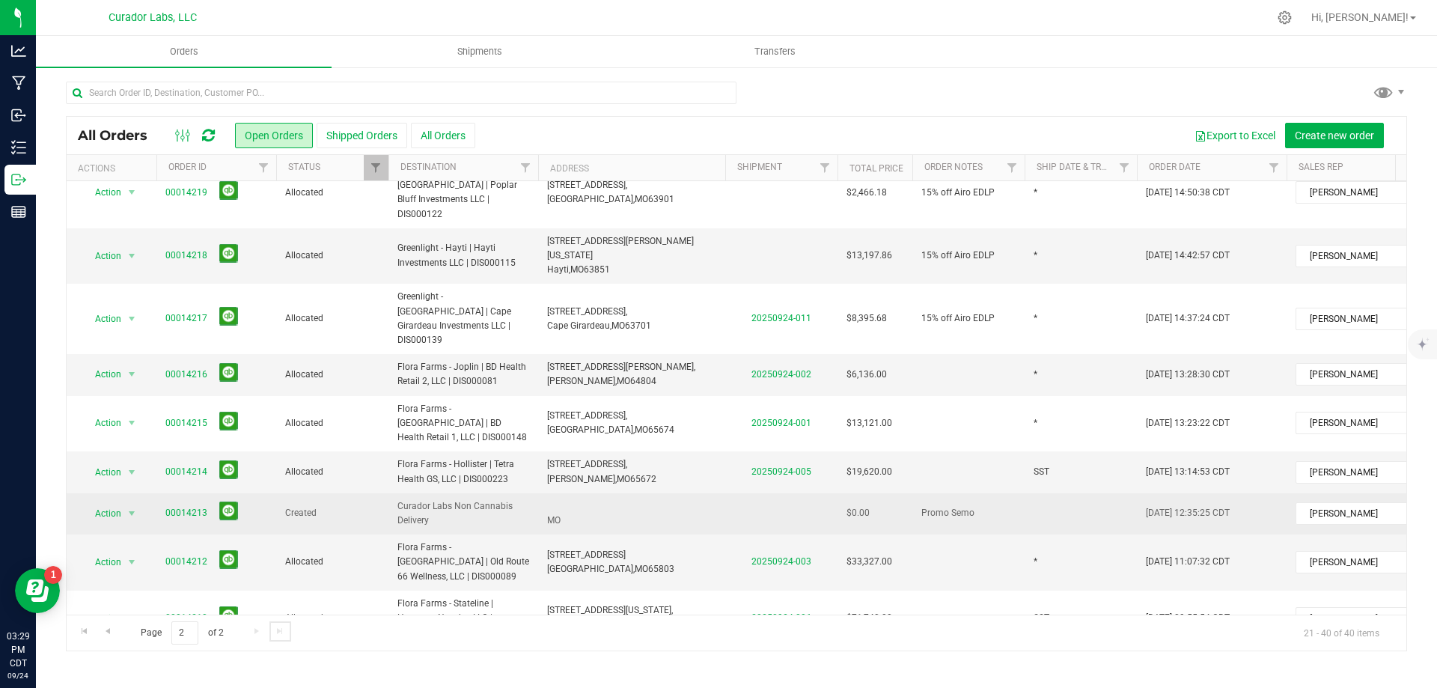
scroll to position [208, 0]
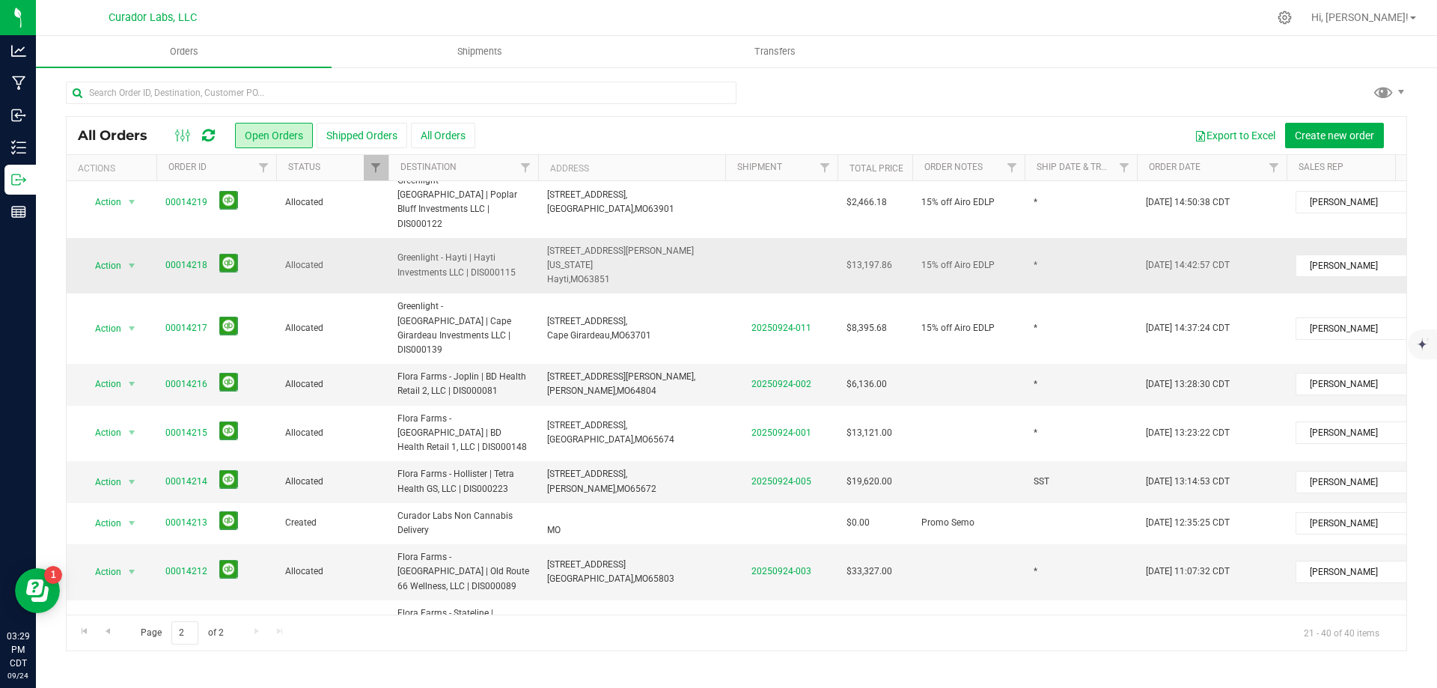
click at [482, 251] on span "Greenlight - Hayti | Hayti Investments LLC | DIS000115" at bounding box center [463, 265] width 132 height 28
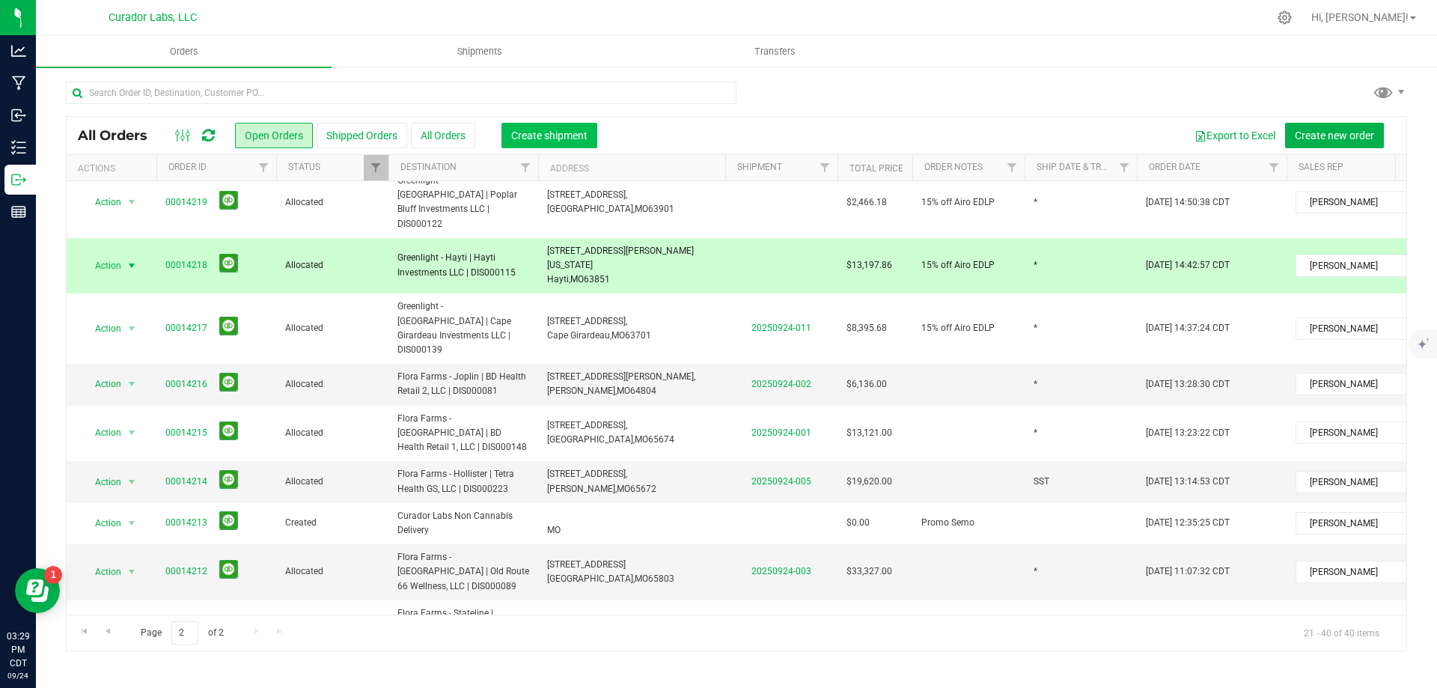
click at [548, 127] on button "Create shipment" at bounding box center [549, 135] width 96 height 25
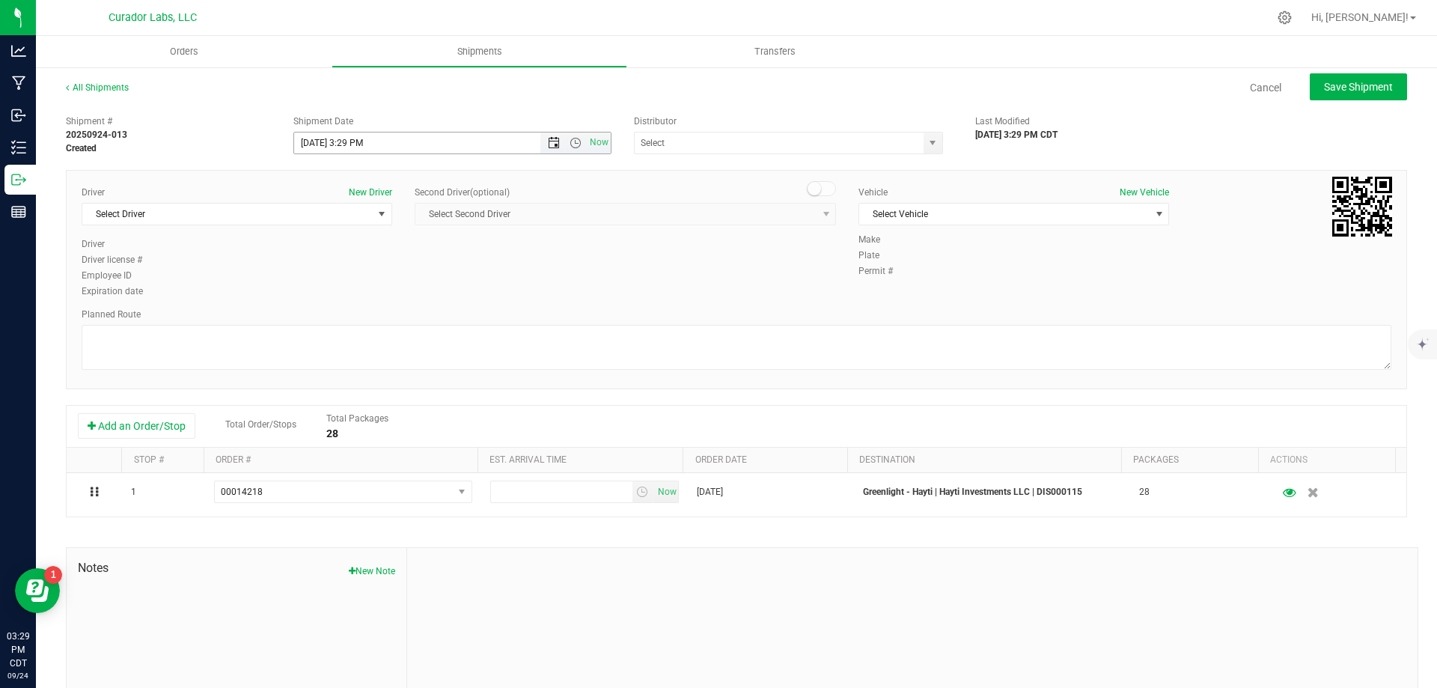
click at [548, 142] on span "Open the date view" at bounding box center [554, 143] width 12 height 12
click at [398, 294] on link "25" at bounding box center [393, 295] width 22 height 23
click at [575, 150] on span "Now" at bounding box center [575, 142] width 70 height 21
click at [573, 147] on span "Open the time view" at bounding box center [575, 143] width 12 height 12
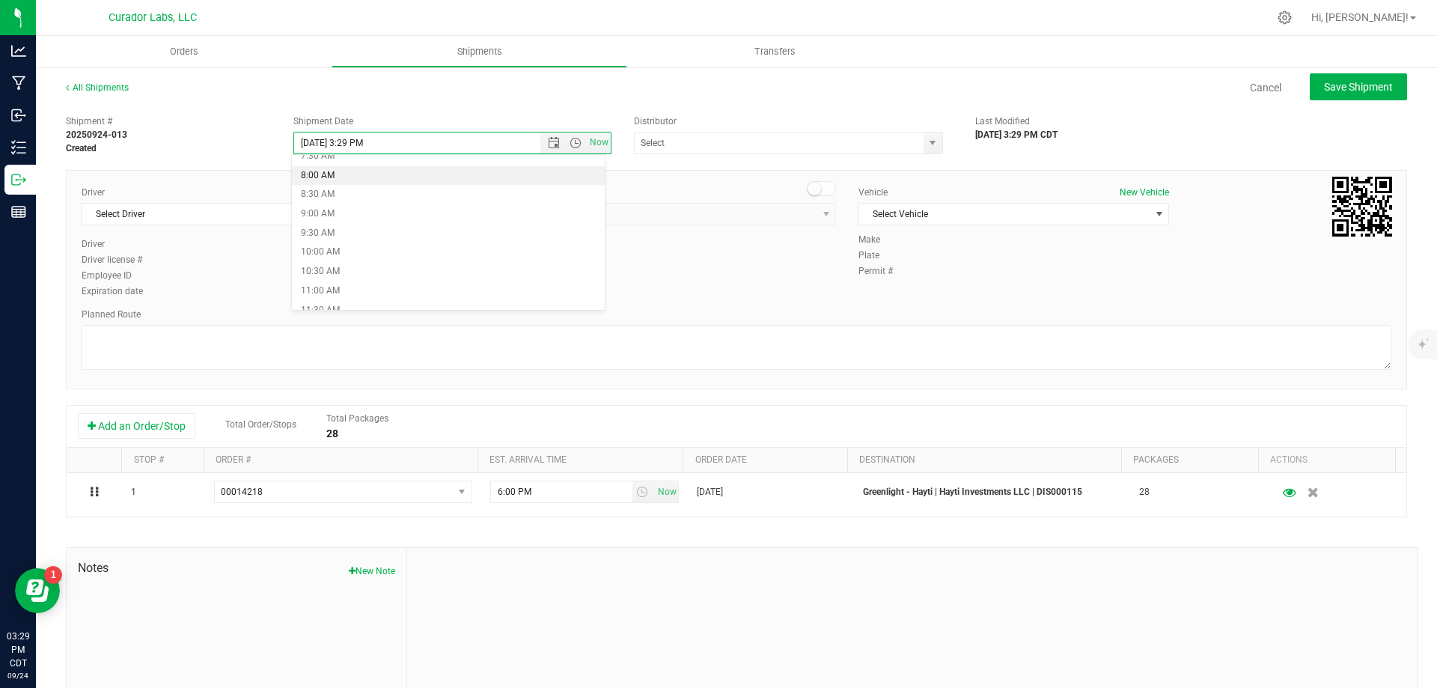
click at [352, 180] on li "8:00 AM" at bounding box center [448, 175] width 313 height 19
type input "[DATE] 8:00 AM"
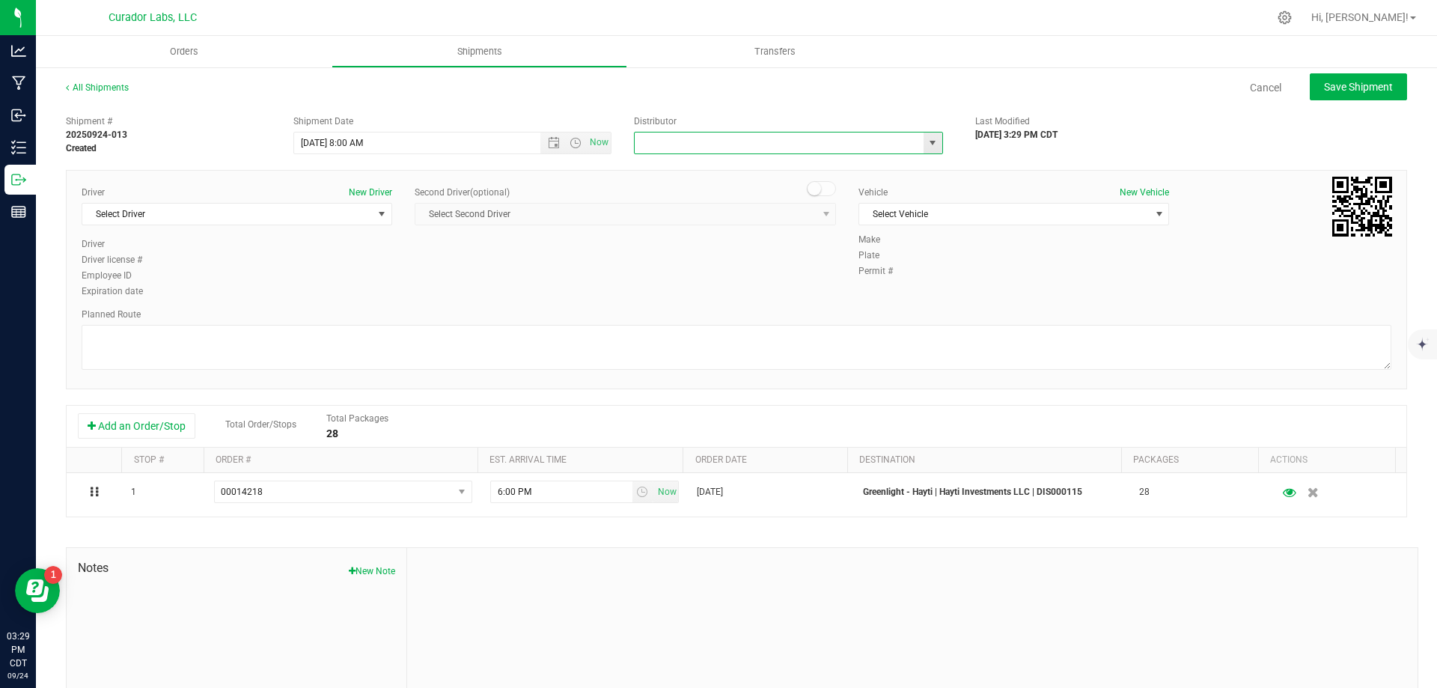
click at [684, 151] on input "text" at bounding box center [775, 142] width 280 height 21
click at [681, 168] on li "5th Meridian Group" at bounding box center [782, 168] width 305 height 22
type input "5th Meridian Group"
click at [180, 216] on span "Select Driver" at bounding box center [227, 214] width 290 height 21
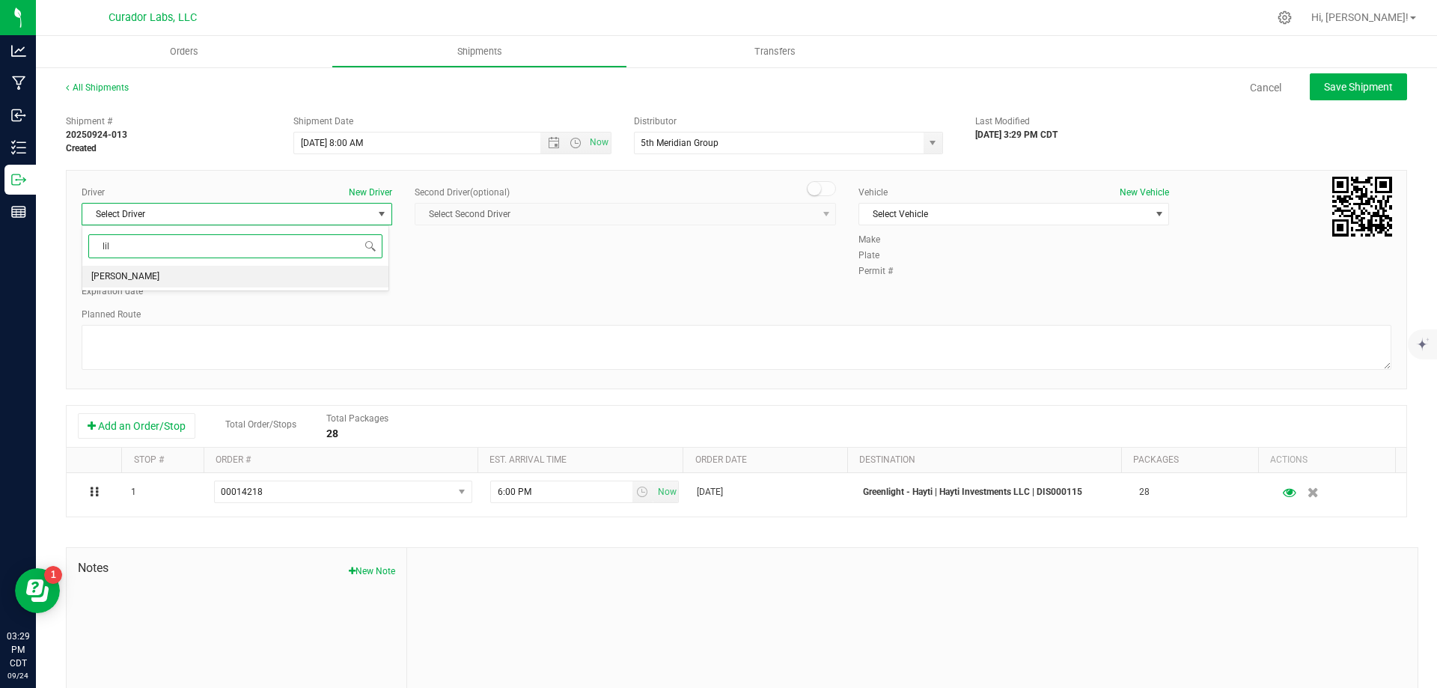
click at [293, 283] on li "[PERSON_NAME]" at bounding box center [235, 277] width 306 height 22
type input "lil"
click at [905, 209] on span "Select Vehicle" at bounding box center [1004, 214] width 290 height 21
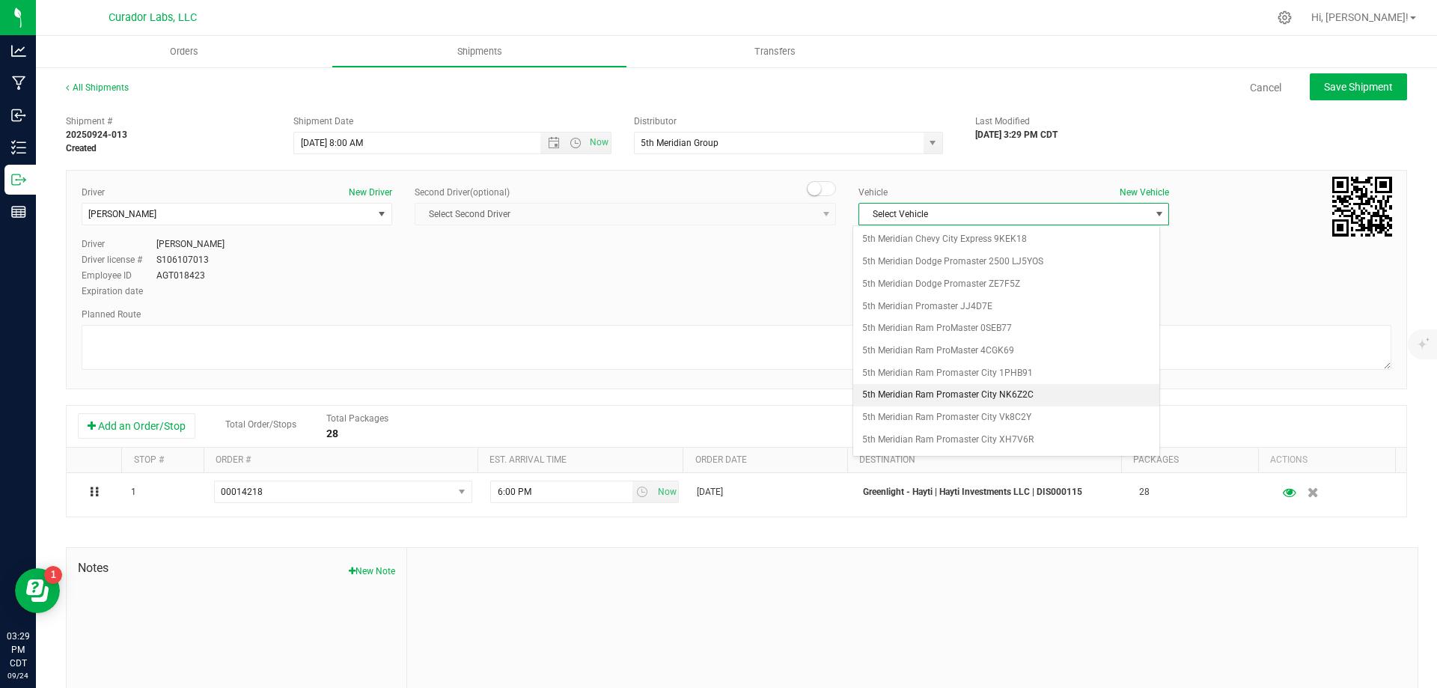
click at [986, 391] on li "5th Meridian Ram Promaster City NK6Z2C" at bounding box center [1006, 395] width 306 height 22
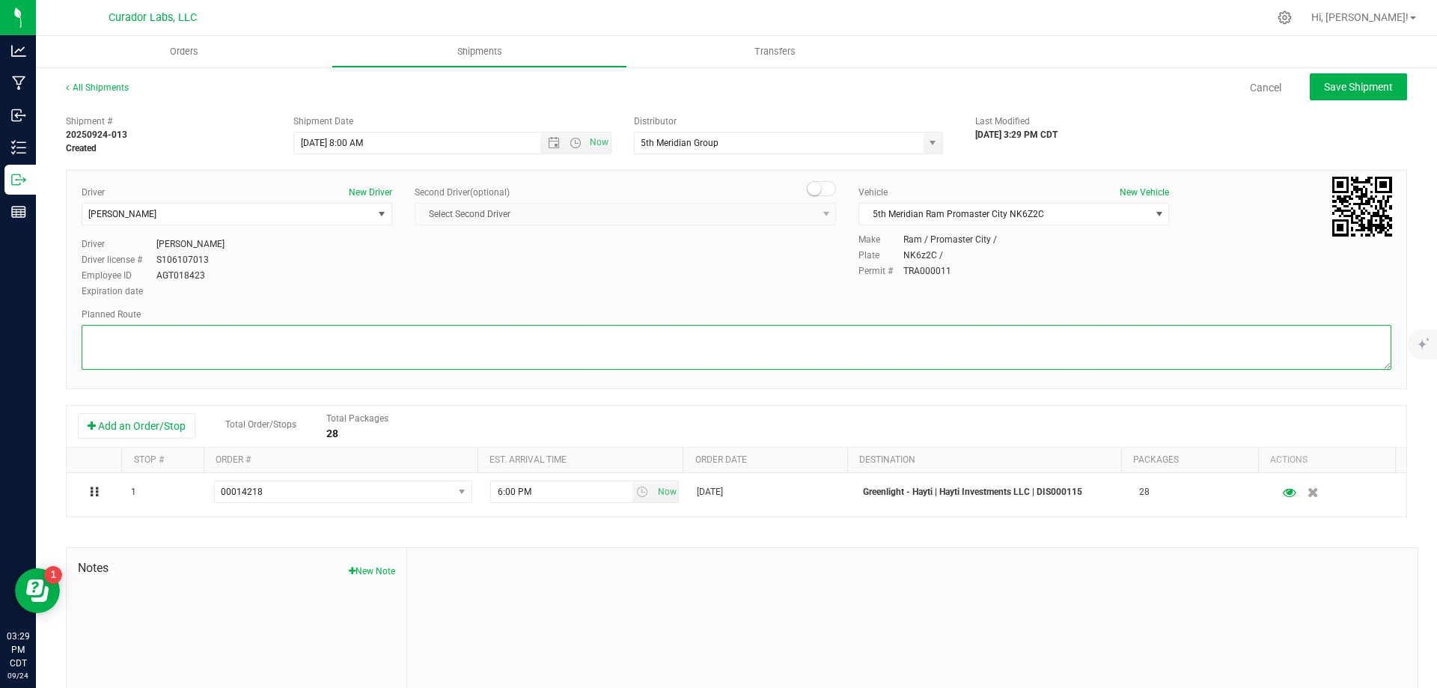
click at [843, 358] on textarea at bounding box center [736, 347] width 1309 height 45
paste textarea """"Head southwest on [GEOGRAPHIC_DATA] toward N Broadway 223 ft Turn right onto…"
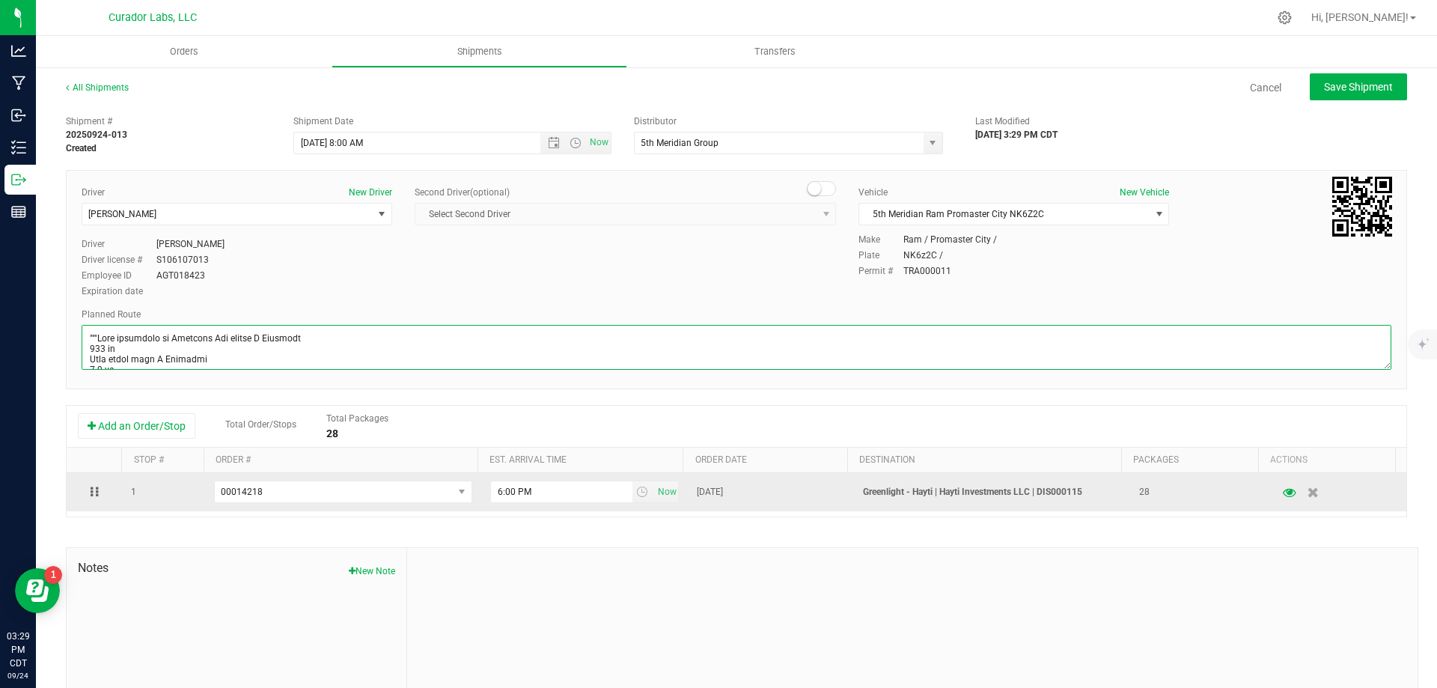
scroll to position [572, 0]
type textarea """"Head southwest on [GEOGRAPHIC_DATA] toward N Broadway 223 ft Turn right onto…"
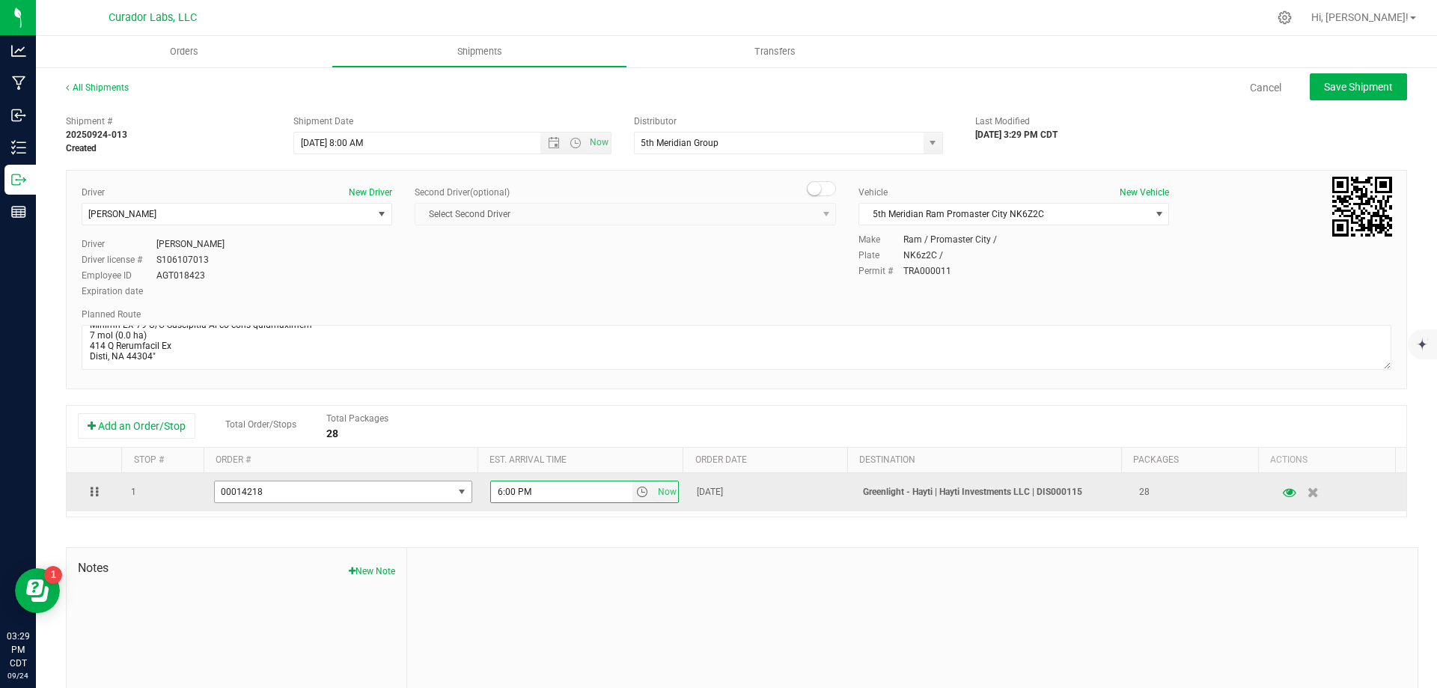
drag, startPoint x: 533, startPoint y: 492, endPoint x: 463, endPoint y: 496, distance: 69.7
click at [463, 496] on tr "1 00014218 00014244 00014243 00014242 00014241 00014240 00014239 00014238 00014…" at bounding box center [736, 492] width 1339 height 38
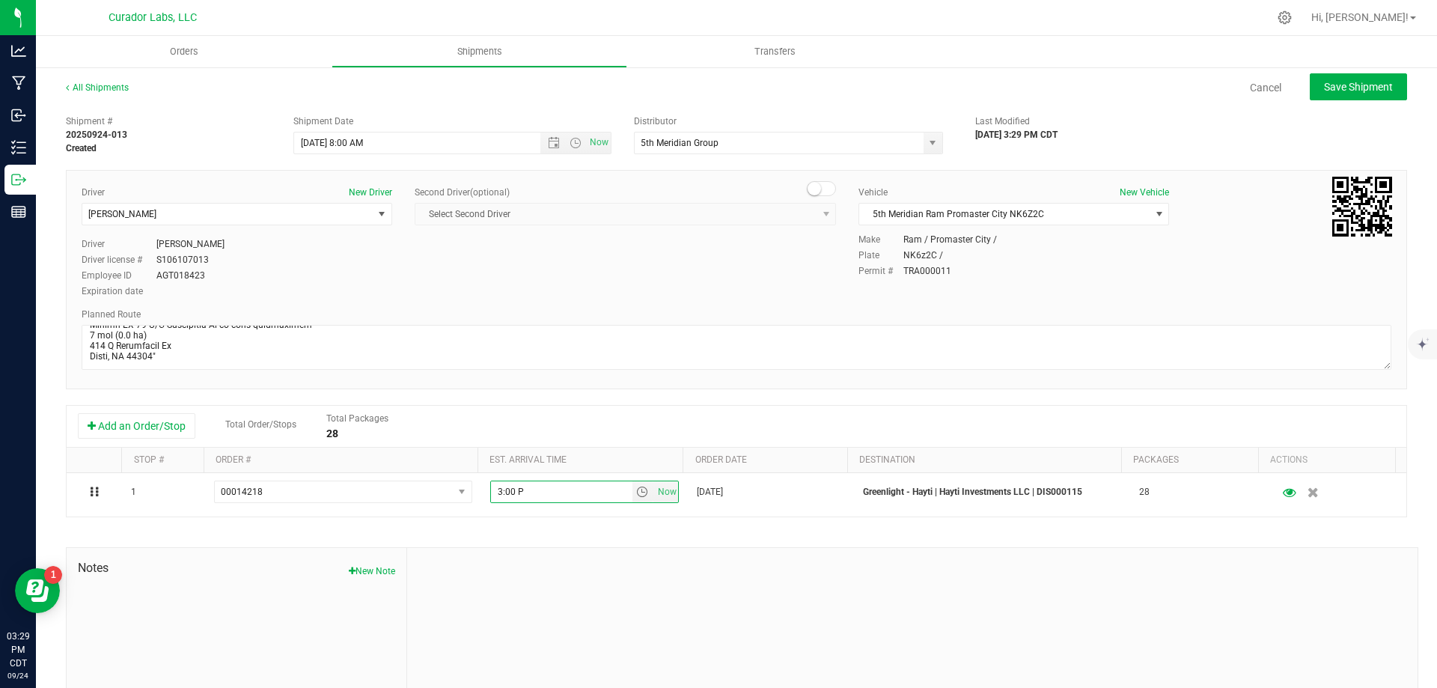
type input "3:00 PM"
click at [1348, 87] on span "Save Shipment" at bounding box center [1358, 87] width 69 height 12
type input "[DATE] 1:00 PM"
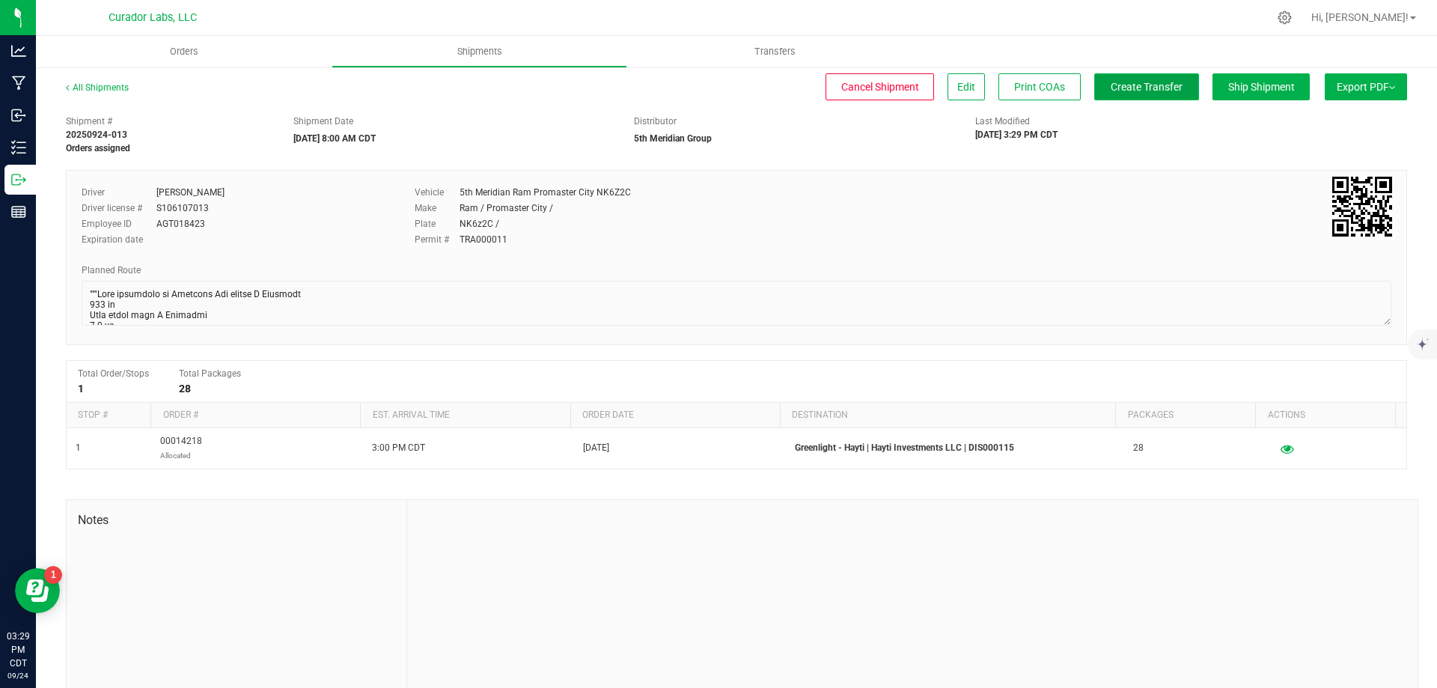
click at [1129, 88] on span "Create Transfer" at bounding box center [1146, 87] width 72 height 12
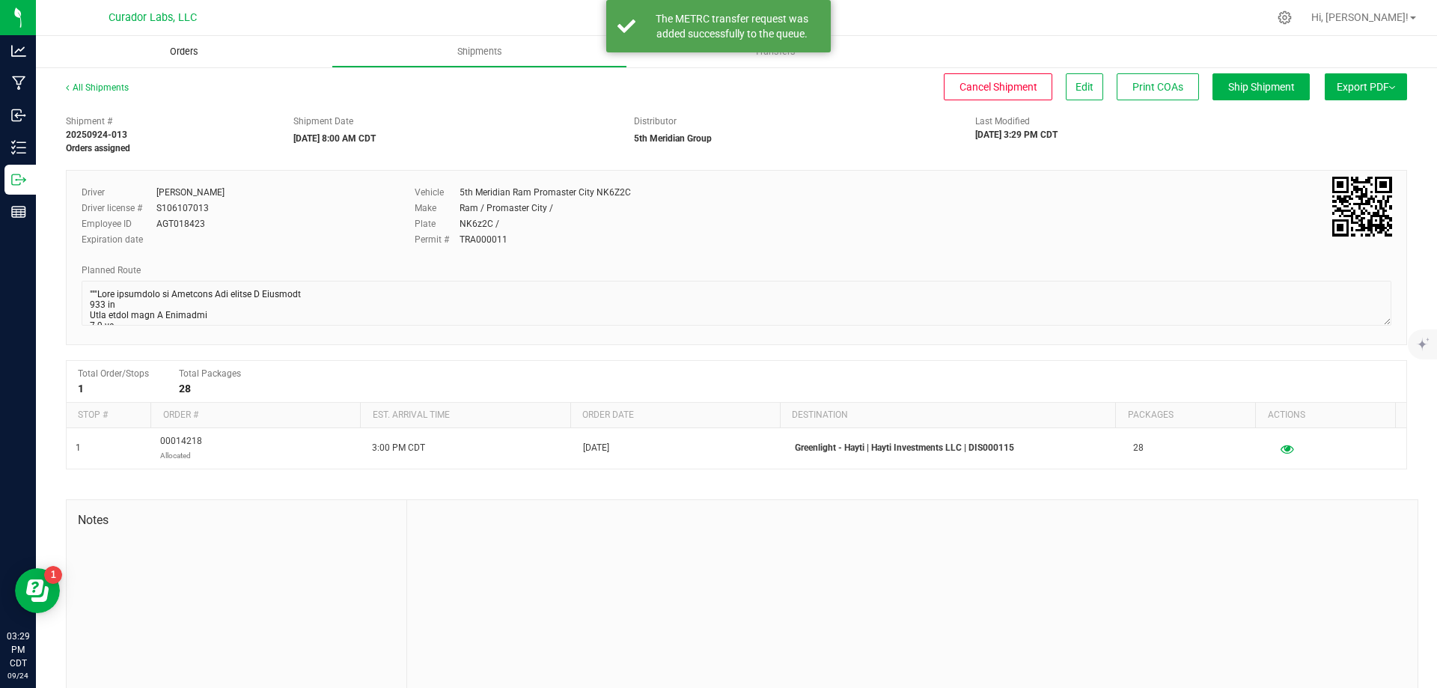
click at [194, 50] on span "Orders" at bounding box center [184, 51] width 69 height 13
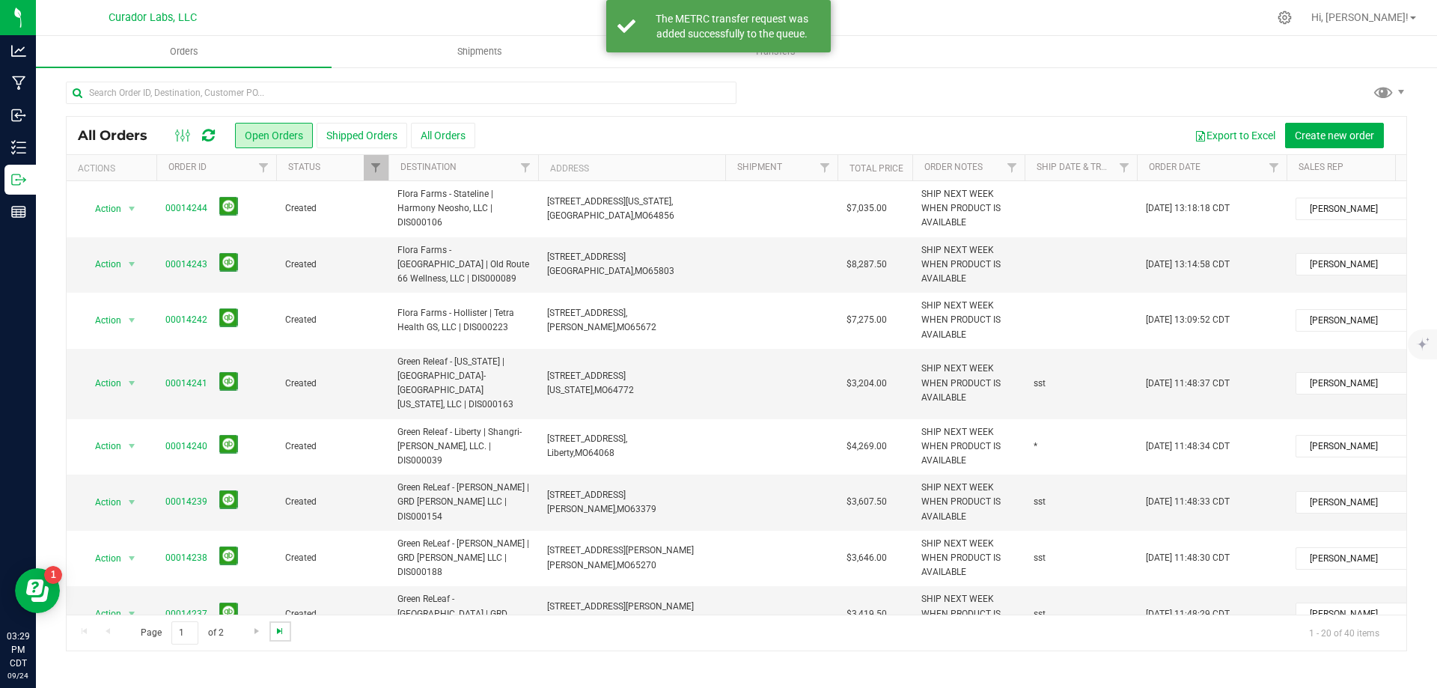
click at [276, 629] on span "Go to the last page" at bounding box center [280, 631] width 12 height 12
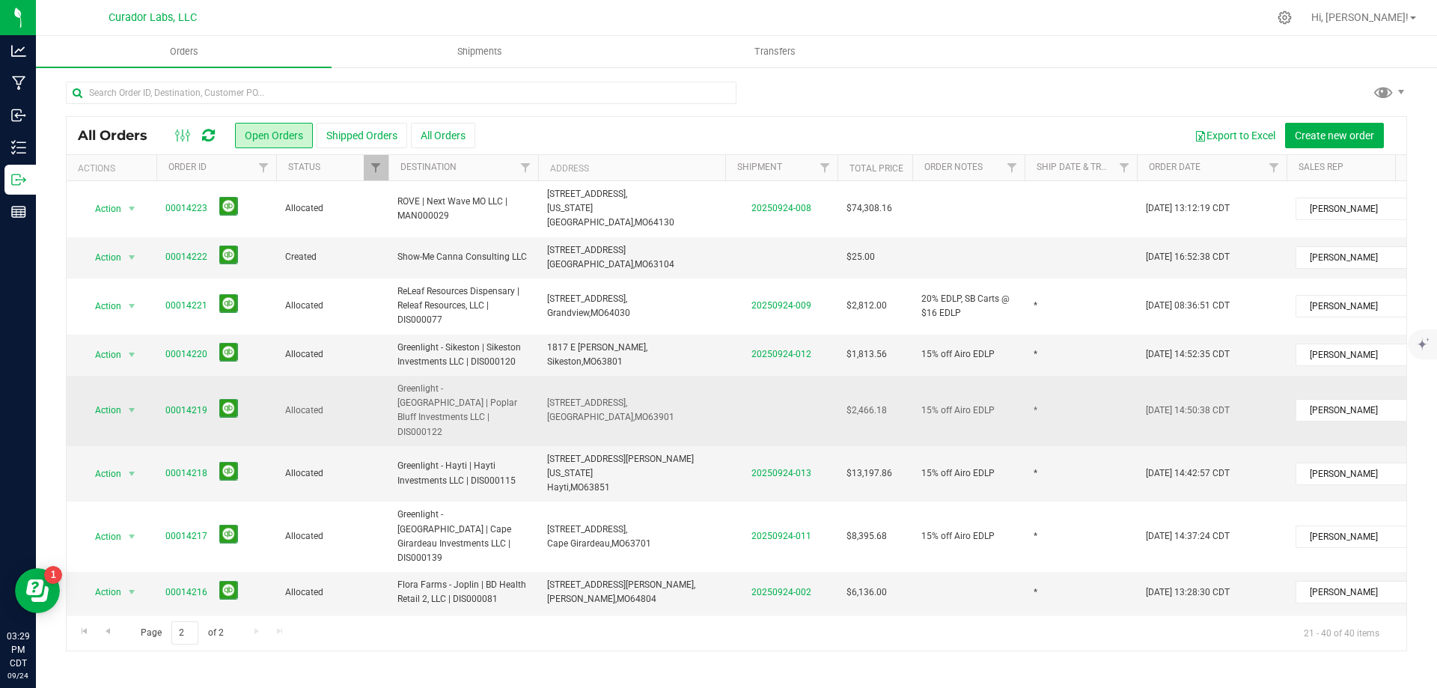
click at [710, 377] on td "[STREET_ADDRESS], [GEOGRAPHIC_DATA], [GEOGRAPHIC_DATA] 63901" at bounding box center [631, 411] width 187 height 70
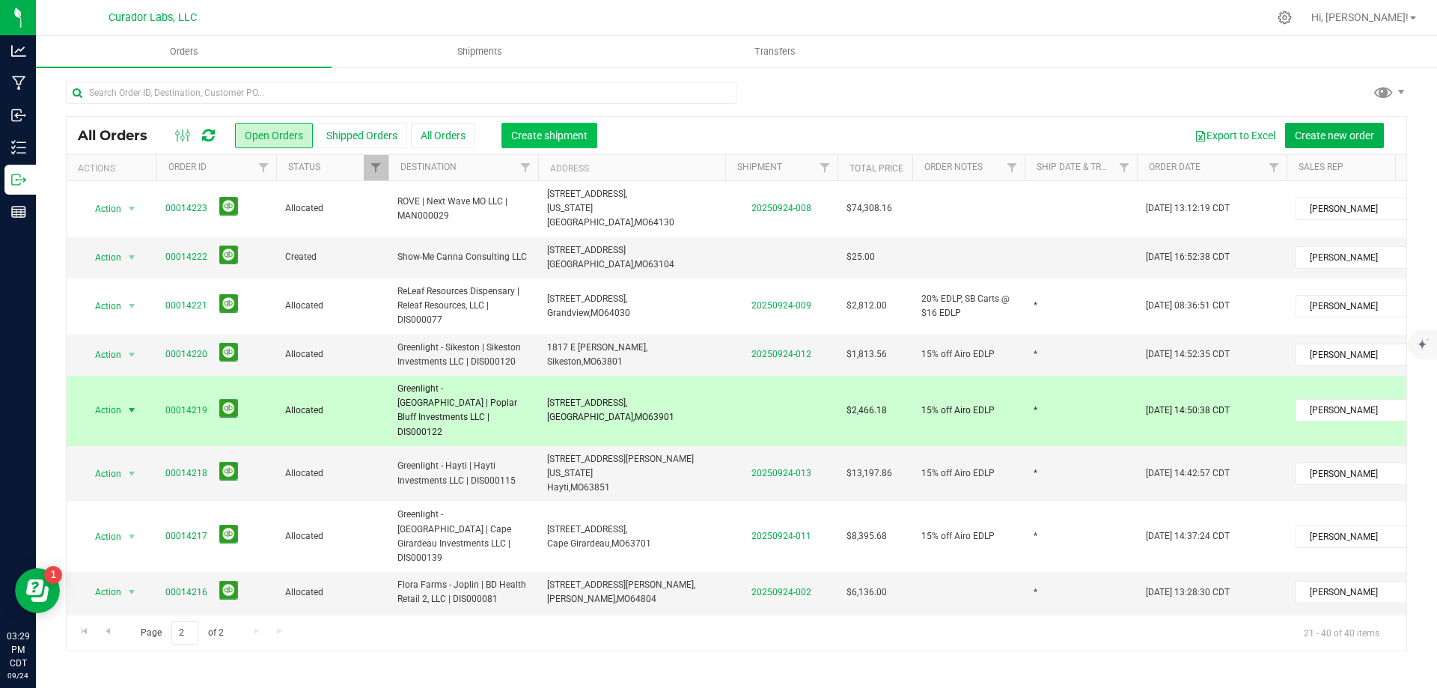
click at [566, 138] on span "Create shipment" at bounding box center [549, 135] width 76 height 12
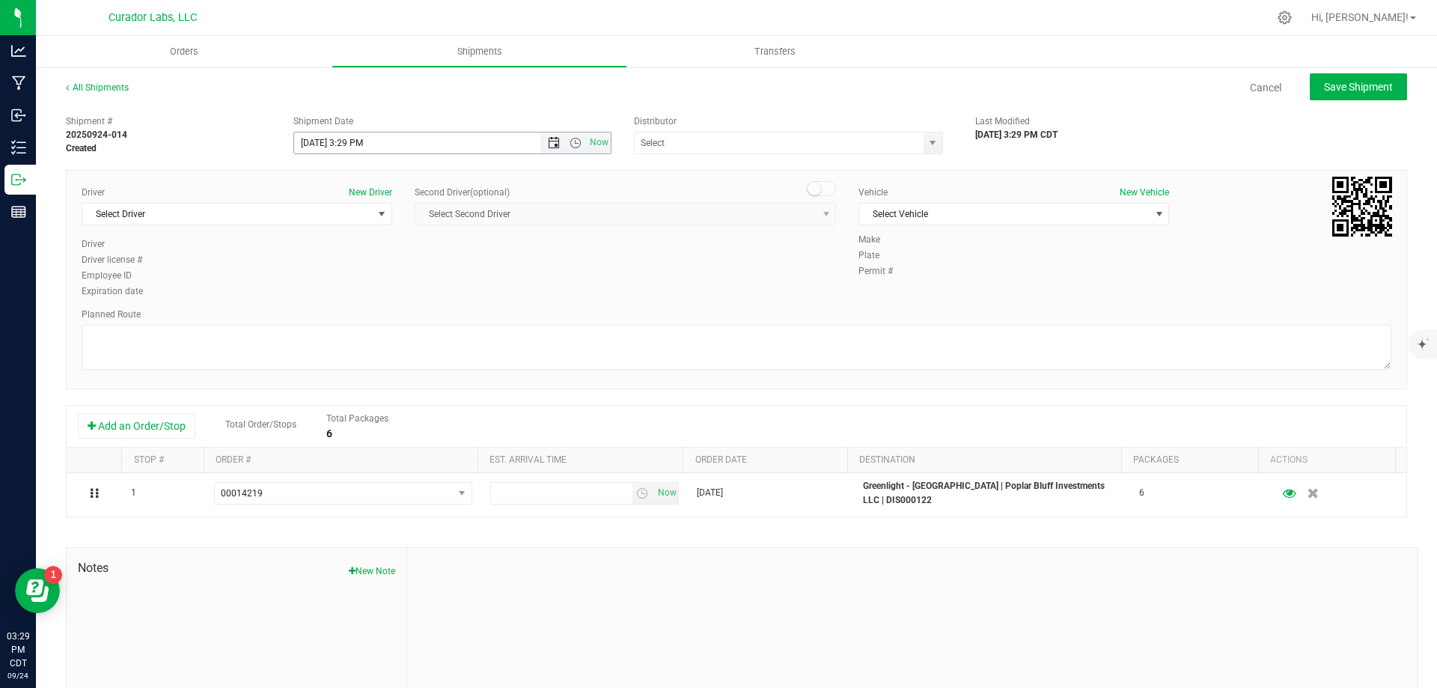
click at [554, 143] on span "Open the date view" at bounding box center [554, 143] width 12 height 12
click at [391, 296] on link "25" at bounding box center [393, 295] width 22 height 23
click at [577, 140] on span "Open the time view" at bounding box center [575, 143] width 25 height 12
click at [363, 250] on li "8:00 AM" at bounding box center [448, 250] width 313 height 19
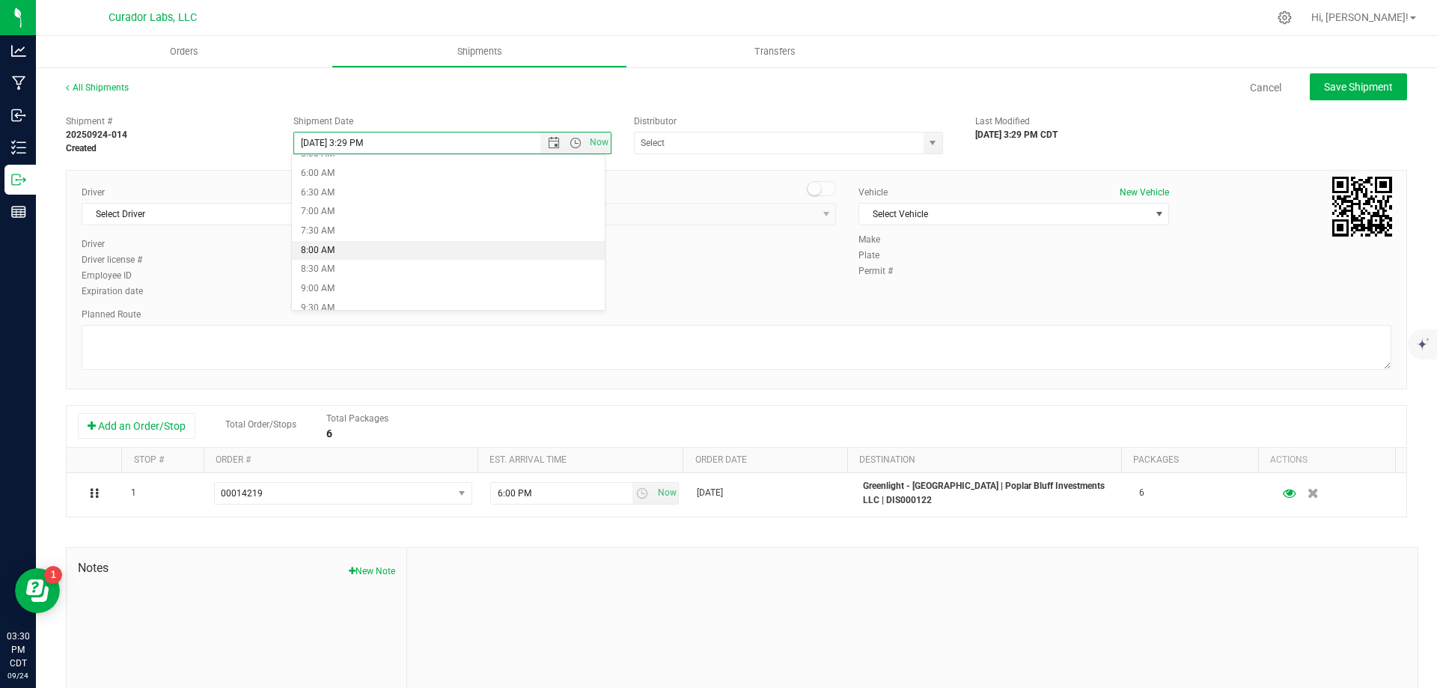
type input "[DATE] 8:00 AM"
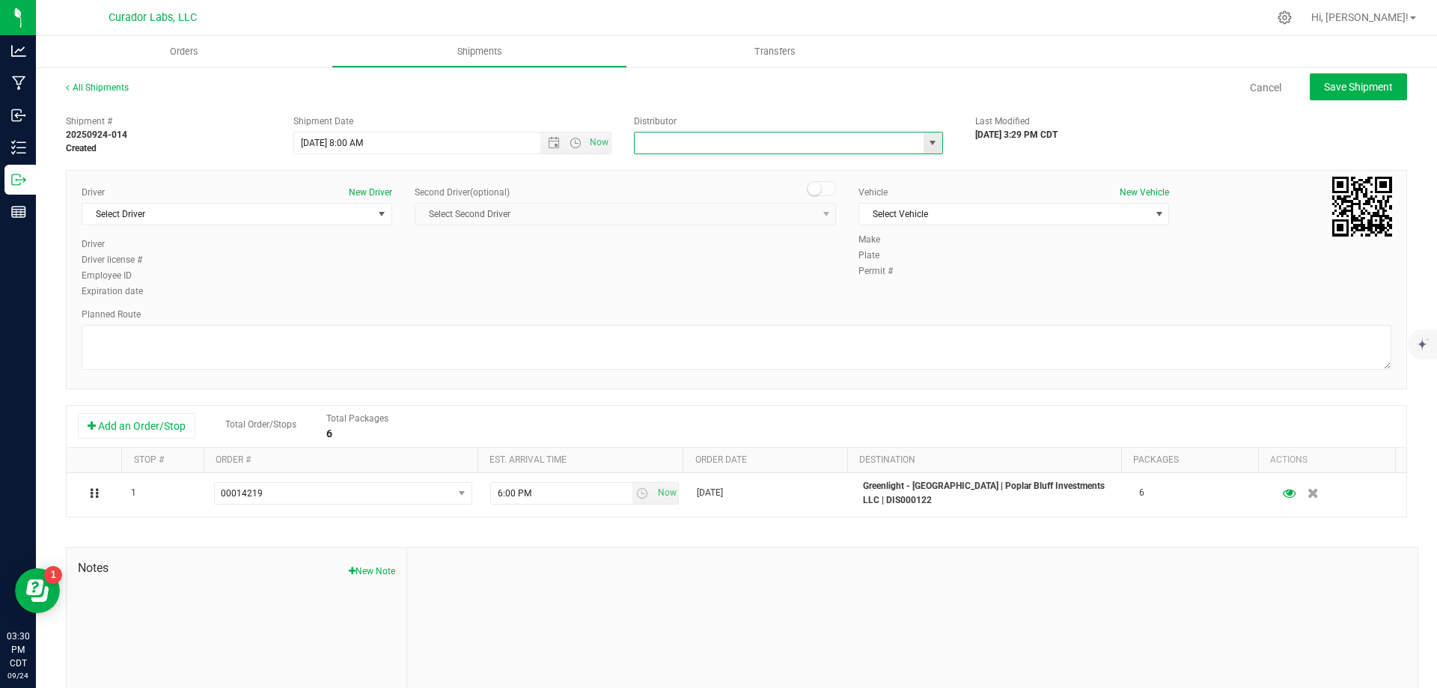
click at [690, 147] on input "text" at bounding box center [775, 142] width 280 height 21
click at [648, 164] on li "5th Meridian Group" at bounding box center [782, 168] width 305 height 22
type input "5th Meridian Group"
click at [216, 218] on span "Select Driver" at bounding box center [227, 214] width 290 height 21
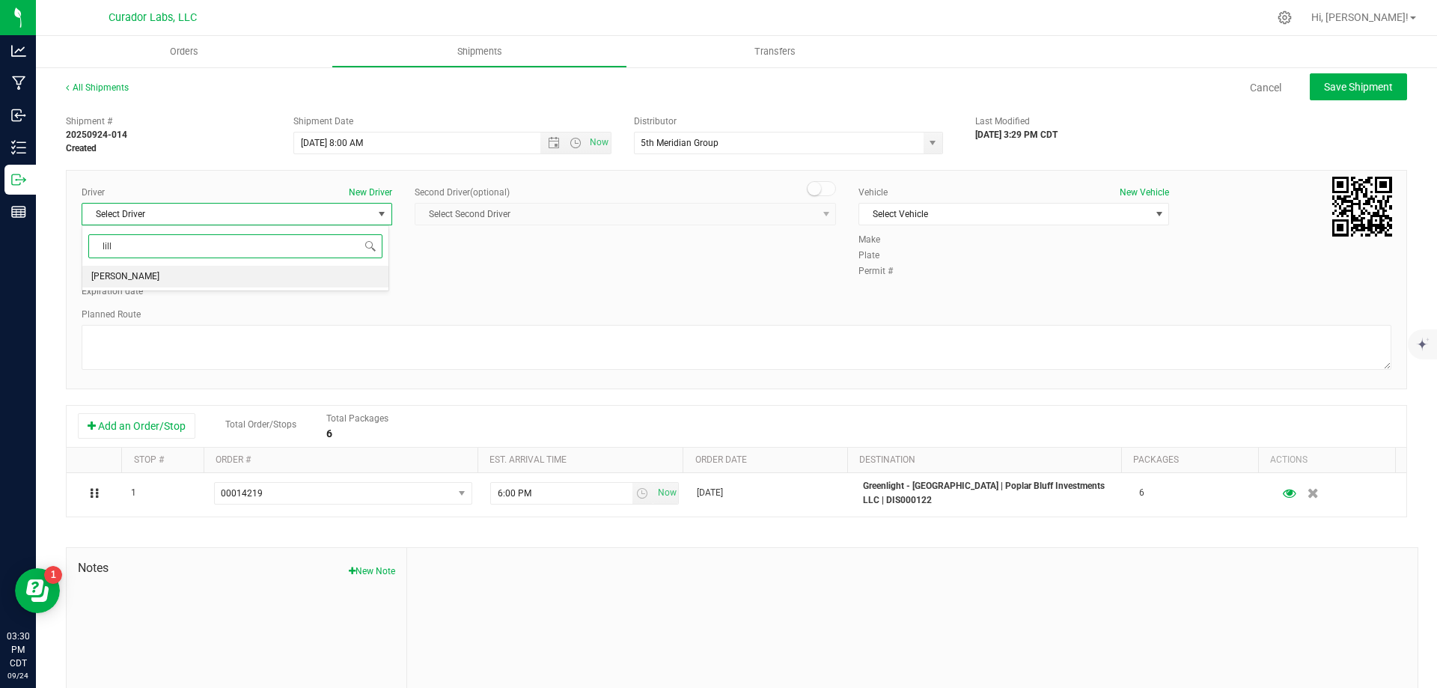
click at [227, 282] on li "[PERSON_NAME]" at bounding box center [235, 277] width 306 height 22
type input "lill"
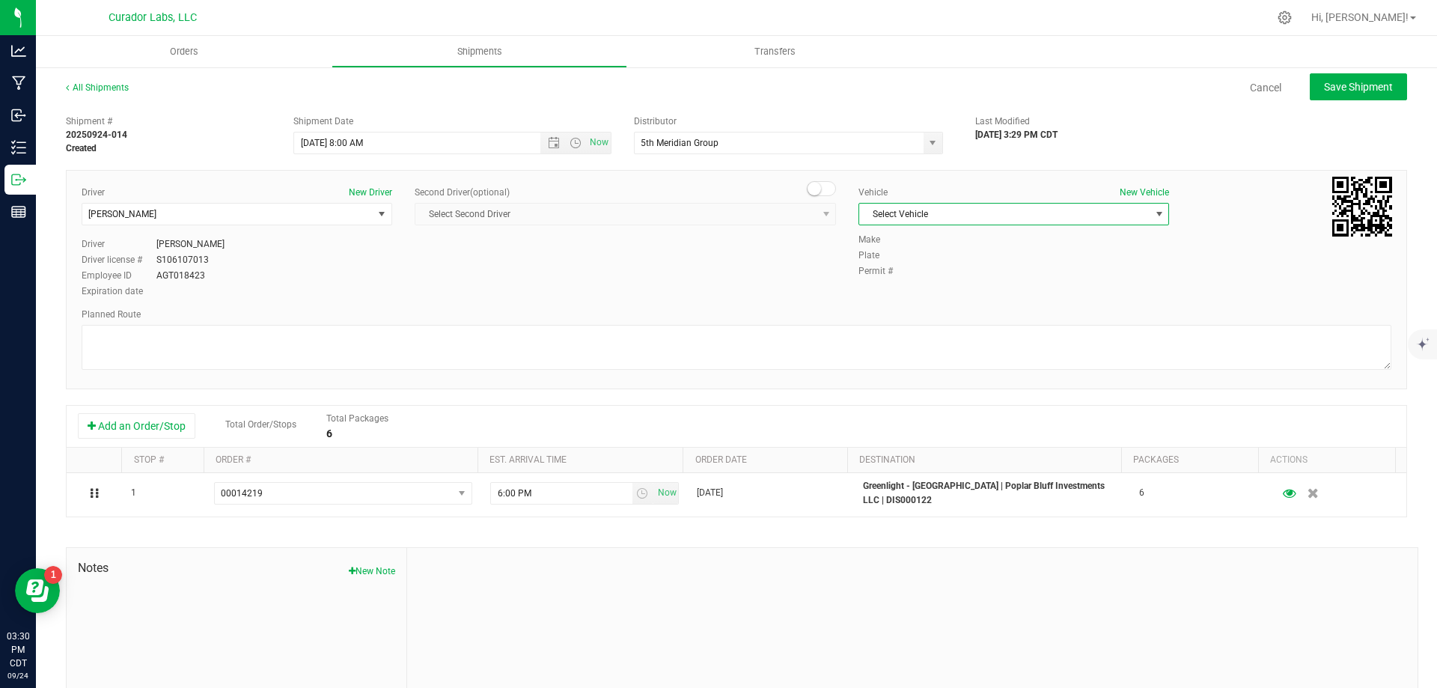
click at [884, 211] on span "Select Vehicle" at bounding box center [1004, 214] width 290 height 21
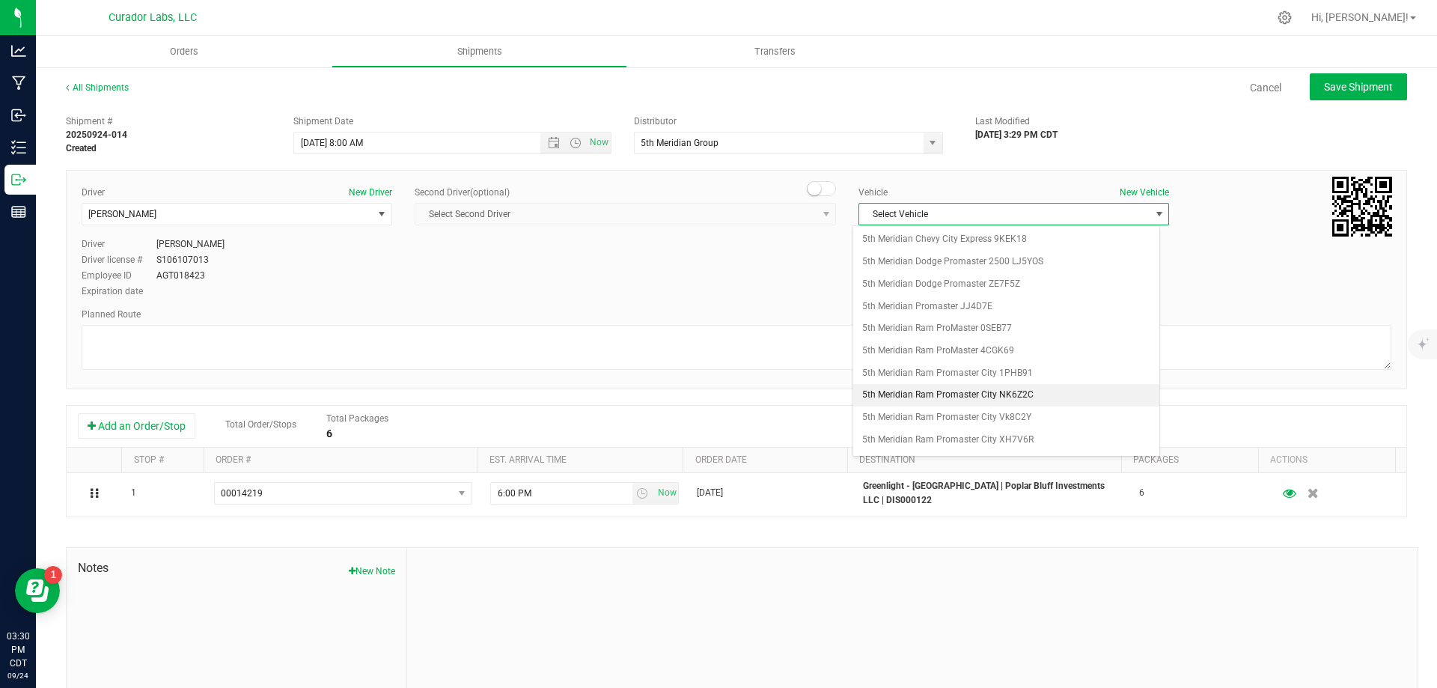
click at [971, 401] on li "5th Meridian Ram Promaster City NK6Z2C" at bounding box center [1006, 395] width 306 height 22
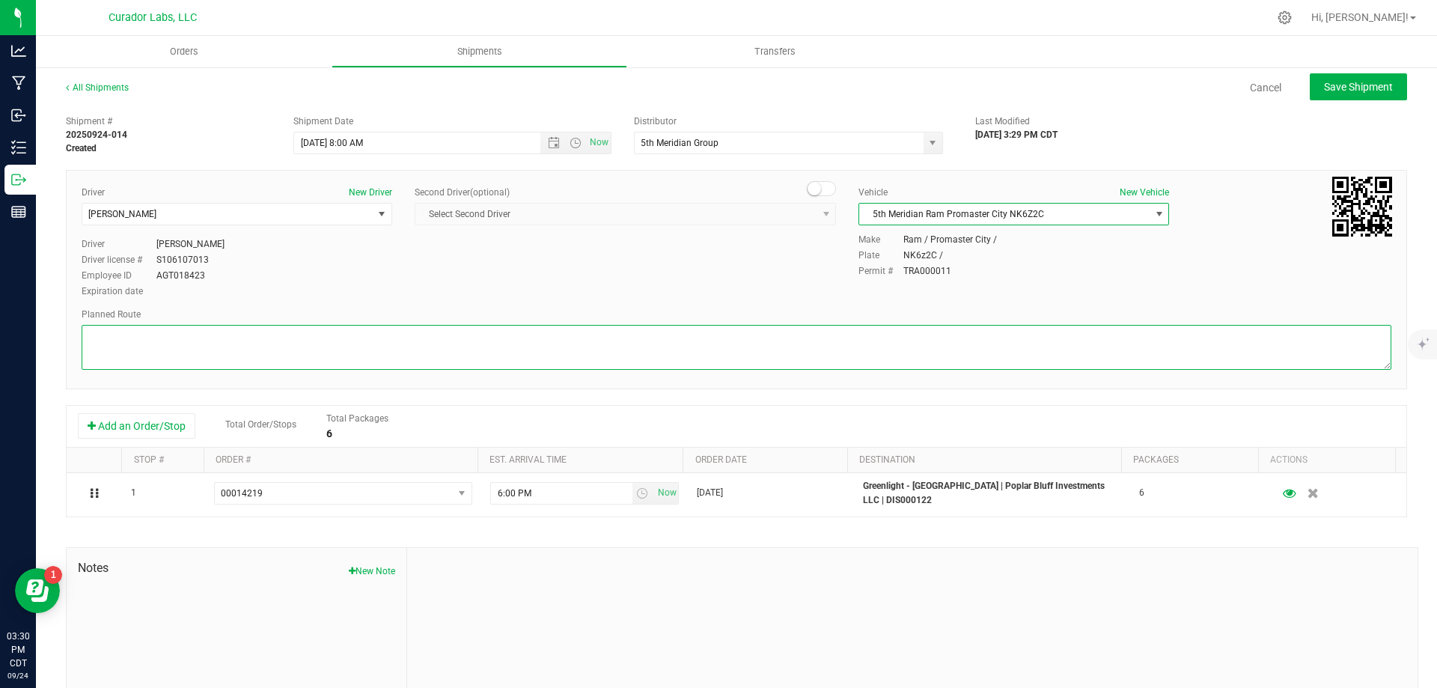
click at [746, 336] on textarea at bounding box center [736, 347] width 1309 height 45
paste textarea """"""""Head southwest on [GEOGRAPHIC_DATA] toward N Broadway 223 ft Turn right …"
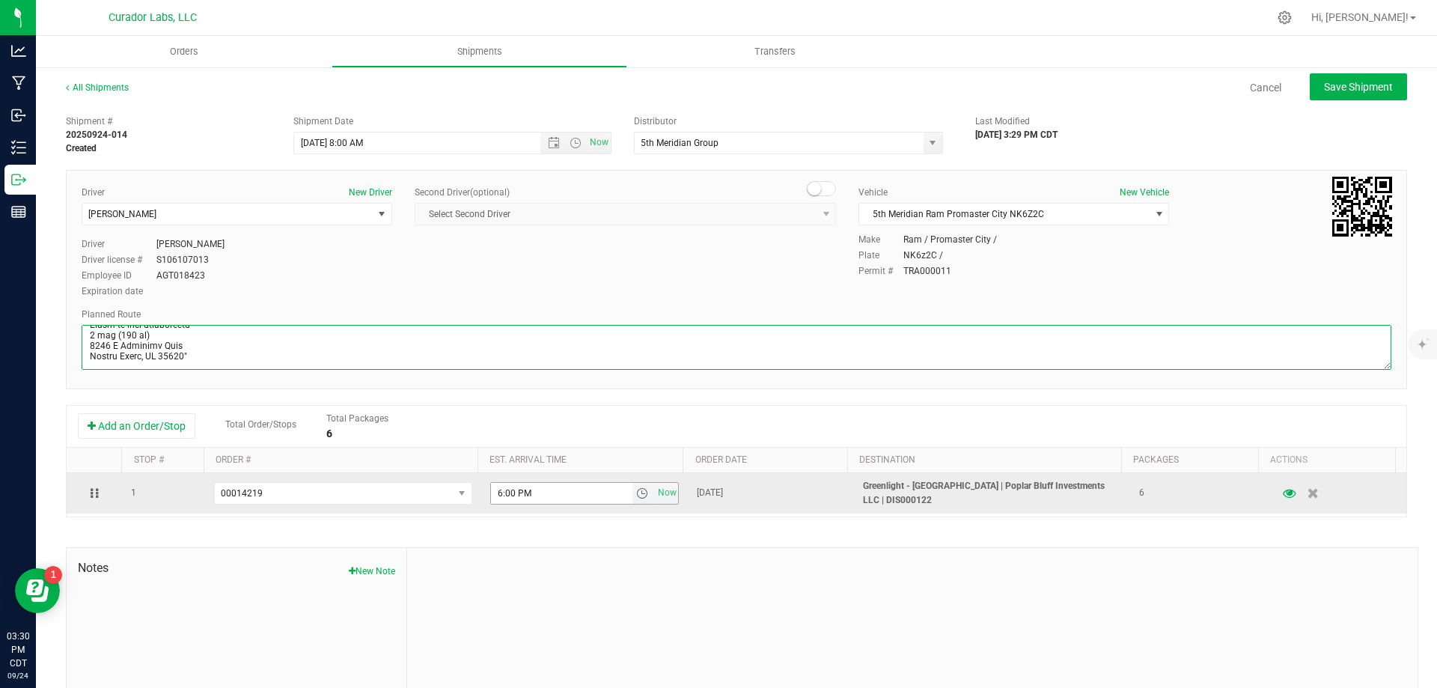
type textarea """"""""Head southwest on [GEOGRAPHIC_DATA] toward N Broadway 223 ft Turn right …"
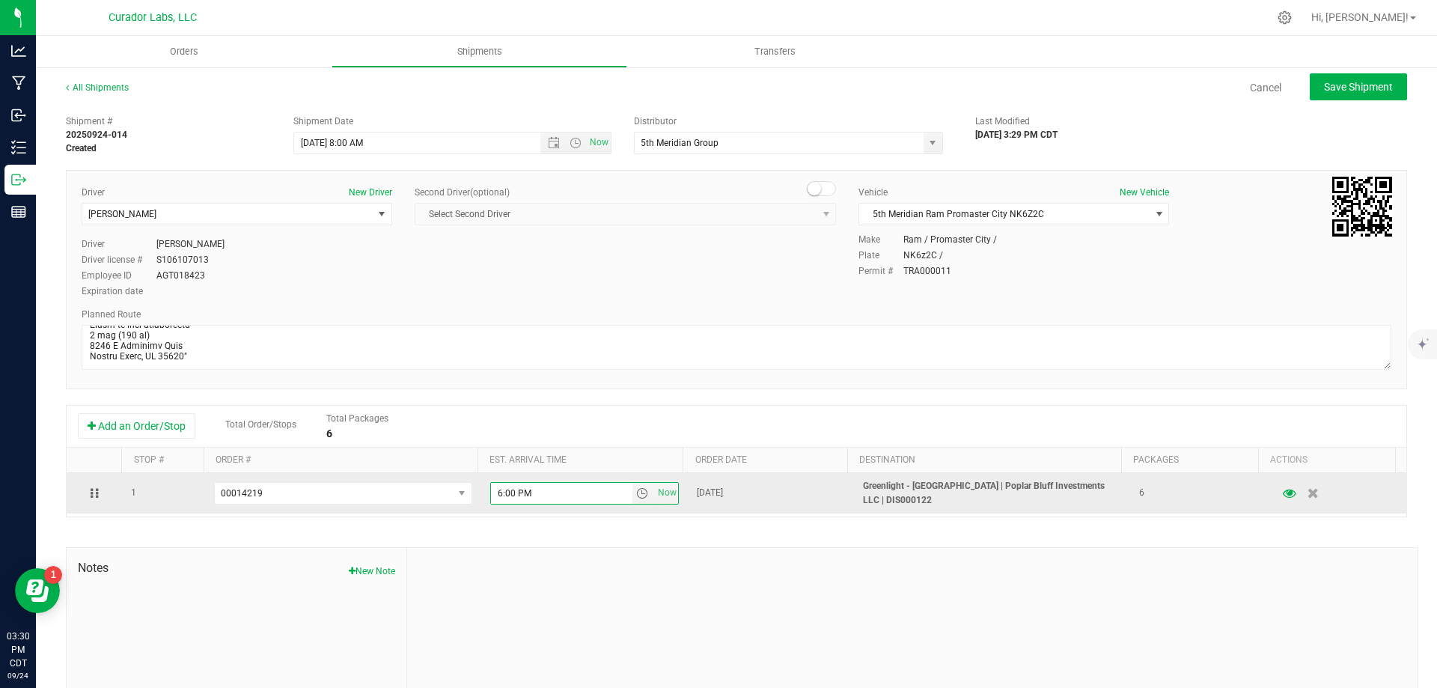
drag, startPoint x: 553, startPoint y: 496, endPoint x: 484, endPoint y: 507, distance: 69.8
click at [484, 507] on td "6:00 PM Now" at bounding box center [584, 493] width 207 height 40
type input "4:30 PM"
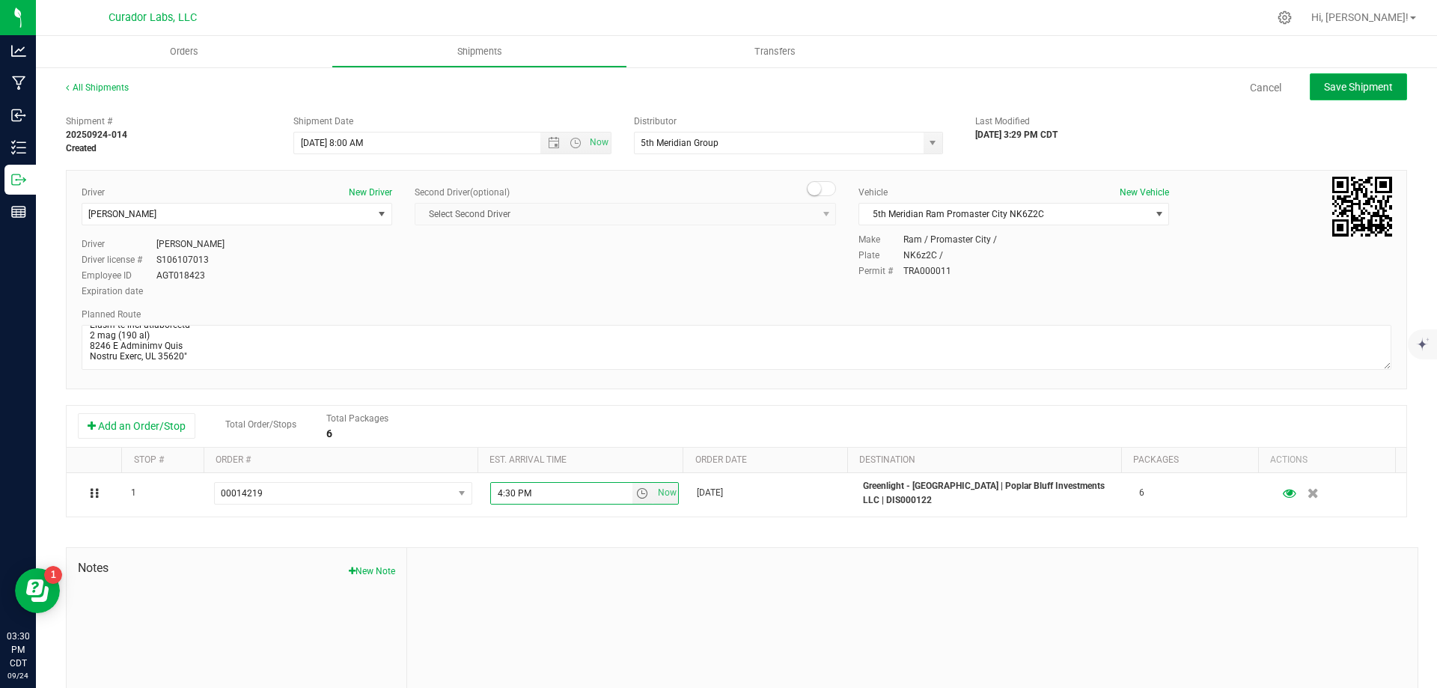
click at [1356, 100] on button "Save Shipment" at bounding box center [1357, 86] width 97 height 27
type input "[DATE] 1:00 PM"
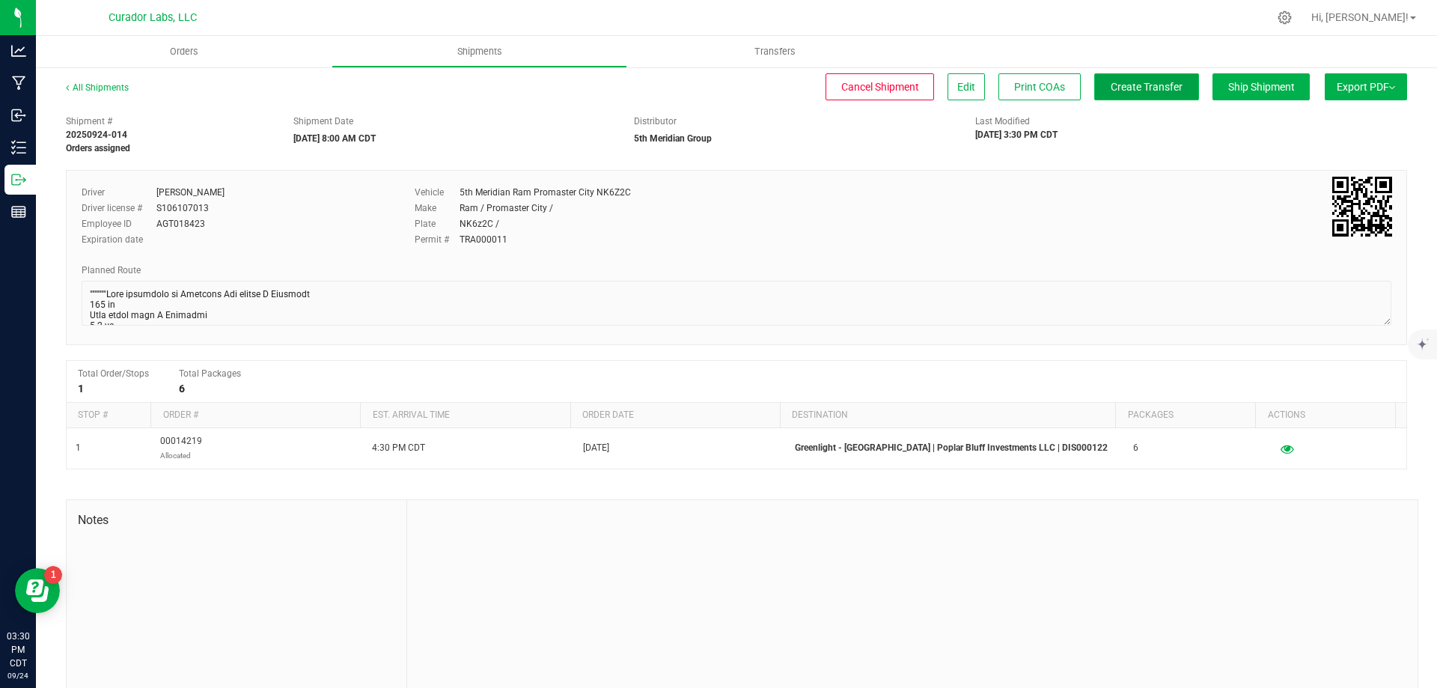
click at [1110, 85] on span "Create Transfer" at bounding box center [1146, 87] width 72 height 12
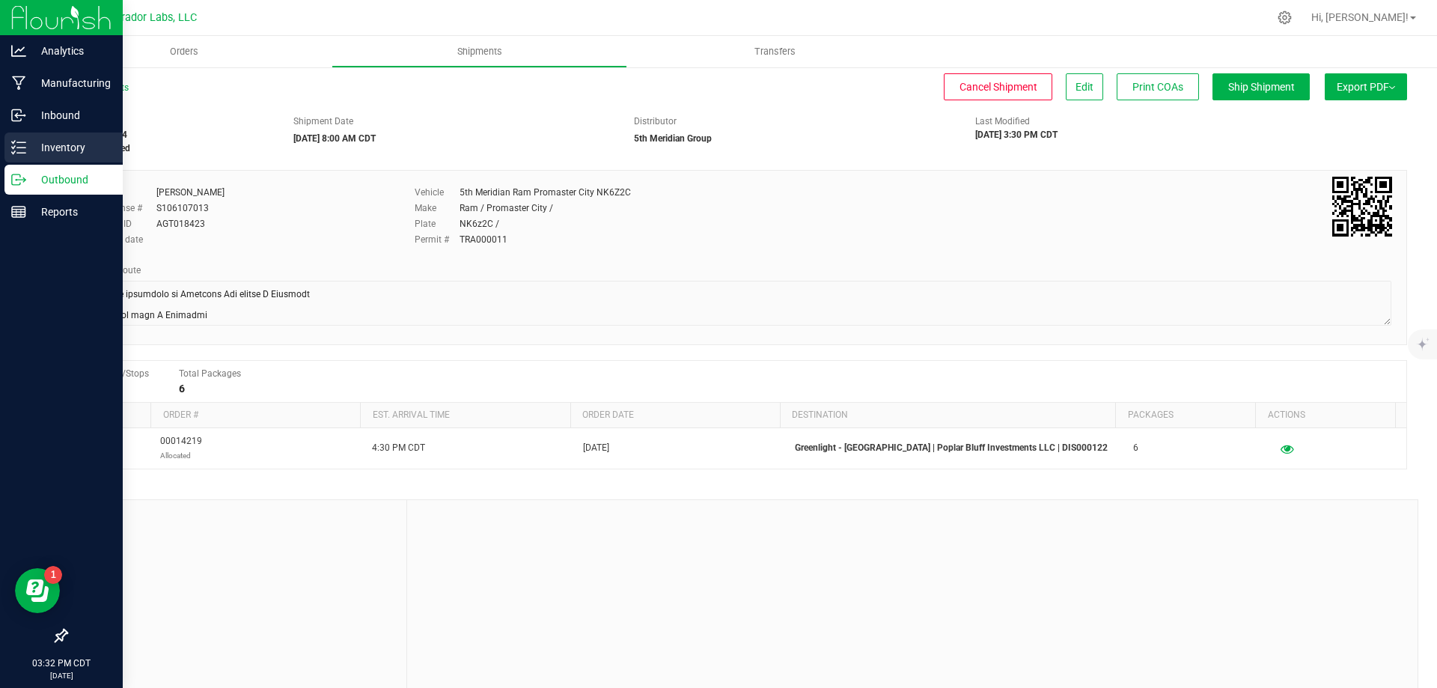
click at [66, 144] on p "Inventory" at bounding box center [71, 147] width 90 height 18
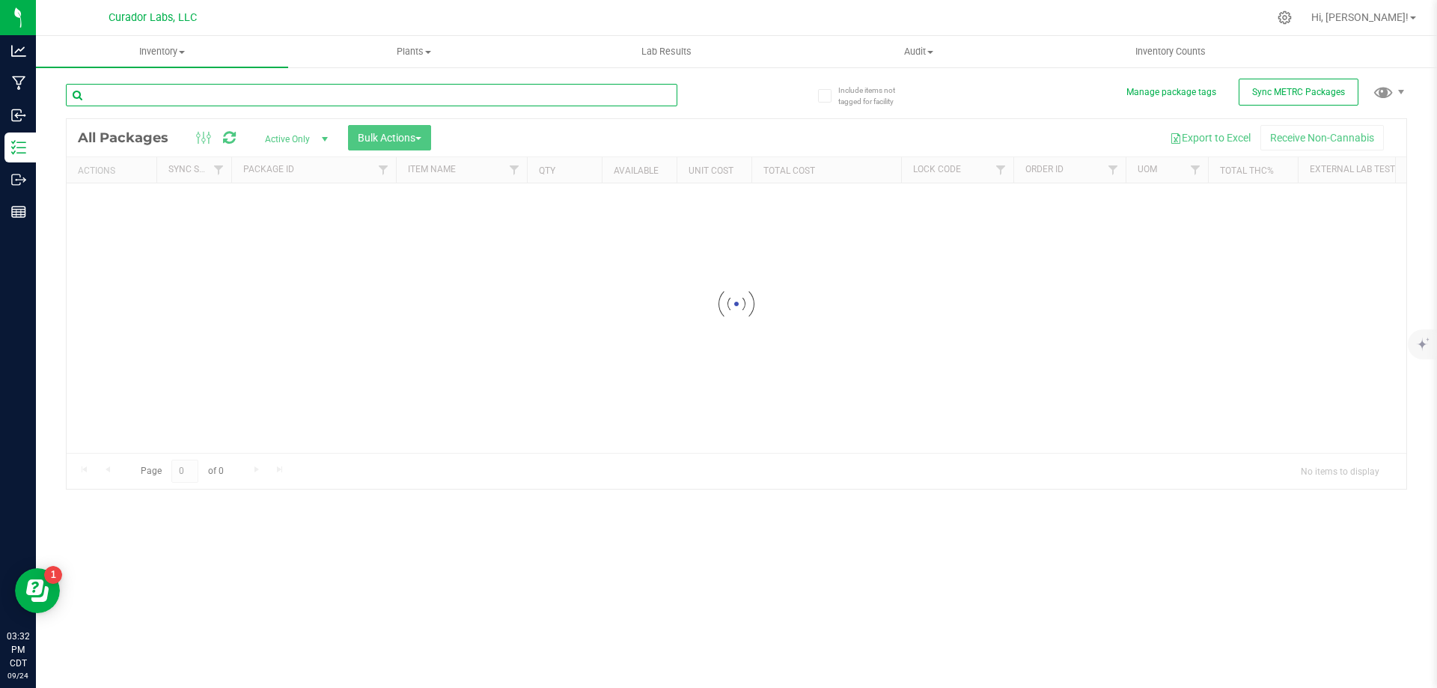
click at [393, 96] on input "text" at bounding box center [371, 95] width 611 height 22
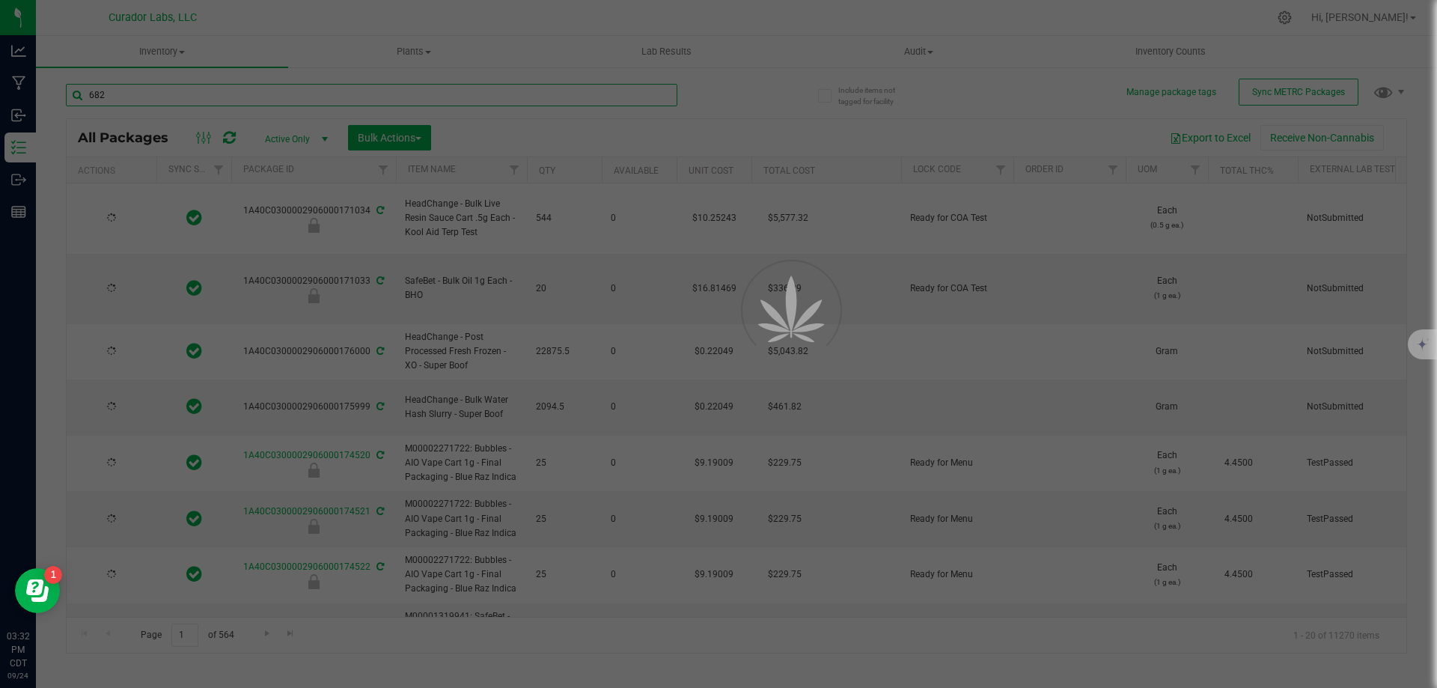
type input "6829"
type input "[DATE]"
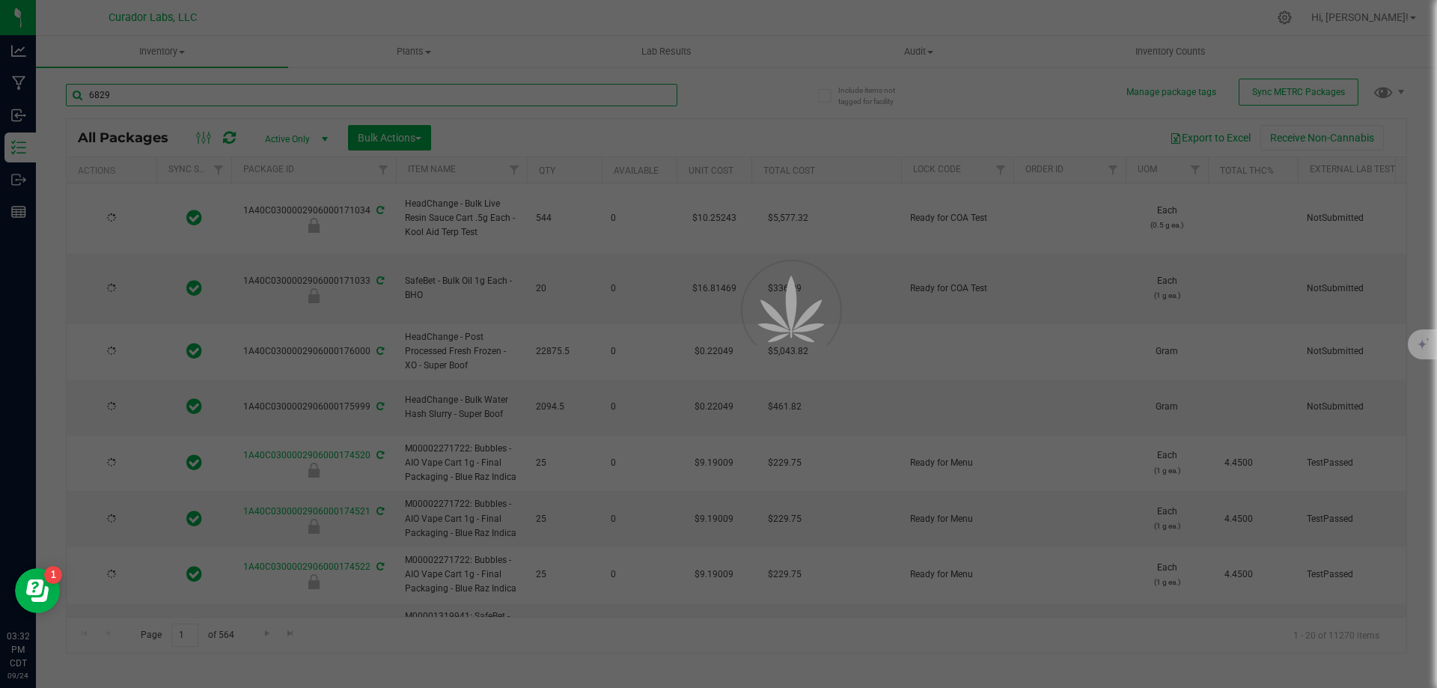
type input "[DATE]"
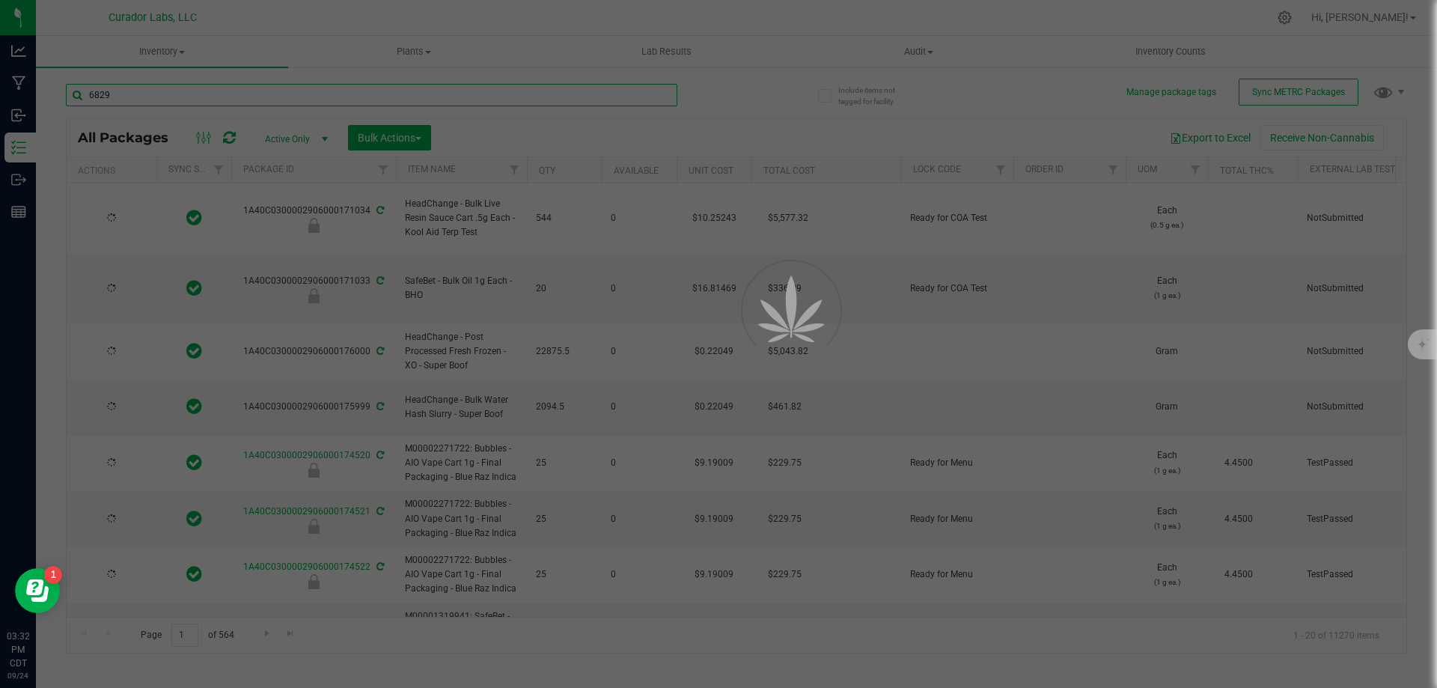
type input "[DATE]"
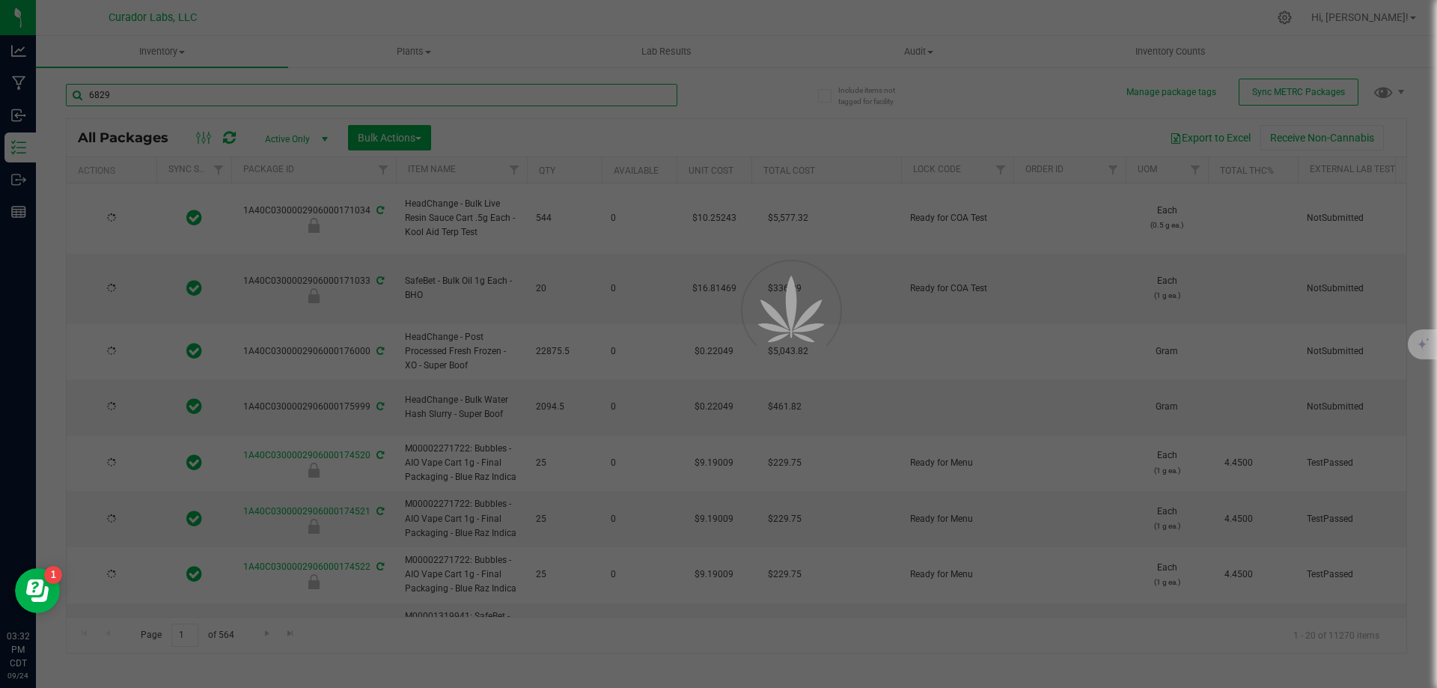
type input "[DATE]"
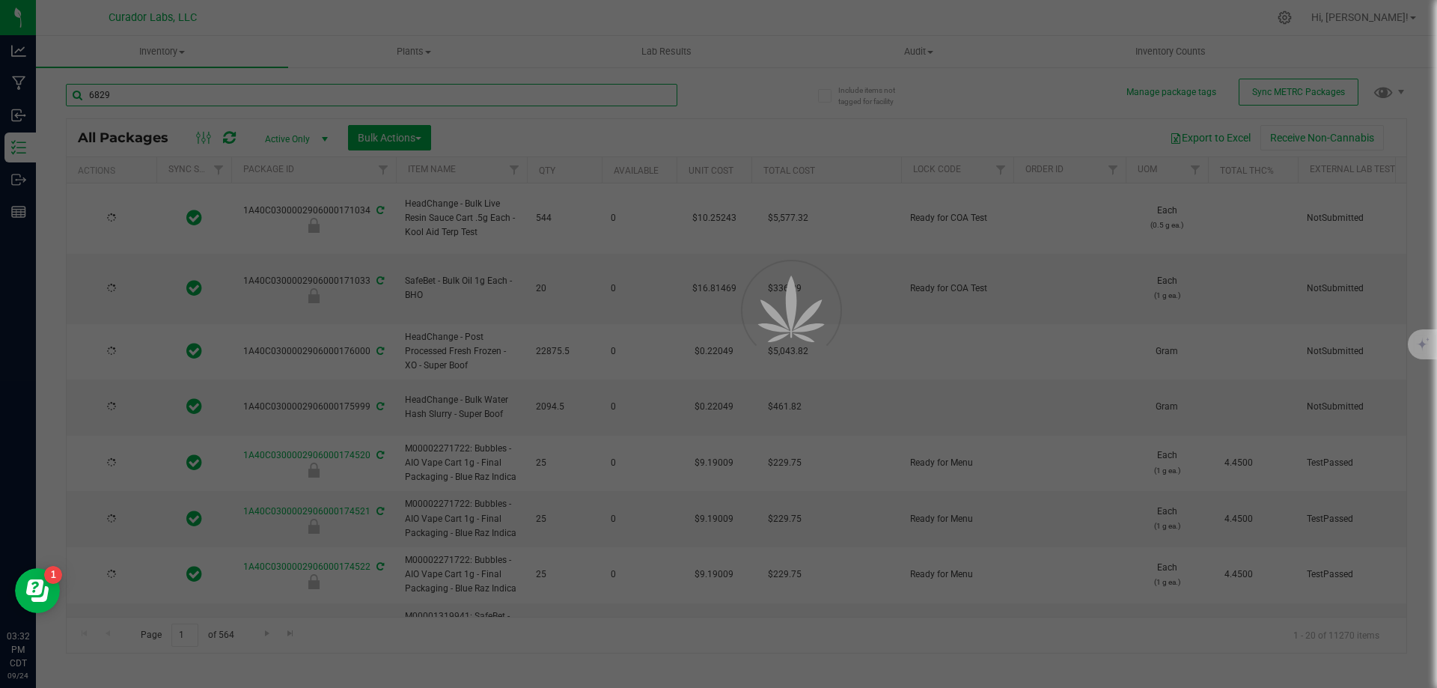
type input "[DATE]"
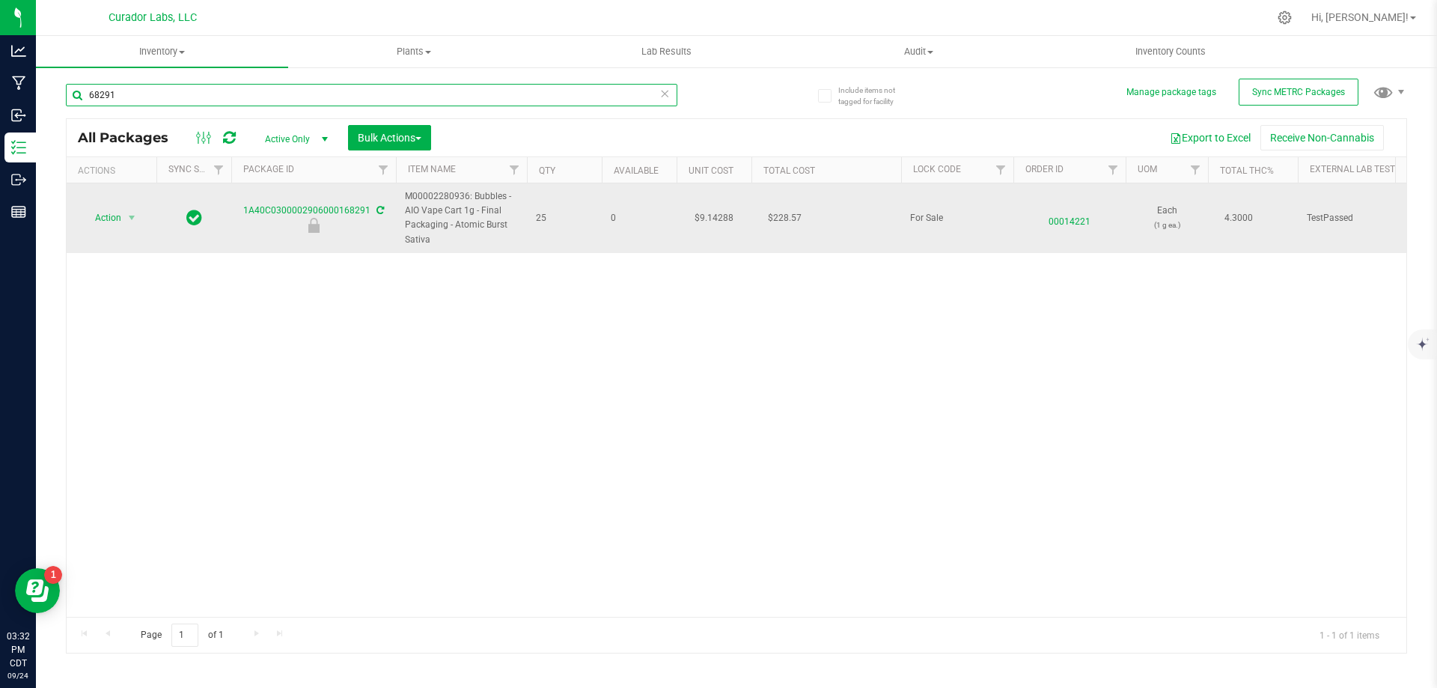
type input "68291"
click at [1082, 227] on span "00014221" at bounding box center [1069, 218] width 94 height 22
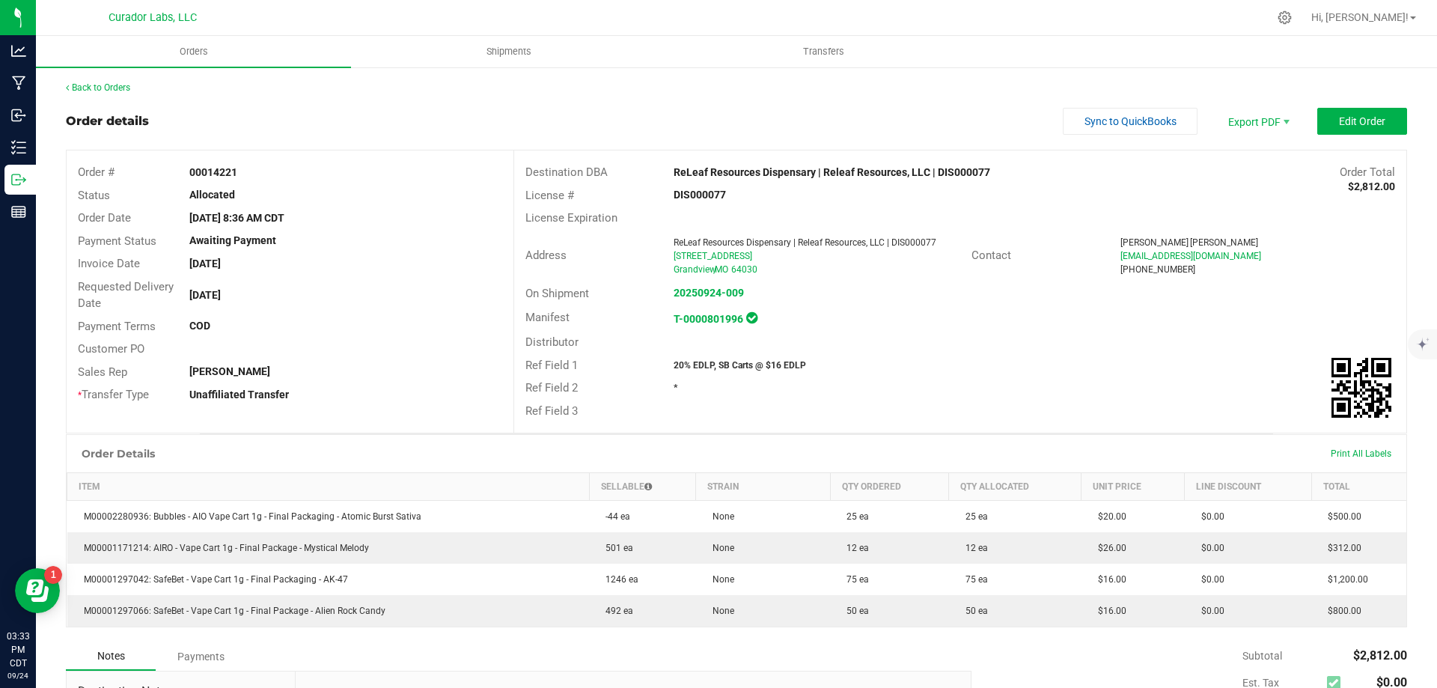
scroll to position [75, 0]
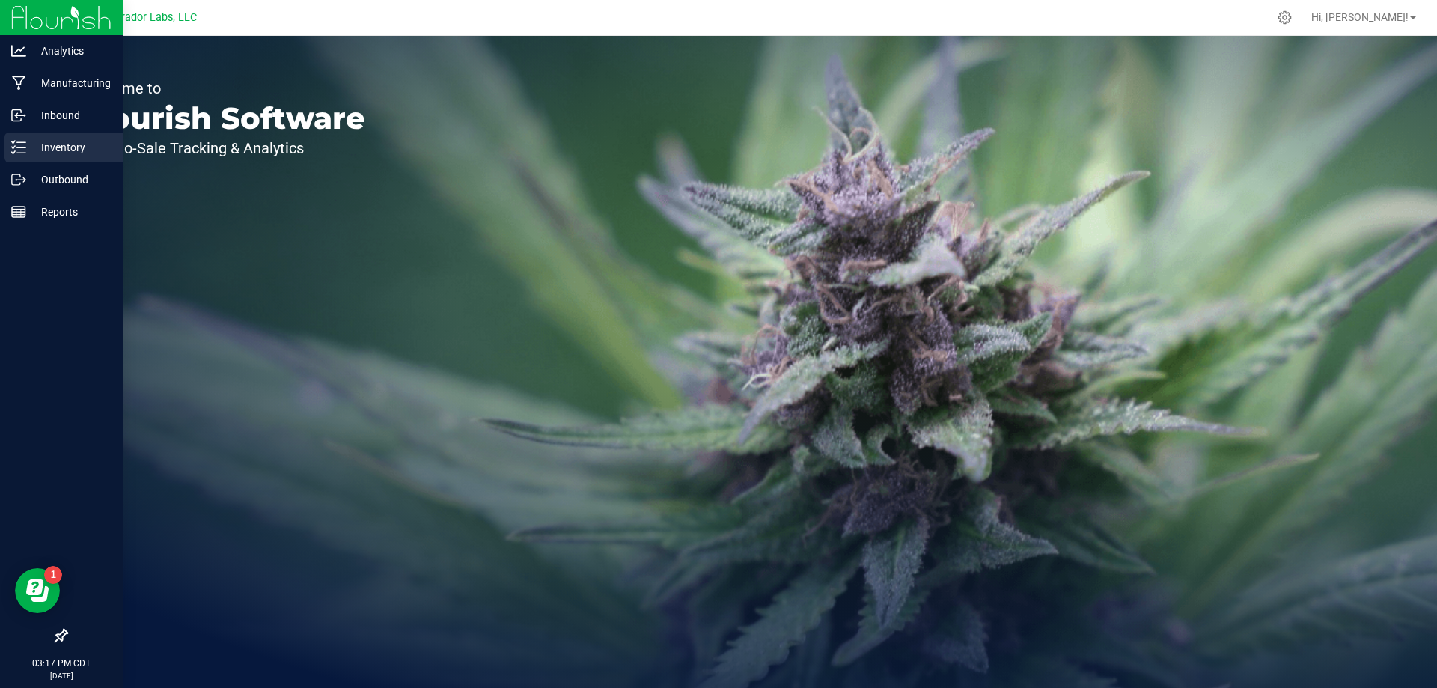
click at [54, 150] on p "Inventory" at bounding box center [71, 147] width 90 height 18
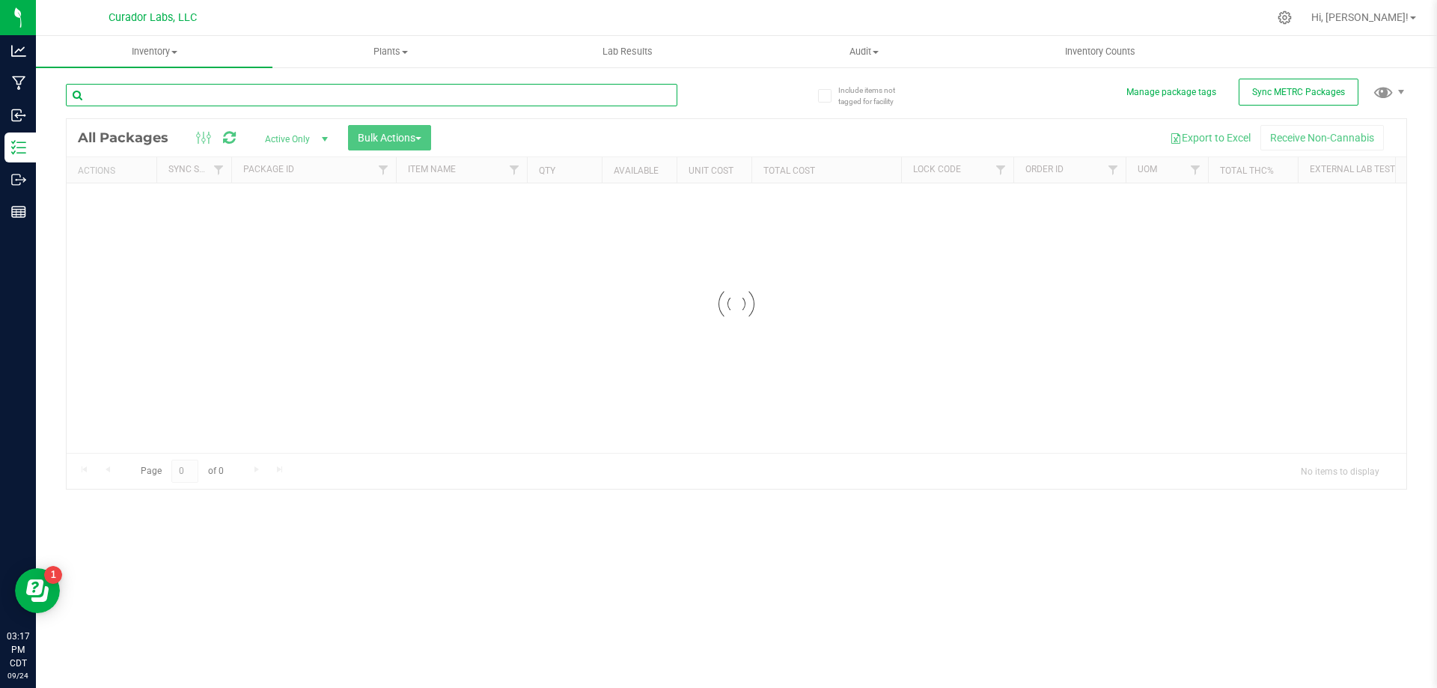
click at [257, 99] on input "text" at bounding box center [371, 95] width 611 height 22
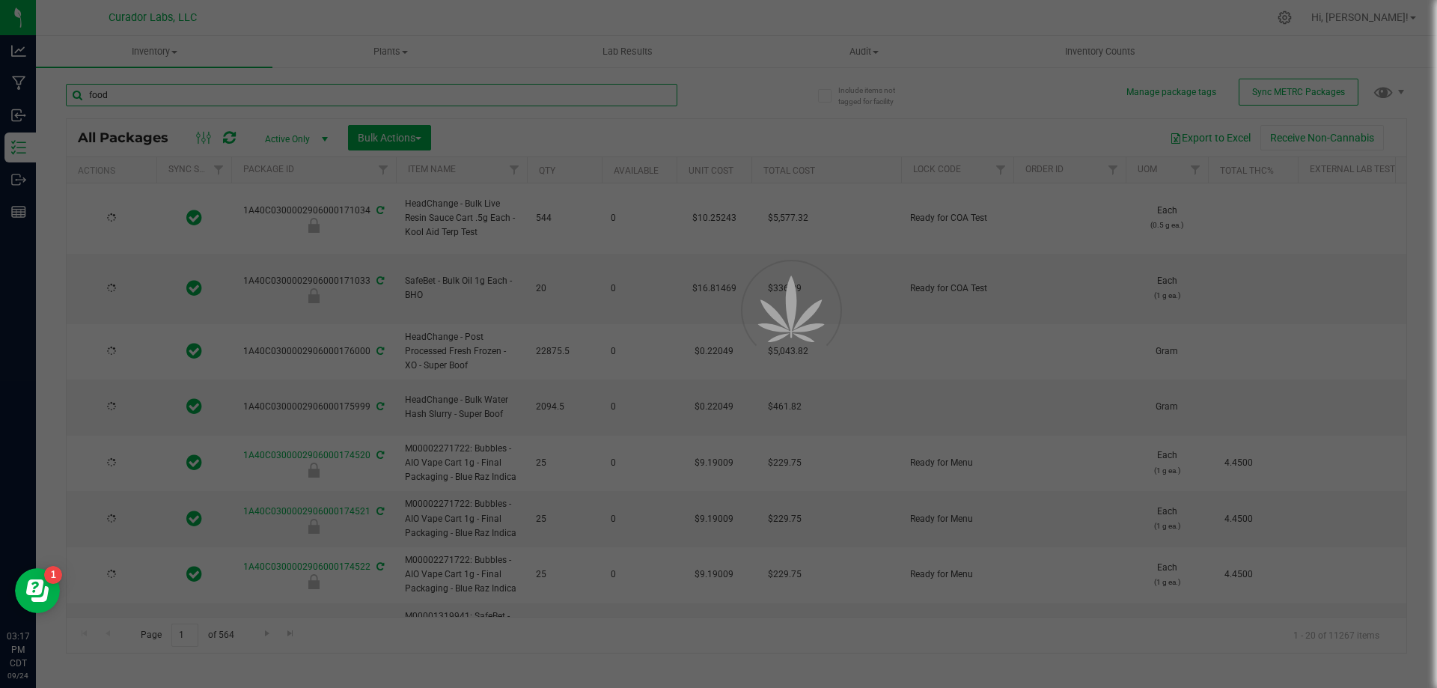
type input "food g"
type input "[DATE]"
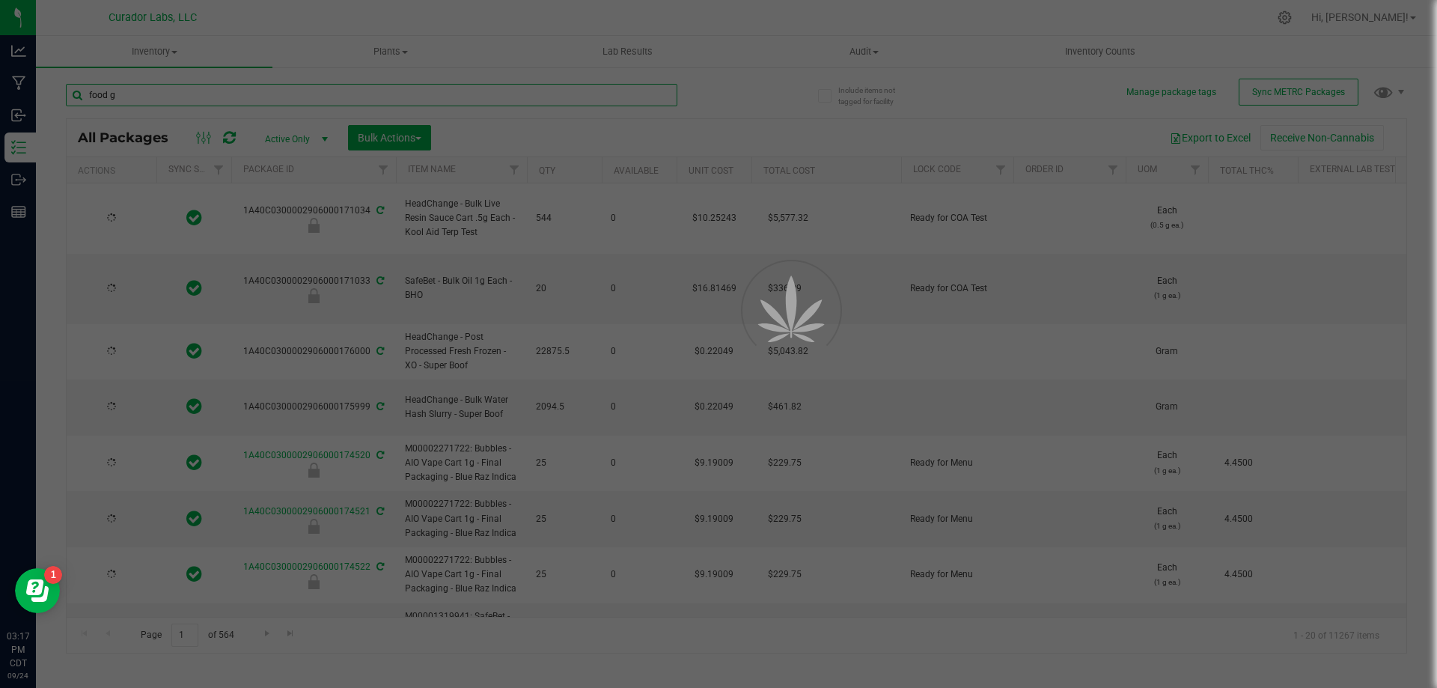
type input "[DATE]"
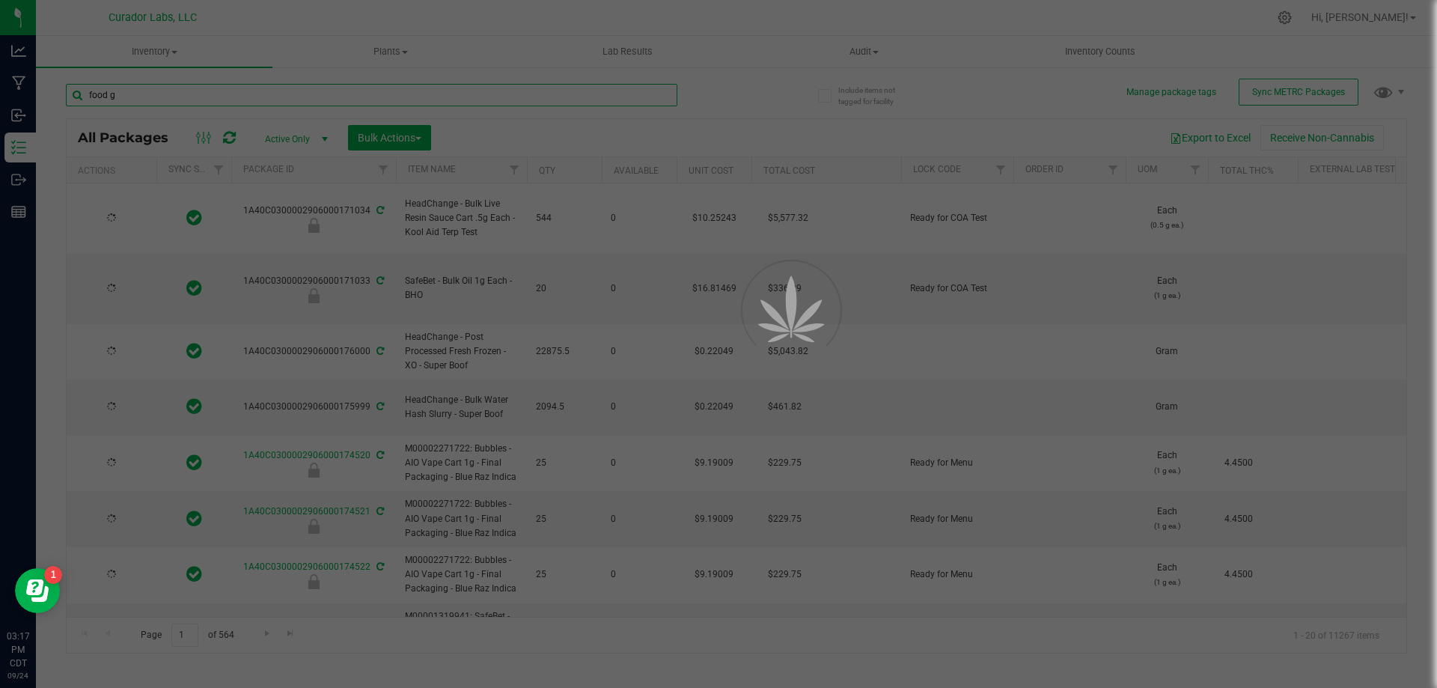
type input "[DATE]"
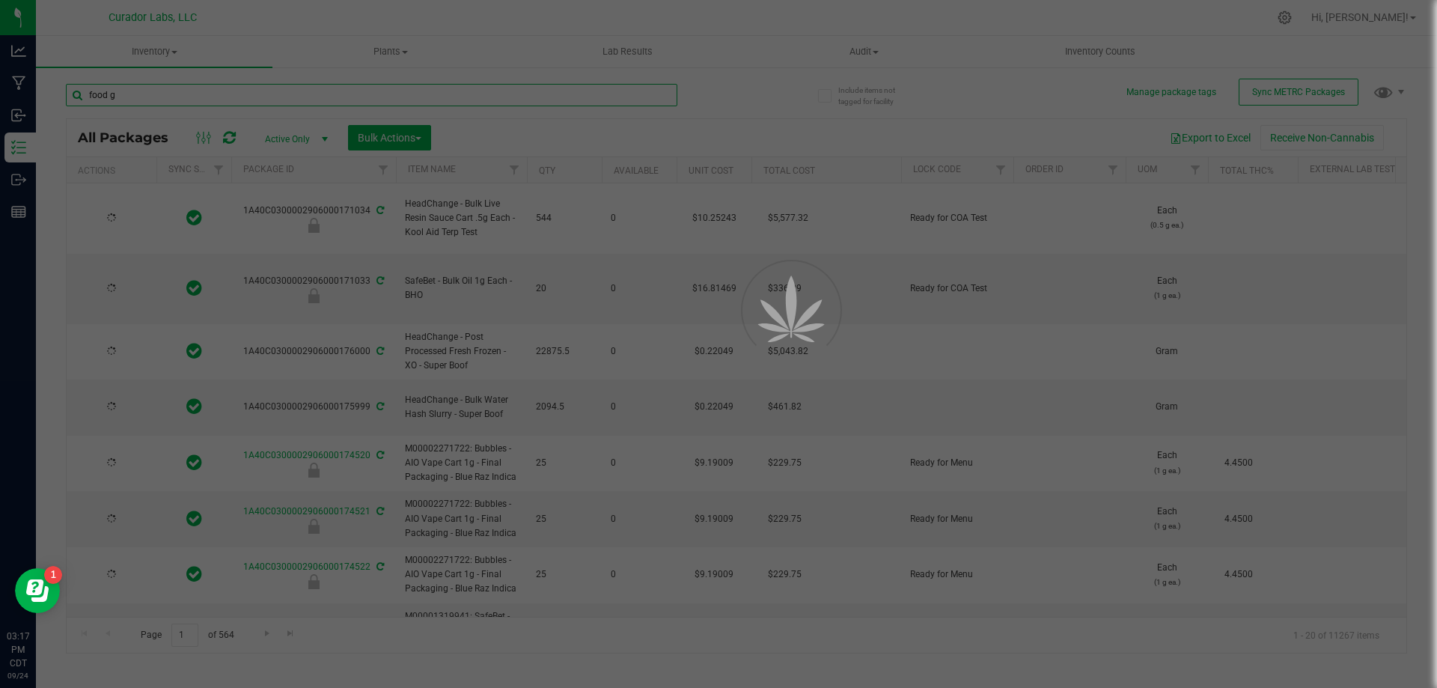
type input "[DATE]"
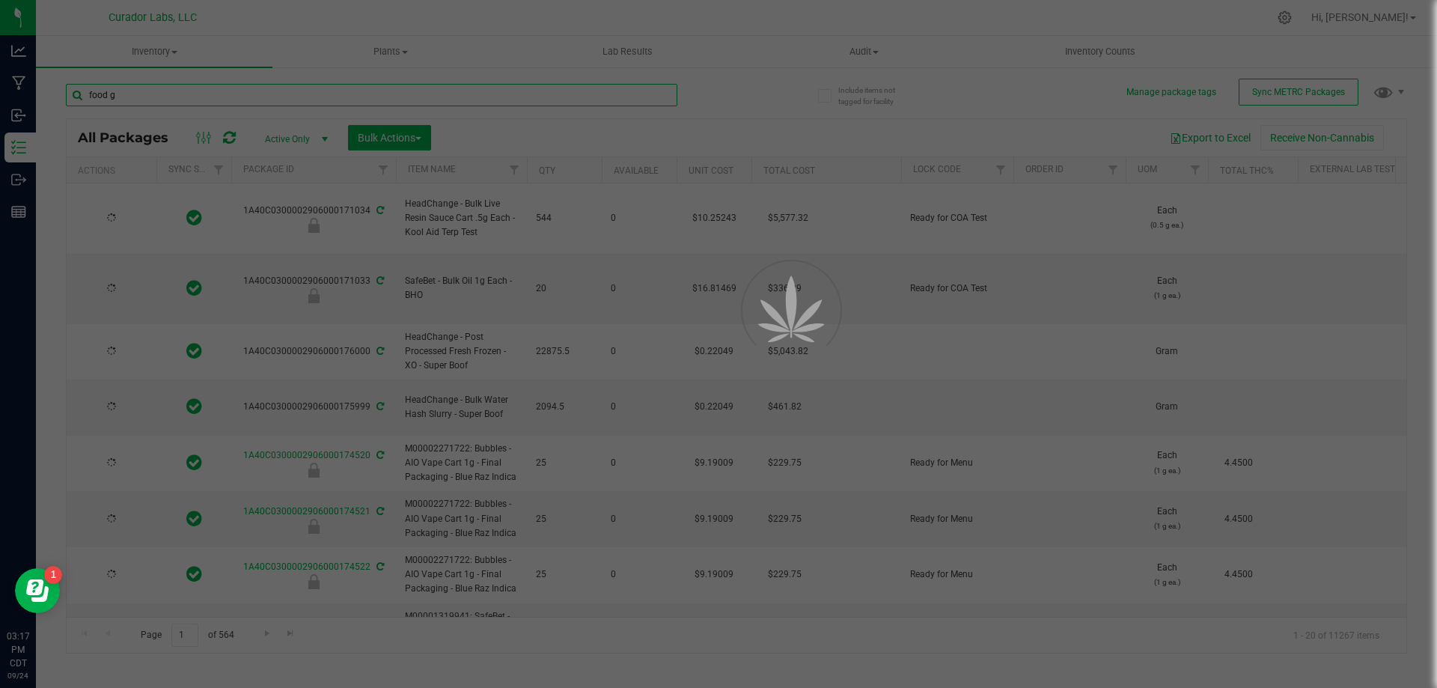
type input "[DATE]"
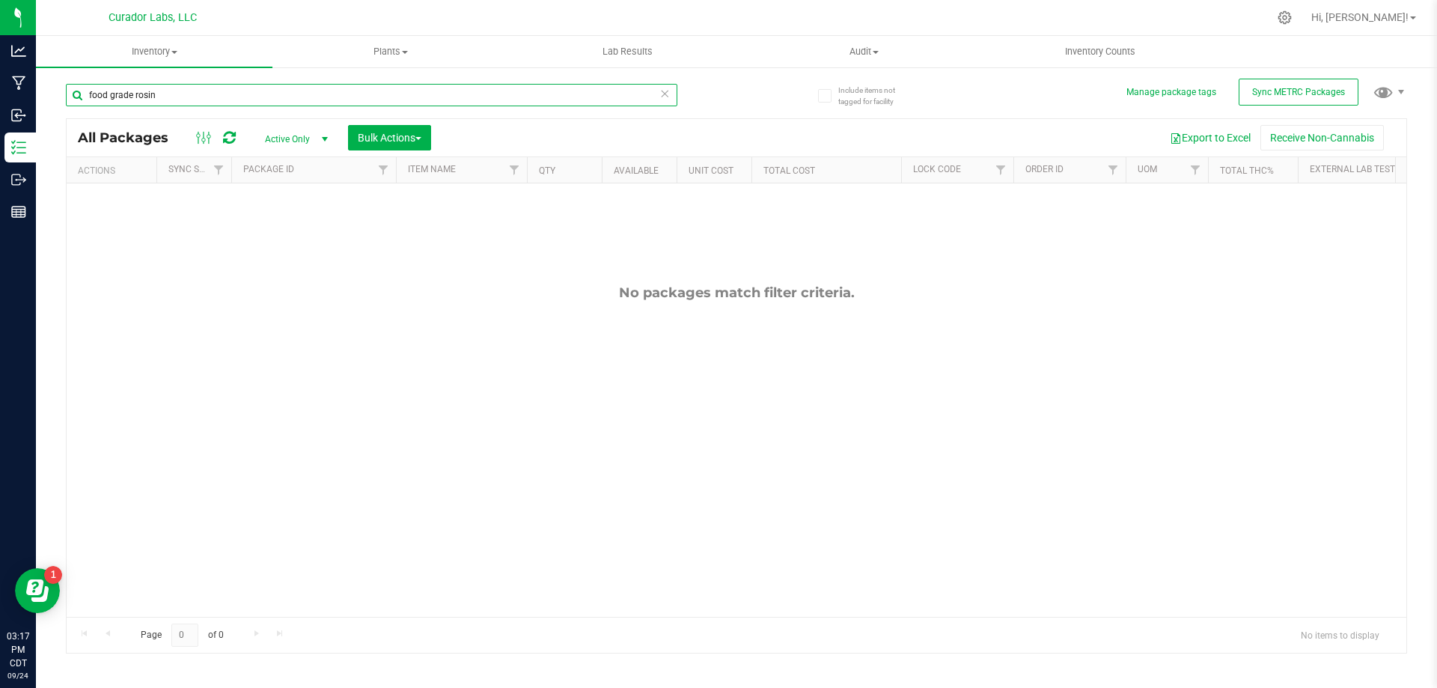
click at [86, 96] on input "food grade rosin" at bounding box center [371, 95] width 611 height 22
click at [89, 95] on input "headchange - food grade rosin" at bounding box center [371, 95] width 611 height 22
click at [260, 101] on input "headchange - food grade rosin" at bounding box center [371, 95] width 611 height 22
click at [258, 101] on input "headchange - food grade rosin" at bounding box center [371, 95] width 611 height 22
click at [257, 101] on input "headchange - food grade rosin" at bounding box center [371, 95] width 611 height 22
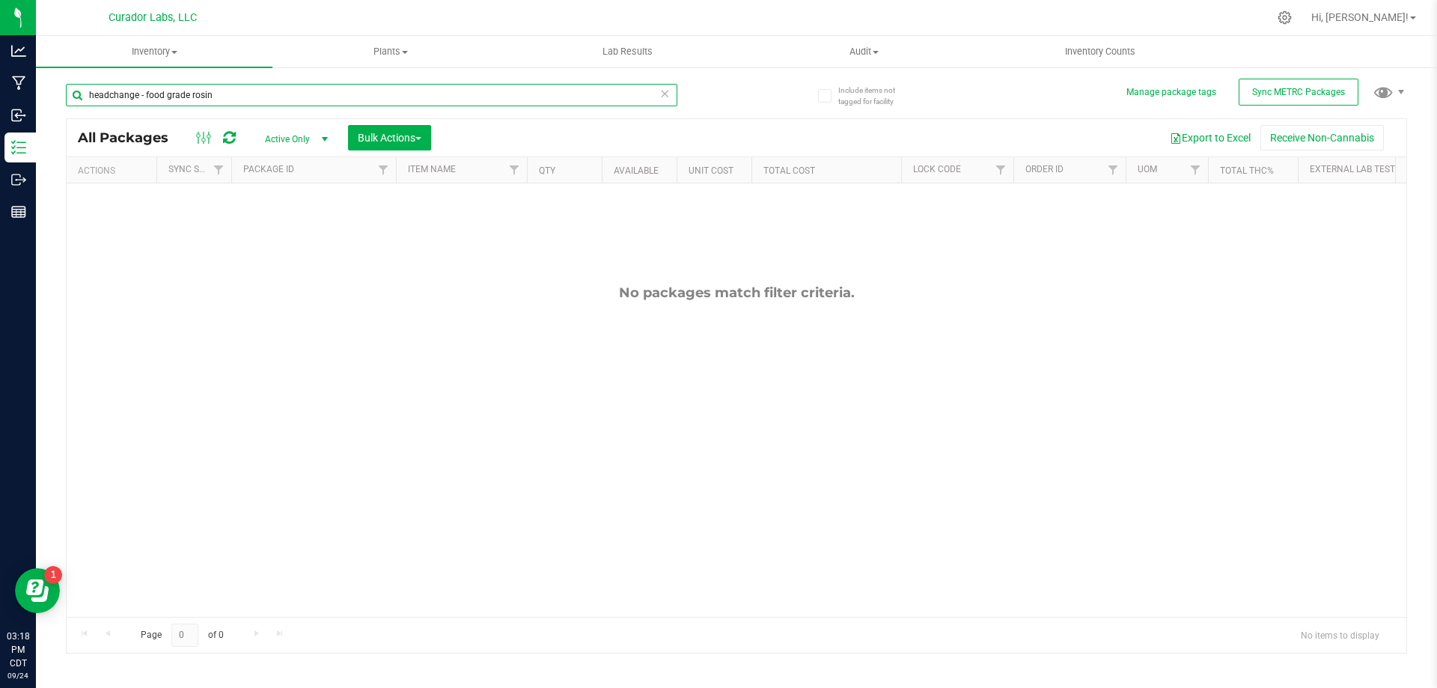
click at [261, 96] on input "headchange - food grade rosin" at bounding box center [371, 95] width 611 height 22
click at [260, 96] on input "headchange - food grade rosin" at bounding box center [371, 95] width 611 height 22
paste input "HeadChange - Bulk Food Grade Live Rosin - Blend"
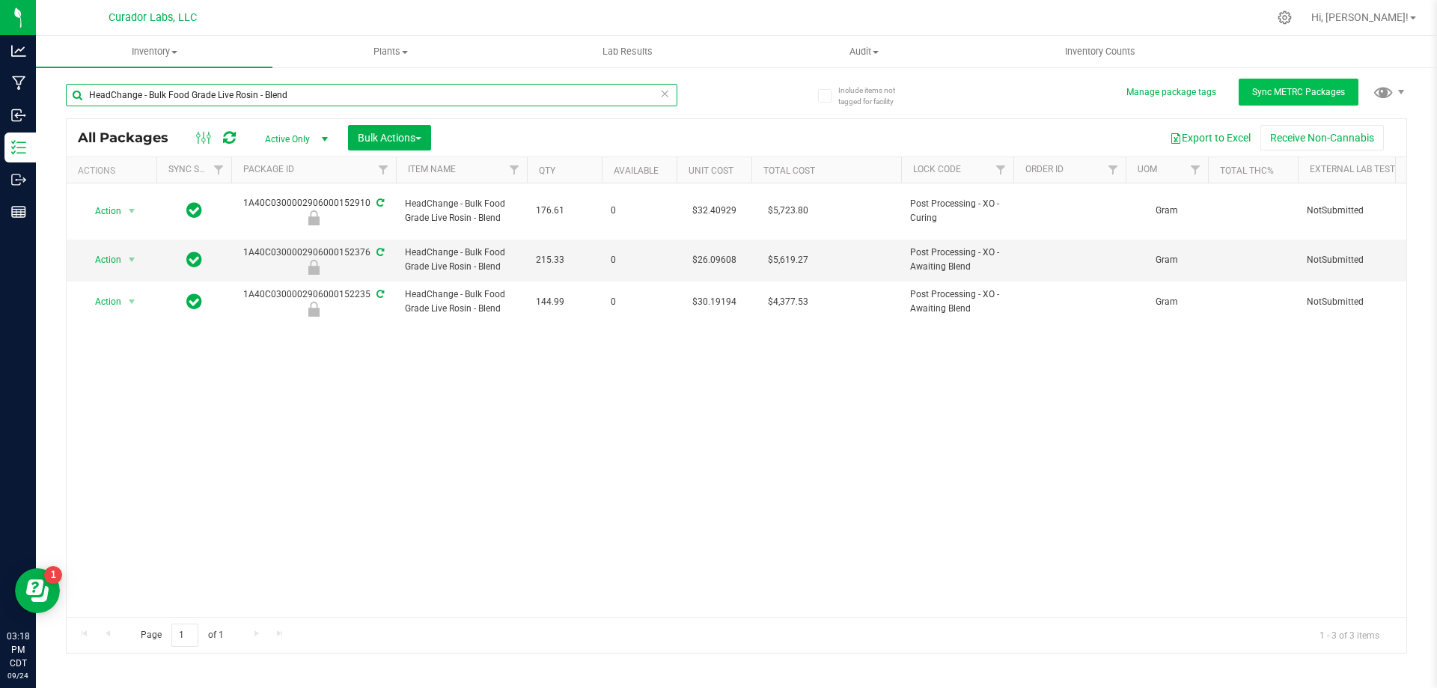
type input "HeadChange - Bulk Food Grade Live Rosin - Blend"
click at [1307, 94] on span "Sync METRC Packages" at bounding box center [1298, 92] width 93 height 10
drag, startPoint x: 319, startPoint y: 96, endPoint x: 88, endPoint y: 103, distance: 230.6
click at [88, 103] on input "HeadChange - Bulk Food Grade Live Rosin - Blend" at bounding box center [371, 95] width 611 height 22
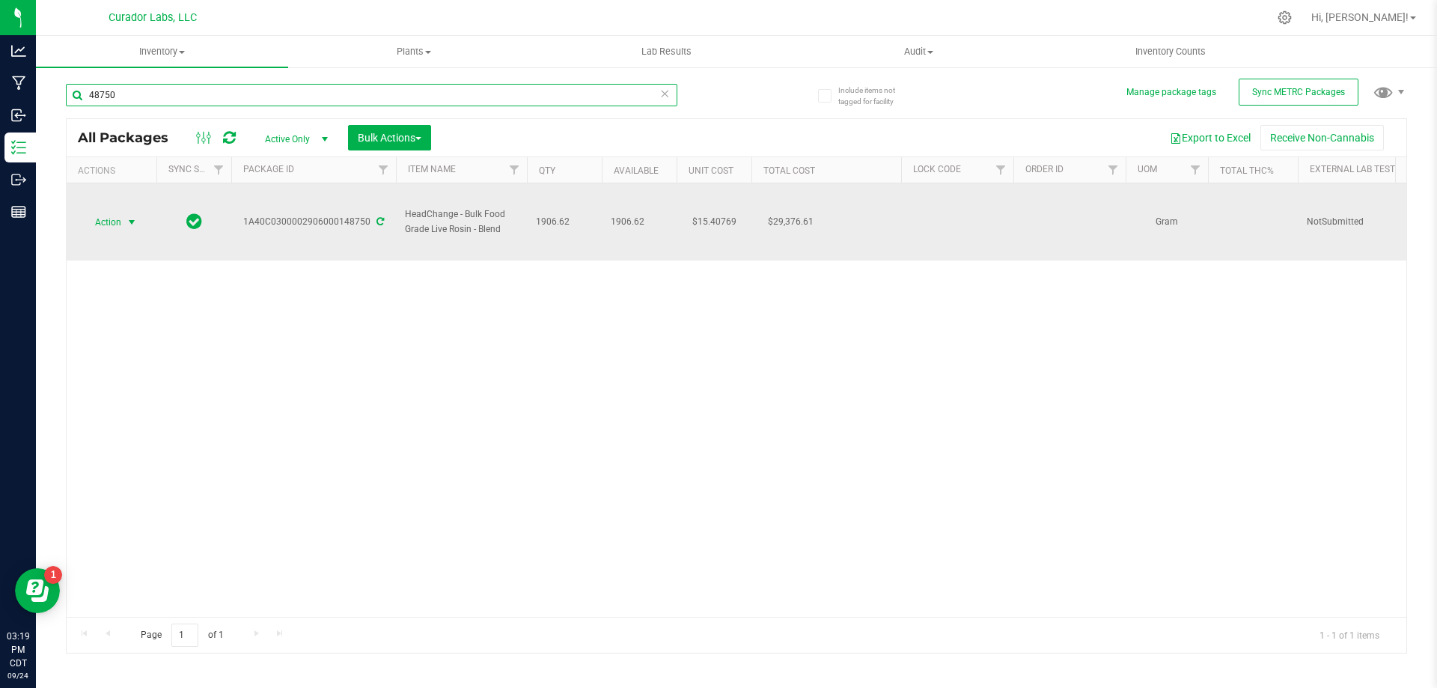
type input "48750"
click at [120, 221] on span "Action" at bounding box center [102, 222] width 40 height 21
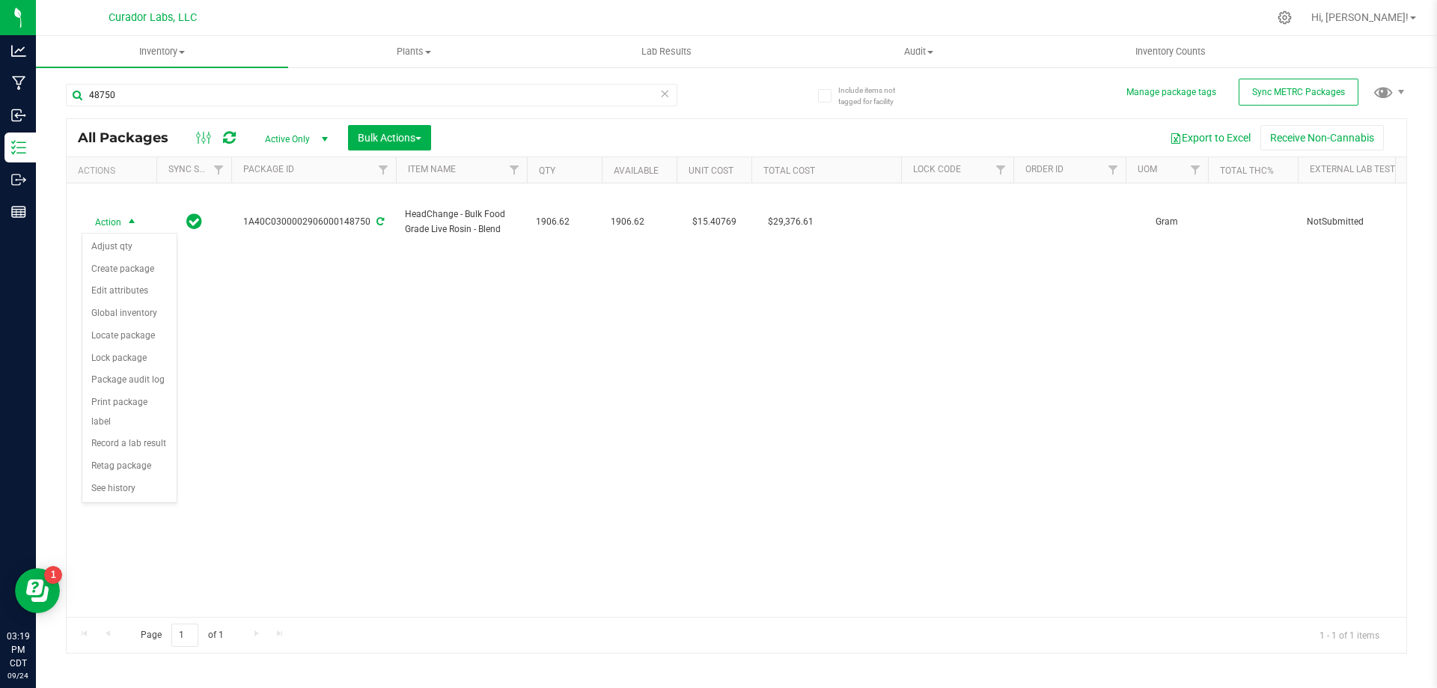
click at [472, 358] on div "Action Action Adjust qty Create package Edit attributes Global inventory Locate…" at bounding box center [736, 399] width 1339 height 433
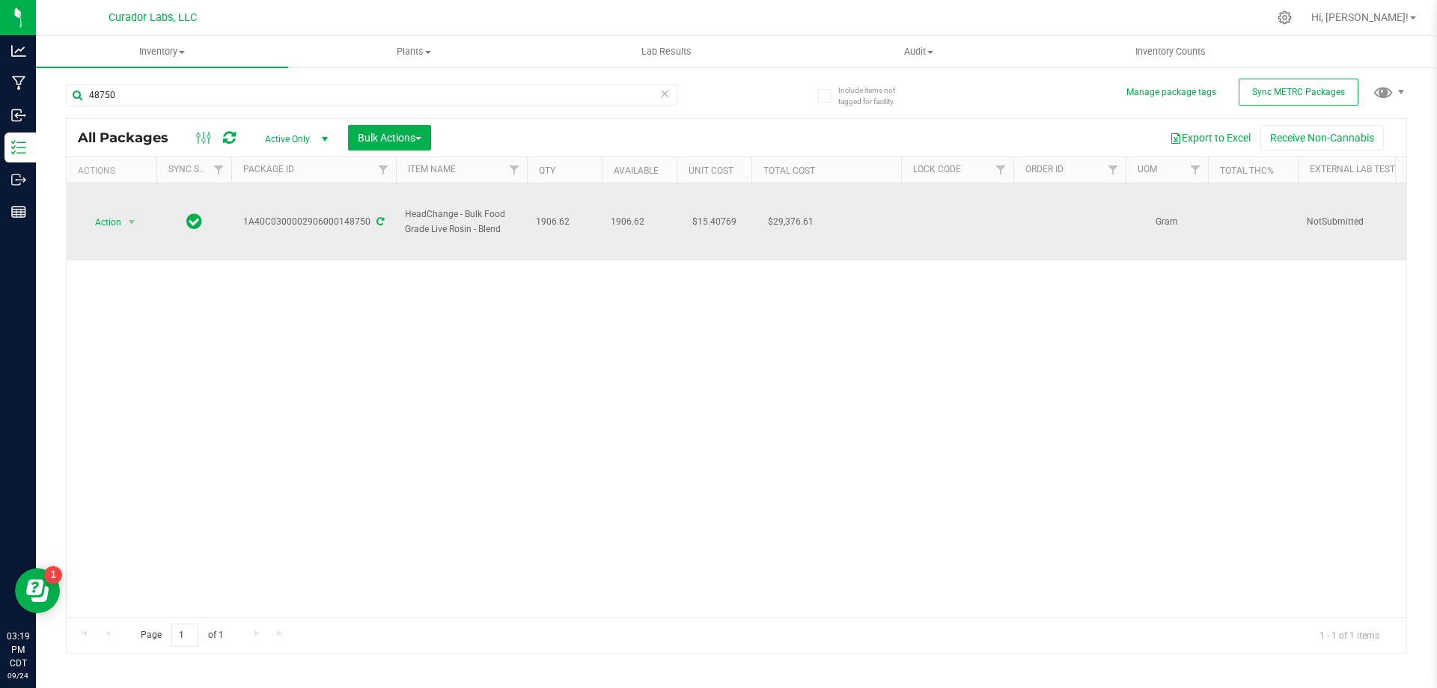
drag, startPoint x: 400, startPoint y: 211, endPoint x: 504, endPoint y: 233, distance: 106.2
click at [504, 233] on td "HeadChange - Bulk Food Grade Live Rosin - Blend" at bounding box center [461, 221] width 131 height 77
copy span "HeadChange - Bulk Food Grade Live Rosin - Blend"
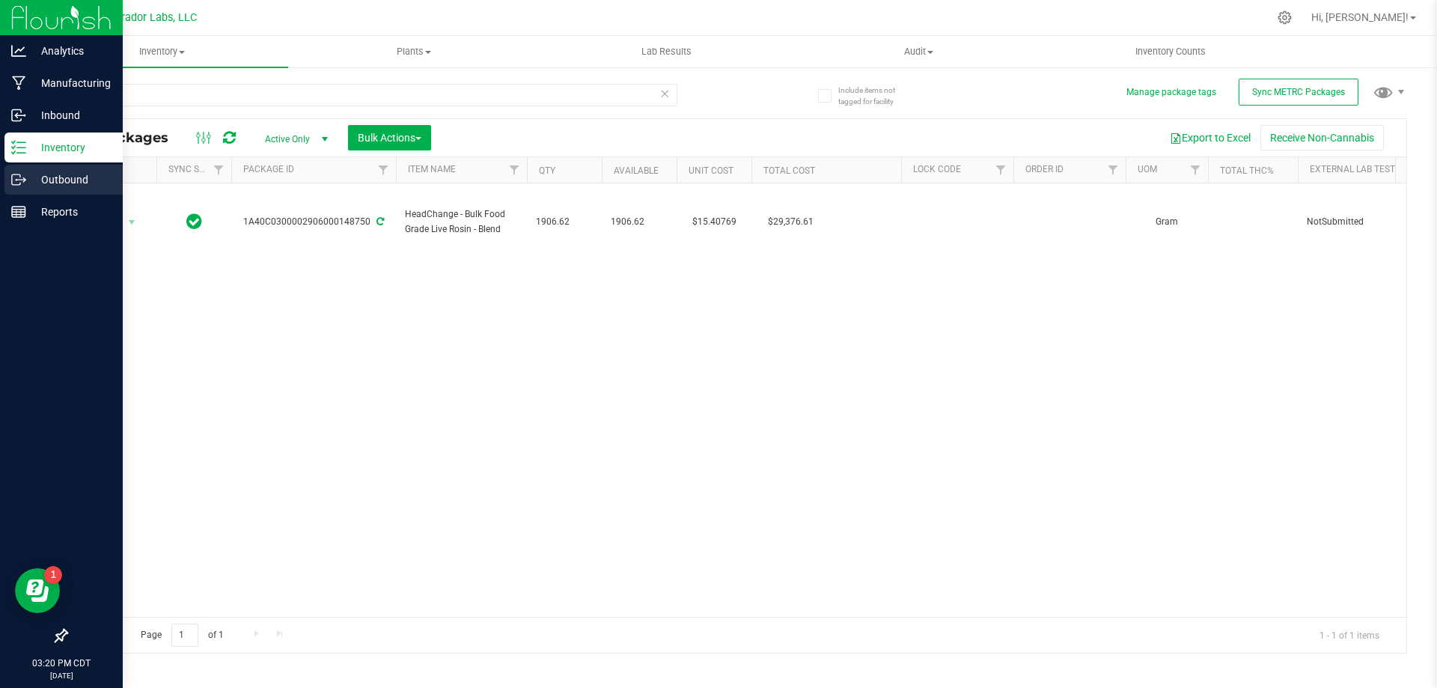
click at [29, 181] on p "Outbound" at bounding box center [71, 180] width 90 height 18
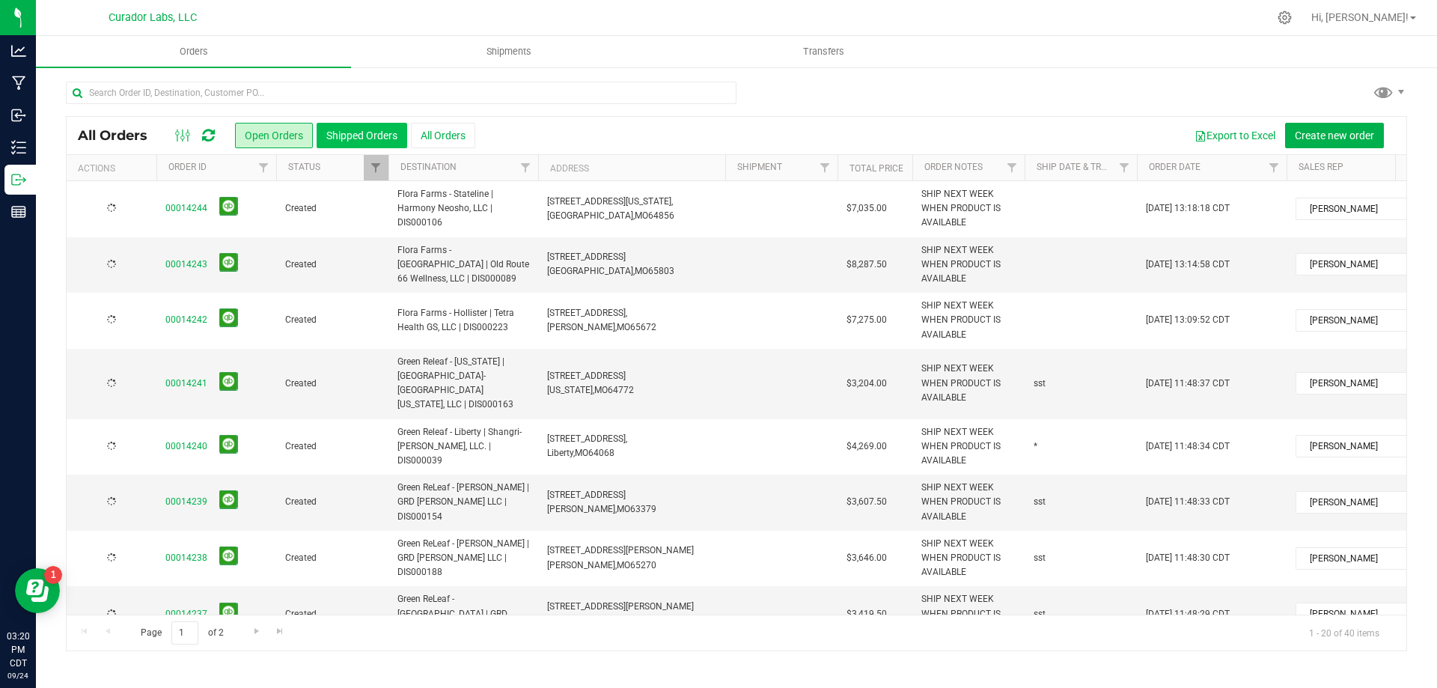
click at [367, 134] on button "Shipped Orders" at bounding box center [362, 135] width 91 height 25
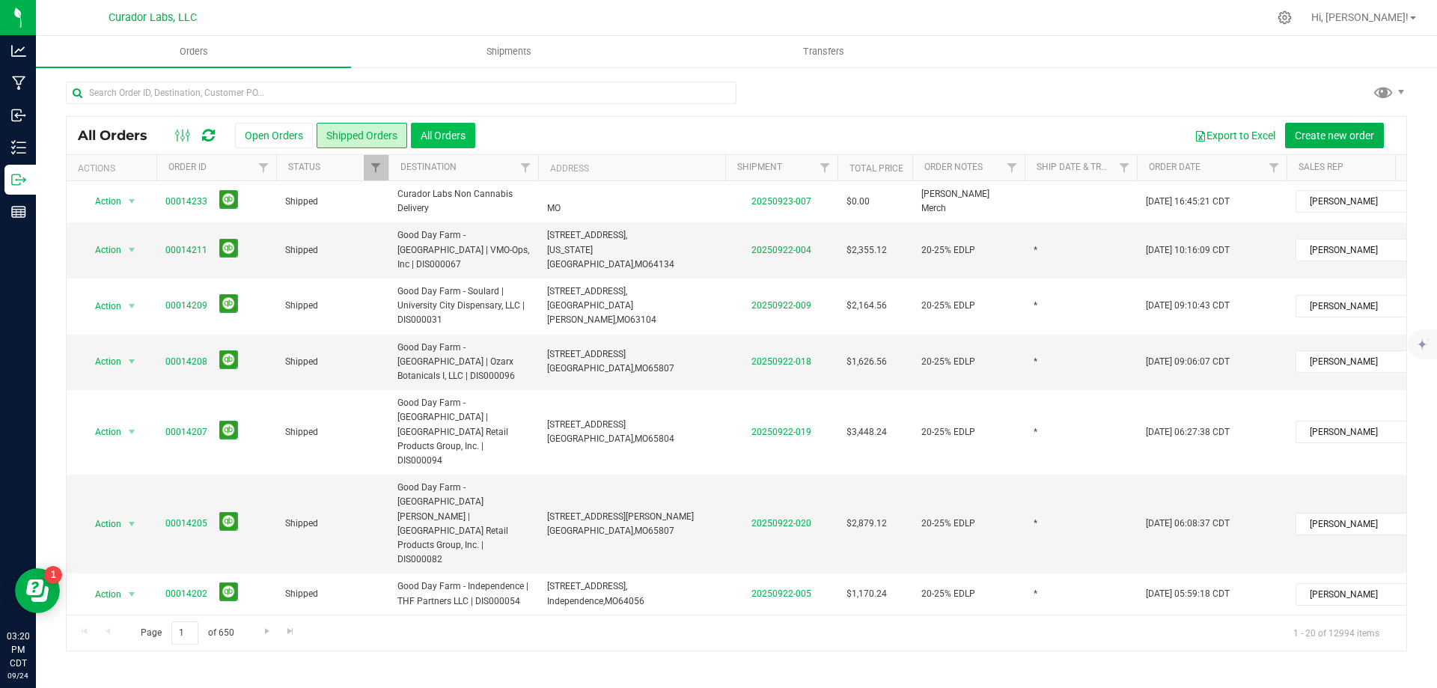
click at [465, 138] on button "All Orders" at bounding box center [443, 135] width 64 height 25
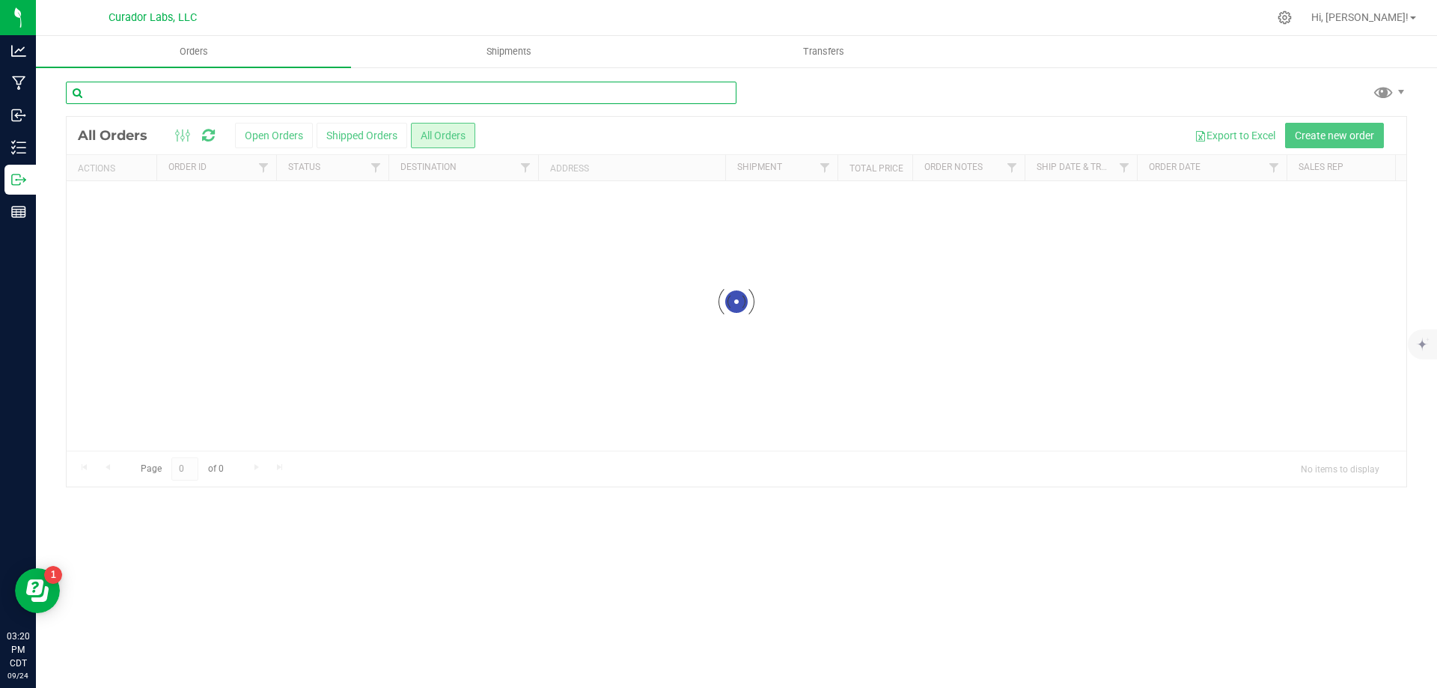
click at [273, 94] on input "text" at bounding box center [401, 93] width 670 height 22
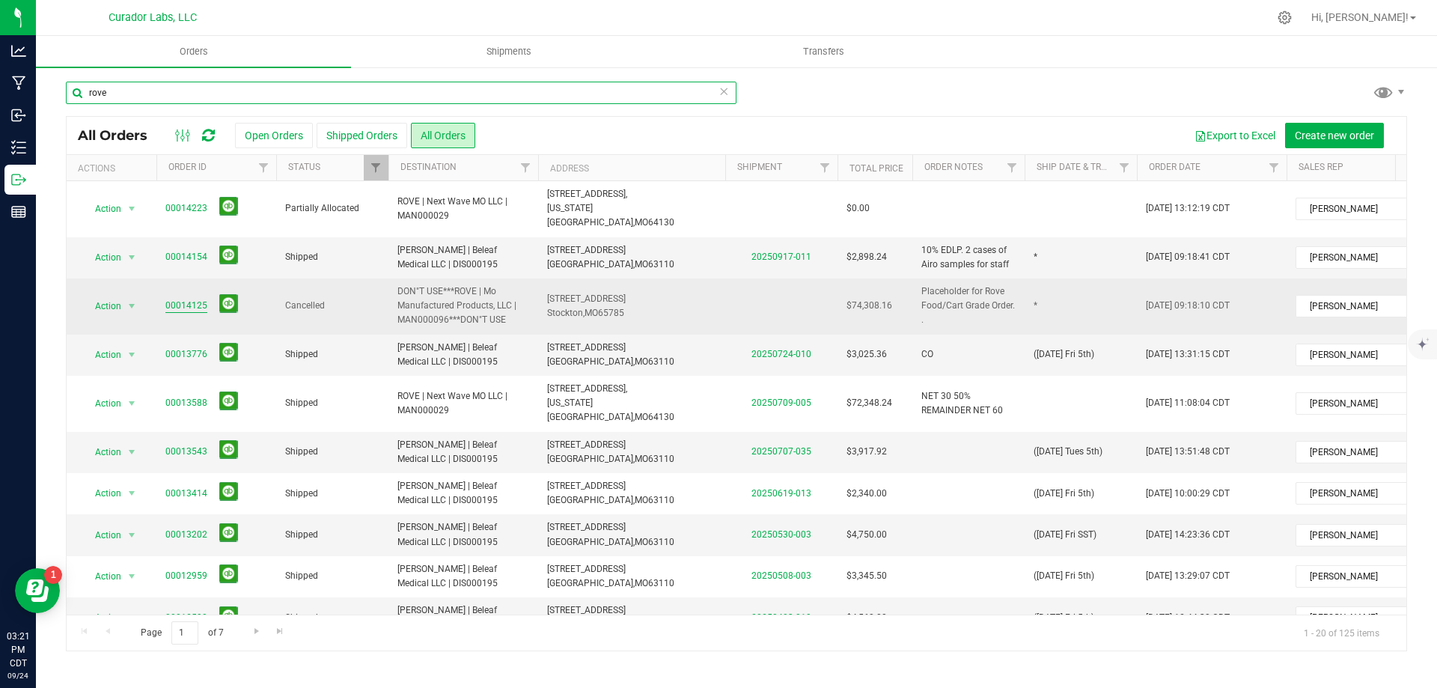
type input "rove"
click at [187, 299] on link "00014125" at bounding box center [186, 306] width 42 height 14
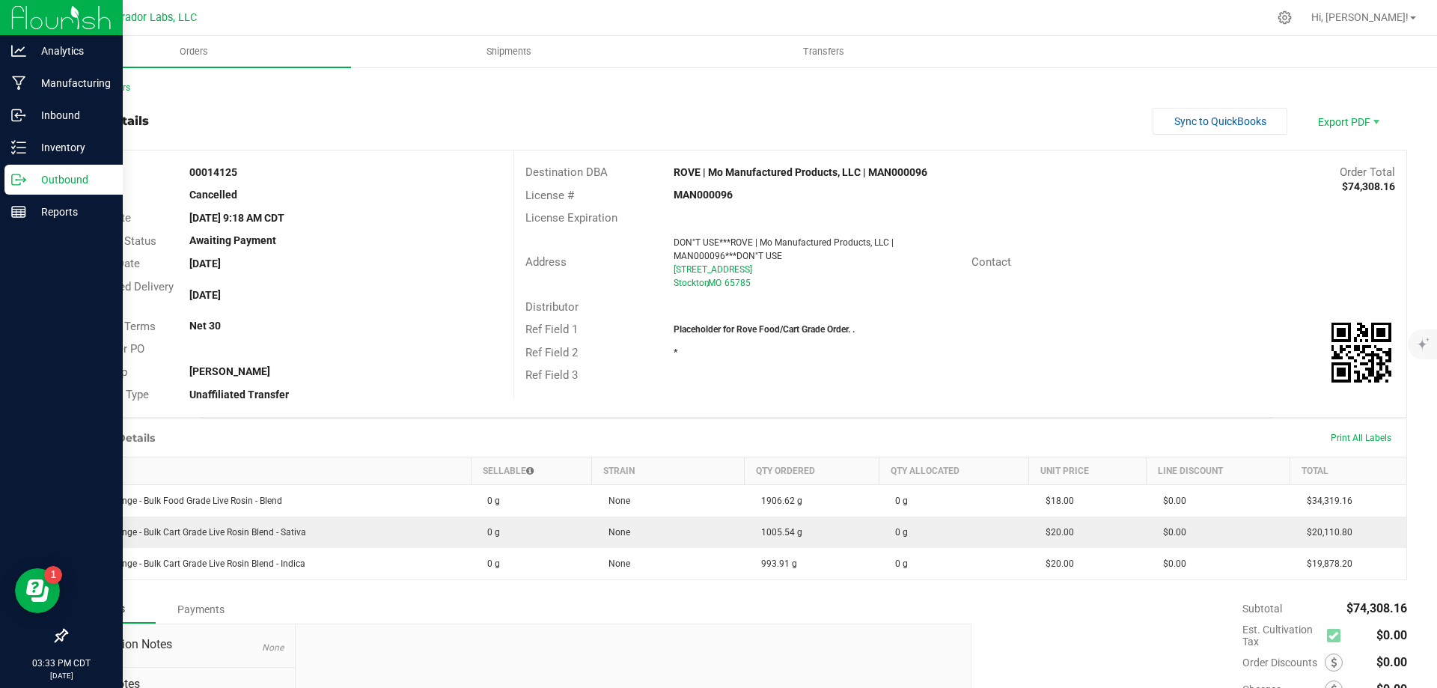
click at [28, 179] on p "Outbound" at bounding box center [71, 180] width 90 height 18
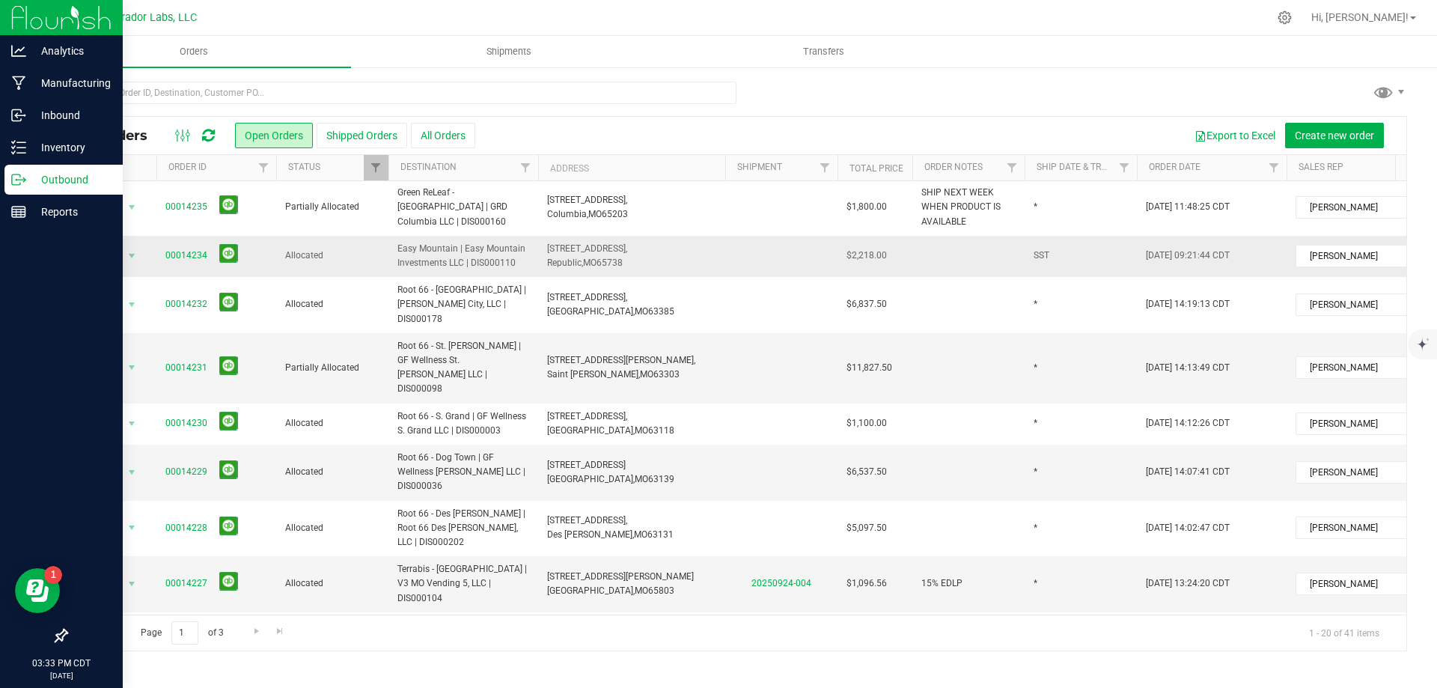
scroll to position [579, 0]
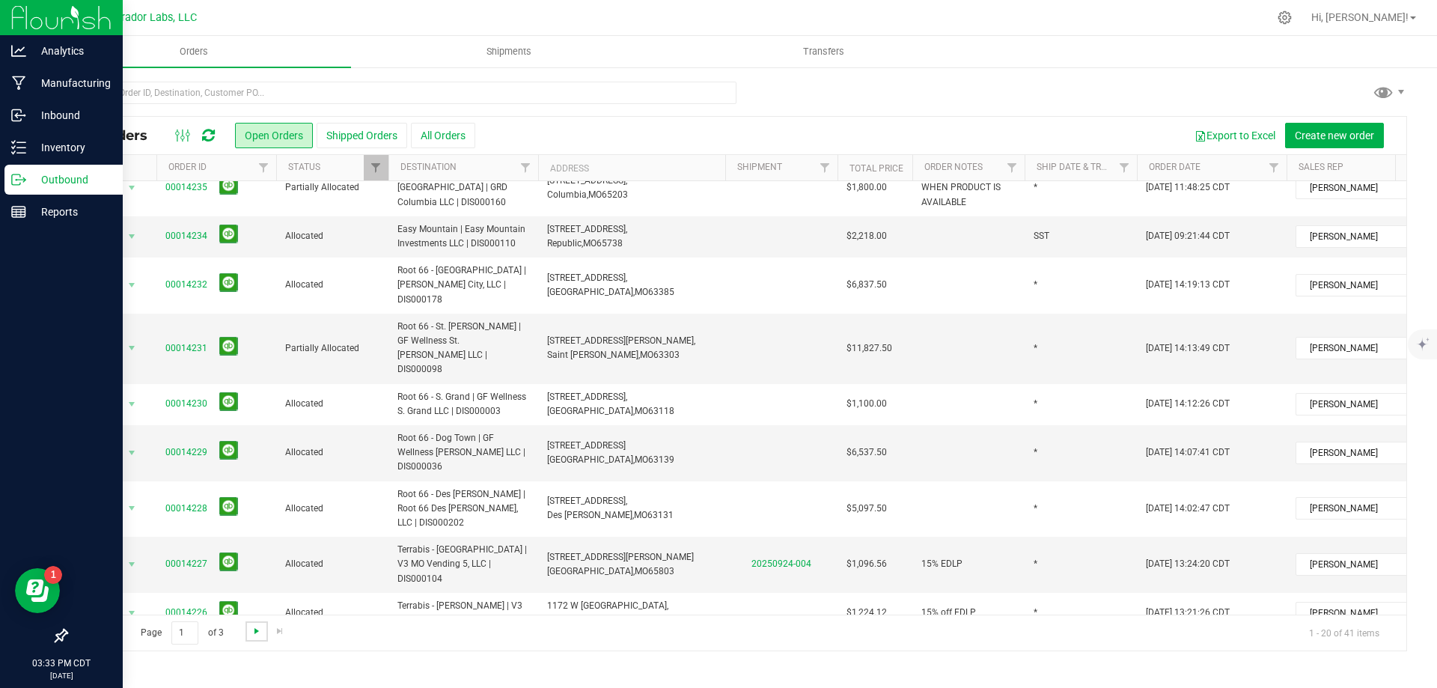
click at [255, 634] on span "Go to the next page" at bounding box center [257, 631] width 12 height 12
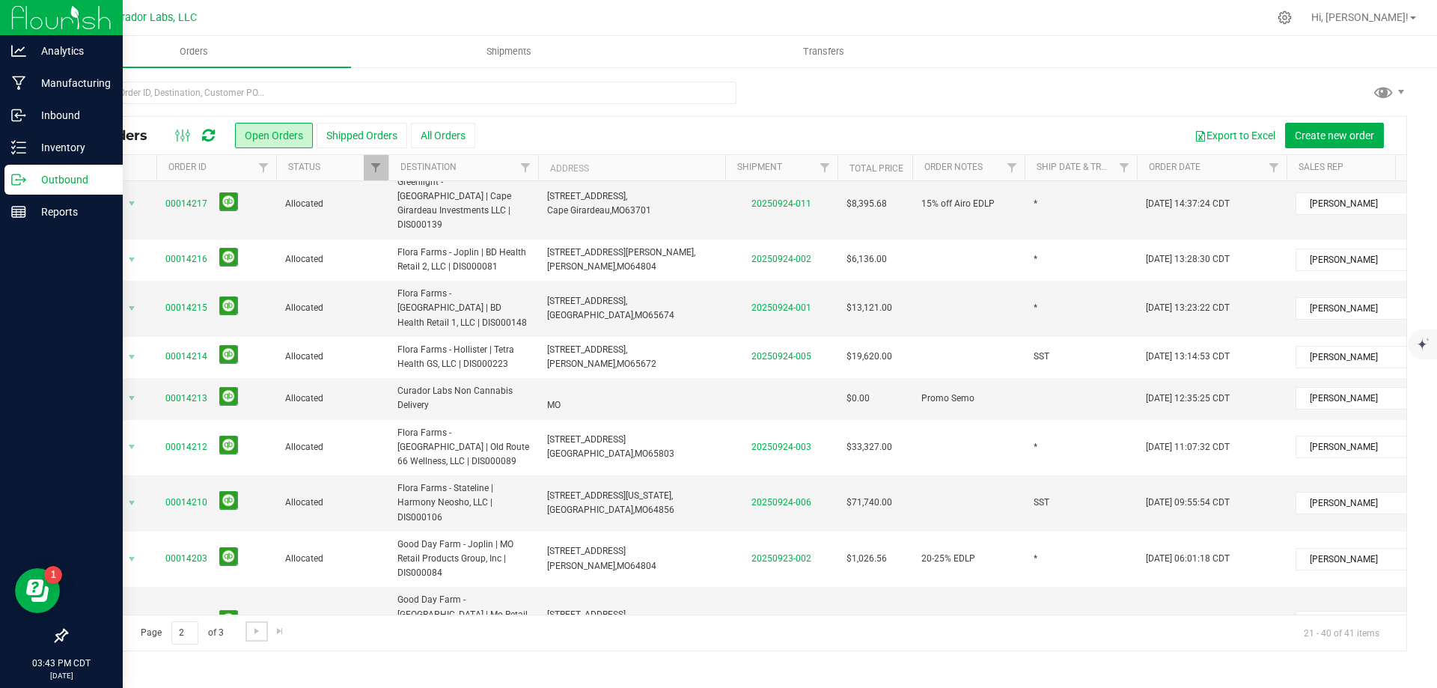
scroll to position [0, 0]
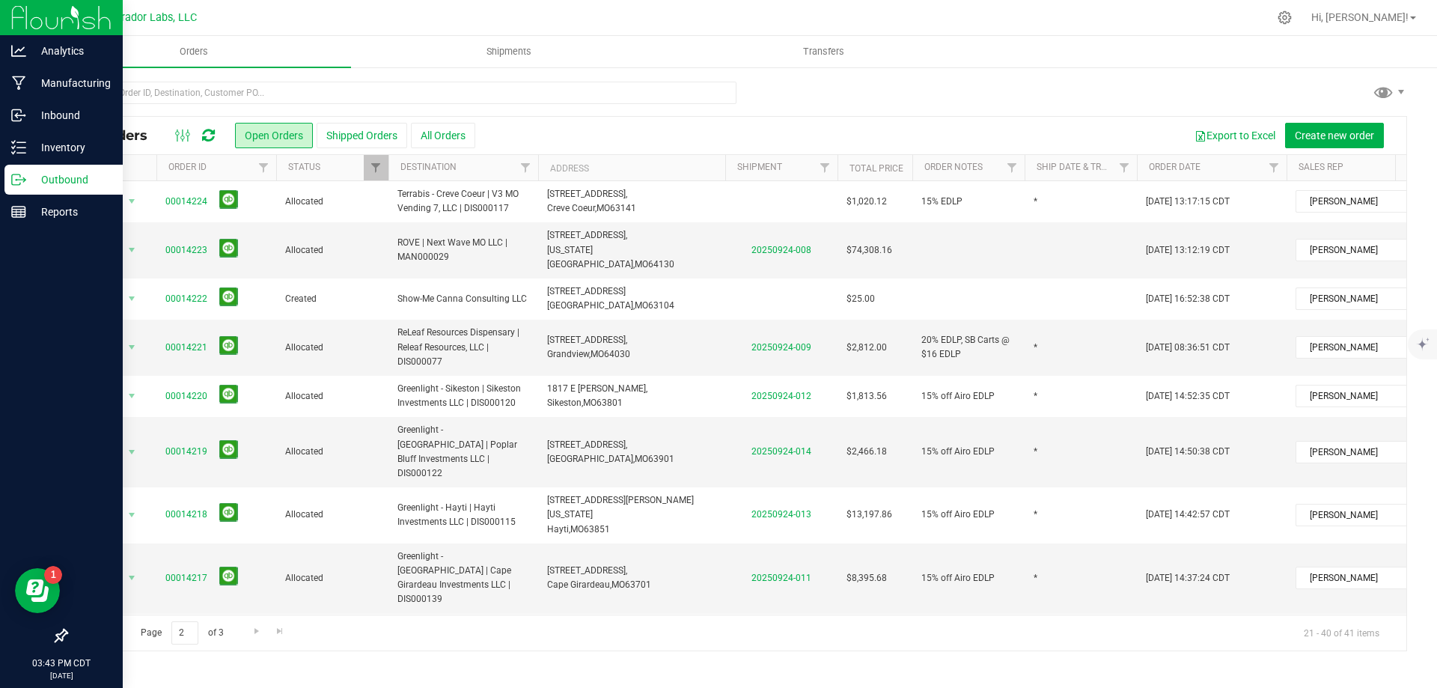
click at [86, 636] on span "Go to the first page" at bounding box center [85, 631] width 12 height 12
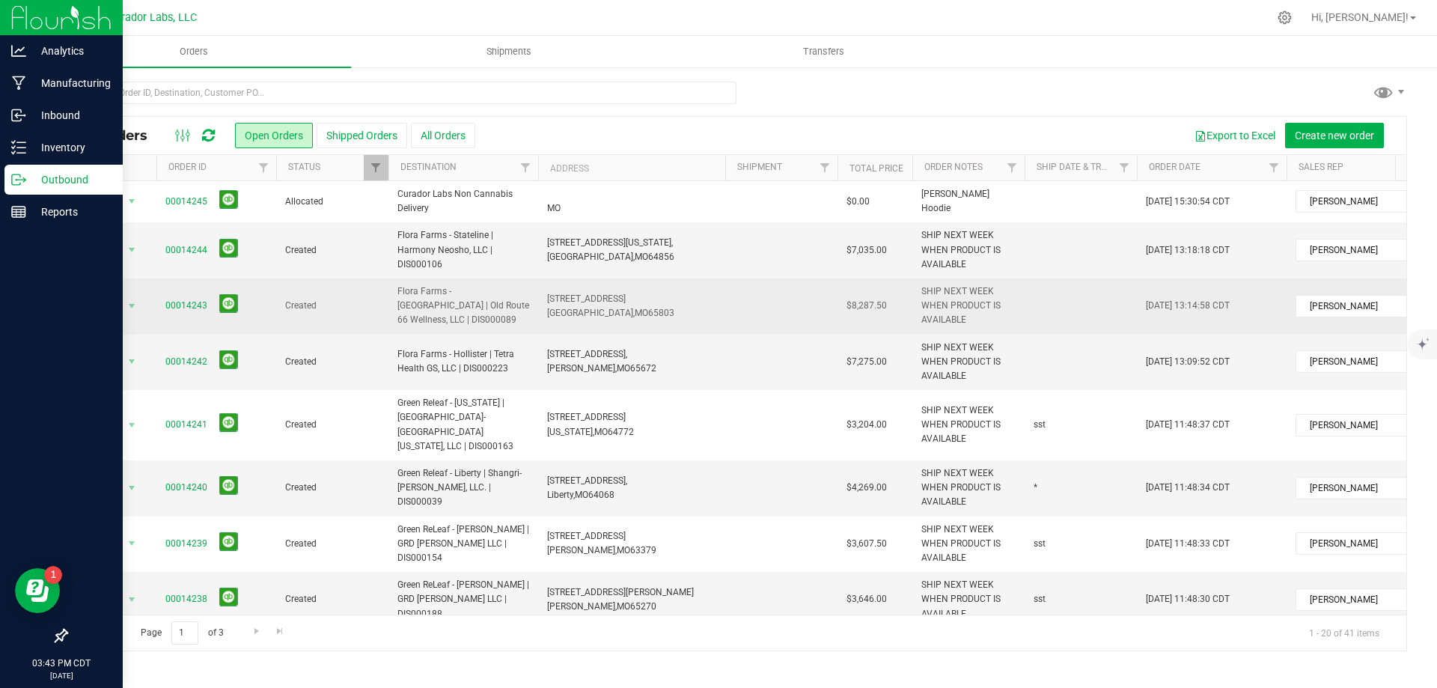
scroll to position [75, 0]
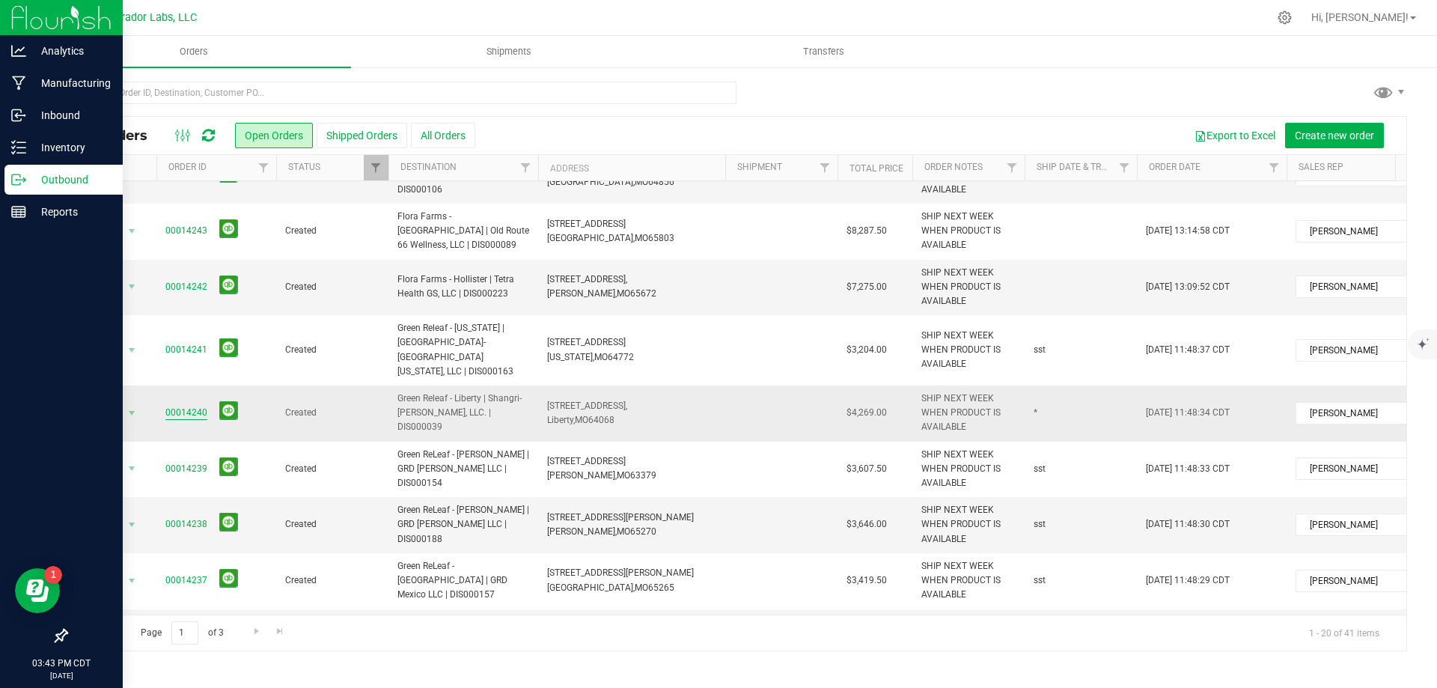
click at [189, 406] on link "00014240" at bounding box center [186, 413] width 42 height 14
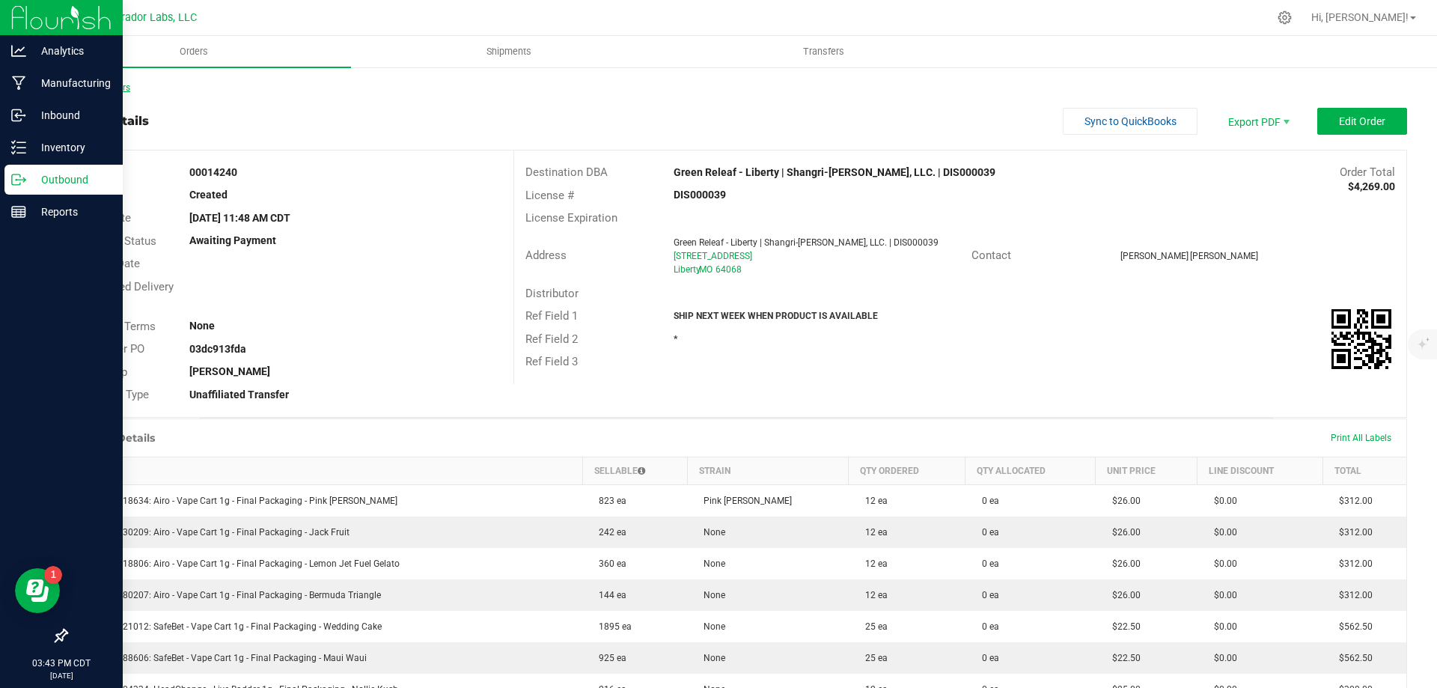
click at [111, 88] on link "Back to Orders" at bounding box center [98, 87] width 64 height 10
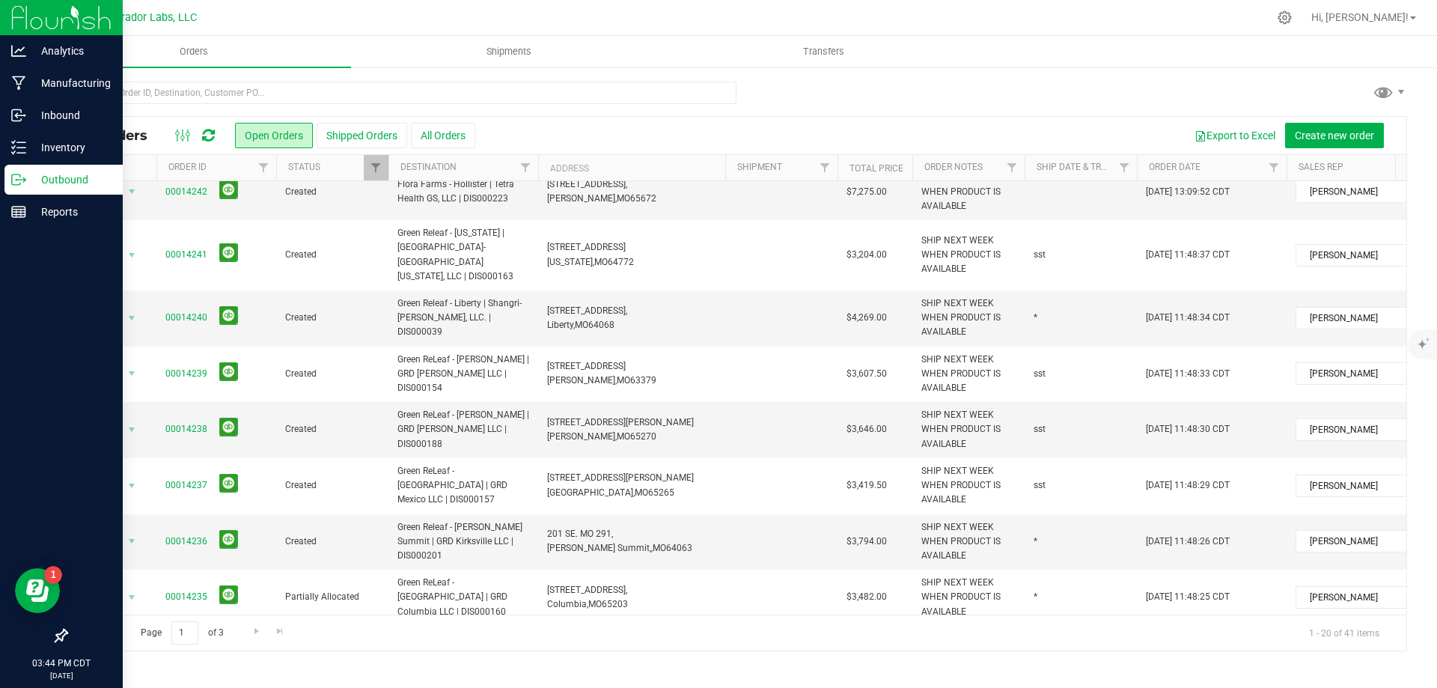
scroll to position [224, 0]
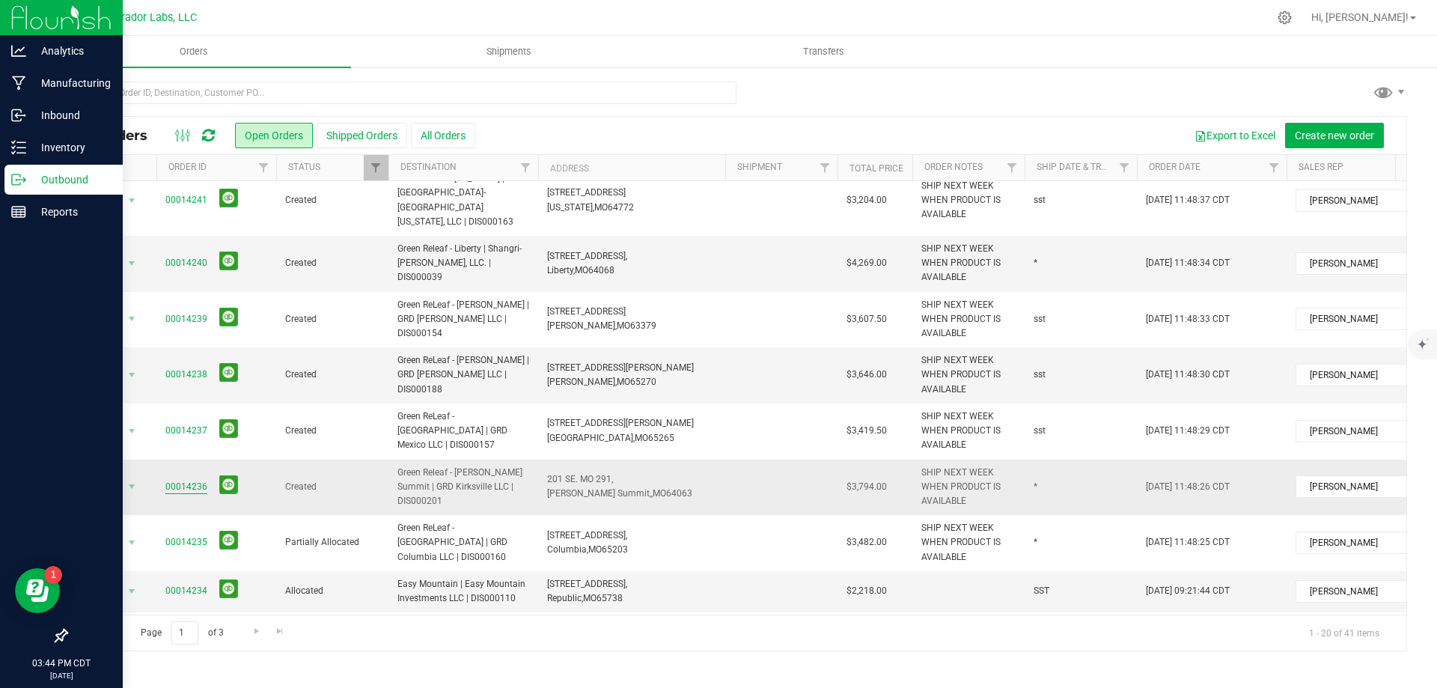
click at [182, 480] on link "00014236" at bounding box center [186, 487] width 42 height 14
